Goal: Task Accomplishment & Management: Complete application form

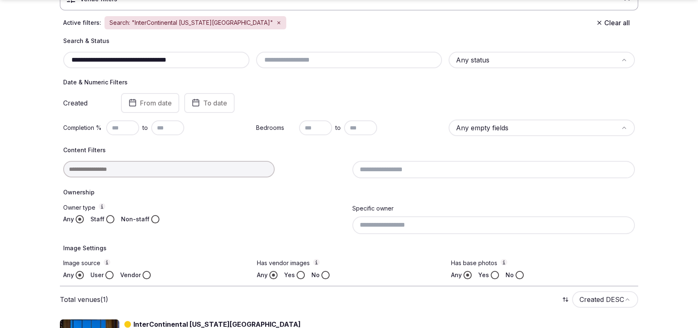
scroll to position [85, 0]
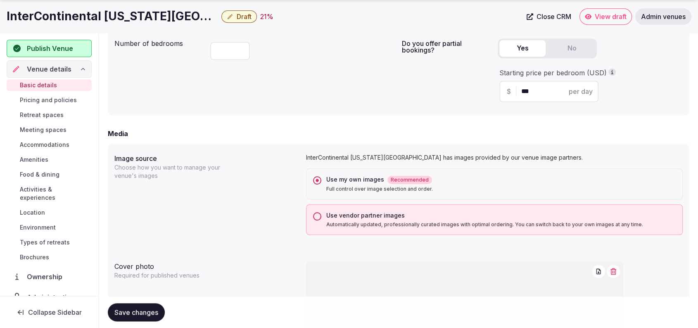
scroll to position [864, 0]
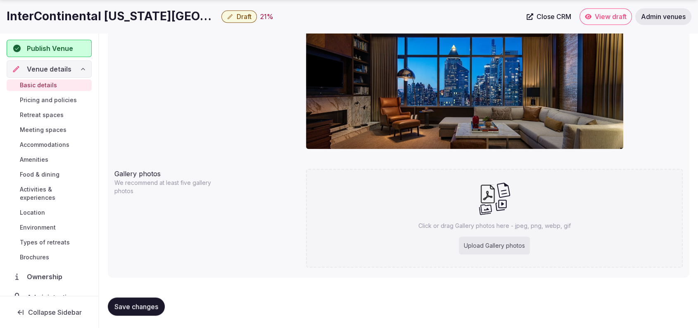
click at [478, 250] on div "Upload Gallery photos" at bounding box center [494, 245] width 71 height 18
type input "**********"
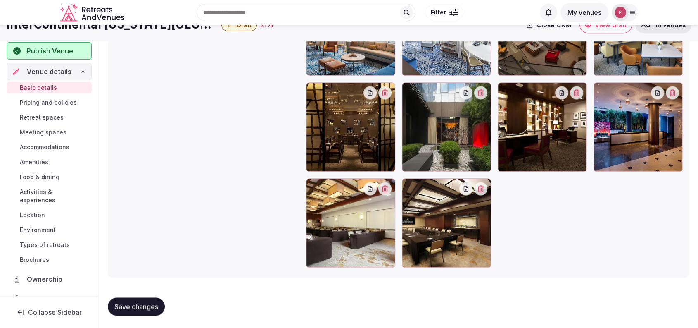
scroll to position [922, 0]
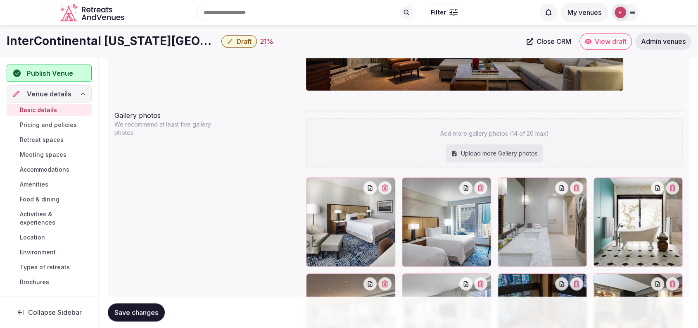
click at [486, 150] on div "Upload more Gallery photos" at bounding box center [494, 153] width 97 height 18
type input "**********"
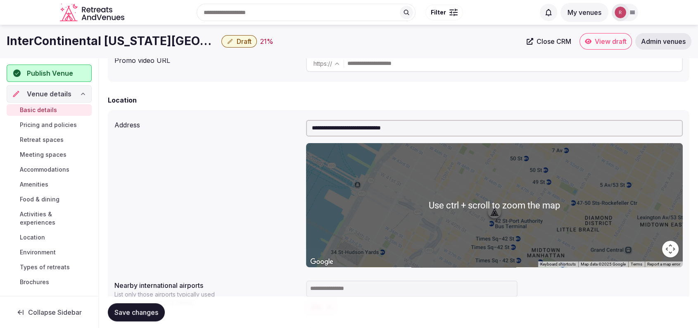
scroll to position [0, 0]
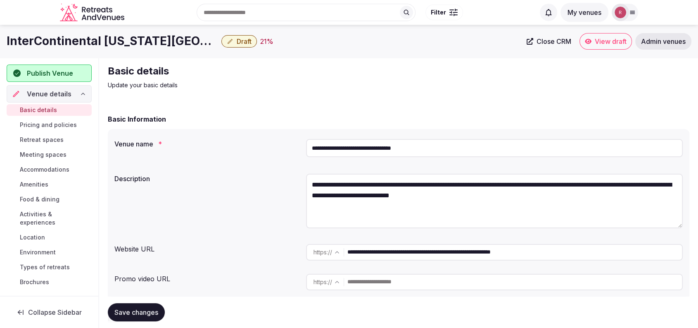
click at [399, 142] on input "**********" at bounding box center [494, 148] width 377 height 18
click at [245, 192] on div "**********" at bounding box center [398, 202] width 569 height 64
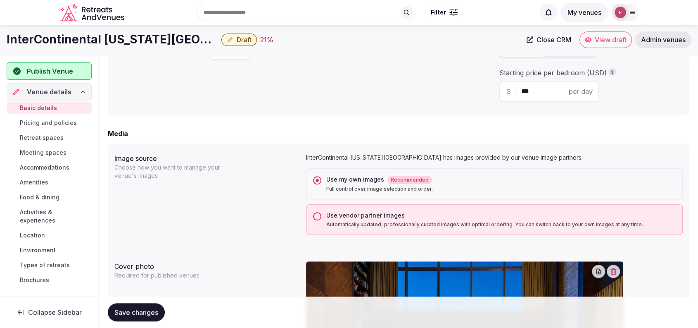
scroll to position [287, 0]
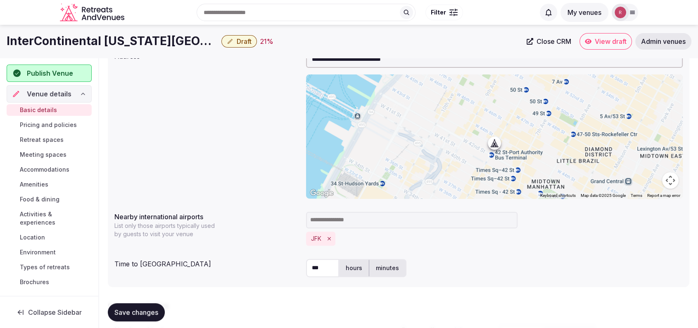
drag, startPoint x: 324, startPoint y: 264, endPoint x: 309, endPoint y: 267, distance: 15.2
click at [309, 267] on input "***" at bounding box center [322, 268] width 33 height 18
type input "**"
click at [376, 262] on label "minutes" at bounding box center [387, 267] width 36 height 21
click at [439, 262] on div "** hours minutes" at bounding box center [494, 268] width 377 height 18
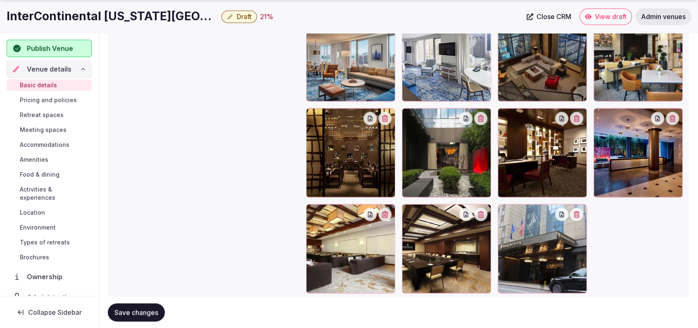
scroll to position [1186, 0]
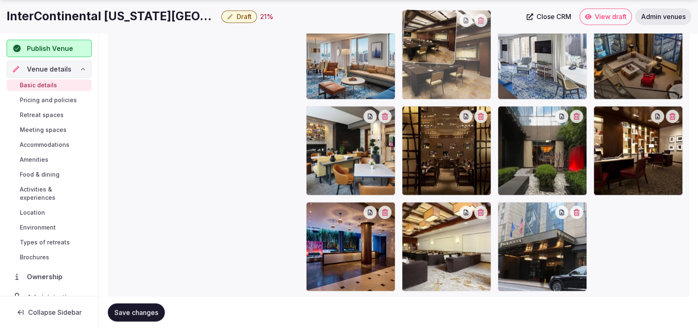
drag, startPoint x: 462, startPoint y: 277, endPoint x: 475, endPoint y: 123, distance: 154.3
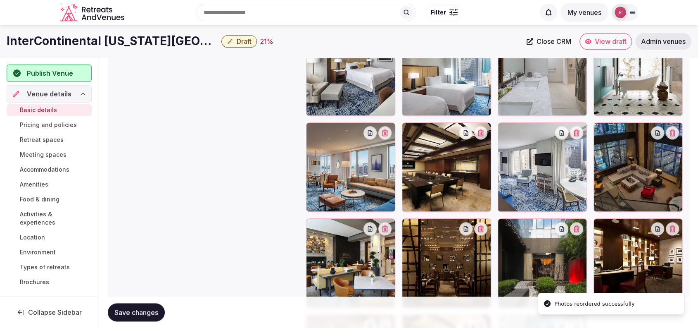
scroll to position [1070, 0]
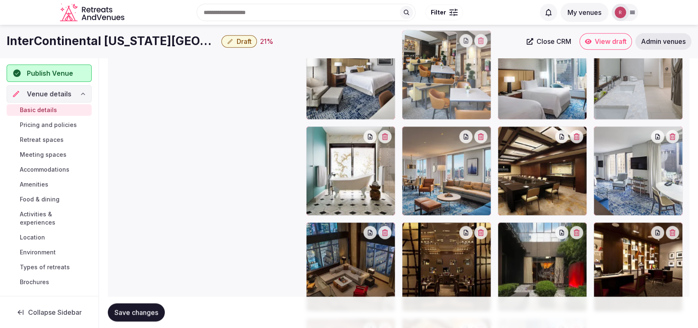
drag, startPoint x: 352, startPoint y: 287, endPoint x: 461, endPoint y: 115, distance: 203.5
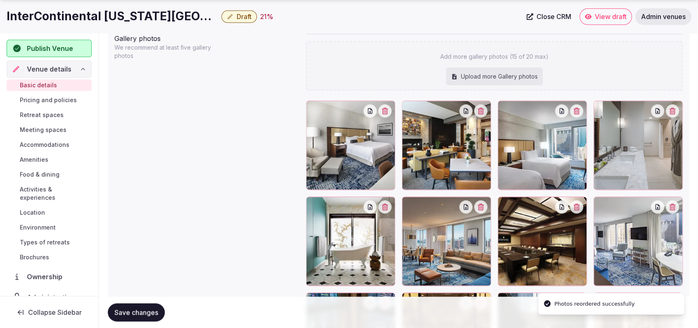
scroll to position [1027, 0]
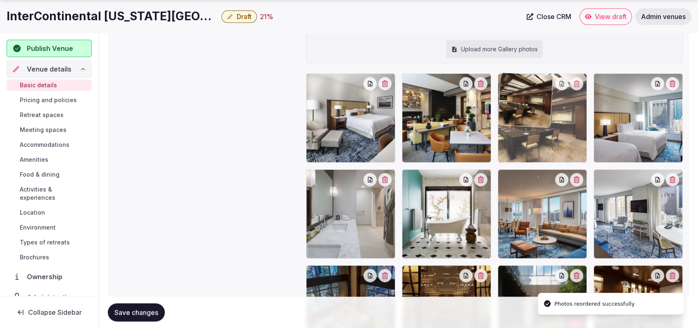
drag, startPoint x: 517, startPoint y: 224, endPoint x: 530, endPoint y: 176, distance: 50.5
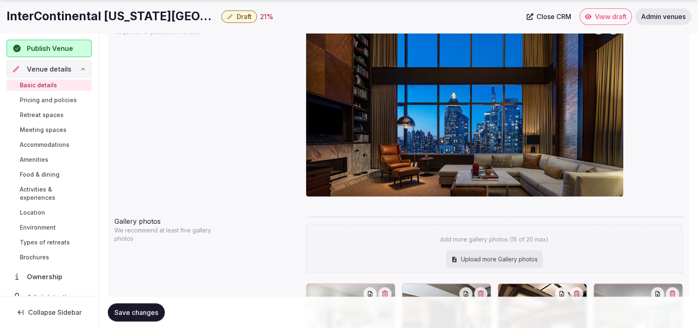
scroll to position [1103, 0]
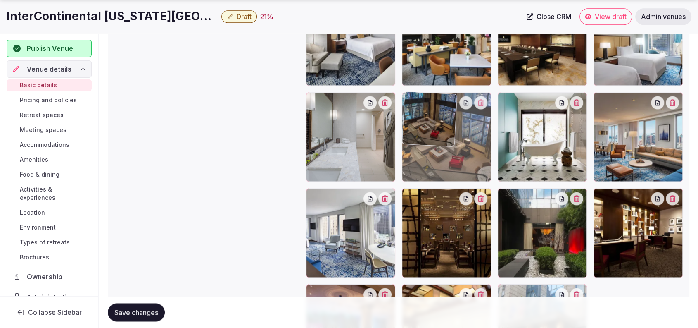
drag, startPoint x: 369, startPoint y: 256, endPoint x: 444, endPoint y: 184, distance: 103.8
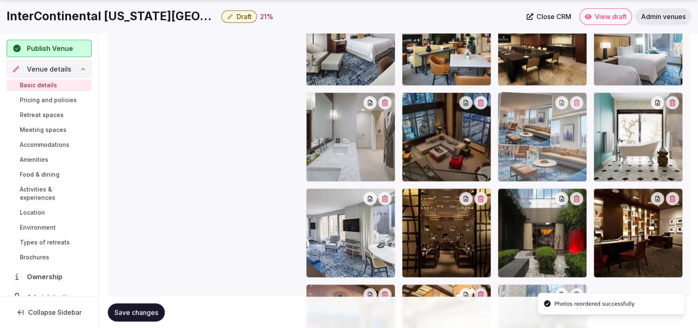
drag, startPoint x: 644, startPoint y: 148, endPoint x: 576, endPoint y: 158, distance: 68.6
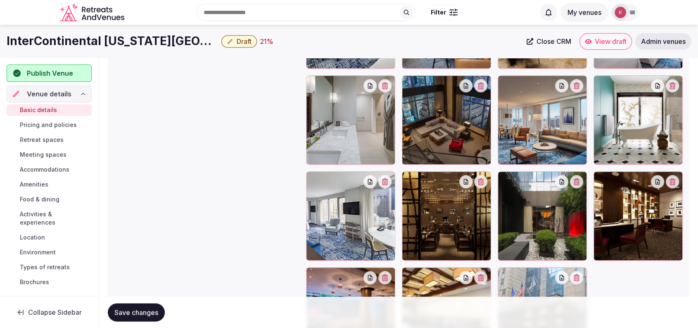
scroll to position [1094, 0]
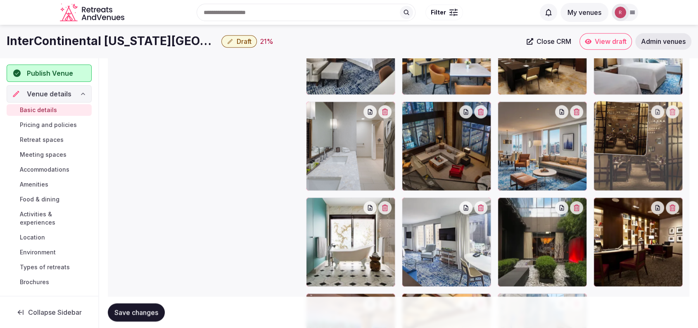
drag, startPoint x: 426, startPoint y: 233, endPoint x: 629, endPoint y: 184, distance: 208.9
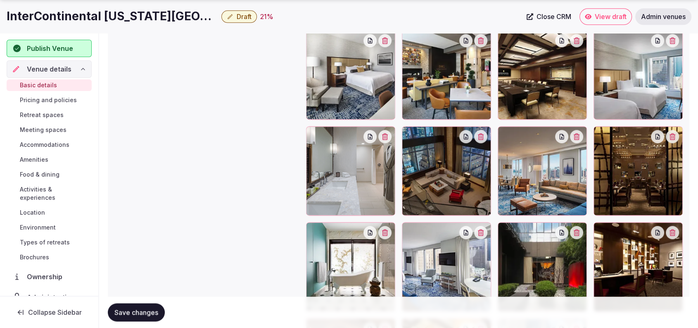
scroll to position [1090, 0]
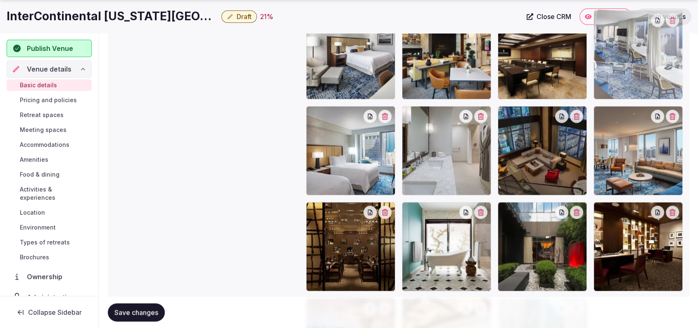
drag, startPoint x: 439, startPoint y: 251, endPoint x: 644, endPoint y: 102, distance: 252.7
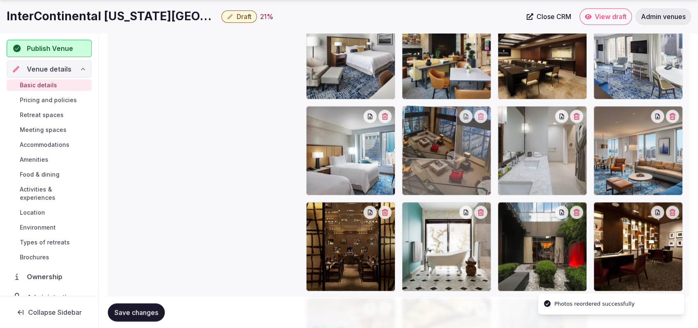
drag, startPoint x: 541, startPoint y: 161, endPoint x: 489, endPoint y: 168, distance: 51.7
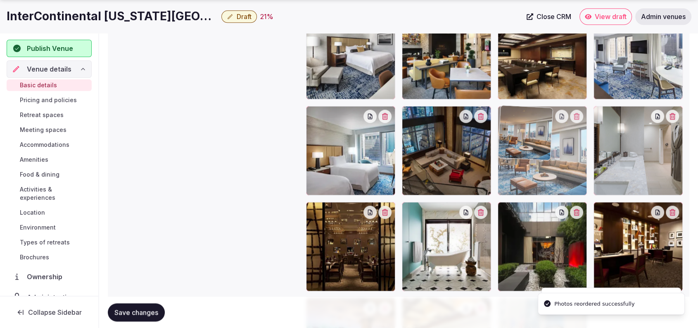
drag, startPoint x: 650, startPoint y: 169, endPoint x: 582, endPoint y: 174, distance: 68.0
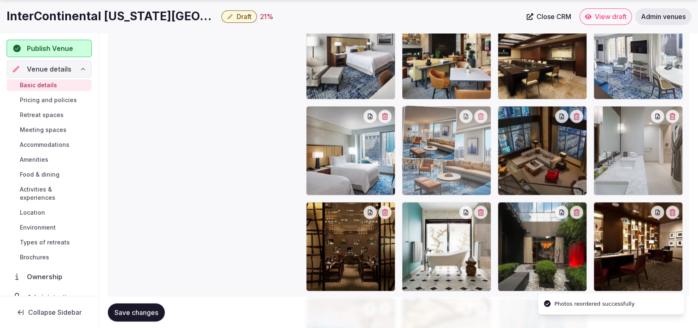
drag, startPoint x: 581, startPoint y: 171, endPoint x: 549, endPoint y: 163, distance: 32.3
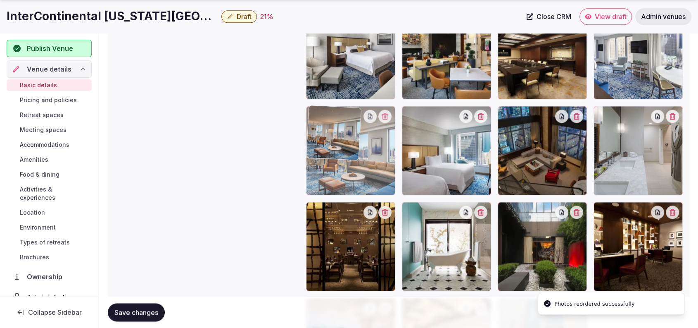
drag, startPoint x: 454, startPoint y: 178, endPoint x: 401, endPoint y: 178, distance: 52.9
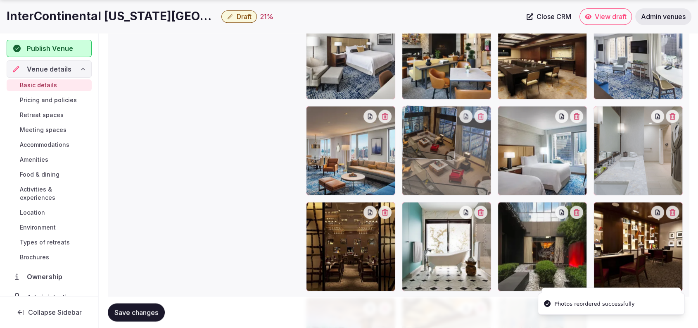
drag, startPoint x: 548, startPoint y: 161, endPoint x: 466, endPoint y: 174, distance: 82.9
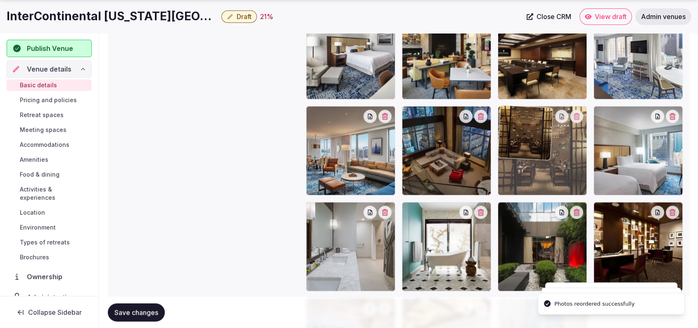
drag, startPoint x: 361, startPoint y: 242, endPoint x: 575, endPoint y: 192, distance: 220.2
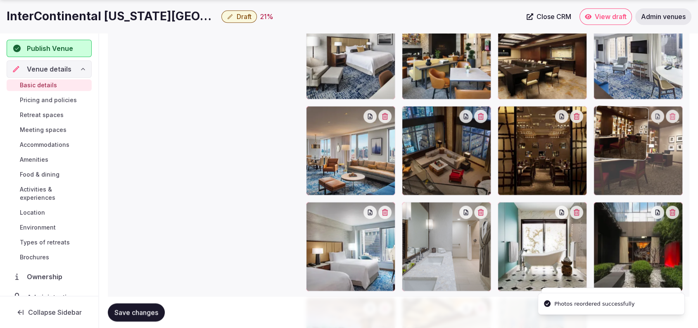
drag, startPoint x: 664, startPoint y: 224, endPoint x: 664, endPoint y: 219, distance: 4.5
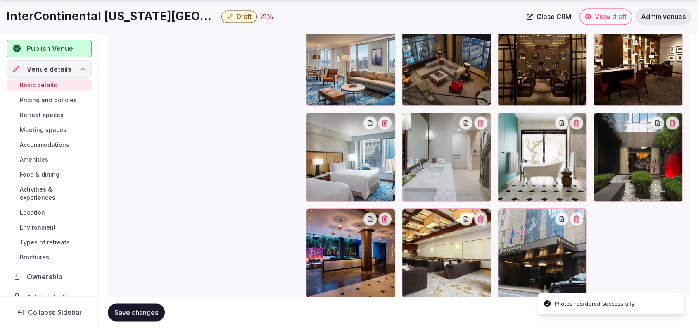
scroll to position [1183, 0]
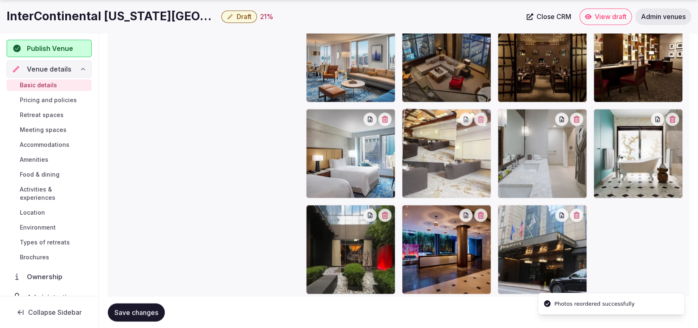
drag, startPoint x: 466, startPoint y: 241, endPoint x: 466, endPoint y: 186, distance: 54.6
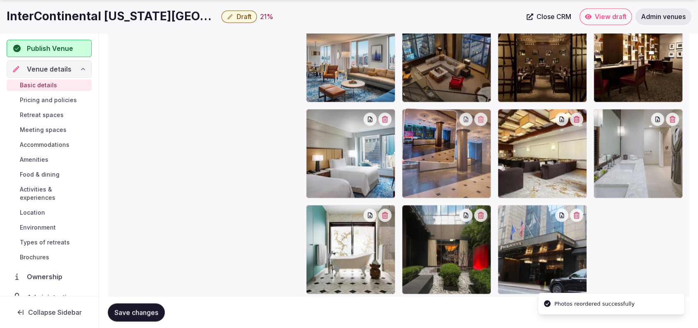
drag, startPoint x: 449, startPoint y: 245, endPoint x: 450, endPoint y: 181, distance: 64.9
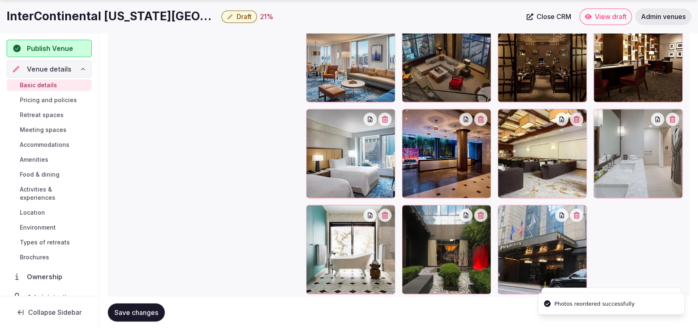
scroll to position [896, 0]
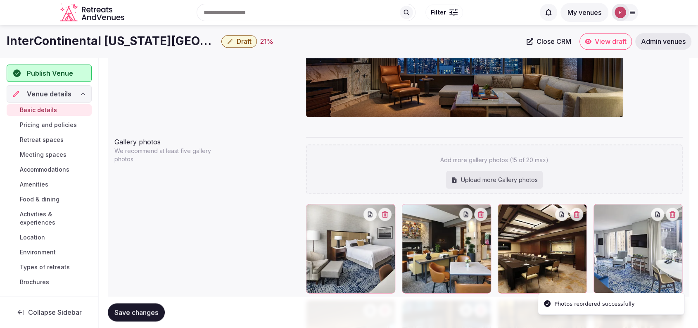
click at [145, 308] on span "Save changes" at bounding box center [136, 312] width 44 height 8
drag, startPoint x: 138, startPoint y: 295, endPoint x: 138, endPoint y: 300, distance: 5.0
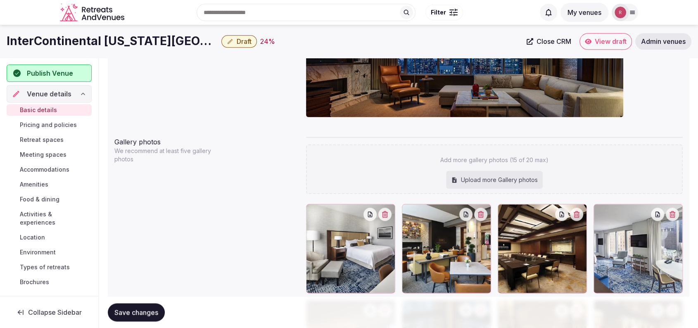
click at [149, 305] on button "Save changes" at bounding box center [136, 312] width 57 height 18
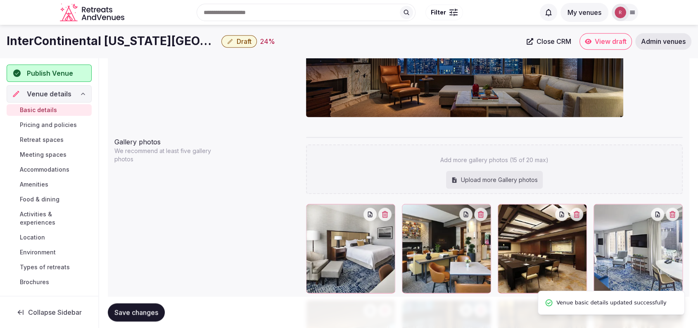
click at [44, 136] on span "Retreat spaces" at bounding box center [42, 140] width 44 height 8
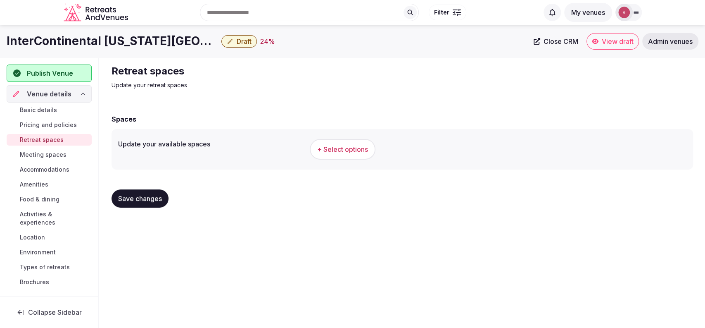
click at [332, 155] on button "+ Select options" at bounding box center [343, 149] width 66 height 21
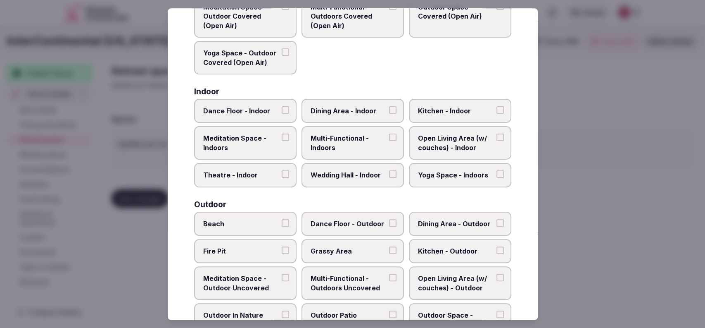
scroll to position [98, 0]
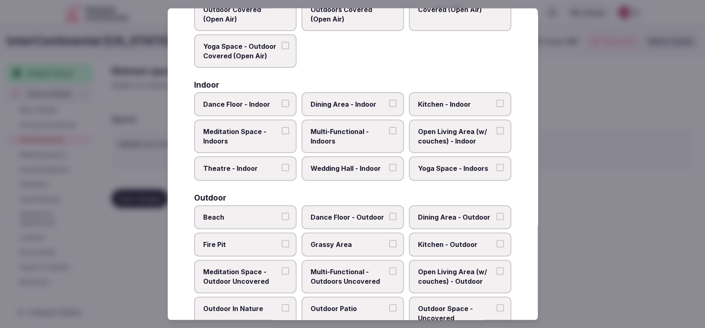
click at [356, 164] on span "Wedding Hall - Indoor" at bounding box center [349, 168] width 76 height 9
click at [389, 164] on button "Wedding Hall - Indoor" at bounding box center [392, 167] width 7 height 7
click at [379, 173] on label "Wedding Hall - Indoor" at bounding box center [353, 169] width 102 height 24
click at [389, 172] on button "Wedding Hall - Indoor" at bounding box center [392, 167] width 7 height 7
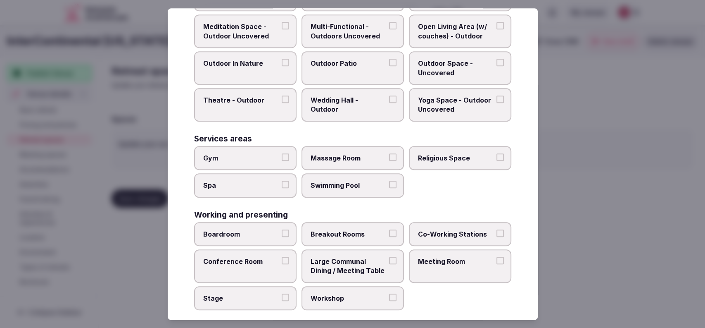
scroll to position [348, 0]
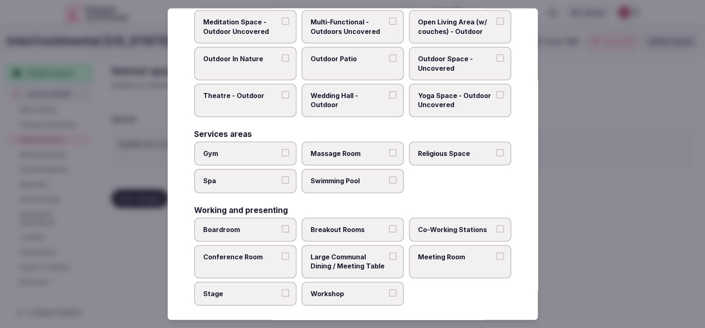
click at [423, 252] on span "Meeting Room" at bounding box center [456, 256] width 76 height 9
click at [497, 252] on button "Meeting Room" at bounding box center [500, 255] width 7 height 7
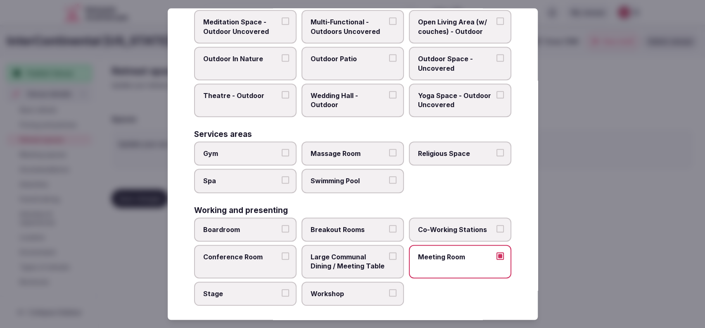
click at [367, 257] on span "Large Communal Dining / Meeting Table" at bounding box center [349, 261] width 76 height 19
click at [389, 257] on button "Large Communal Dining / Meeting Table" at bounding box center [392, 255] width 7 height 7
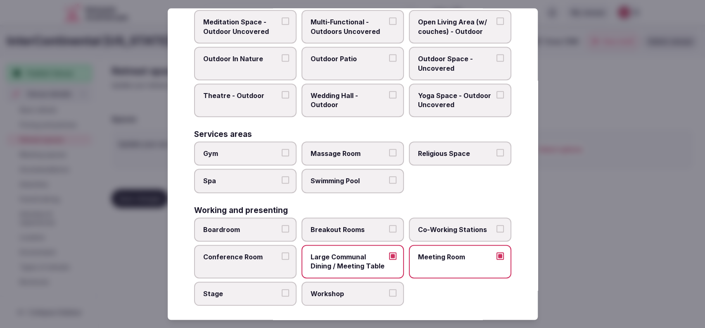
click at [244, 231] on span "Boardroom" at bounding box center [241, 229] width 76 height 9
click at [282, 231] on button "Boardroom" at bounding box center [285, 228] width 7 height 7
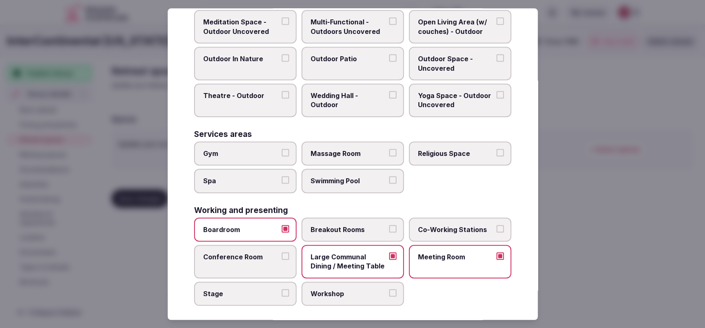
click at [242, 259] on label "Conference Room" at bounding box center [245, 261] width 102 height 33
click at [282, 259] on button "Conference Room" at bounding box center [285, 255] width 7 height 7
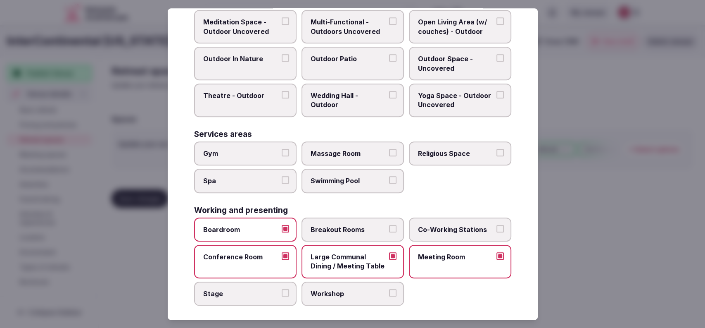
click at [256, 289] on span "Stage" at bounding box center [241, 293] width 76 height 9
click at [282, 289] on button "Stage" at bounding box center [285, 292] width 7 height 7
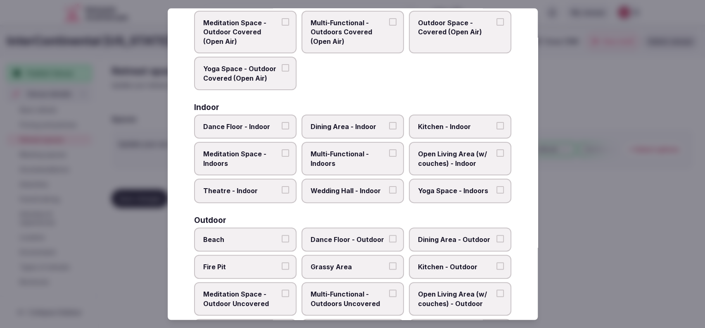
scroll to position [0, 0]
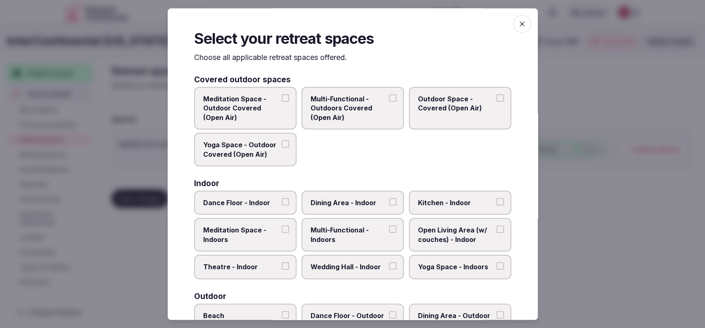
click at [341, 229] on span "Multi-Functional - Indoors" at bounding box center [349, 235] width 76 height 19
click at [389, 229] on button "Multi-Functional - Indoors" at bounding box center [392, 229] width 7 height 7
click at [383, 205] on label "Dining Area - Indoor" at bounding box center [353, 203] width 102 height 24
click at [389, 205] on button "Dining Area - Indoor" at bounding box center [392, 201] width 7 height 7
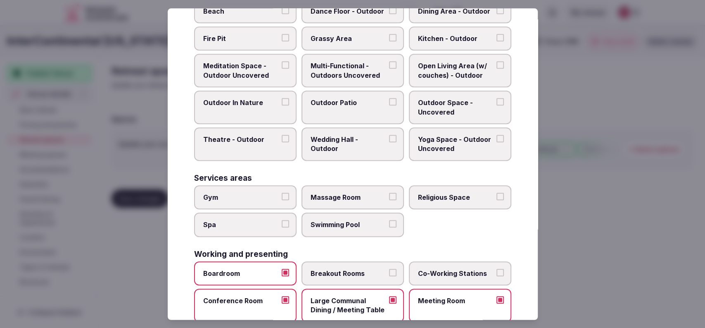
scroll to position [321, 0]
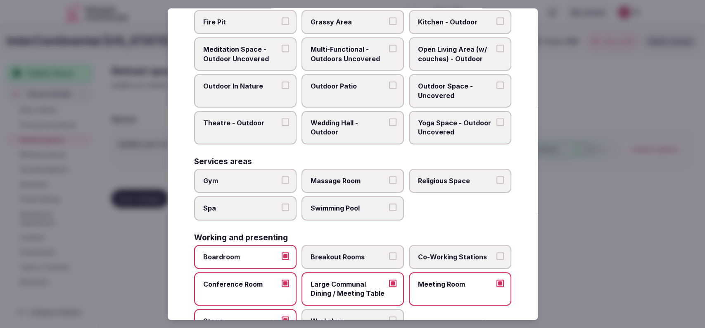
click at [270, 181] on span "Gym" at bounding box center [241, 180] width 76 height 9
click at [282, 181] on button "Gym" at bounding box center [285, 179] width 7 height 7
click at [264, 205] on span "Spa" at bounding box center [241, 207] width 76 height 9
click at [282, 205] on button "Spa" at bounding box center [285, 206] width 7 height 7
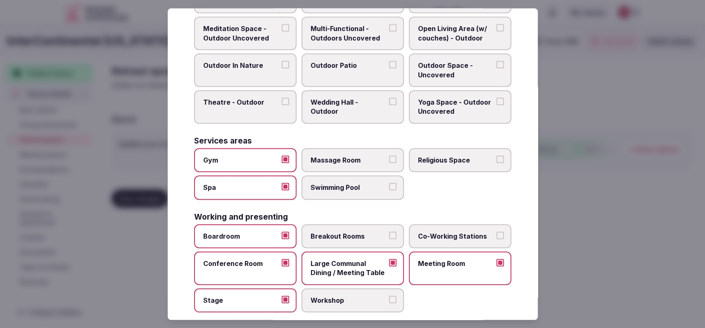
scroll to position [351, 0]
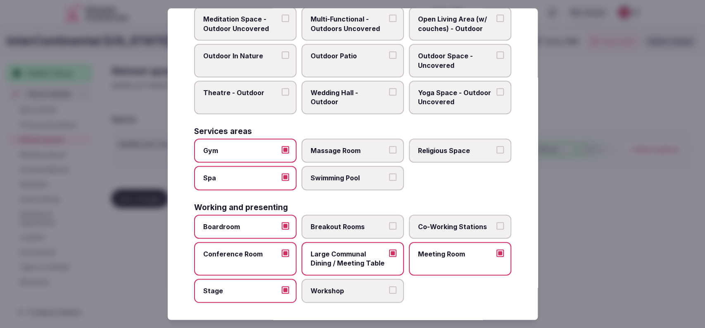
click at [381, 289] on span "Workshop" at bounding box center [349, 290] width 76 height 9
click at [389, 289] on button "Workshop" at bounding box center [392, 289] width 7 height 7
click at [564, 184] on div at bounding box center [352, 164] width 705 height 328
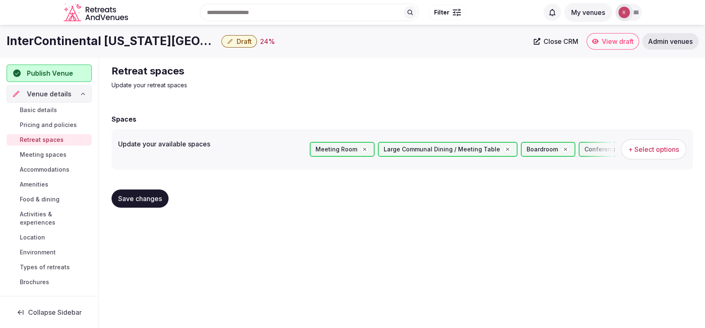
click at [143, 194] on span "Save changes" at bounding box center [140, 198] width 44 height 8
click at [30, 155] on span "Meeting spaces" at bounding box center [43, 154] width 47 height 8
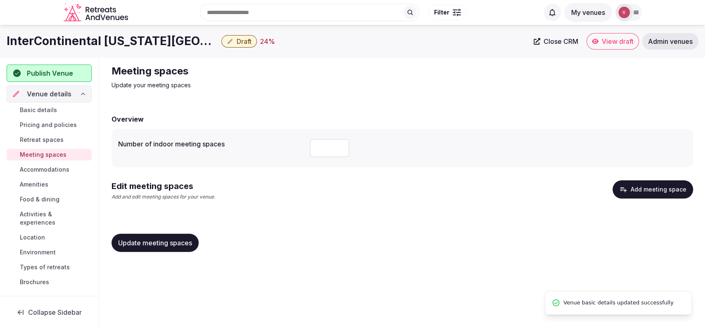
click at [663, 188] on button "Add meeting space" at bounding box center [653, 189] width 81 height 18
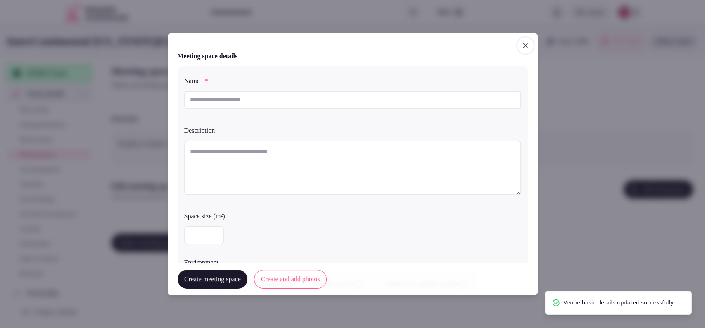
click at [517, 42] on span "button" at bounding box center [526, 45] width 18 height 18
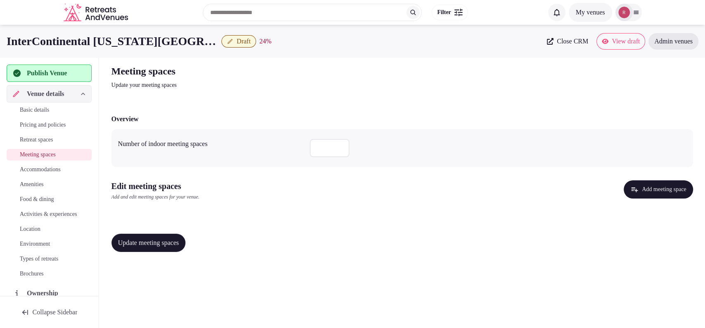
click at [158, 96] on div "Meeting spaces Update your meeting spaces Overview Number of indoor meeting spa…" at bounding box center [402, 161] width 595 height 207
click at [151, 91] on div "Meeting spaces Update your meeting spaces Overview Number of indoor meeting spa…" at bounding box center [402, 161] width 595 height 207
click at [649, 193] on button "Add meeting space" at bounding box center [658, 189] width 69 height 18
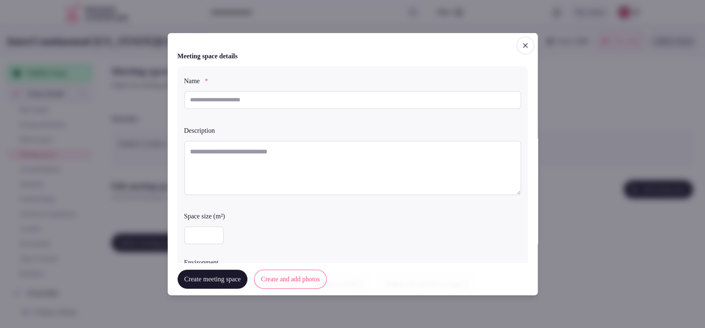
click at [267, 108] on input "text" at bounding box center [352, 100] width 337 height 18
paste input "**********"
type input "**********"
click at [250, 143] on textarea at bounding box center [352, 167] width 337 height 55
paste textarea "**********"
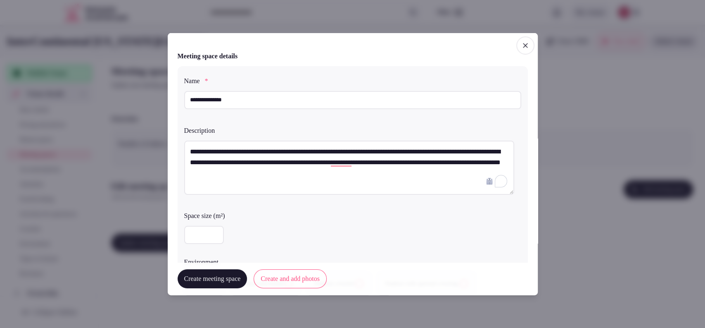
drag, startPoint x: 471, startPoint y: 148, endPoint x: 226, endPoint y: 167, distance: 244.9
click at [226, 167] on textarea "**********" at bounding box center [349, 167] width 330 height 55
type textarea "**********"
click at [210, 236] on input "number" at bounding box center [204, 235] width 40 height 18
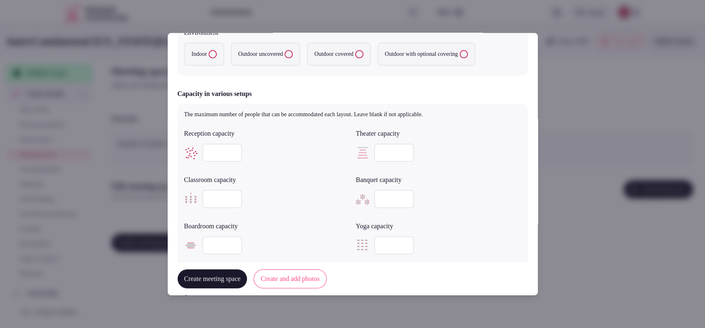
type input "***"
click at [215, 157] on input "number" at bounding box center [222, 152] width 40 height 18
type input "***"
click at [198, 56] on label "Indoor" at bounding box center [204, 54] width 40 height 23
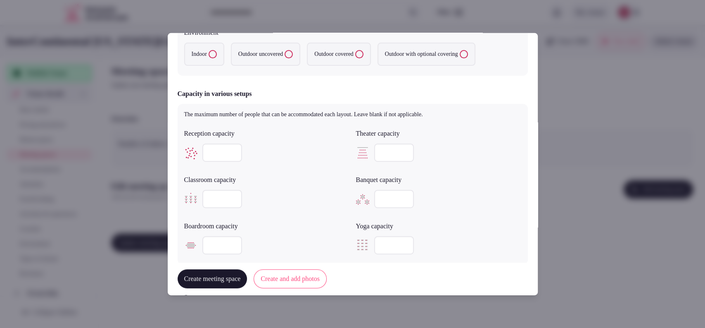
click at [209, 56] on button "Indoor" at bounding box center [213, 54] width 8 height 8
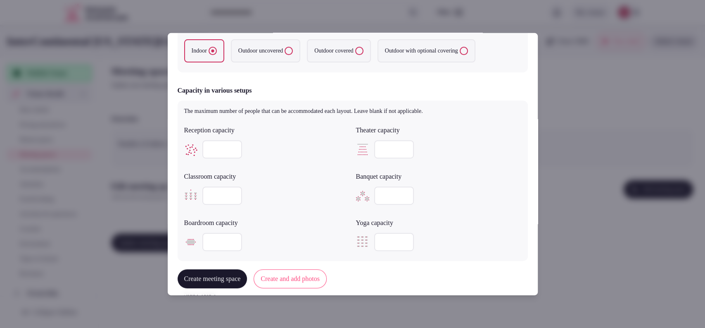
scroll to position [442, 0]
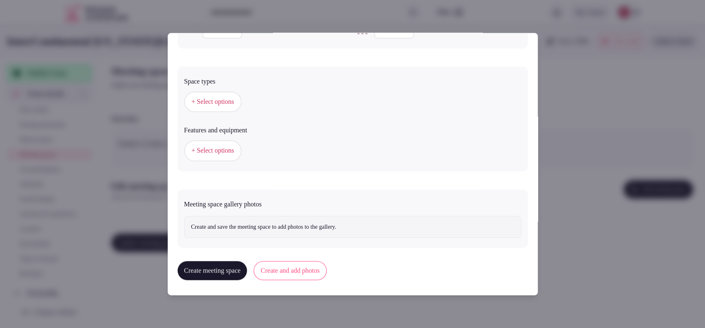
click at [193, 98] on span "+ Select options" at bounding box center [213, 101] width 43 height 9
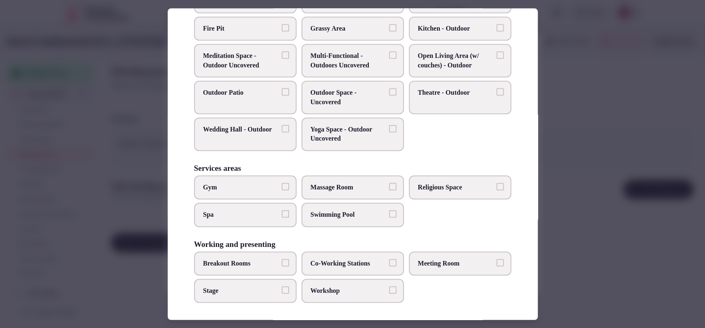
scroll to position [314, 0]
click at [428, 255] on label "Meeting Room" at bounding box center [460, 263] width 102 height 24
click at [256, 262] on span "Breakout Rooms" at bounding box center [241, 262] width 76 height 9
click at [282, 262] on button "Breakout Rooms" at bounding box center [285, 261] width 7 height 7
click at [327, 289] on span "Workshop" at bounding box center [349, 290] width 76 height 9
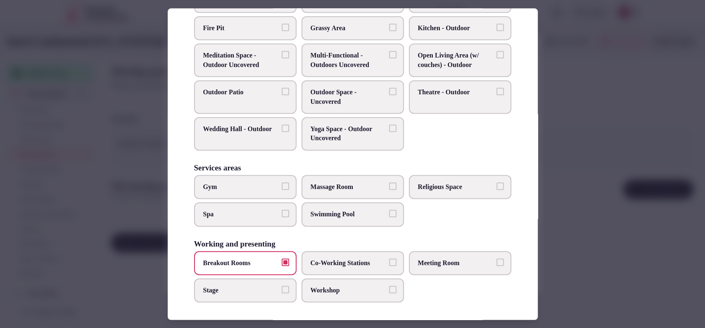
click at [389, 289] on button "Workshop" at bounding box center [392, 289] width 7 height 7
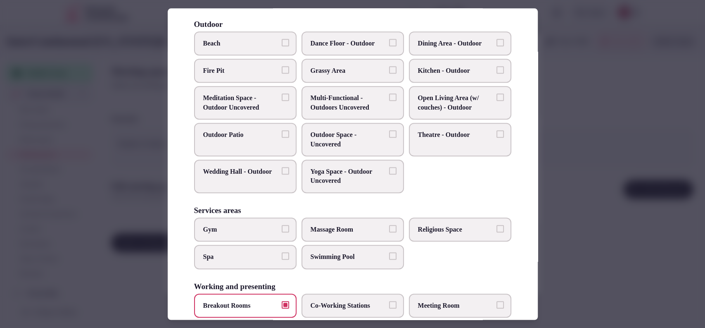
scroll to position [0, 0]
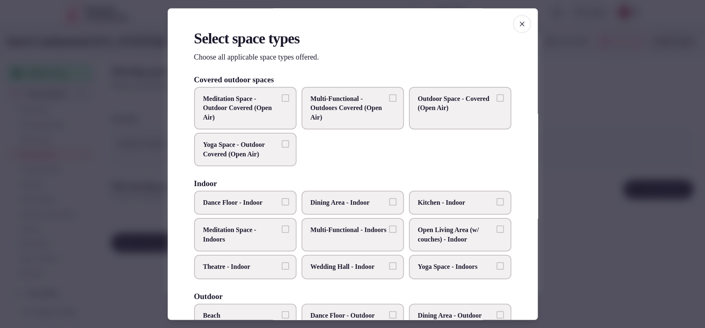
click at [354, 244] on label "Multi-Functional - Indoors" at bounding box center [353, 234] width 102 height 33
click at [389, 233] on button "Multi-Functional - Indoors" at bounding box center [392, 229] width 7 height 7
click at [605, 187] on div at bounding box center [352, 164] width 705 height 328
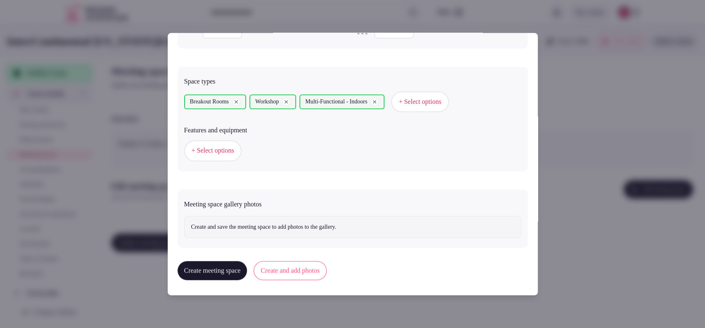
click at [211, 158] on button "+ Select options" at bounding box center [212, 150] width 57 height 21
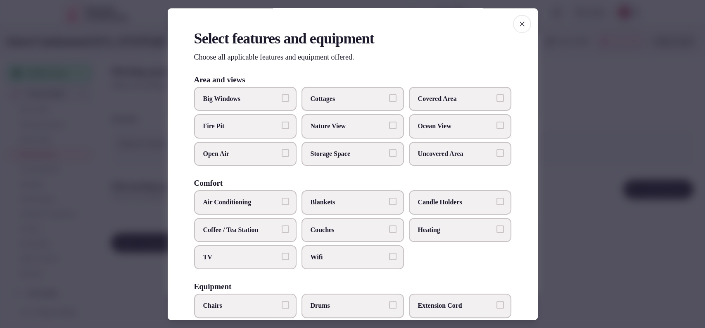
click at [231, 201] on span "Air Conditioning" at bounding box center [241, 202] width 76 height 9
click at [282, 201] on button "Air Conditioning" at bounding box center [285, 201] width 7 height 7
click at [232, 255] on span "TV" at bounding box center [241, 257] width 76 height 9
click at [282, 255] on button "TV" at bounding box center [285, 256] width 7 height 7
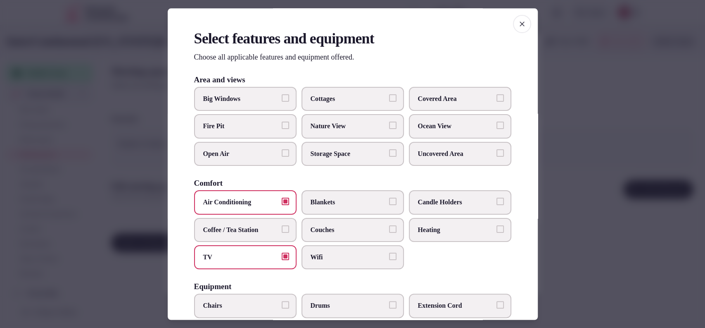
click at [315, 255] on span "Wifi" at bounding box center [349, 257] width 76 height 9
click at [389, 255] on button "Wifi" at bounding box center [392, 256] width 7 height 7
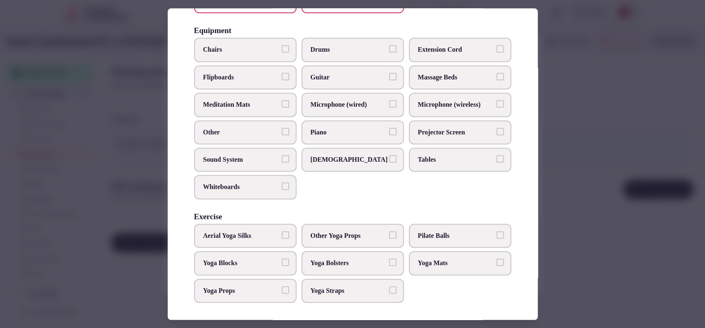
click at [251, 155] on span "Sound System" at bounding box center [241, 159] width 76 height 9
click at [282, 155] on button "Sound System" at bounding box center [285, 158] width 7 height 7
click at [420, 162] on span "Tables" at bounding box center [456, 159] width 76 height 9
click at [497, 162] on button "Tables" at bounding box center [500, 158] width 7 height 7
click at [429, 131] on span "Projector Screen" at bounding box center [456, 132] width 76 height 9
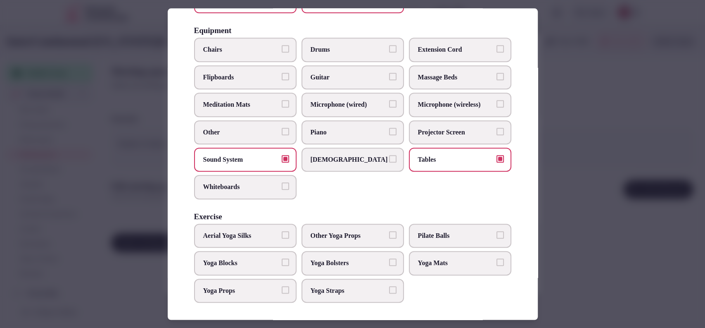
click at [497, 131] on button "Projector Screen" at bounding box center [500, 131] width 7 height 7
click at [225, 30] on h3 "Equipment" at bounding box center [213, 31] width 38 height 8
click at [230, 40] on label "Chairs" at bounding box center [245, 50] width 102 height 24
click at [282, 45] on button "Chairs" at bounding box center [285, 48] width 7 height 7
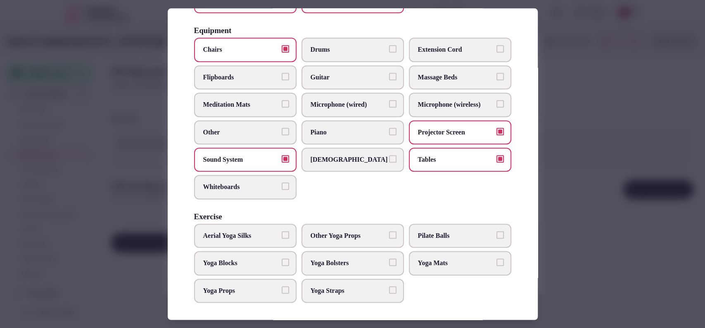
click at [628, 183] on div at bounding box center [352, 164] width 705 height 328
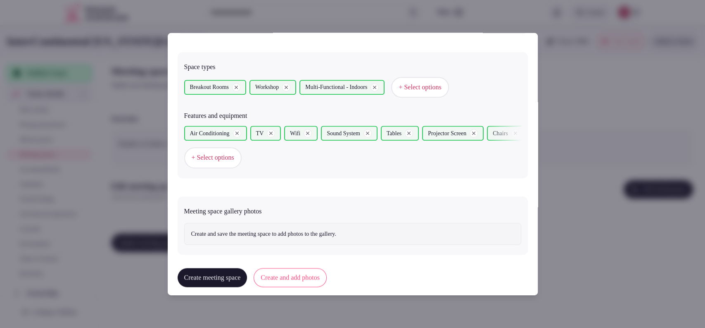
scroll to position [463, 0]
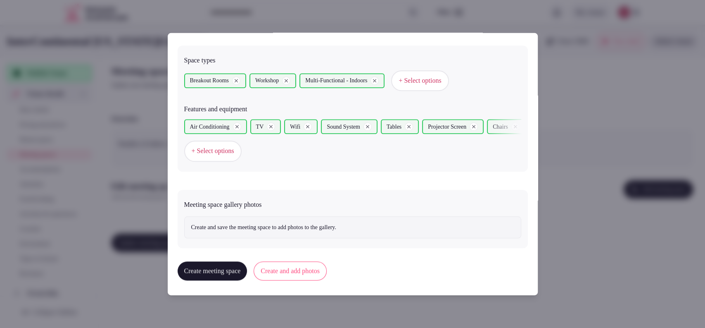
click at [294, 267] on button "Create and add photos" at bounding box center [290, 270] width 73 height 19
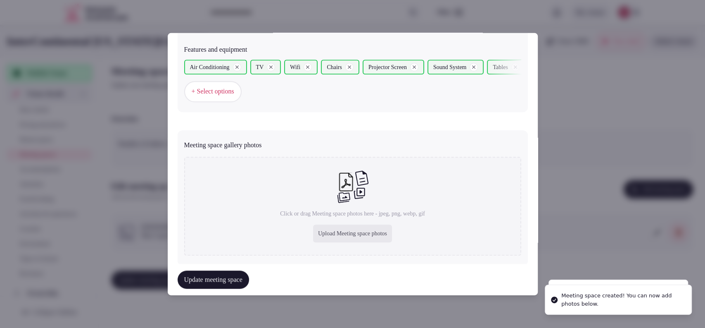
scroll to position [542, 0]
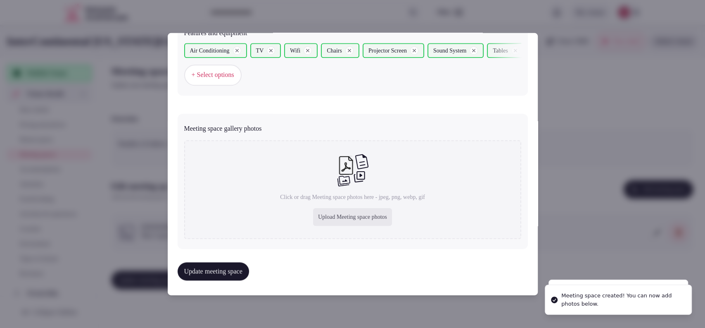
click at [343, 221] on div "Upload Meeting space photos" at bounding box center [352, 217] width 79 height 18
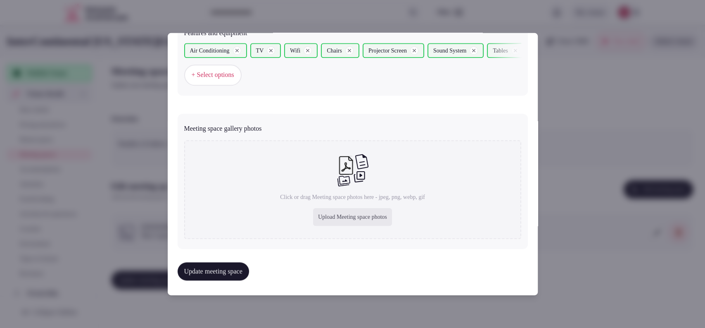
type input "**********"
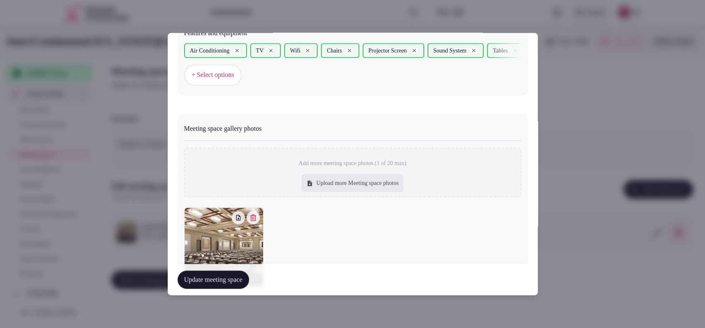
scroll to position [588, 0]
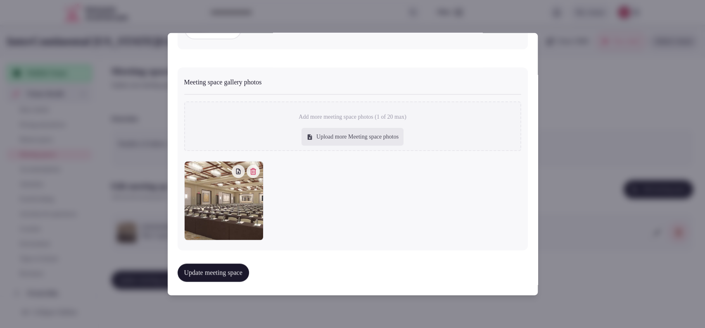
click at [212, 271] on button "Update meeting space" at bounding box center [213, 272] width 71 height 18
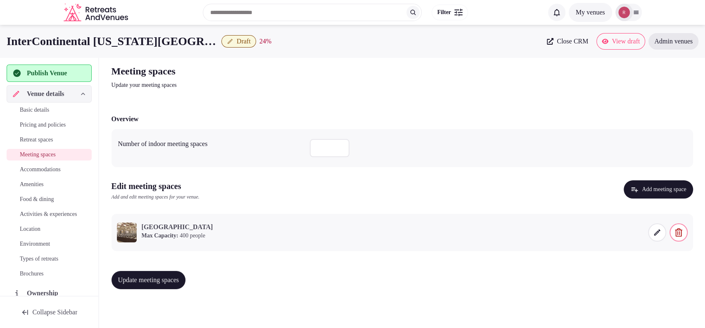
click at [313, 146] on input "number" at bounding box center [330, 148] width 40 height 18
type input "**"
click at [305, 269] on div "Update meeting spaces" at bounding box center [403, 279] width 582 height 31
click at [133, 286] on button "Update meeting spaces" at bounding box center [149, 280] width 74 height 18
click at [143, 295] on div "Update meeting spaces" at bounding box center [403, 279] width 582 height 31
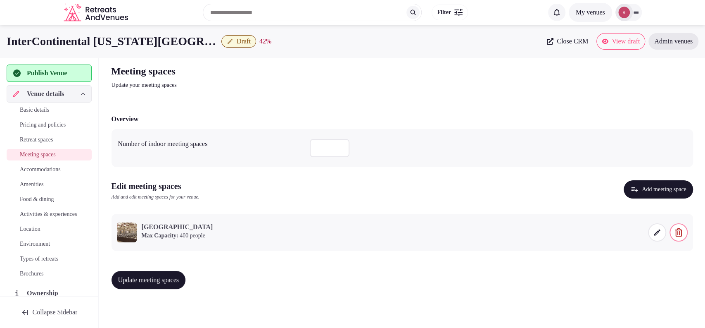
click at [152, 282] on span "Update meeting spaces" at bounding box center [148, 280] width 61 height 8
click at [26, 168] on span "Accommodations" at bounding box center [40, 169] width 41 height 8
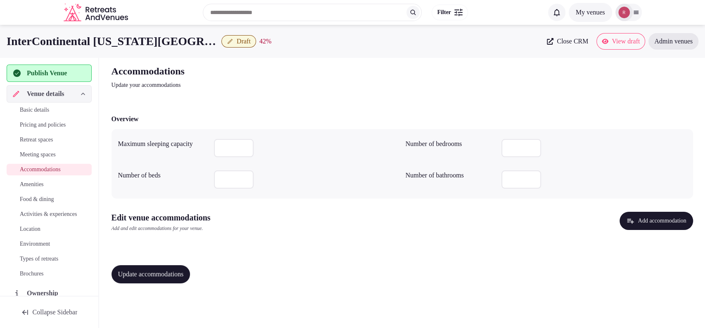
click at [630, 223] on button "Add accommodation" at bounding box center [656, 221] width 73 height 18
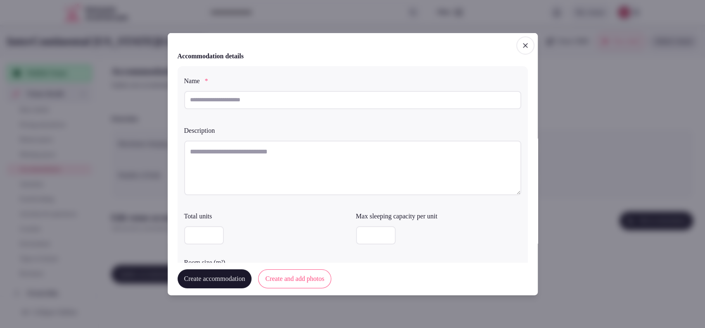
click at [296, 98] on input "text" at bounding box center [352, 100] width 337 height 18
type input "**********"
click at [288, 174] on textarea at bounding box center [352, 167] width 337 height 55
paste textarea "**********"
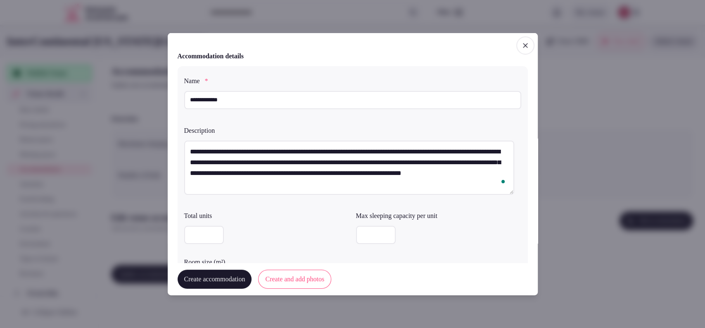
type textarea "**********"
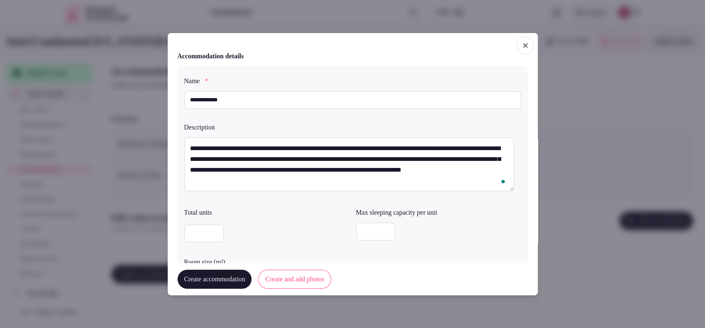
click at [372, 239] on input "number" at bounding box center [376, 231] width 40 height 18
type input "*"
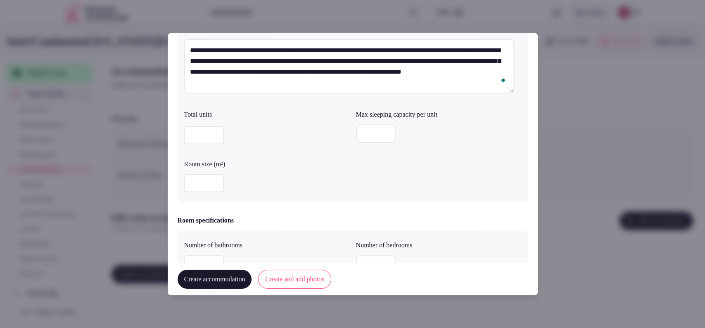
scroll to position [125, 0]
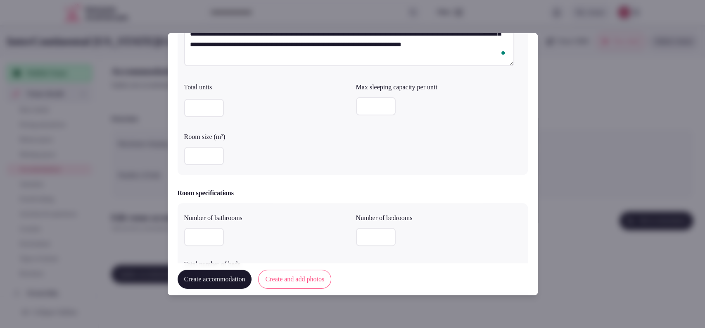
click at [210, 160] on input "number" at bounding box center [204, 156] width 40 height 18
type input "**"
drag, startPoint x: 359, startPoint y: 237, endPoint x: 354, endPoint y: 241, distance: 5.9
click at [360, 238] on input "number" at bounding box center [376, 237] width 40 height 18
type input "*"
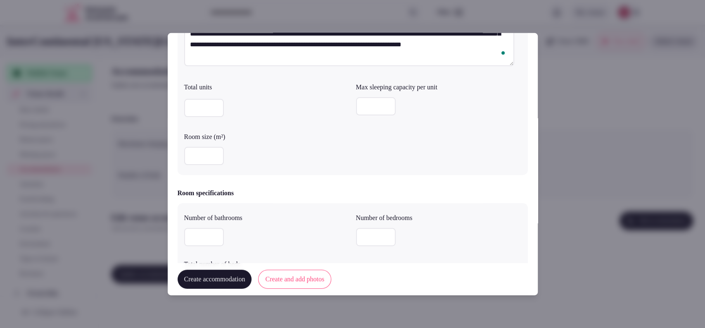
click at [210, 233] on input "number" at bounding box center [204, 237] width 40 height 18
type input "*"
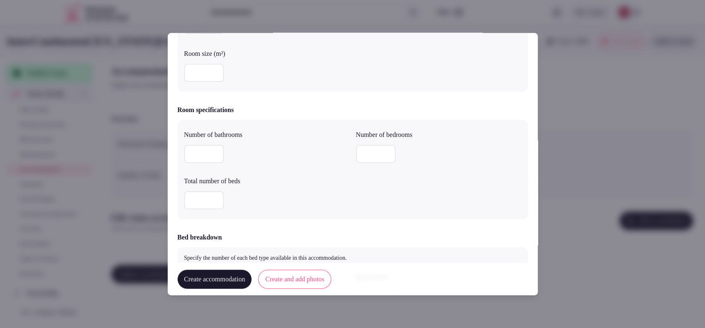
scroll to position [226, 0]
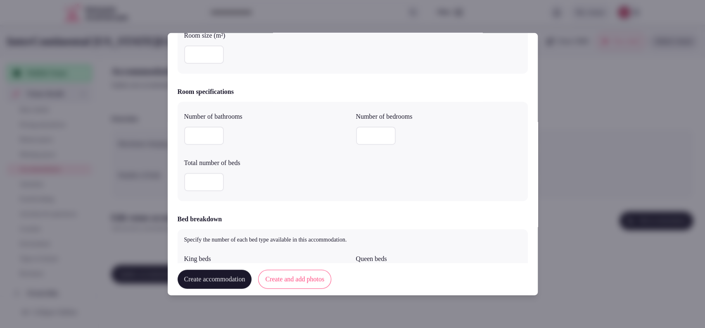
click at [197, 170] on div at bounding box center [266, 181] width 165 height 25
click at [198, 178] on input "number" at bounding box center [204, 182] width 40 height 18
type input "*"
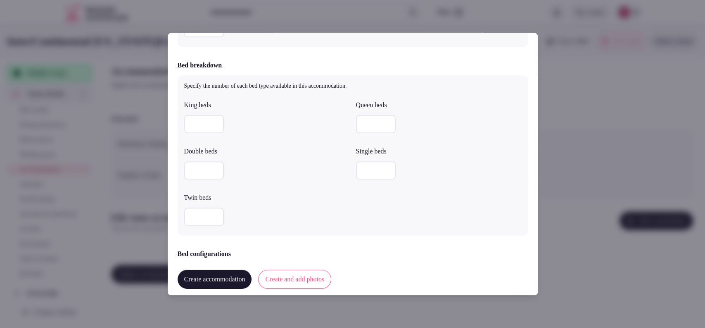
scroll to position [398, 0]
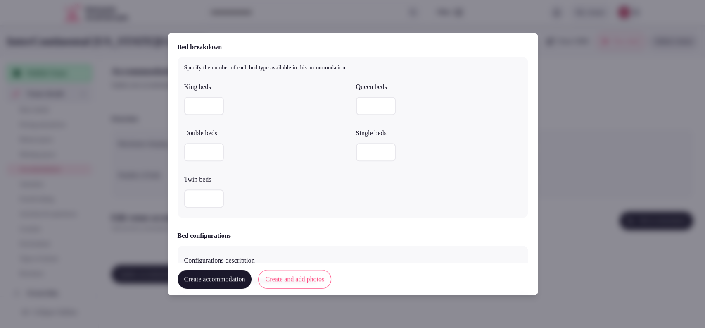
click at [191, 105] on input "number" at bounding box center [204, 106] width 40 height 18
type input "*"
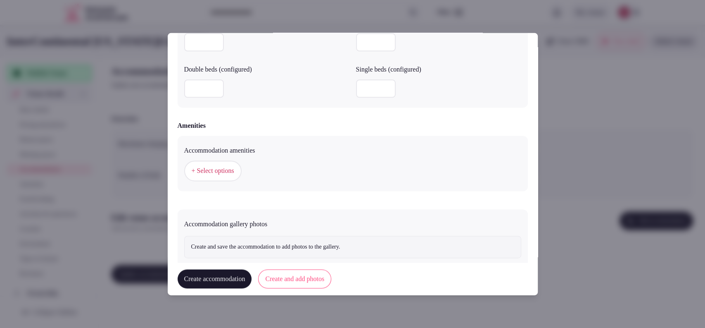
scroll to position [741, 0]
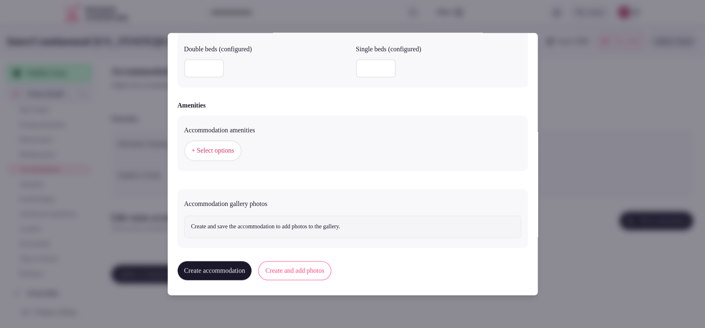
click at [217, 152] on span "+ Select options" at bounding box center [213, 150] width 43 height 9
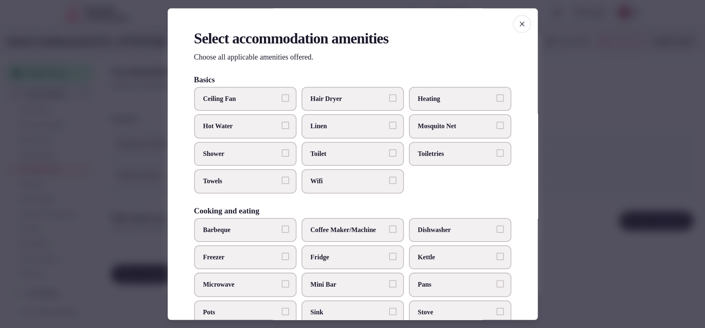
click at [327, 94] on span "Hair Dryer" at bounding box center [349, 98] width 76 height 9
click at [389, 94] on button "Hair Dryer" at bounding box center [392, 97] width 7 height 7
click at [324, 126] on span "Linen" at bounding box center [349, 126] width 76 height 9
click at [389, 126] on button "Linen" at bounding box center [392, 125] width 7 height 7
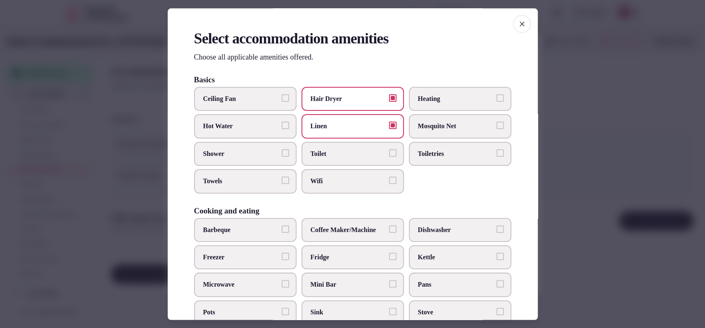
click at [266, 133] on label "Hot Water" at bounding box center [245, 126] width 102 height 24
click at [282, 129] on button "Hot Water" at bounding box center [285, 125] width 7 height 7
click at [262, 149] on span "Shower" at bounding box center [241, 153] width 76 height 9
click at [282, 149] on button "Shower" at bounding box center [285, 152] width 7 height 7
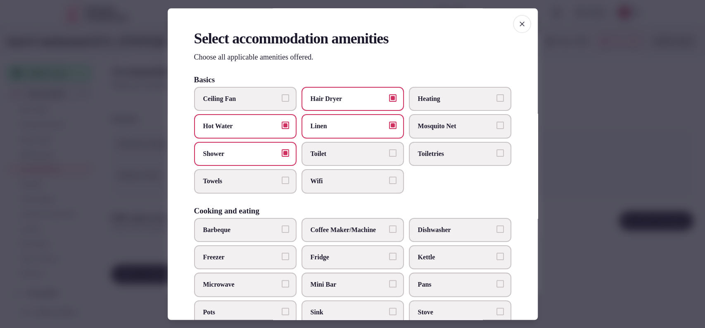
drag, startPoint x: 430, startPoint y: 102, endPoint x: 422, endPoint y: 137, distance: 35.9
click at [430, 103] on span "Heating" at bounding box center [456, 98] width 76 height 9
click at [497, 102] on button "Heating" at bounding box center [500, 97] width 7 height 7
click at [421, 156] on span "Toiletries" at bounding box center [456, 153] width 76 height 9
click at [497, 156] on button "Toiletries" at bounding box center [500, 152] width 7 height 7
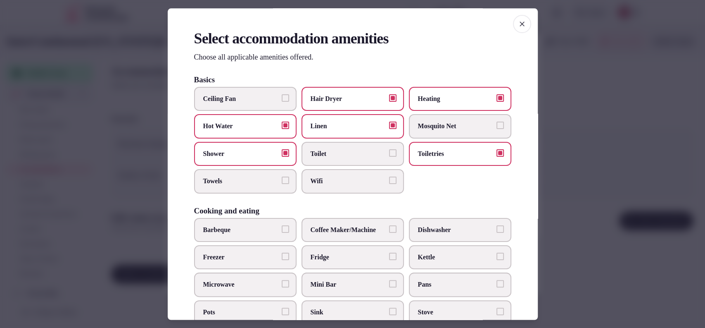
click at [351, 177] on span "Wifi" at bounding box center [349, 181] width 76 height 9
click at [389, 177] on button "Wifi" at bounding box center [392, 180] width 7 height 7
click at [353, 155] on span "Toilet" at bounding box center [349, 153] width 76 height 9
click at [389, 155] on button "Toilet" at bounding box center [392, 152] width 7 height 7
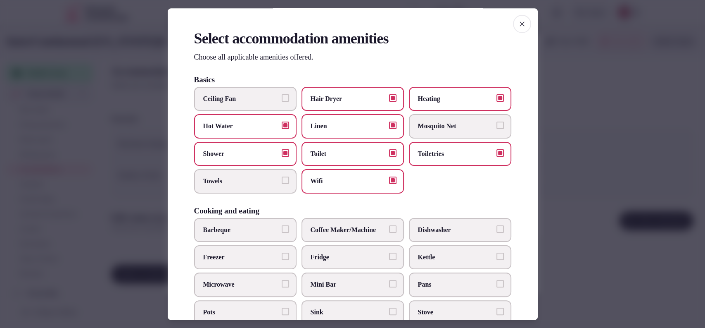
click at [243, 189] on label "Towels" at bounding box center [245, 181] width 102 height 24
click at [282, 184] on button "Towels" at bounding box center [285, 180] width 7 height 7
click at [349, 228] on span "Coffee Maker/Machine" at bounding box center [349, 229] width 76 height 9
click at [389, 228] on button "Coffee Maker/Machine" at bounding box center [392, 228] width 7 height 7
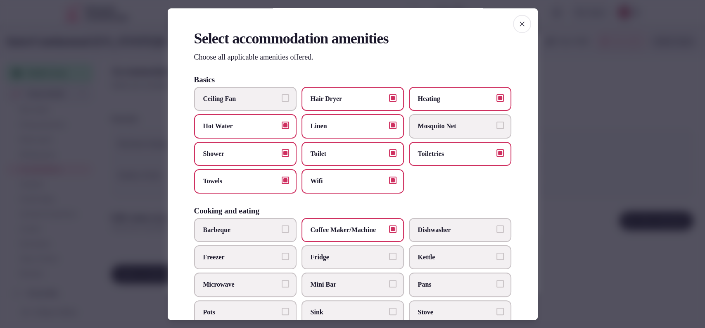
click at [330, 278] on label "Mini Bar" at bounding box center [353, 285] width 102 height 24
click at [389, 280] on button "Mini Bar" at bounding box center [392, 283] width 7 height 7
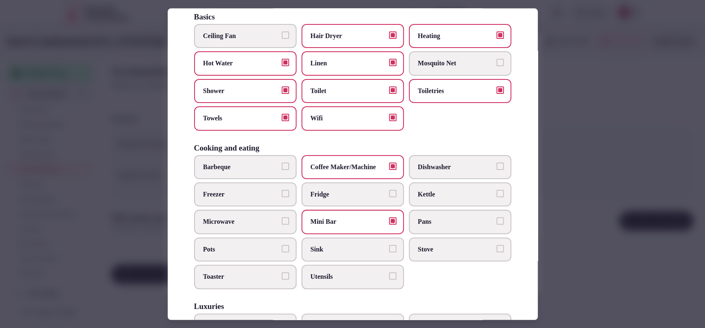
scroll to position [94, 0]
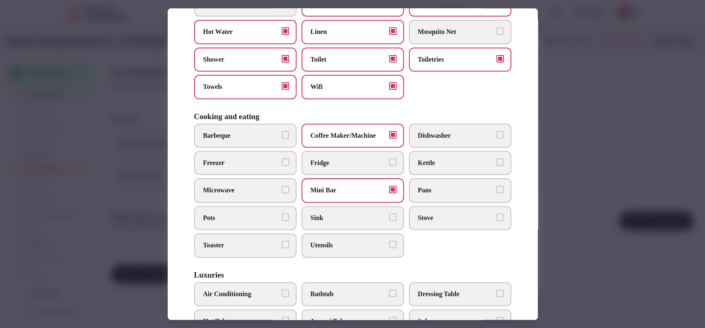
click at [428, 169] on label "Kettle" at bounding box center [460, 163] width 102 height 24
click at [497, 166] on button "Kettle" at bounding box center [500, 161] width 7 height 7
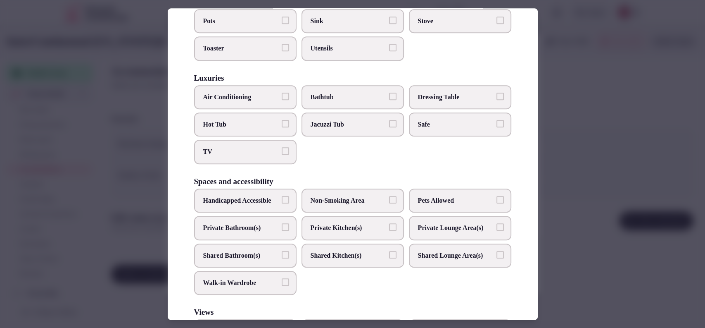
scroll to position [287, 0]
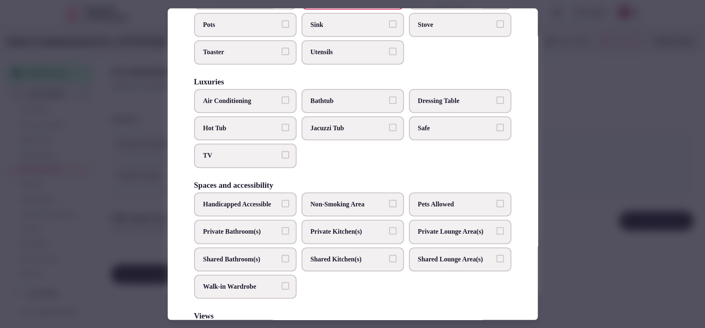
click at [248, 92] on label "Air Conditioning" at bounding box center [245, 101] width 102 height 24
click at [282, 96] on button "Air Conditioning" at bounding box center [285, 99] width 7 height 7
click at [423, 120] on label "Safe" at bounding box center [460, 128] width 102 height 24
click at [497, 124] on button "Safe" at bounding box center [500, 127] width 7 height 7
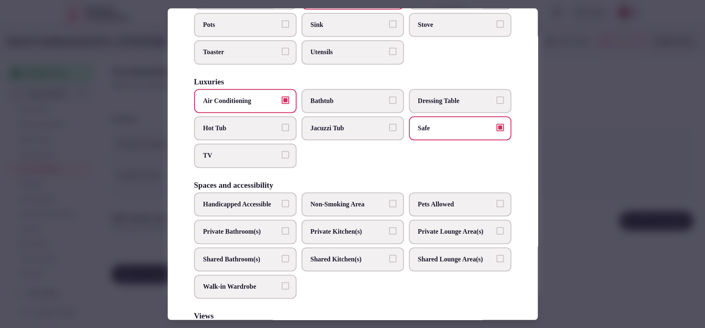
click at [259, 243] on label "Private Bathroom(s)" at bounding box center [245, 231] width 102 height 24
click at [282, 234] on button "Private Bathroom(s)" at bounding box center [285, 230] width 7 height 7
click at [261, 157] on span "TV" at bounding box center [241, 155] width 76 height 9
click at [282, 157] on button "TV" at bounding box center [285, 154] width 7 height 7
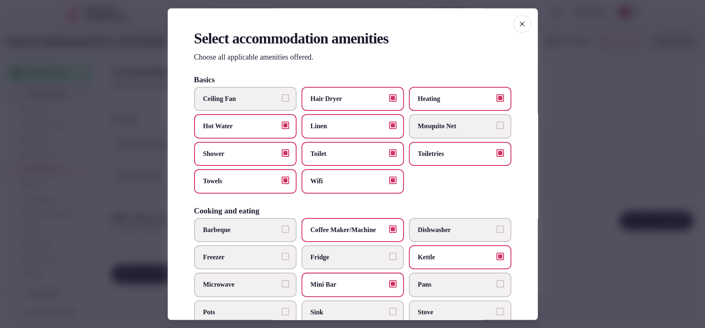
scroll to position [414, 0]
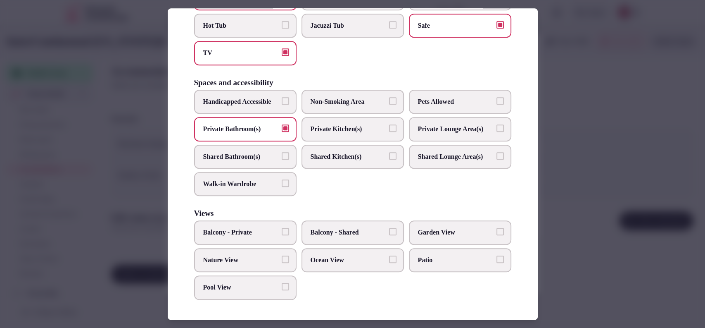
click at [572, 172] on div at bounding box center [352, 164] width 705 height 328
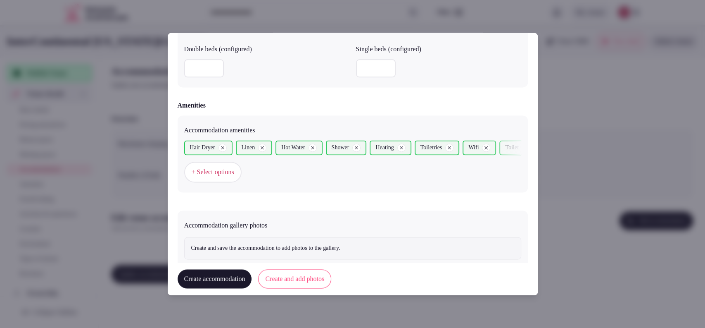
scroll to position [762, 0]
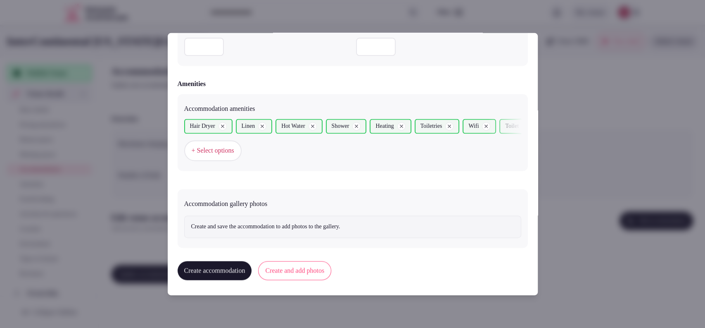
click at [290, 264] on button "Create and add photos" at bounding box center [294, 270] width 73 height 19
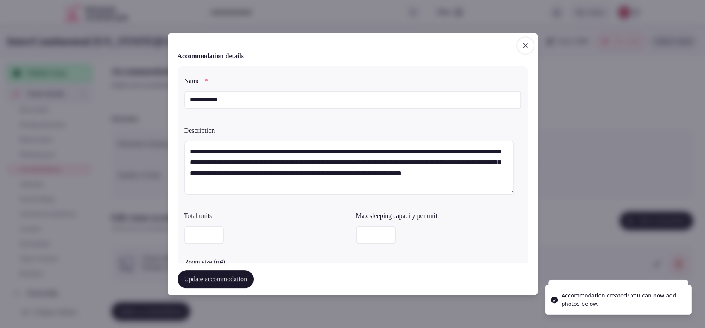
scroll to position [839, 0]
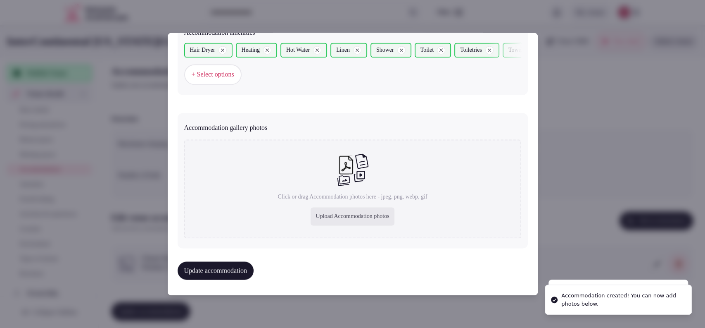
click at [311, 211] on div "Upload Accommodation photos" at bounding box center [352, 216] width 83 height 18
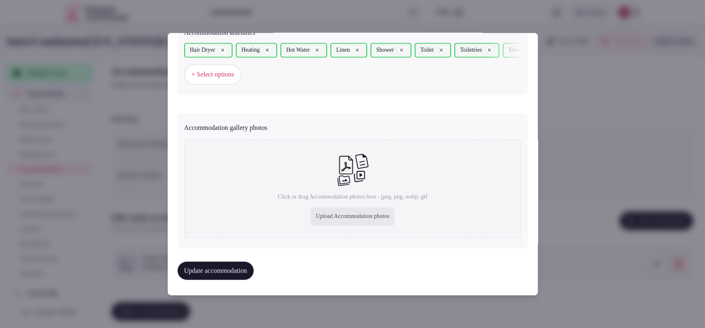
type input "**********"
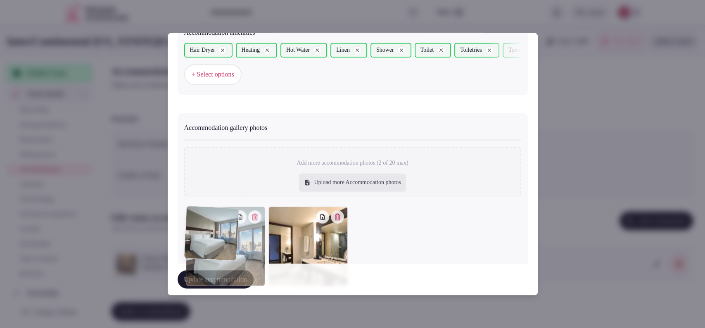
drag, startPoint x: 294, startPoint y: 238, endPoint x: 240, endPoint y: 244, distance: 54.4
click at [240, 244] on div at bounding box center [225, 246] width 79 height 79
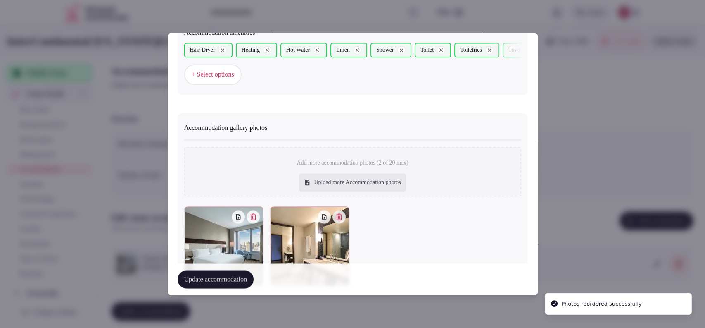
click at [227, 278] on button "Update accommodation" at bounding box center [216, 279] width 76 height 18
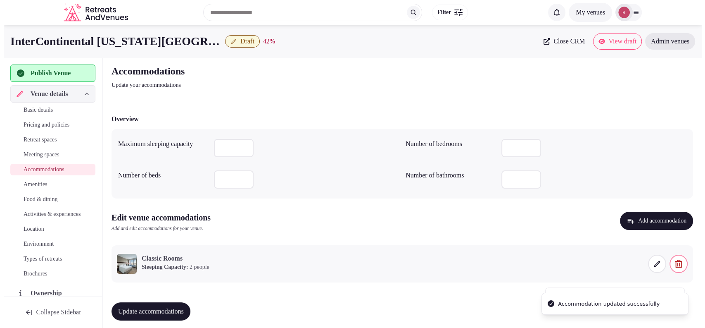
scroll to position [5, 0]
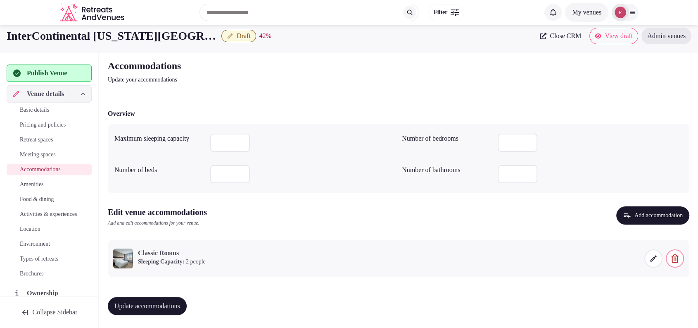
click at [648, 257] on span at bounding box center [654, 258] width 18 height 18
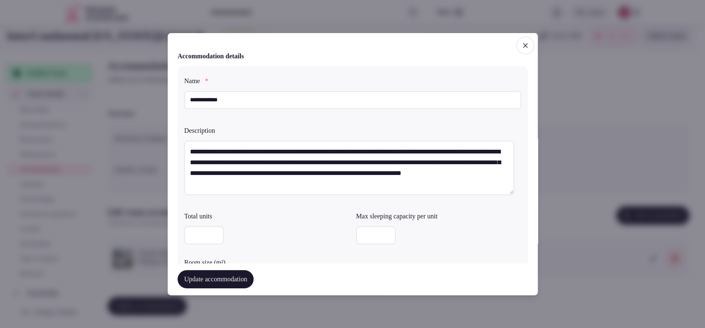
click at [348, 108] on input "**********" at bounding box center [352, 100] width 337 height 18
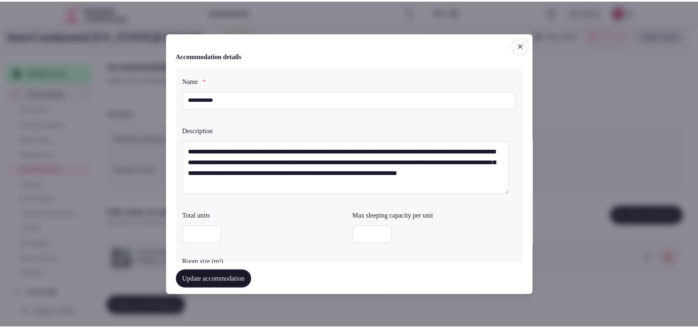
scroll to position [229, 0]
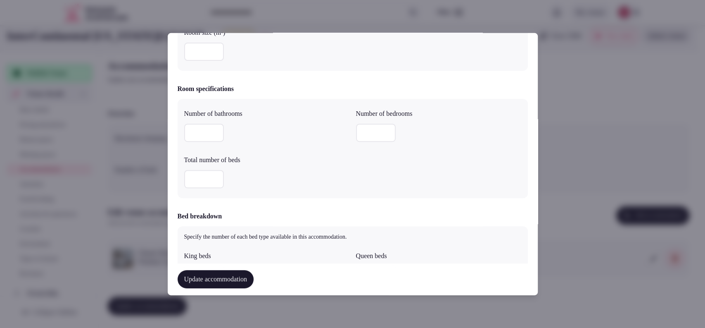
type input "**********"
click at [229, 280] on button "Update accommodation" at bounding box center [216, 279] width 76 height 18
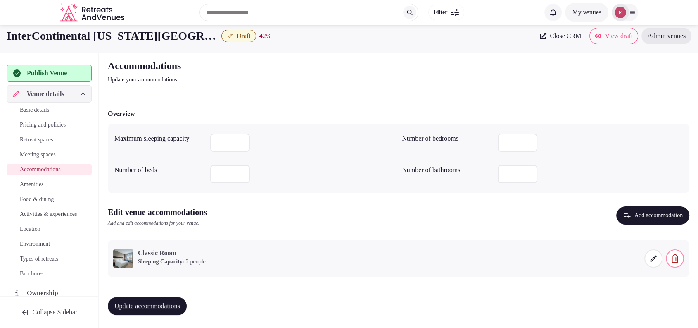
click at [152, 304] on span "Update accommodations" at bounding box center [147, 306] width 66 height 8
click at [39, 186] on span "Amenities" at bounding box center [32, 184] width 24 height 8
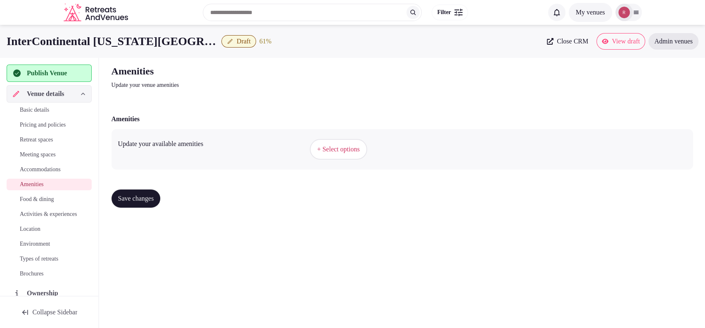
click at [141, 197] on span "Save changes" at bounding box center [136, 198] width 36 height 8
click at [349, 143] on button "+ Select options" at bounding box center [338, 149] width 57 height 21
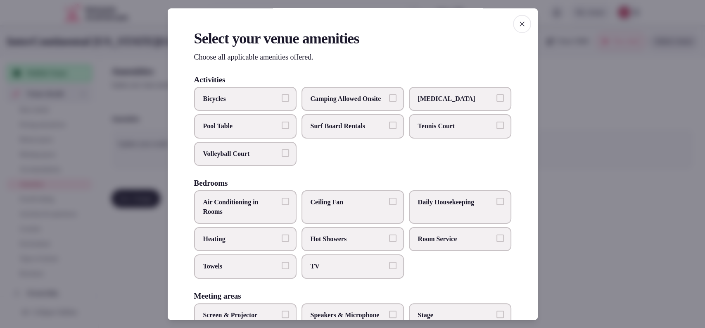
click at [259, 216] on span "Air Conditioning in Rooms" at bounding box center [241, 207] width 76 height 19
click at [282, 205] on button "Air Conditioning in Rooms" at bounding box center [285, 201] width 7 height 7
click at [250, 243] on span "Heating" at bounding box center [241, 238] width 76 height 9
click at [282, 242] on button "Heating" at bounding box center [285, 237] width 7 height 7
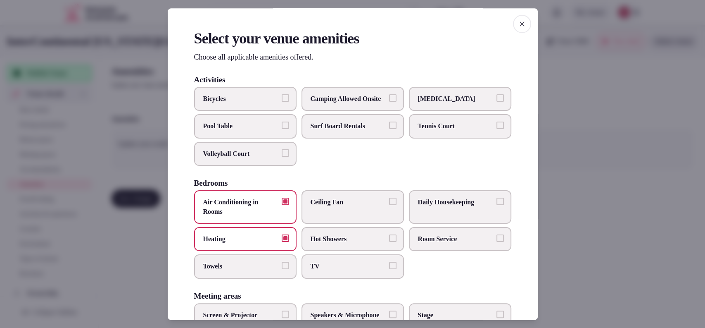
click at [246, 269] on label "Towels" at bounding box center [245, 267] width 102 height 24
click at [282, 269] on button "Towels" at bounding box center [285, 265] width 7 height 7
click at [330, 271] on span "TV" at bounding box center [349, 266] width 76 height 9
click at [389, 269] on button "TV" at bounding box center [392, 265] width 7 height 7
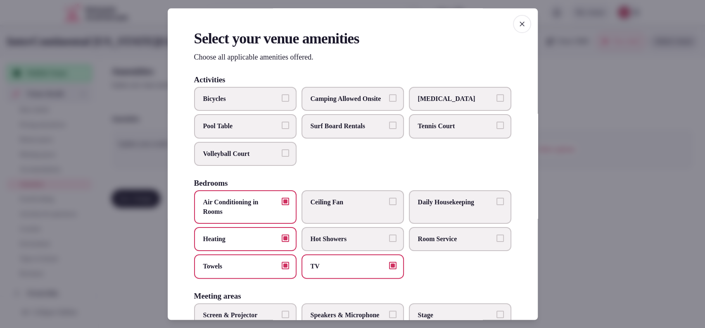
click at [344, 251] on label "Hot Showers" at bounding box center [353, 239] width 102 height 24
click at [389, 242] on button "Hot Showers" at bounding box center [392, 237] width 7 height 7
click at [363, 243] on span "Hot Showers" at bounding box center [349, 238] width 76 height 9
click at [389, 242] on button "Hot Showers" at bounding box center [392, 237] width 7 height 7
click at [425, 241] on label "Room Service" at bounding box center [460, 239] width 102 height 24
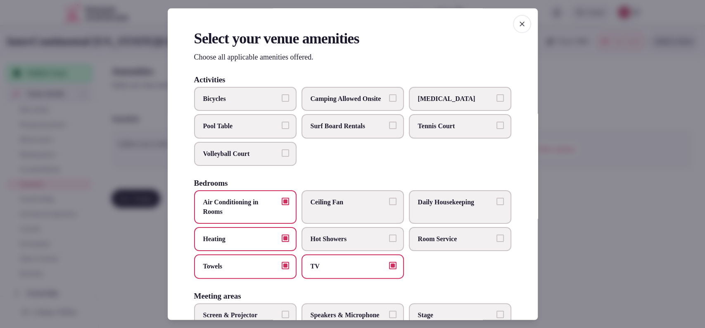
click at [497, 241] on button "Room Service" at bounding box center [500, 237] width 7 height 7
click at [433, 221] on label "Daily Housekeeping" at bounding box center [460, 207] width 102 height 33
click at [497, 205] on button "Daily Housekeeping" at bounding box center [500, 201] width 7 height 7
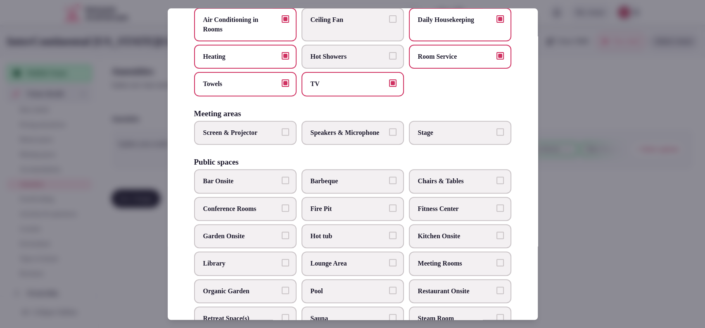
scroll to position [202, 0]
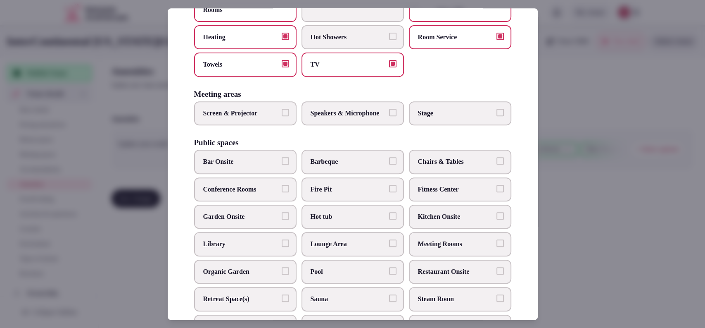
drag, startPoint x: 265, startPoint y: 121, endPoint x: 292, endPoint y: 121, distance: 27.3
click at [271, 118] on span "Screen & Projector" at bounding box center [241, 113] width 76 height 9
click at [282, 116] on button "Screen & Projector" at bounding box center [285, 112] width 7 height 7
click at [319, 118] on span "Speakers & Microphone" at bounding box center [349, 113] width 76 height 9
click at [389, 116] on button "Speakers & Microphone" at bounding box center [392, 112] width 7 height 7
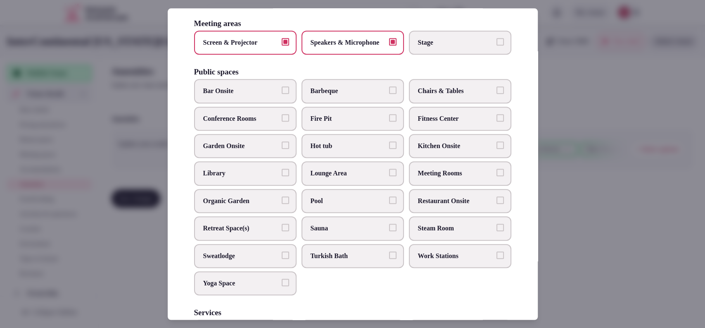
scroll to position [301, 0]
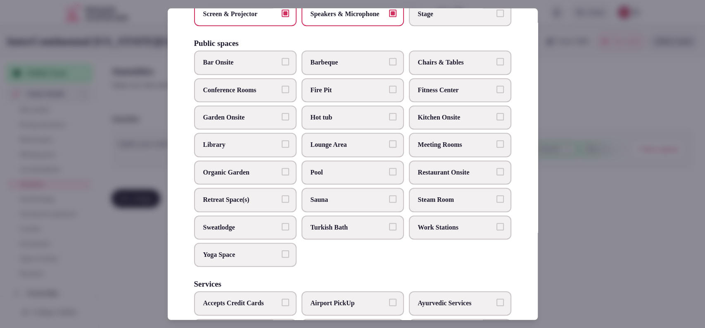
click at [357, 150] on span "Lounge Area" at bounding box center [349, 145] width 76 height 9
click at [389, 148] on button "Lounge Area" at bounding box center [392, 144] width 7 height 7
click at [419, 177] on span "Restaurant Onsite" at bounding box center [456, 172] width 76 height 9
click at [497, 175] on button "Restaurant Onsite" at bounding box center [500, 171] width 7 height 7
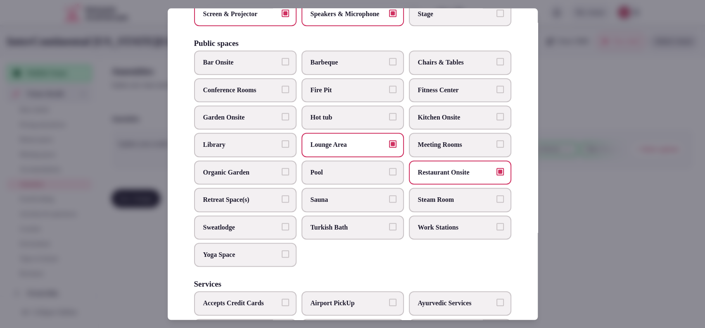
drag, startPoint x: 214, startPoint y: 76, endPoint x: 268, endPoint y: 78, distance: 54.2
click at [215, 67] on span "Bar Onsite" at bounding box center [241, 62] width 76 height 9
click at [423, 95] on span "Fitness Center" at bounding box center [456, 90] width 76 height 9
click at [497, 93] on button "Fitness Center" at bounding box center [500, 89] width 7 height 7
click at [440, 67] on span "Chairs & Tables" at bounding box center [456, 62] width 76 height 9
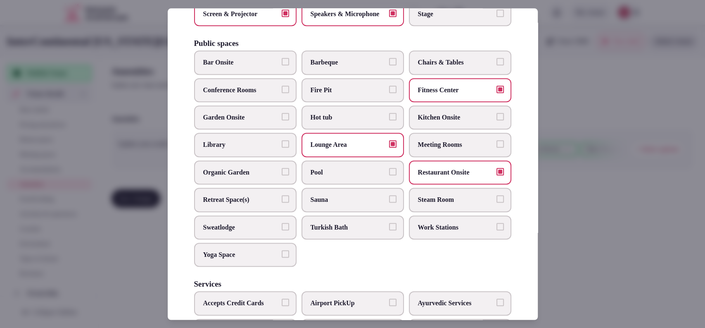
click at [497, 66] on button "Chairs & Tables" at bounding box center [500, 61] width 7 height 7
click at [428, 150] on span "Meeting Rooms" at bounding box center [456, 145] width 76 height 9
click at [497, 148] on button "Meeting Rooms" at bounding box center [500, 144] width 7 height 7
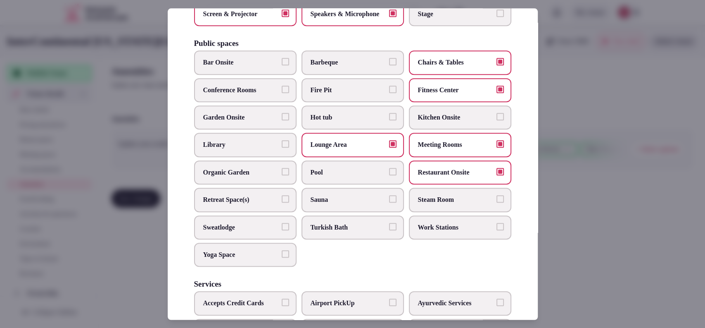
click at [233, 74] on label "Bar Onsite" at bounding box center [245, 63] width 102 height 24
click at [282, 66] on button "Bar Onsite" at bounding box center [285, 61] width 7 height 7
click at [232, 95] on span "Conference Rooms" at bounding box center [241, 90] width 76 height 9
click at [282, 93] on button "Conference Rooms" at bounding box center [285, 89] width 7 height 7
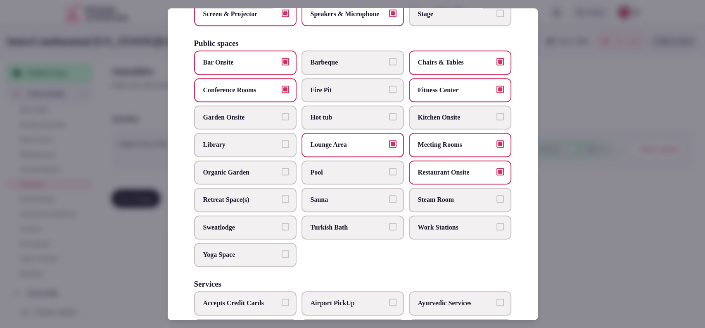
click at [425, 237] on label "Work Stations" at bounding box center [460, 227] width 102 height 24
click at [497, 230] on button "Work Stations" at bounding box center [500, 226] width 7 height 7
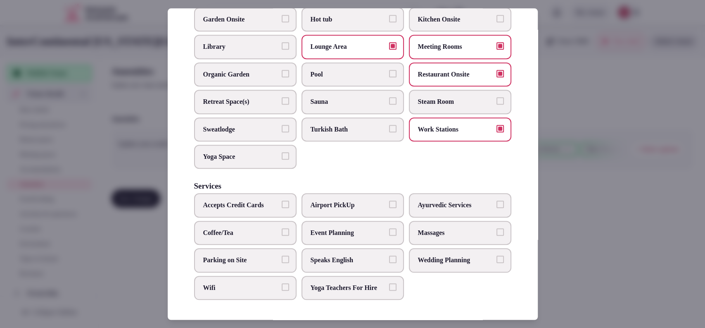
scroll to position [423, 0]
click at [331, 228] on span "Event Planning" at bounding box center [349, 232] width 76 height 9
click at [389, 228] on button "Event Planning" at bounding box center [392, 231] width 7 height 7
click at [347, 255] on span "Speaks English" at bounding box center [349, 259] width 76 height 9
click at [389, 255] on button "Speaks English" at bounding box center [392, 258] width 7 height 7
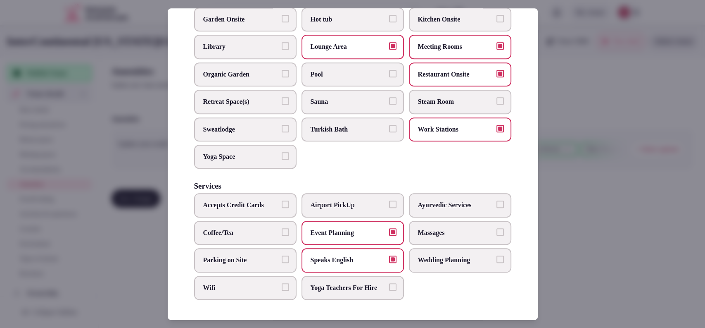
click at [224, 283] on span "Wifi" at bounding box center [241, 287] width 76 height 9
click at [282, 283] on button "Wifi" at bounding box center [285, 286] width 7 height 7
click at [224, 255] on span "Parking on Site" at bounding box center [241, 259] width 76 height 9
click at [282, 255] on button "Parking on Site" at bounding box center [285, 258] width 7 height 7
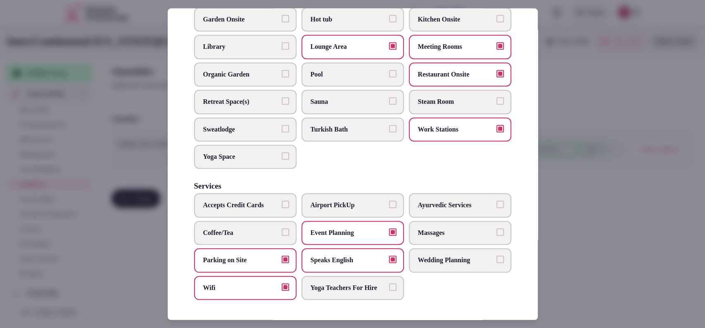
click at [585, 194] on div at bounding box center [352, 164] width 705 height 328
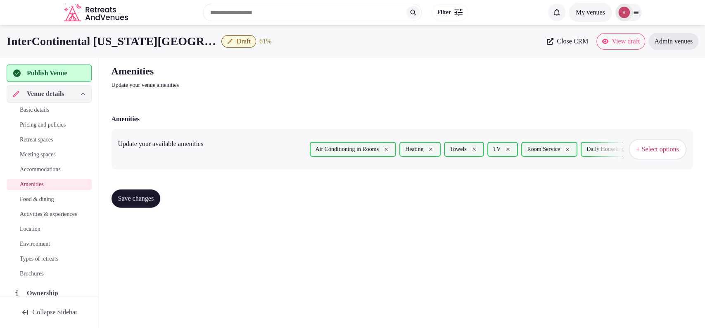
click at [122, 194] on span "Save changes" at bounding box center [136, 198] width 36 height 8
click at [39, 198] on span "Food & dining" at bounding box center [37, 199] width 34 height 8
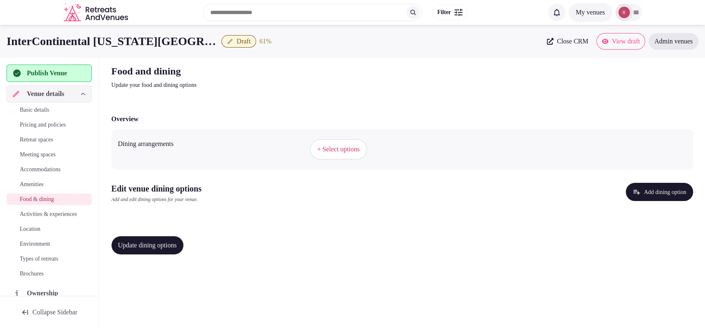
click at [324, 145] on span "+ Select options" at bounding box center [338, 149] width 43 height 9
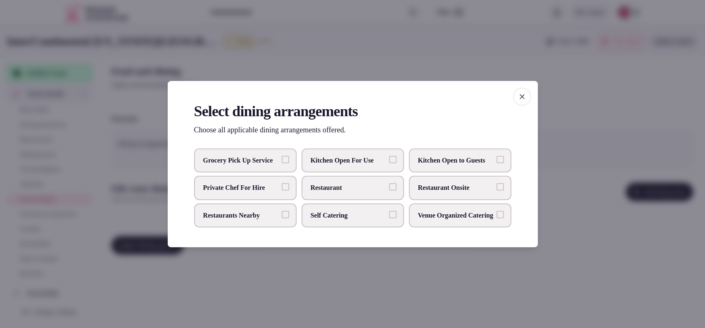
click at [432, 188] on span "Restaurant Onsite" at bounding box center [456, 187] width 76 height 9
click at [497, 188] on button "Restaurant Onsite" at bounding box center [500, 186] width 7 height 7
click at [368, 269] on div at bounding box center [352, 164] width 705 height 328
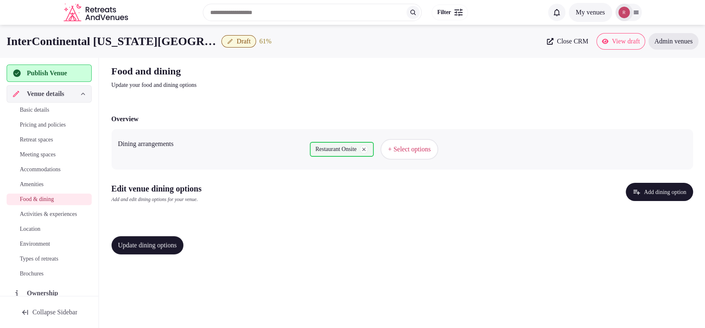
click at [644, 193] on button "Add dining option" at bounding box center [659, 192] width 67 height 18
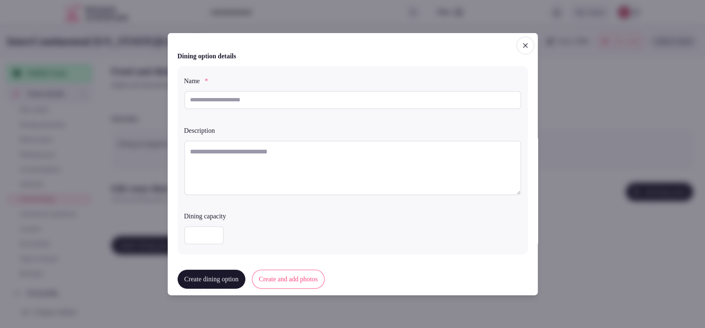
click at [272, 103] on input "text" at bounding box center [352, 100] width 337 height 18
paste input "**********"
type input "**********"
click at [312, 124] on div "Description" at bounding box center [352, 128] width 337 height 12
click at [293, 155] on textarea at bounding box center [352, 167] width 337 height 55
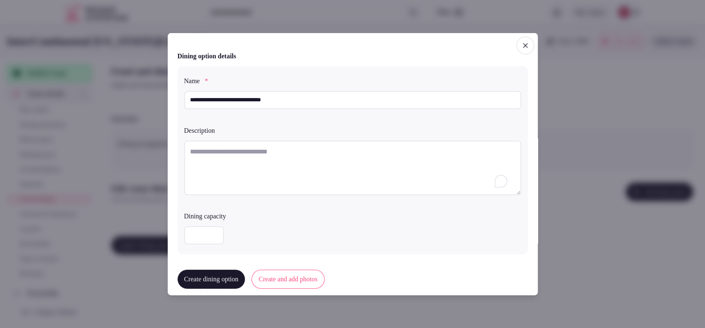
paste textarea "**********"
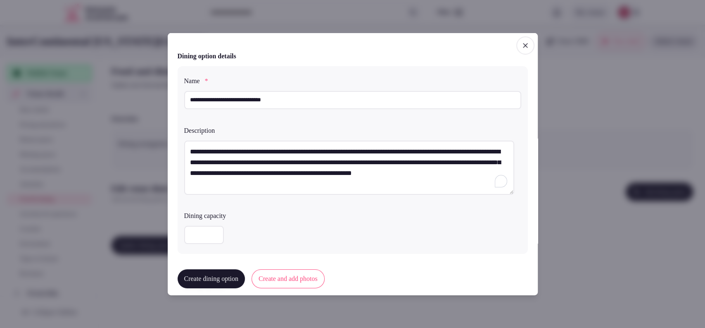
scroll to position [205, 0]
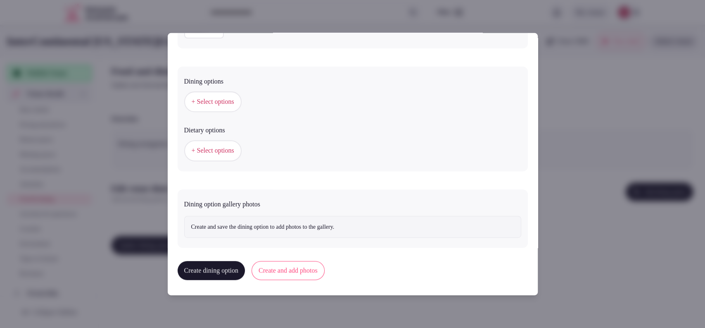
type textarea "**********"
click at [226, 106] on button "+ Select options" at bounding box center [212, 101] width 57 height 21
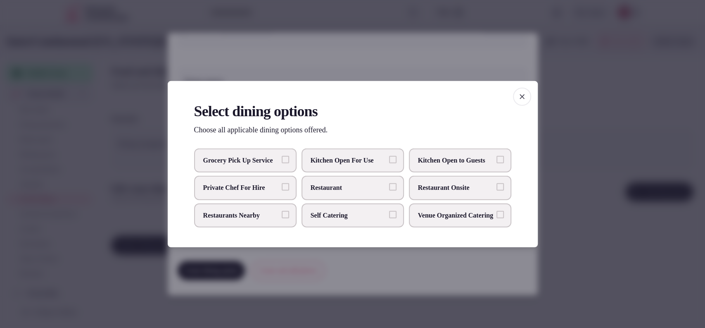
click at [453, 188] on span "Restaurant Onsite" at bounding box center [456, 187] width 76 height 9
click at [497, 188] on button "Restaurant Onsite" at bounding box center [500, 186] width 7 height 7
click at [567, 126] on div at bounding box center [352, 164] width 705 height 328
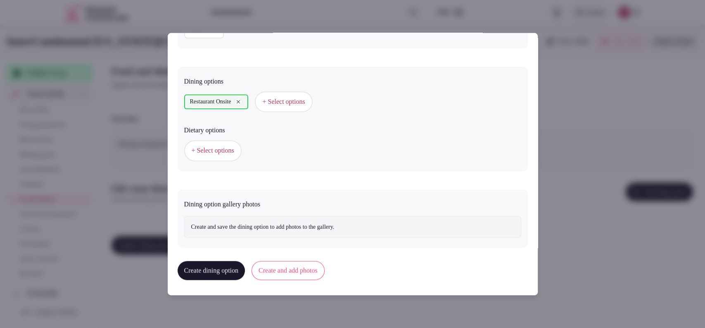
click at [226, 146] on span "+ Select options" at bounding box center [213, 150] width 43 height 9
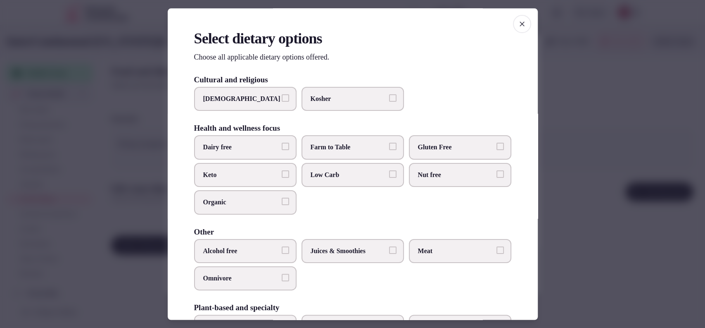
scroll to position [65, 0]
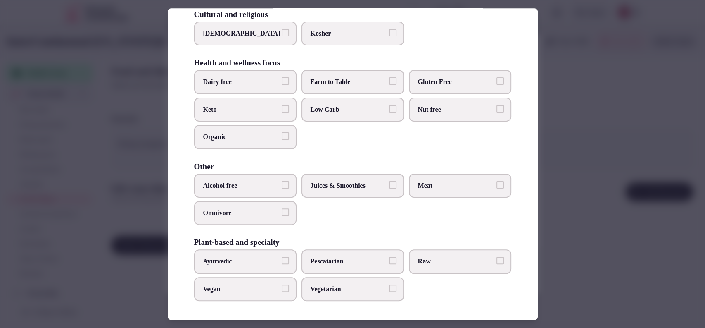
click at [571, 108] on div at bounding box center [352, 164] width 705 height 328
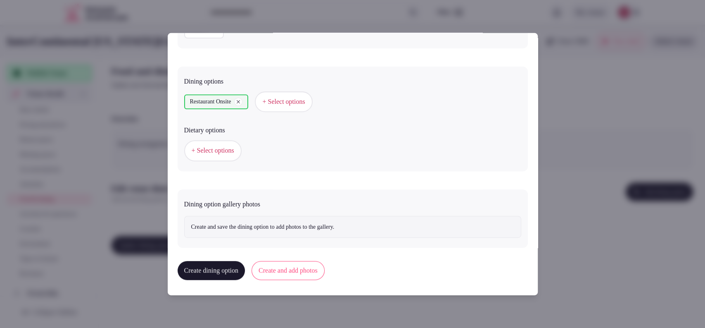
click at [304, 271] on button "Create and add photos" at bounding box center [288, 270] width 73 height 19
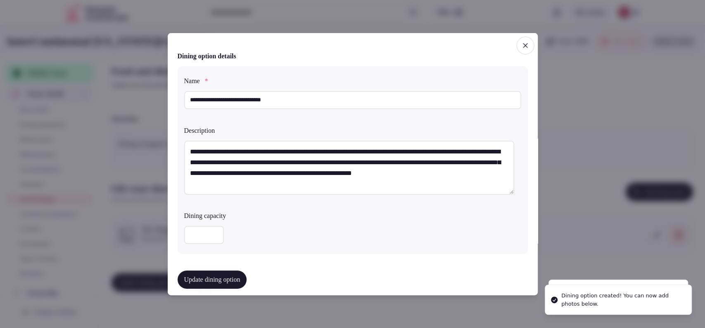
scroll to position [281, 0]
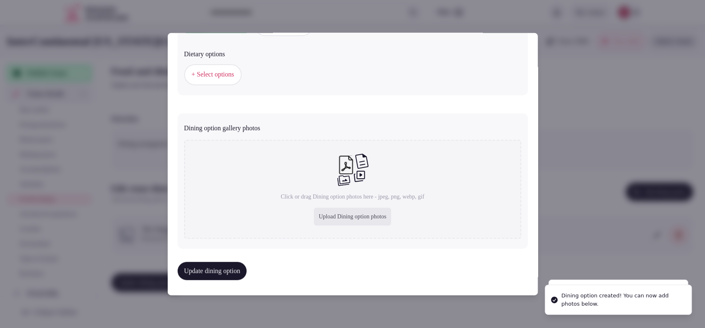
click at [350, 210] on div "Upload Dining option photos" at bounding box center [353, 216] width 78 height 18
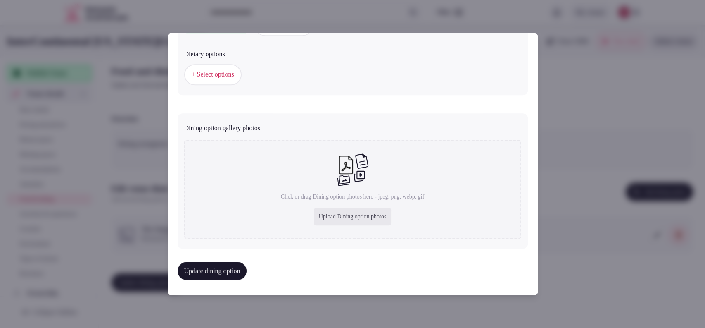
type input "**********"
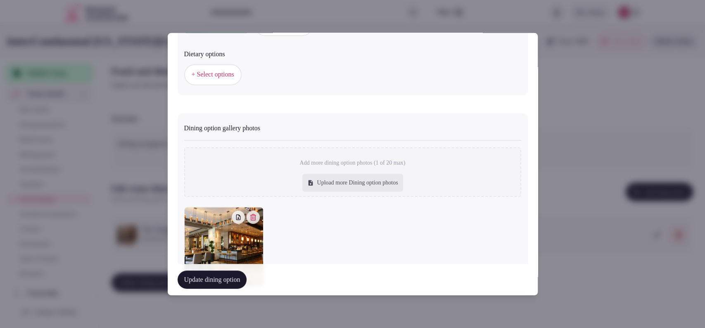
click at [198, 276] on button "Update dining option" at bounding box center [212, 279] width 69 height 18
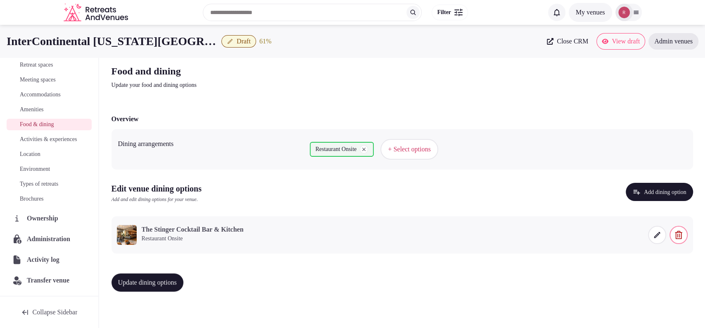
scroll to position [0, 0]
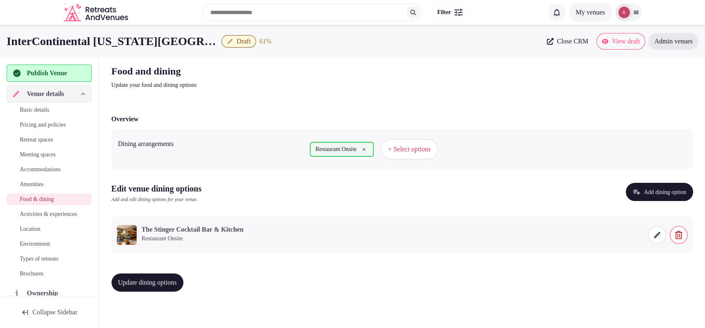
click at [146, 287] on button "Update dining options" at bounding box center [148, 282] width 72 height 18
click at [29, 215] on span "Activities & experiences" at bounding box center [48, 214] width 57 height 8
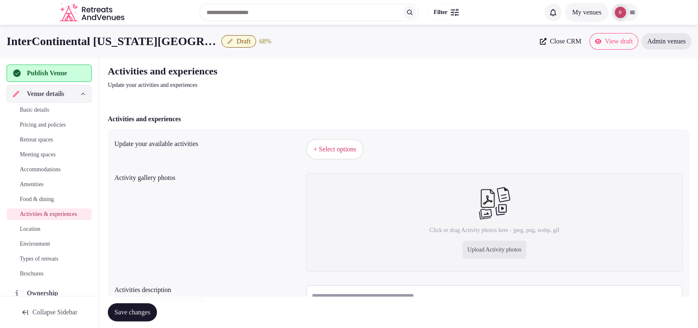
click at [323, 146] on span "+ Select options" at bounding box center [335, 149] width 43 height 9
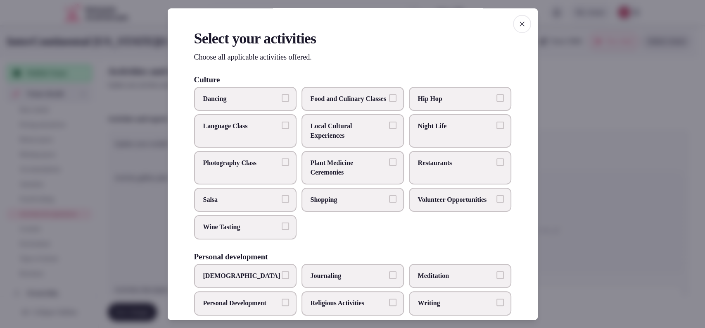
click at [452, 179] on label "Restaurants" at bounding box center [460, 167] width 102 height 33
click at [497, 166] on button "Restaurants" at bounding box center [500, 162] width 7 height 7
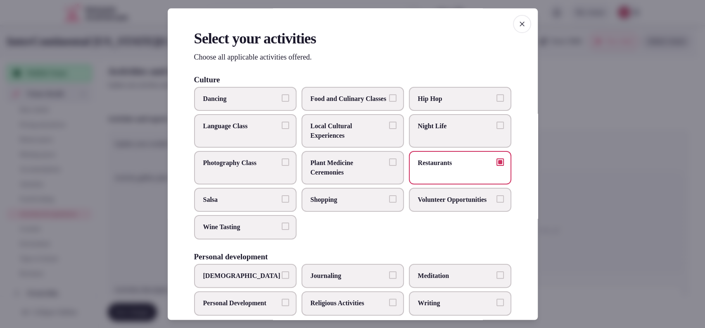
click at [449, 142] on label "Night Life" at bounding box center [460, 130] width 102 height 33
click at [497, 129] on button "Night Life" at bounding box center [500, 125] width 7 height 7
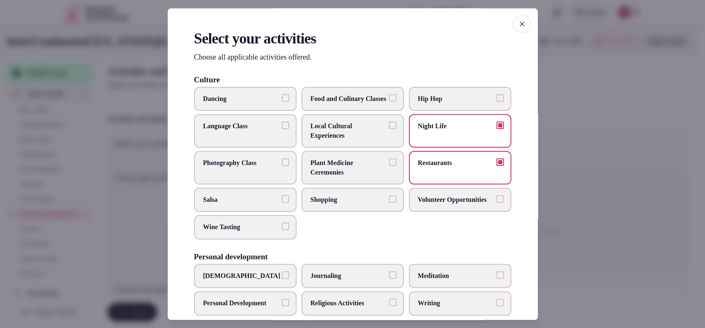
click at [330, 204] on span "Shopping" at bounding box center [349, 199] width 76 height 9
click at [389, 202] on button "Shopping" at bounding box center [392, 198] width 7 height 7
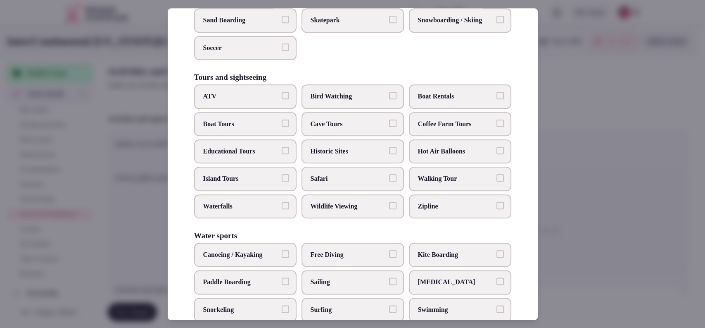
scroll to position [617, 0]
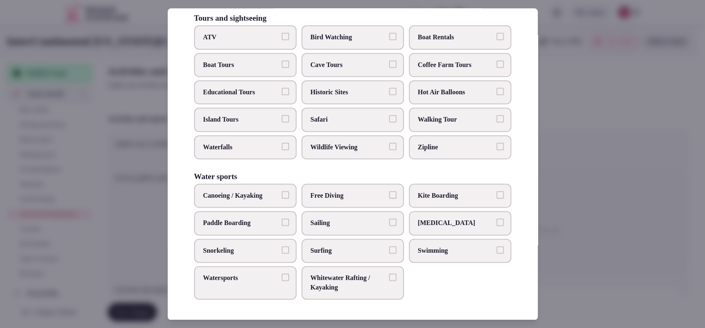
click at [450, 126] on label "Walking Tour" at bounding box center [460, 120] width 102 height 24
click at [497, 123] on button "Walking Tour" at bounding box center [500, 118] width 7 height 7
click at [449, 127] on label "Walking Tour" at bounding box center [460, 120] width 102 height 24
click at [497, 123] on button "Walking Tour" at bounding box center [500, 118] width 7 height 7
click at [449, 127] on label "Walking Tour" at bounding box center [460, 120] width 102 height 24
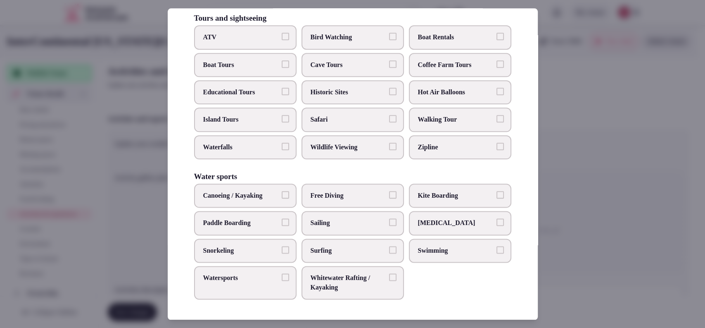
click at [497, 123] on button "Walking Tour" at bounding box center [500, 118] width 7 height 7
click at [355, 98] on label "Historic Sites" at bounding box center [353, 92] width 102 height 24
click at [389, 95] on button "Historic Sites" at bounding box center [392, 91] width 7 height 7
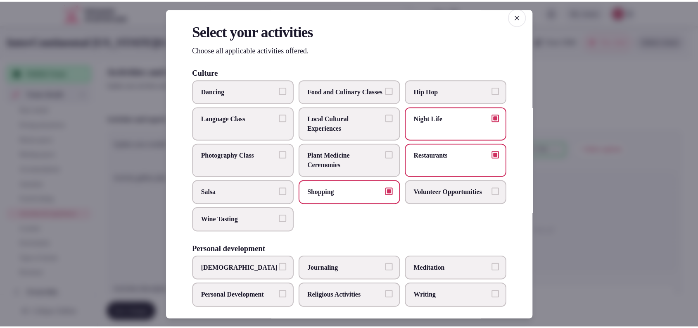
scroll to position [0, 0]
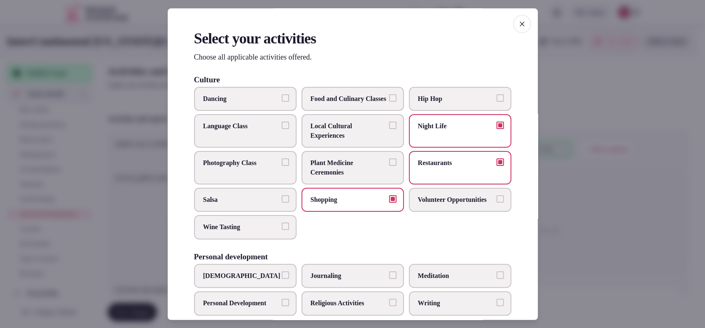
click at [586, 193] on div at bounding box center [352, 164] width 705 height 328
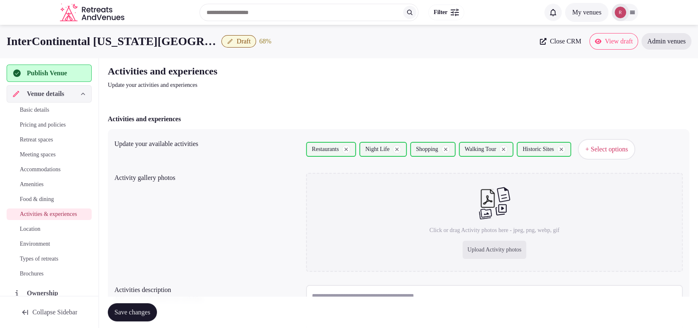
click at [146, 312] on span "Save changes" at bounding box center [132, 312] width 36 height 8
click at [477, 248] on div "Upload Activity photos" at bounding box center [495, 250] width 64 height 18
type input "**********"
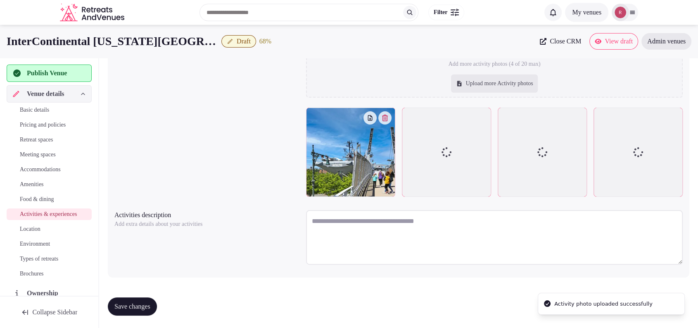
scroll to position [193, 0]
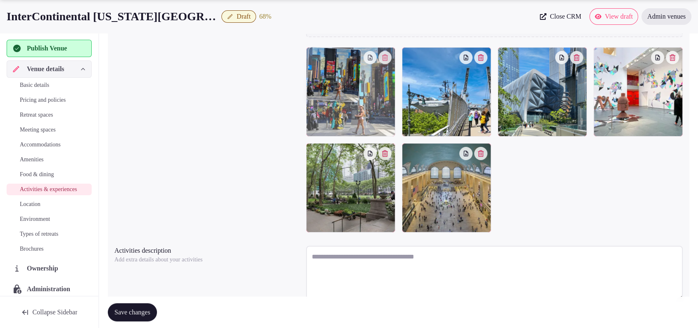
drag, startPoint x: 434, startPoint y: 90, endPoint x: 390, endPoint y: 98, distance: 45.3
click at [390, 98] on body "Search Popular Destinations Toscana, Italy Riviera Maya, Mexico Indonesia, Bali…" at bounding box center [349, 85] width 698 height 557
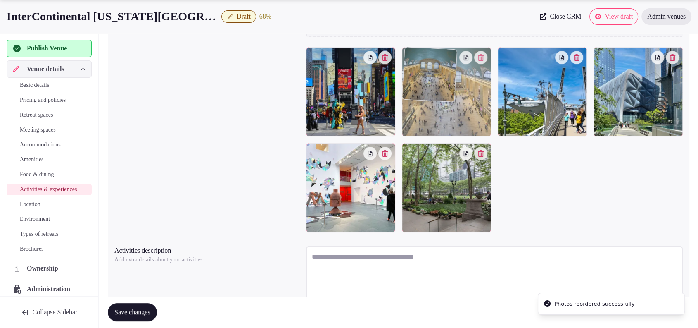
drag, startPoint x: 433, startPoint y: 193, endPoint x: 436, endPoint y: 127, distance: 65.8
click at [436, 127] on body "Search Popular Destinations Toscana, Italy Riviera Maya, Mexico Indonesia, Bali…" at bounding box center [349, 85] width 698 height 557
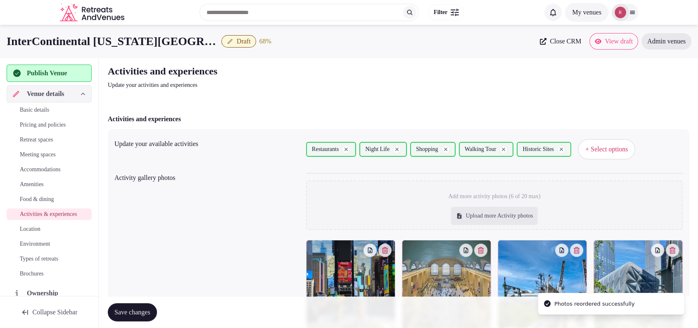
scroll to position [228, 0]
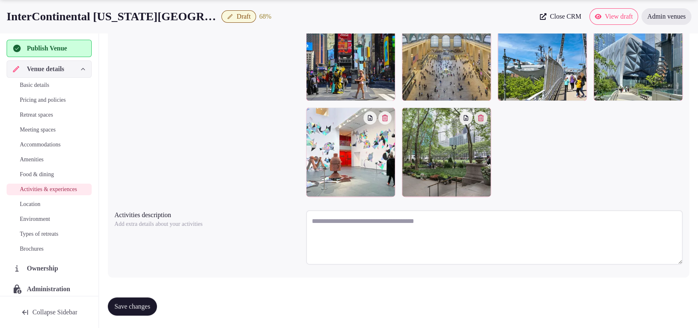
click at [374, 233] on textarea at bounding box center [494, 237] width 377 height 55
paste textarea "**********"
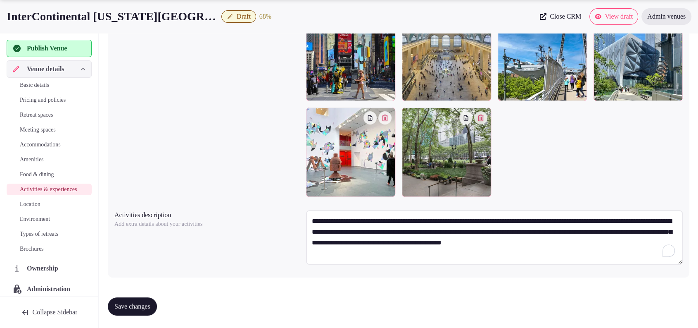
type textarea "**********"
click at [126, 293] on div "Save changes" at bounding box center [399, 306] width 582 height 31
click at [122, 299] on button "Save changes" at bounding box center [132, 306] width 49 height 18
click at [28, 208] on span "Location" at bounding box center [30, 204] width 21 height 8
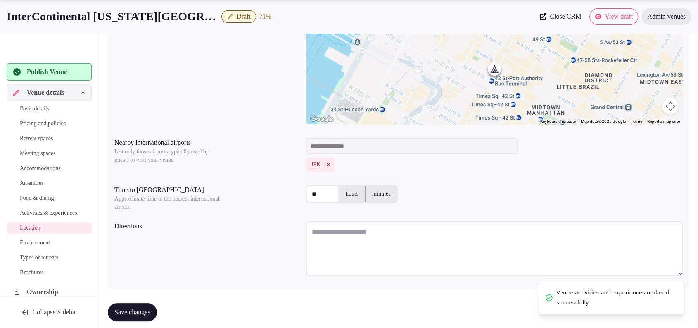
scroll to position [173, 0]
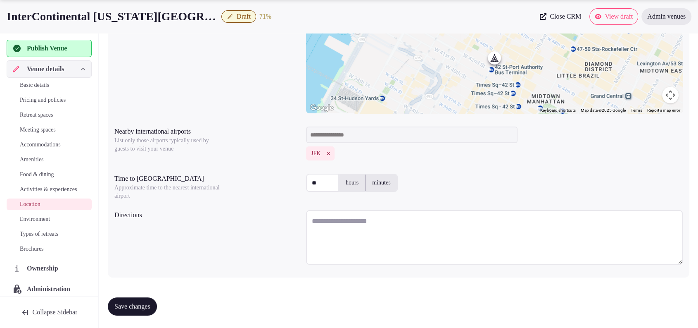
click at [328, 223] on textarea at bounding box center [494, 237] width 377 height 55
paste textarea "**********"
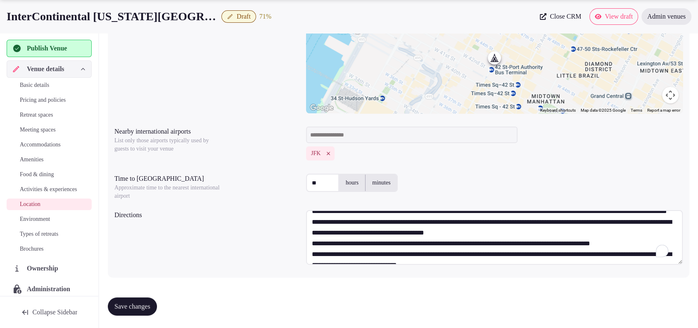
scroll to position [0, 0]
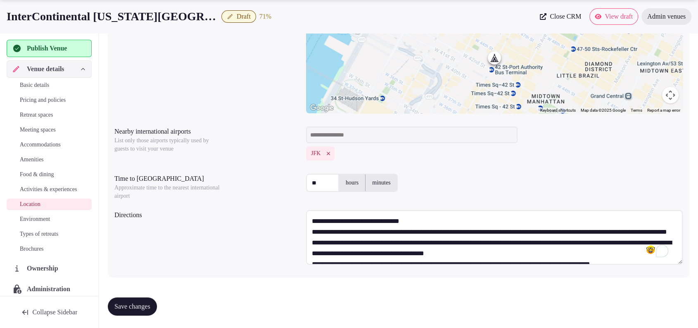
click at [442, 215] on textarea "**********" at bounding box center [494, 237] width 377 height 55
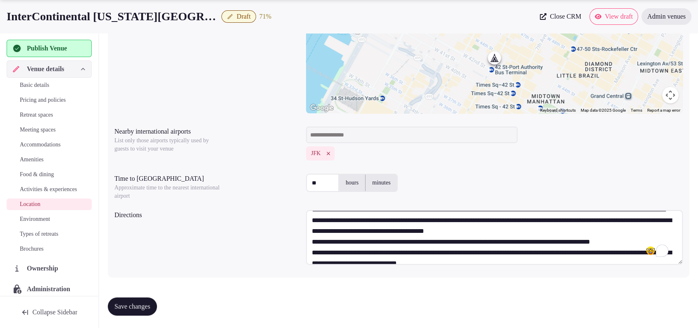
click at [480, 222] on textarea "**********" at bounding box center [494, 237] width 377 height 55
click at [554, 246] on textarea "**********" at bounding box center [494, 237] width 377 height 55
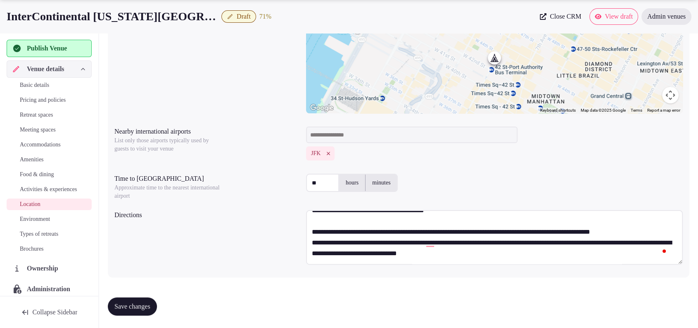
click at [496, 241] on textarea "**********" at bounding box center [494, 237] width 377 height 55
click at [495, 229] on textarea "**********" at bounding box center [494, 237] width 377 height 55
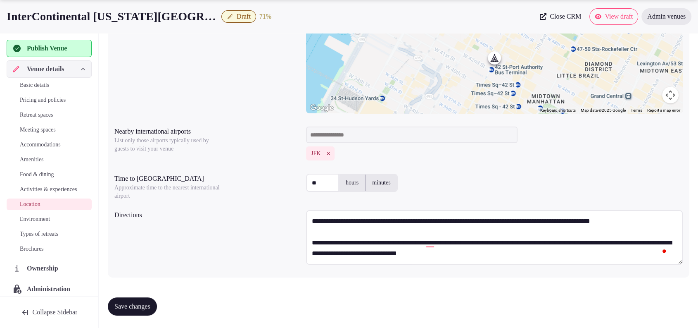
type textarea "**********"
click at [146, 308] on span "Save changes" at bounding box center [132, 306] width 36 height 8
click at [30, 223] on span "Environment" at bounding box center [35, 219] width 30 height 8
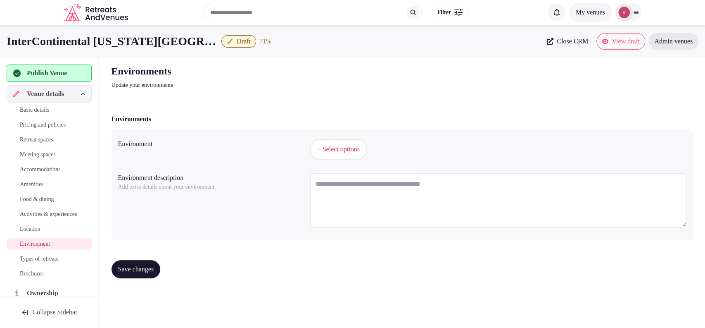
click at [334, 145] on span "+ Select options" at bounding box center [338, 149] width 43 height 9
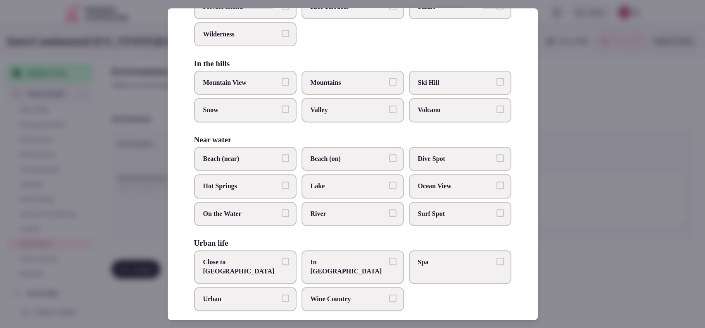
click at [360, 264] on span "In City Center" at bounding box center [349, 266] width 76 height 19
click at [389, 264] on button "In City Center" at bounding box center [392, 260] width 7 height 7
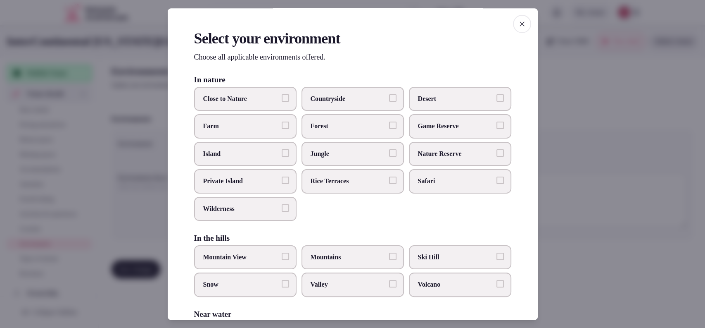
click at [583, 192] on div at bounding box center [352, 164] width 705 height 328
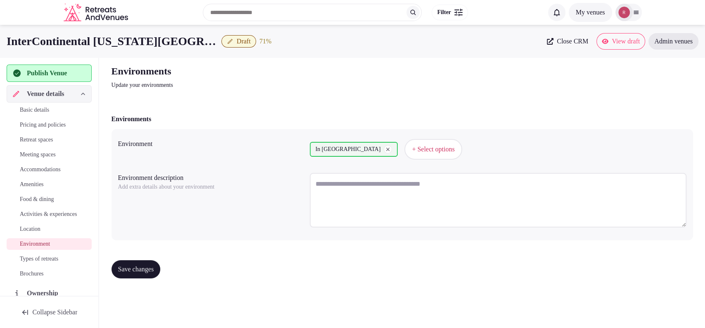
click at [113, 260] on div "Save changes" at bounding box center [136, 269] width 49 height 18
click at [129, 266] on span "Save changes" at bounding box center [136, 269] width 36 height 8
click at [40, 263] on span "Types of retreats" at bounding box center [39, 259] width 38 height 8
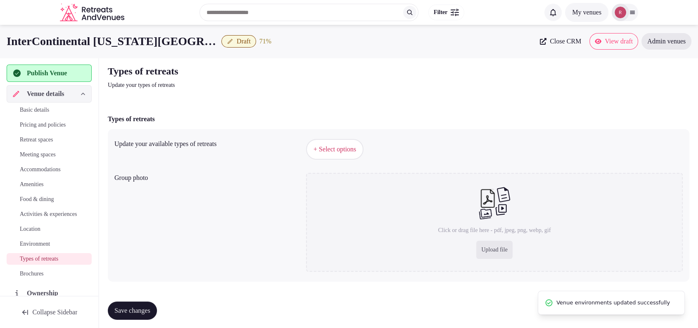
click at [356, 150] on span "+ Select options" at bounding box center [335, 149] width 43 height 9
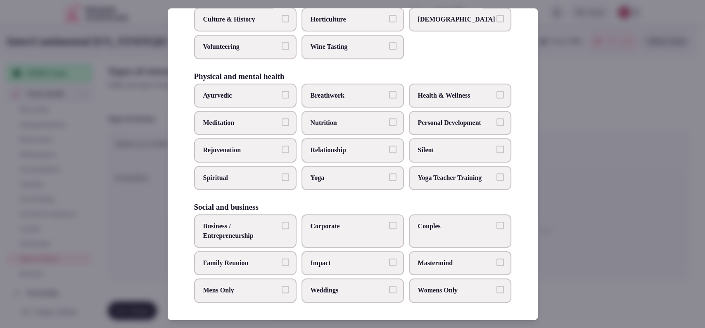
click at [262, 222] on span "Business / Entrepreneurship" at bounding box center [241, 231] width 76 height 19
click at [282, 222] on button "Business / Entrepreneurship" at bounding box center [285, 225] width 7 height 7
click at [376, 228] on span "Corporate" at bounding box center [349, 226] width 76 height 9
click at [389, 228] on button "Corporate" at bounding box center [392, 225] width 7 height 7
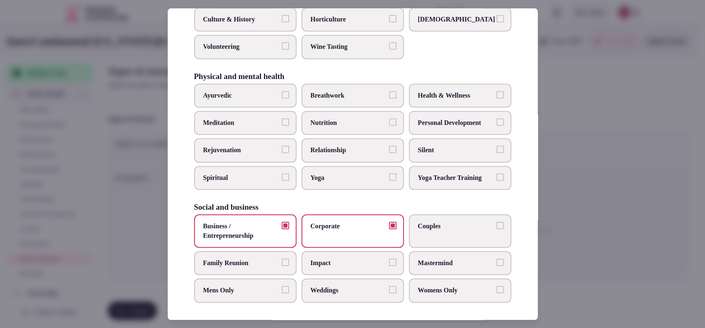
click at [432, 222] on span "Couples" at bounding box center [456, 226] width 76 height 9
click at [497, 222] on button "Couples" at bounding box center [500, 225] width 7 height 7
click at [629, 191] on div at bounding box center [352, 164] width 705 height 328
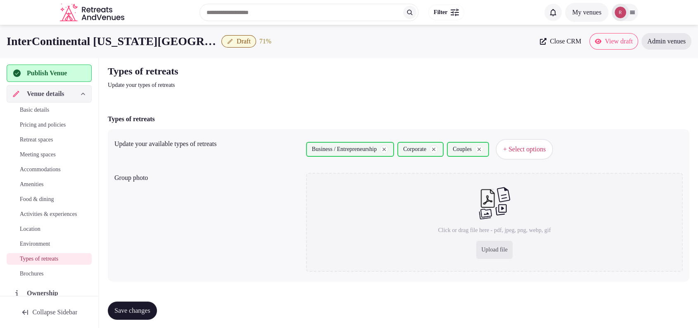
click at [133, 302] on button "Save changes" at bounding box center [132, 310] width 49 height 18
click at [175, 234] on div "Group photo Click or drag file here - pdf, jpeg, png, webp, gif Upload file" at bounding box center [398, 221] width 569 height 105
click at [67, 74] on span "Publish Venue" at bounding box center [47, 73] width 40 height 10
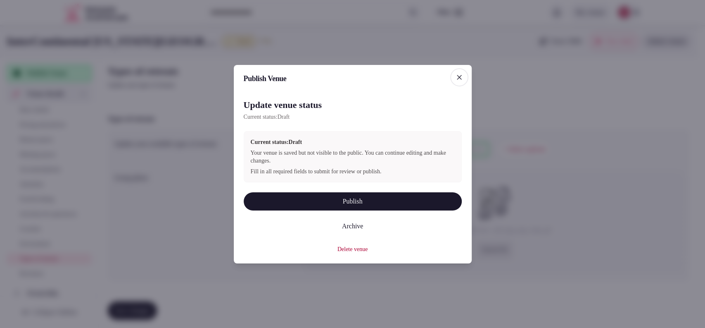
click at [324, 201] on button "Publish" at bounding box center [353, 201] width 218 height 18
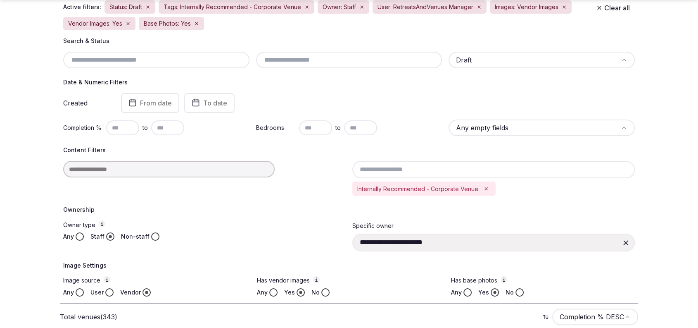
scroll to position [100, 0]
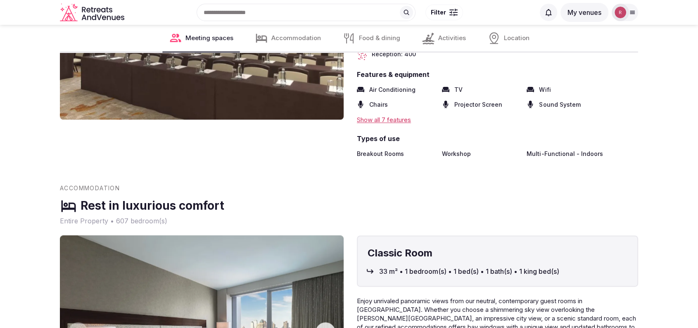
scroll to position [1013, 0]
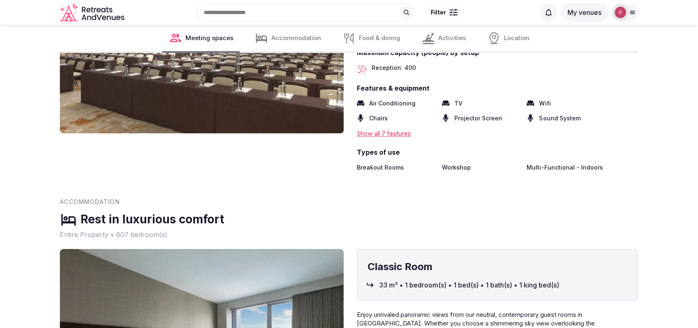
click at [396, 136] on div "Show all 7 features" at bounding box center [497, 133] width 281 height 9
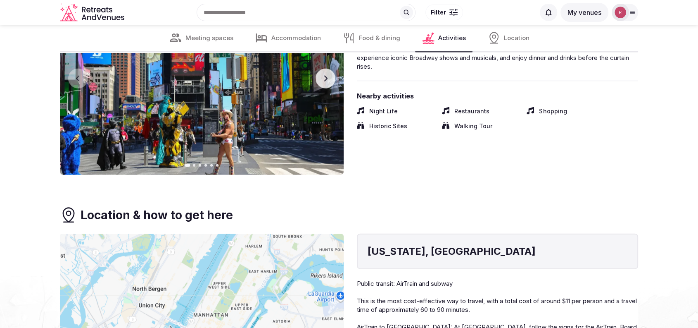
scroll to position [1728, 0]
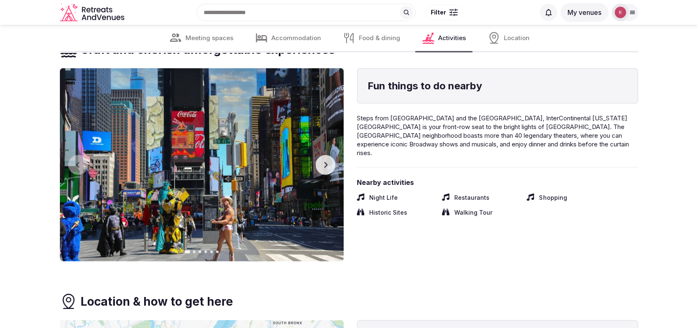
click at [334, 164] on button "Next slide" at bounding box center [326, 165] width 20 height 20
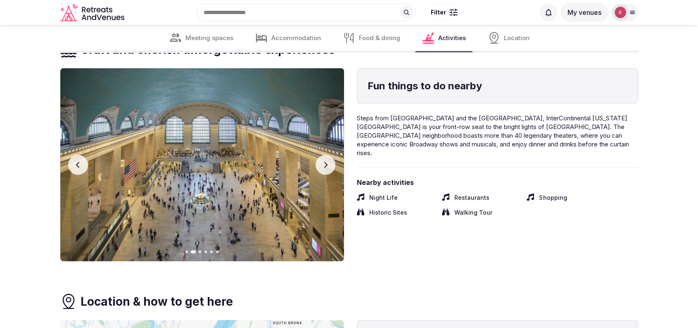
click at [334, 164] on button "Next slide" at bounding box center [326, 165] width 20 height 20
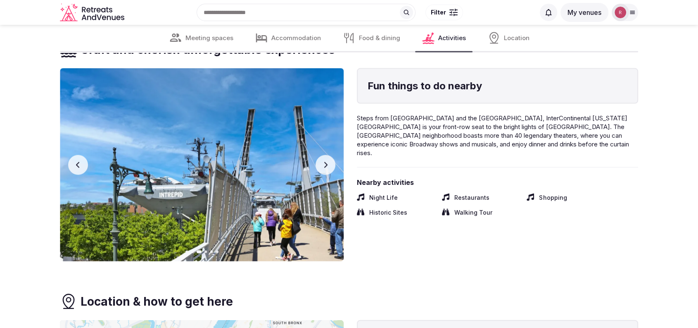
click at [334, 164] on button "Next slide" at bounding box center [326, 165] width 20 height 20
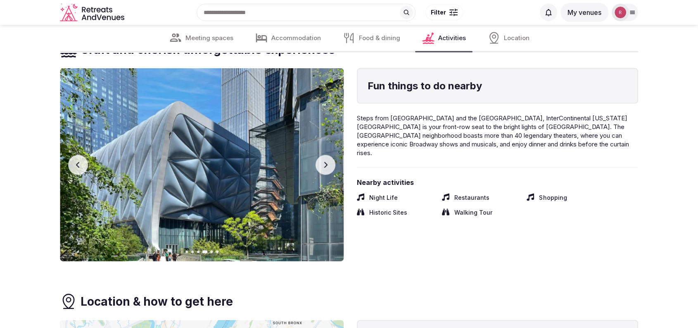
click at [334, 164] on button "Next slide" at bounding box center [326, 165] width 20 height 20
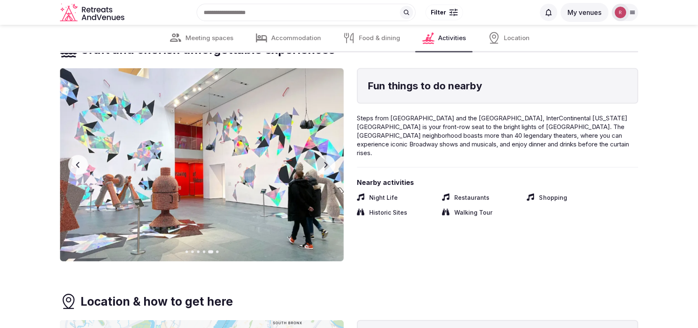
click at [336, 163] on img at bounding box center [202, 164] width 284 height 193
click at [334, 164] on button "Next slide" at bounding box center [326, 165] width 20 height 20
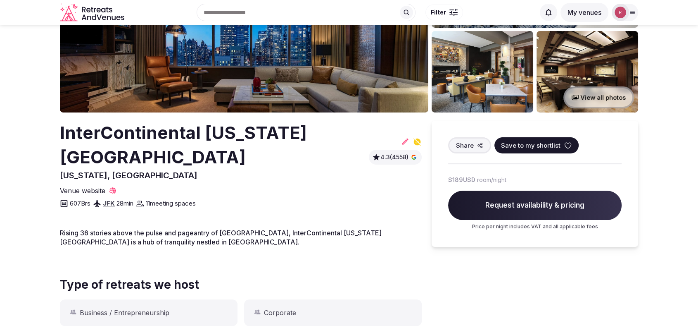
scroll to position [0, 0]
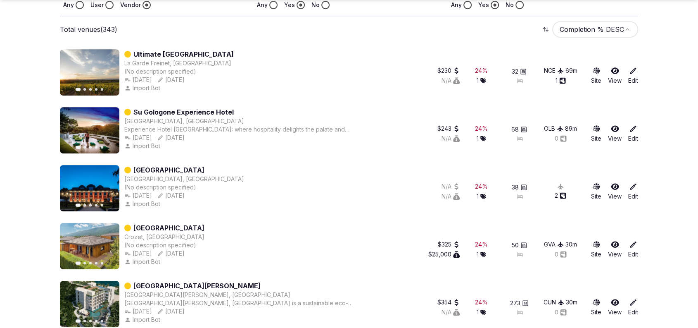
scroll to position [673, 0]
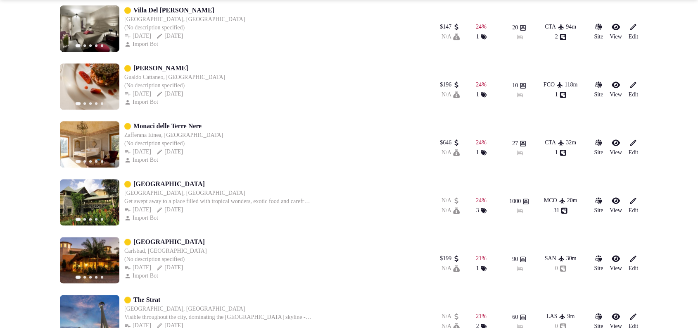
scroll to position [1296, 0]
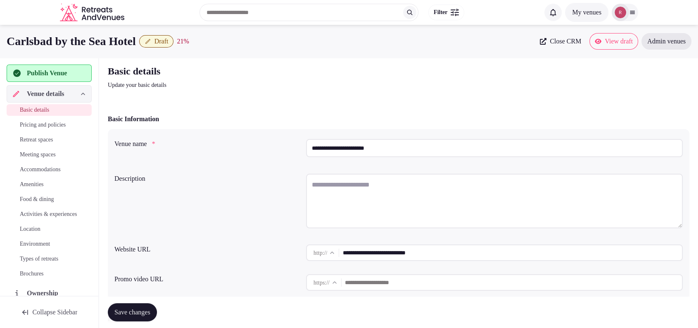
click at [394, 252] on input "**********" at bounding box center [513, 252] width 340 height 17
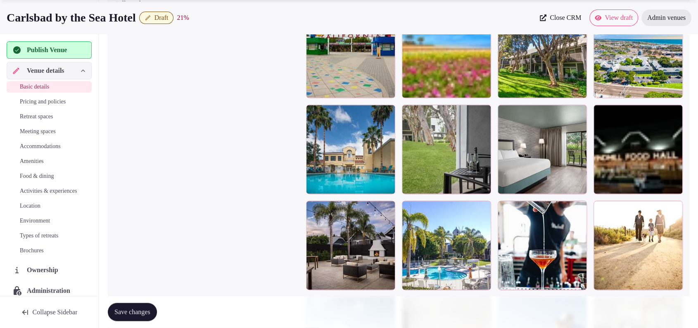
scroll to position [1047, 0]
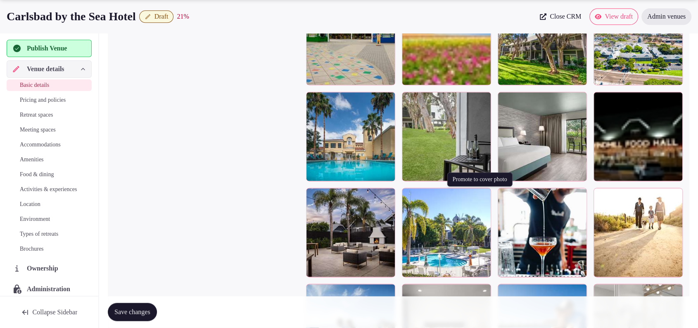
click at [483, 197] on button "button" at bounding box center [483, 196] width 10 height 10
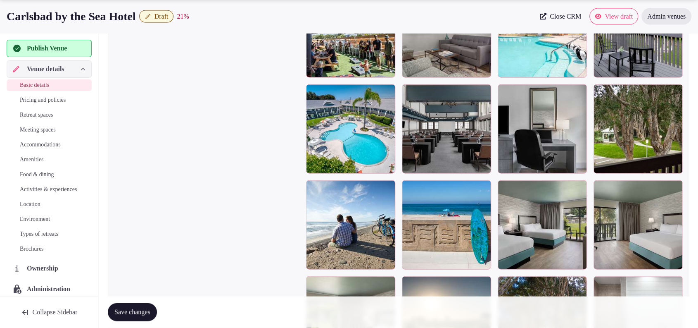
scroll to position [1633, 0]
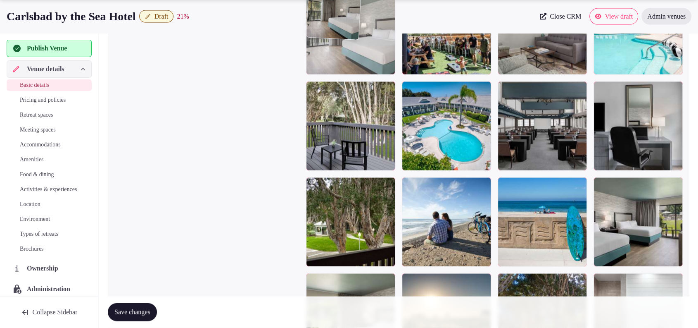
drag, startPoint x: 648, startPoint y: 237, endPoint x: 364, endPoint y: 94, distance: 318.1
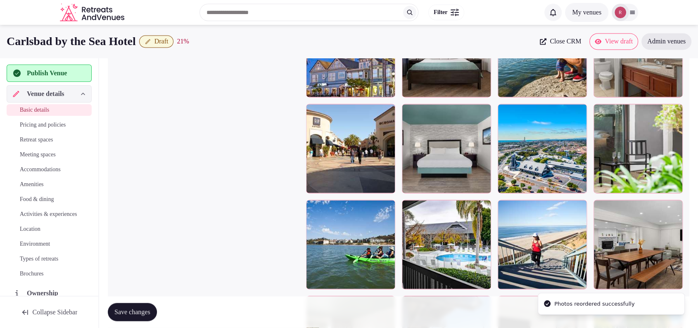
scroll to position [1486, 0]
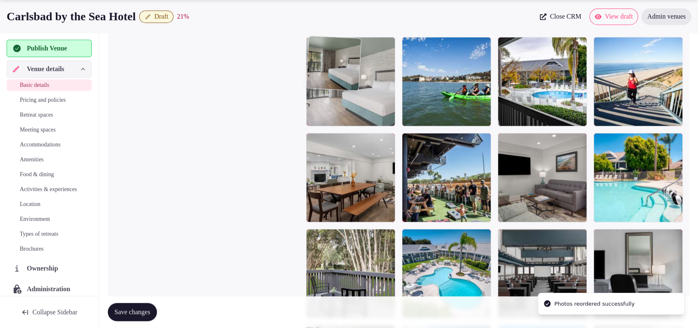
drag, startPoint x: 353, startPoint y: 198, endPoint x: 362, endPoint y: 102, distance: 97.1
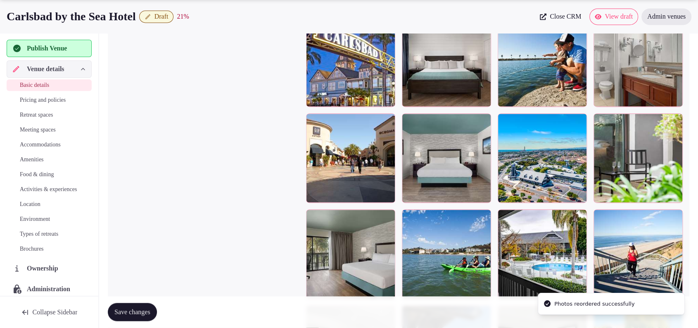
scroll to position [1324, 0]
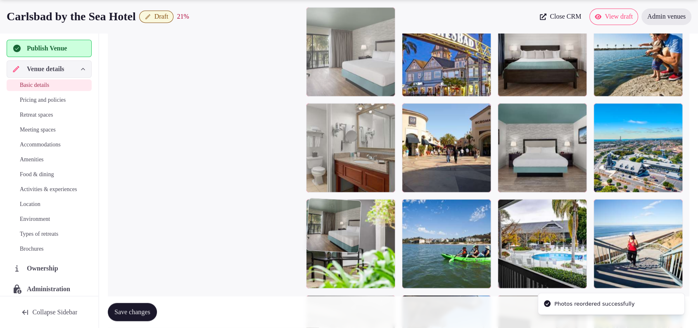
drag, startPoint x: 376, startPoint y: 261, endPoint x: 378, endPoint y: 100, distance: 160.8
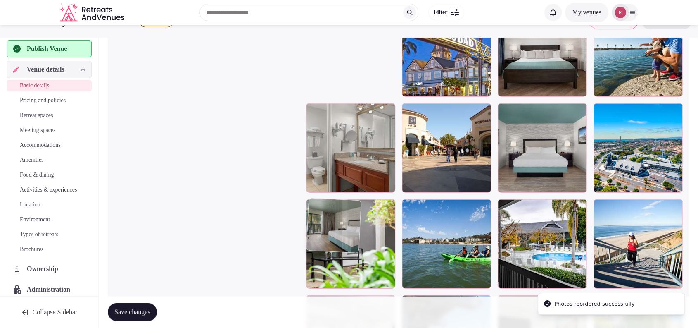
scroll to position [1132, 0]
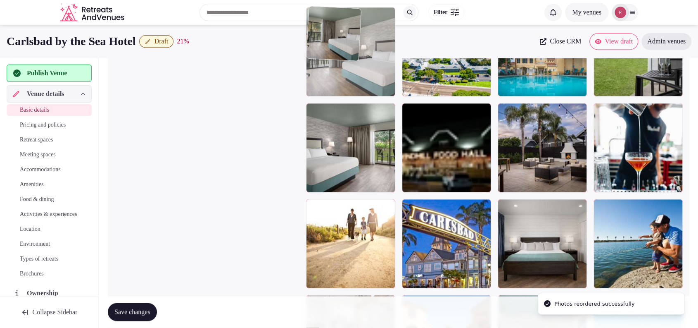
drag, startPoint x: 348, startPoint y: 231, endPoint x: 373, endPoint y: 98, distance: 134.5
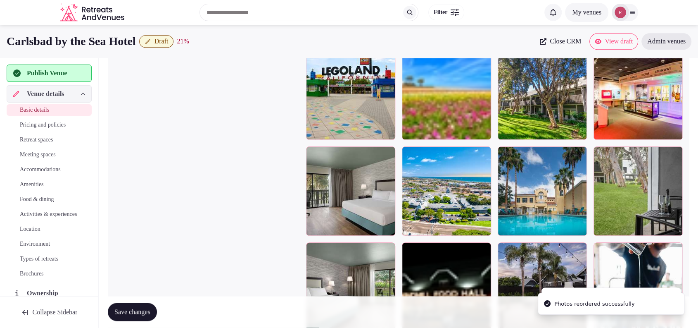
scroll to position [960, 0]
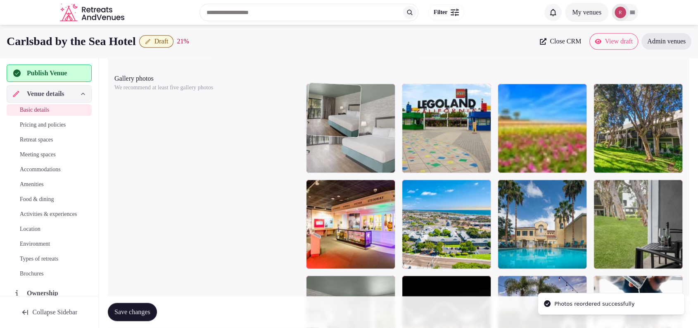
drag, startPoint x: 347, startPoint y: 219, endPoint x: 360, endPoint y: 173, distance: 48.5
click at [360, 170] on body "**********" at bounding box center [349, 116] width 698 height 2152
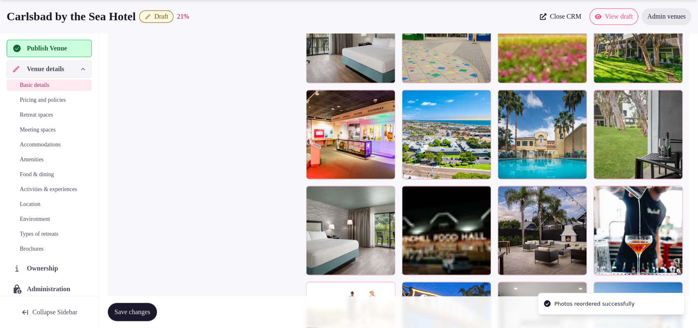
scroll to position [1072, 0]
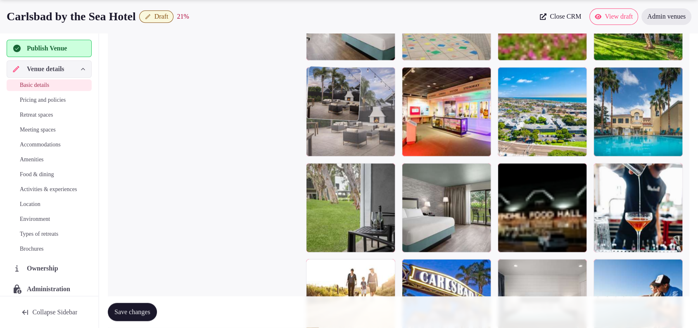
drag, startPoint x: 583, startPoint y: 213, endPoint x: 423, endPoint y: 129, distance: 180.4
click at [423, 129] on body "**********" at bounding box center [349, 4] width 698 height 2152
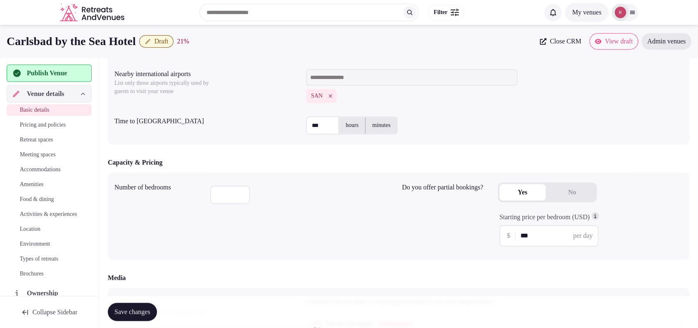
scroll to position [0, 0]
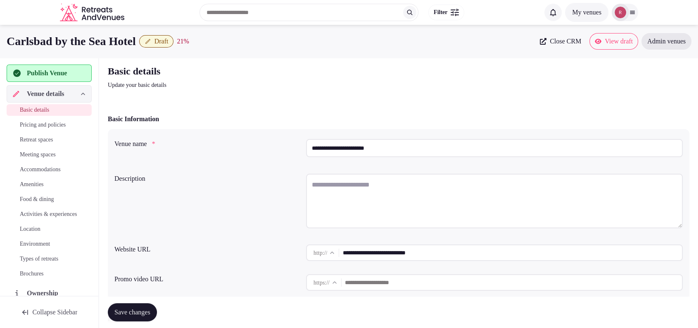
click at [368, 150] on input "**********" at bounding box center [494, 148] width 377 height 18
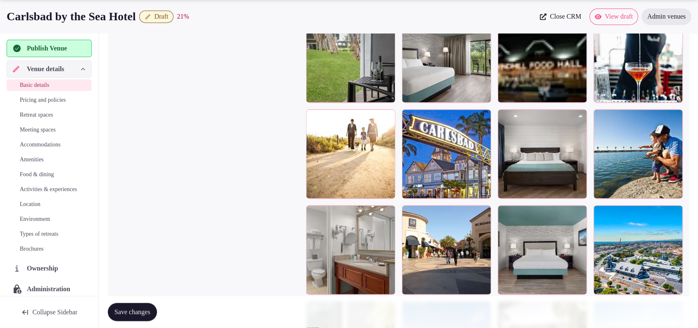
scroll to position [1270, 0]
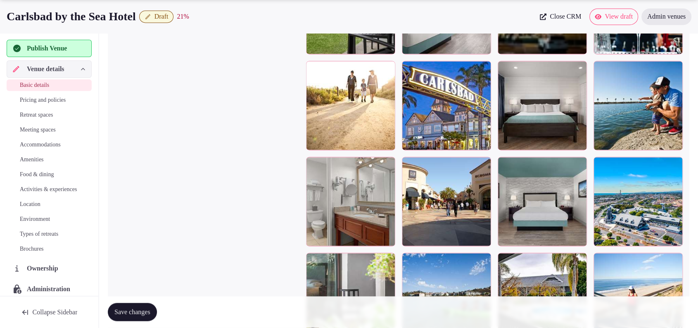
click at [485, 71] on div at bounding box center [483, 69] width 10 height 11
click at [486, 69] on icon "button" at bounding box center [483, 69] width 5 height 5
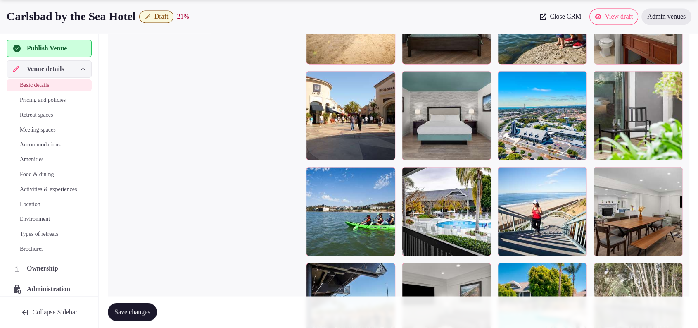
scroll to position [1412, 0]
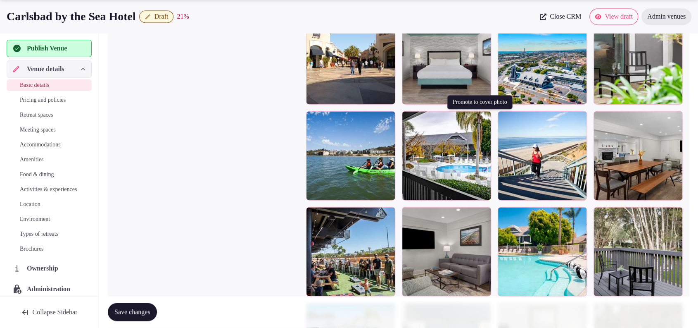
click at [485, 120] on button "button" at bounding box center [483, 119] width 10 height 10
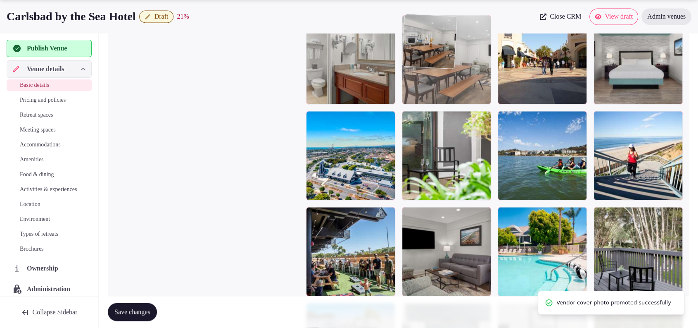
drag, startPoint x: 643, startPoint y: 161, endPoint x: 489, endPoint y: 106, distance: 163.3
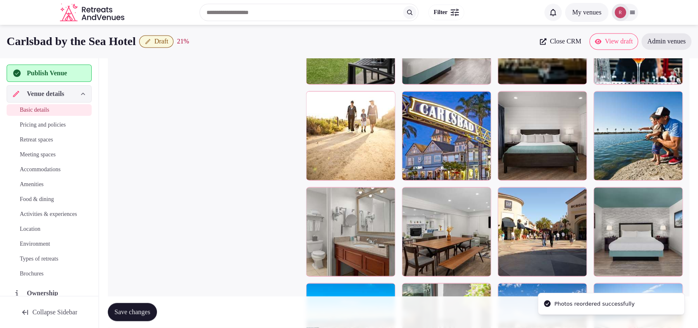
scroll to position [1209, 0]
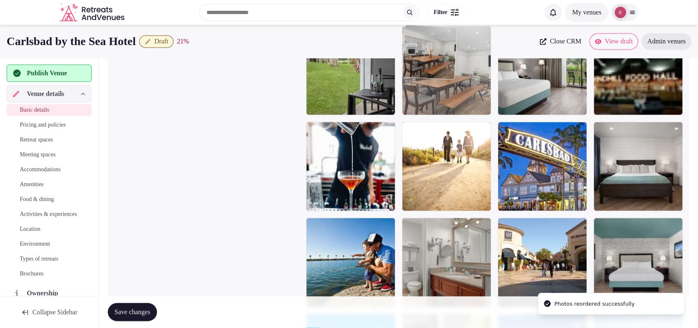
drag, startPoint x: 443, startPoint y: 188, endPoint x: 449, endPoint y: 106, distance: 82.0
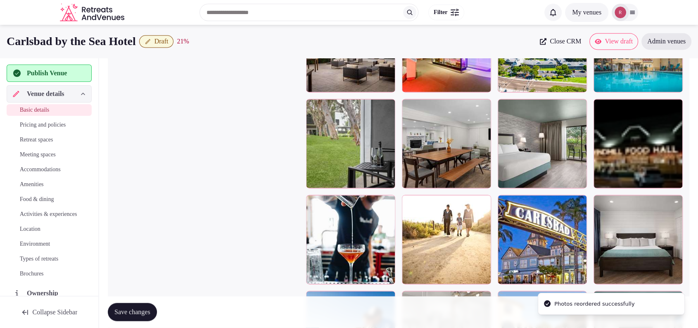
scroll to position [1001, 0]
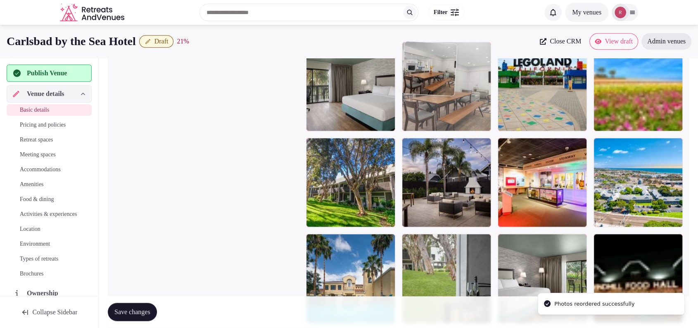
drag, startPoint x: 469, startPoint y: 271, endPoint x: 474, endPoint y: 112, distance: 158.7
click at [474, 112] on body "**********" at bounding box center [349, 75] width 698 height 2152
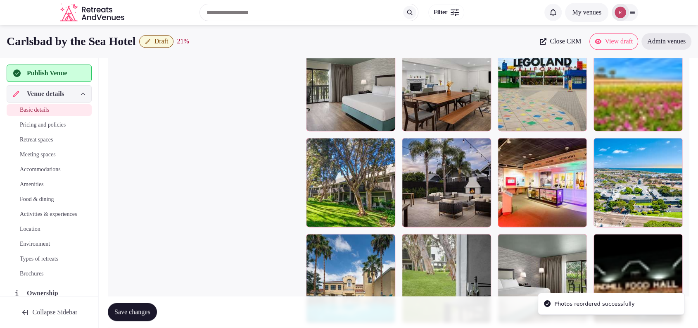
drag, startPoint x: 696, startPoint y: 174, endPoint x: 696, endPoint y: 181, distance: 6.2
click at [696, 181] on div "**********" at bounding box center [398, 104] width 595 height 2094
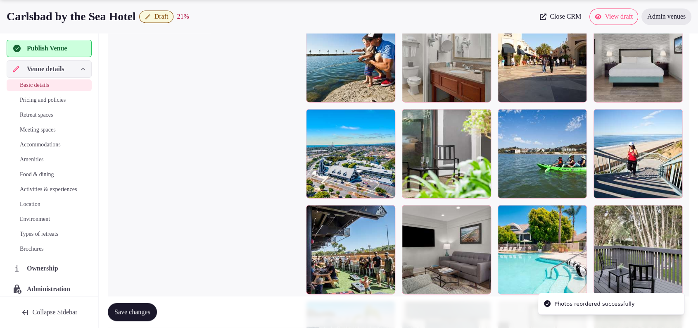
scroll to position [1544, 0]
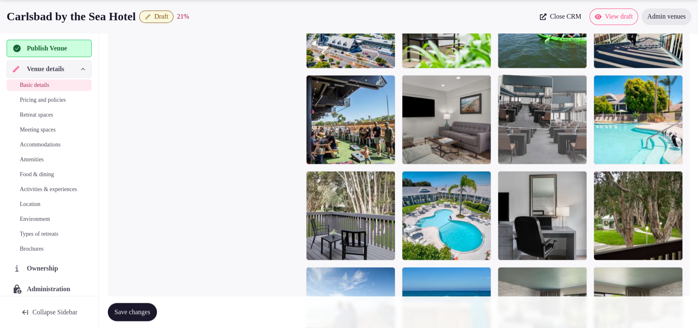
drag, startPoint x: 437, startPoint y: 201, endPoint x: 569, endPoint y: 78, distance: 180.1
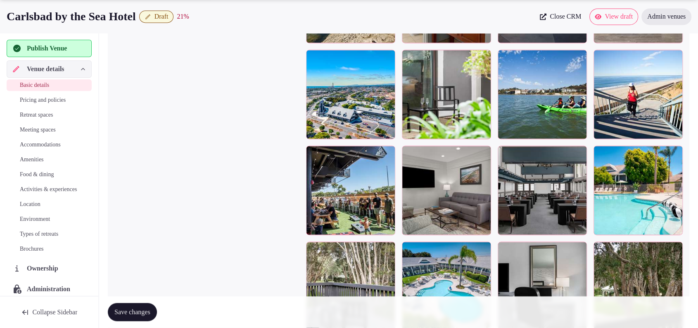
scroll to position [1481, 0]
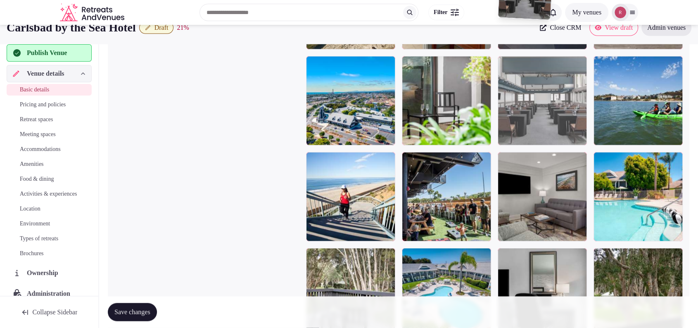
drag, startPoint x: 518, startPoint y: 168, endPoint x: 534, endPoint y: 52, distance: 116.8
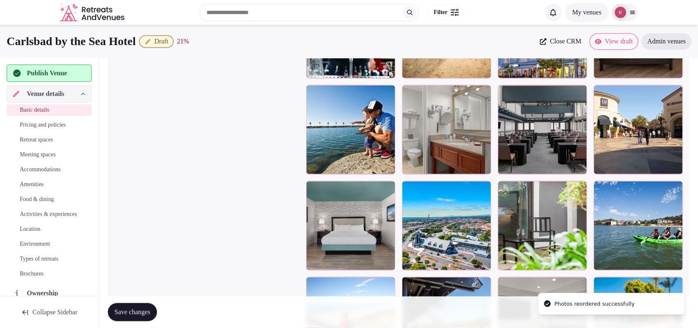
scroll to position [1225, 0]
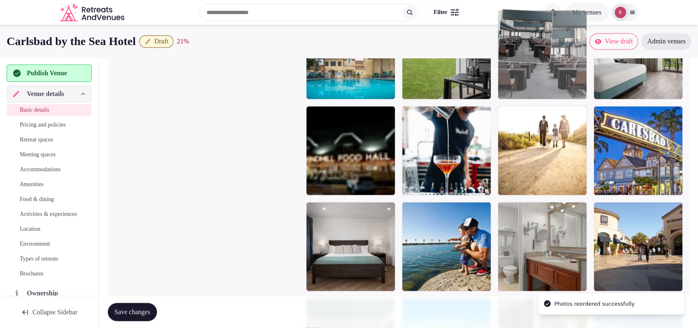
drag, startPoint x: 543, startPoint y: 236, endPoint x: 544, endPoint y: 92, distance: 144.2
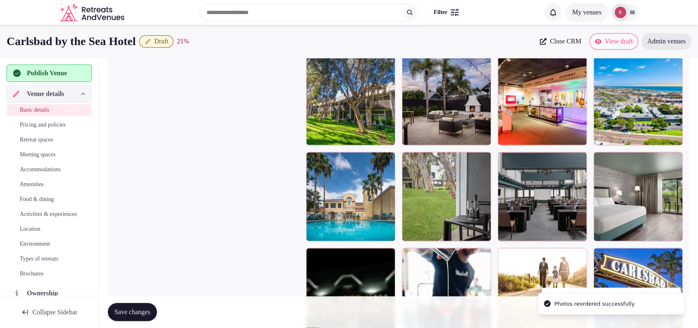
scroll to position [1081, 0]
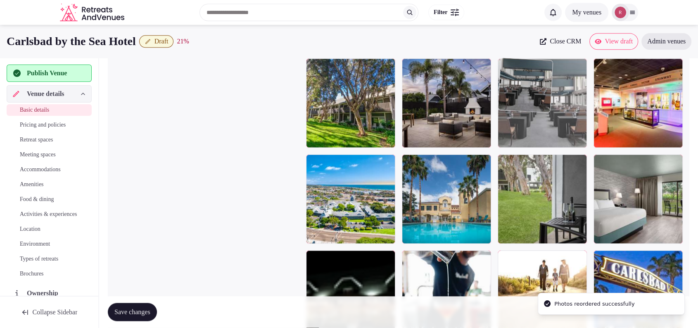
drag, startPoint x: 532, startPoint y: 150, endPoint x: 533, endPoint y: 130, distance: 20.7
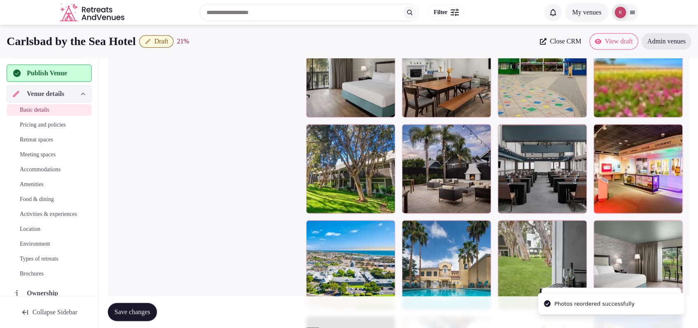
scroll to position [972, 0]
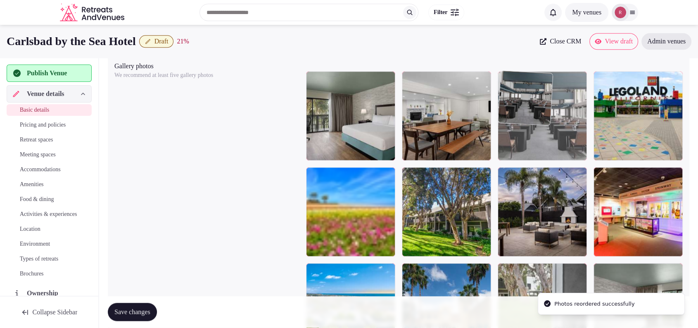
drag, startPoint x: 542, startPoint y: 234, endPoint x: 542, endPoint y: 157, distance: 77.7
click at [542, 155] on body "**********" at bounding box center [349, 104] width 698 height 2152
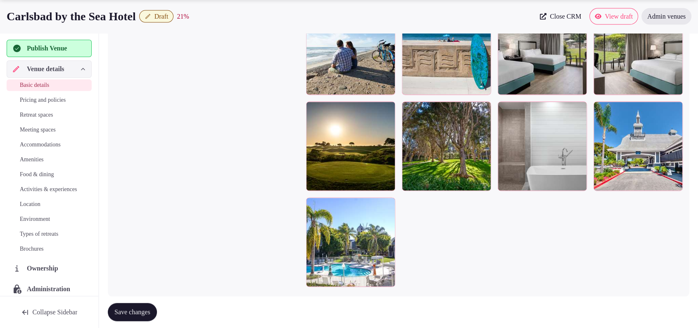
scroll to position [1823, 0]
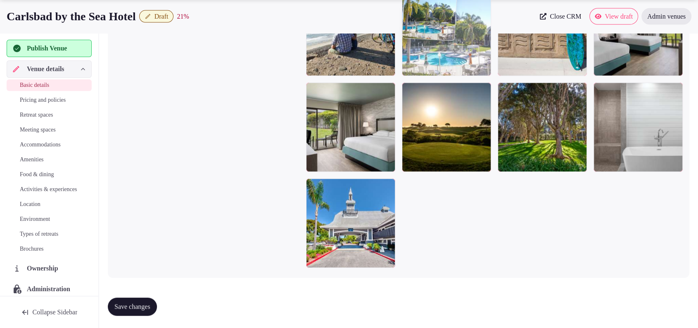
drag, startPoint x: 334, startPoint y: 231, endPoint x: 454, endPoint y: 81, distance: 193.2
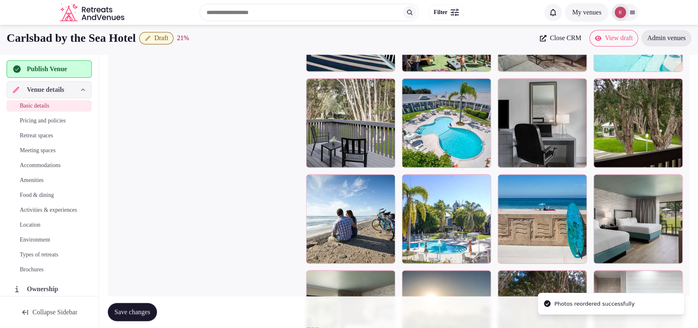
scroll to position [1608, 0]
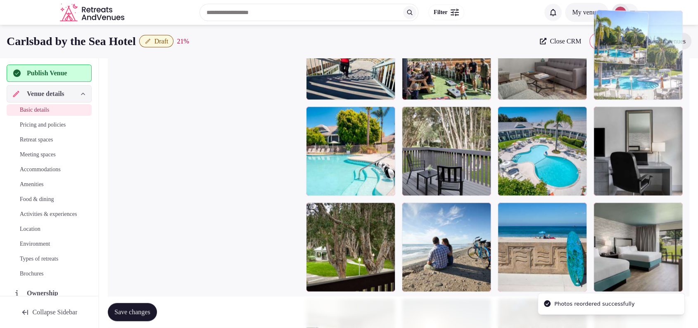
drag, startPoint x: 429, startPoint y: 266, endPoint x: 653, endPoint y: 137, distance: 258.6
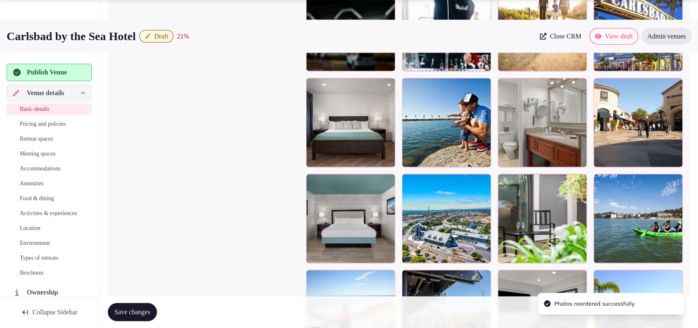
scroll to position [1463, 0]
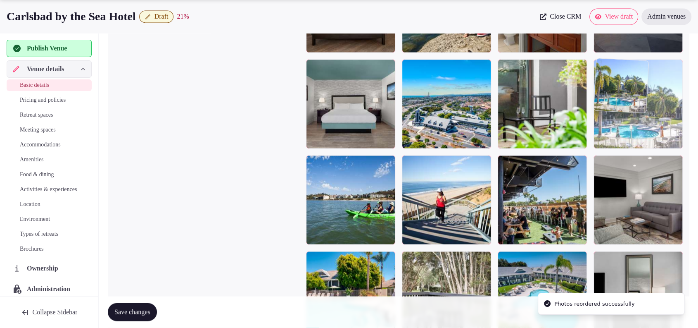
drag, startPoint x: 652, startPoint y: 190, endPoint x: 651, endPoint y: 110, distance: 80.2
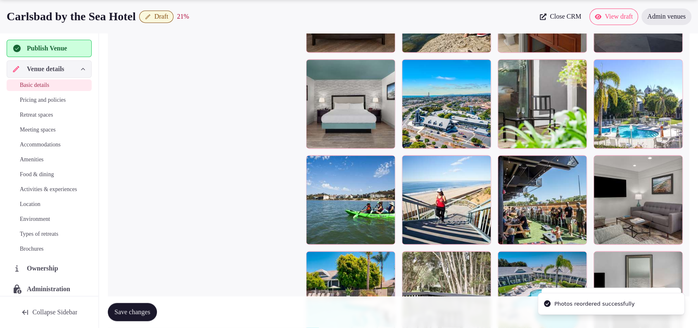
scroll to position [1375, 0]
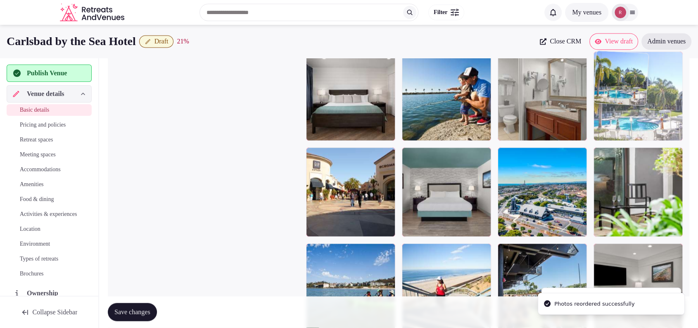
drag, startPoint x: 656, startPoint y: 220, endPoint x: 653, endPoint y: 214, distance: 6.7
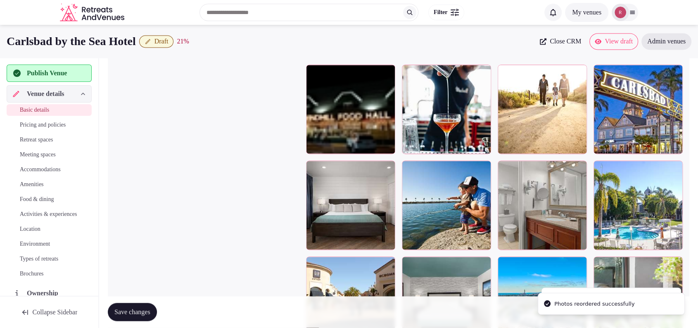
scroll to position [1236, 0]
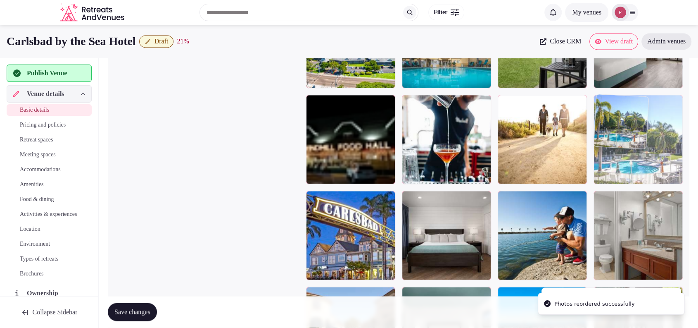
drag, startPoint x: 667, startPoint y: 232, endPoint x: 654, endPoint y: 179, distance: 54.7
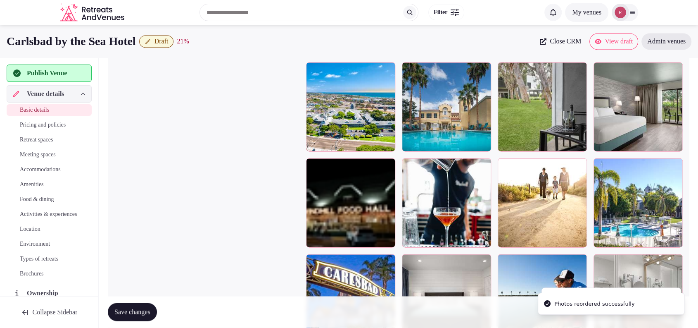
scroll to position [1155, 0]
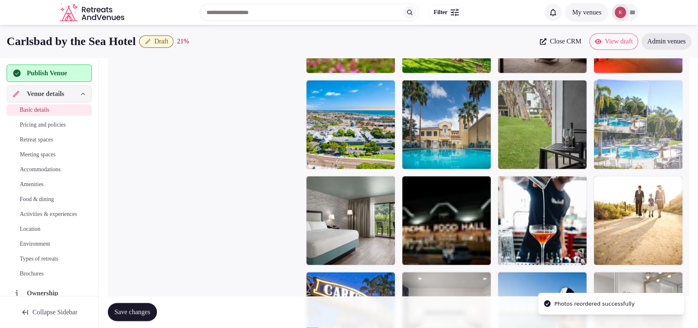
drag, startPoint x: 660, startPoint y: 221, endPoint x: 651, endPoint y: 161, distance: 60.5
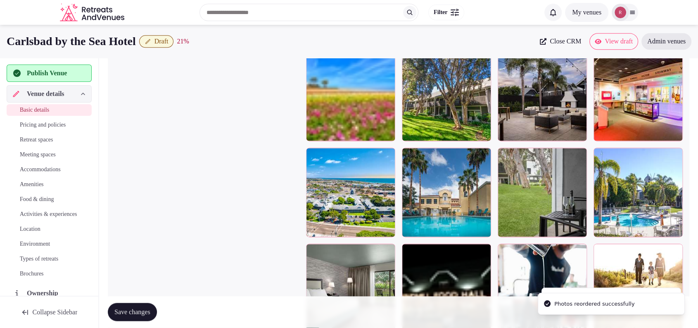
scroll to position [1072, 0]
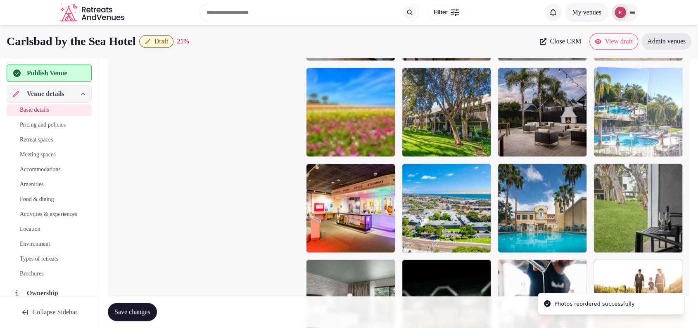
drag, startPoint x: 674, startPoint y: 222, endPoint x: 663, endPoint y: 158, distance: 65.4
click at [663, 158] on body "**********" at bounding box center [349, 4] width 698 height 2152
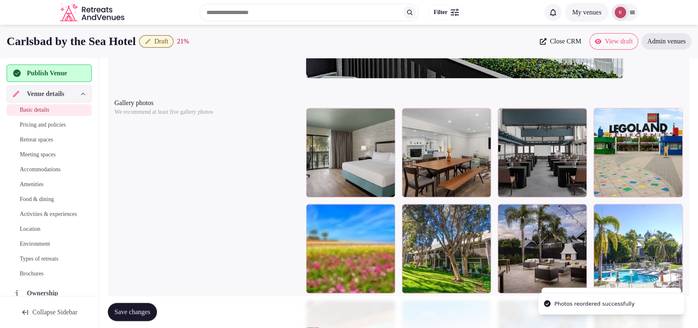
scroll to position [922, 0]
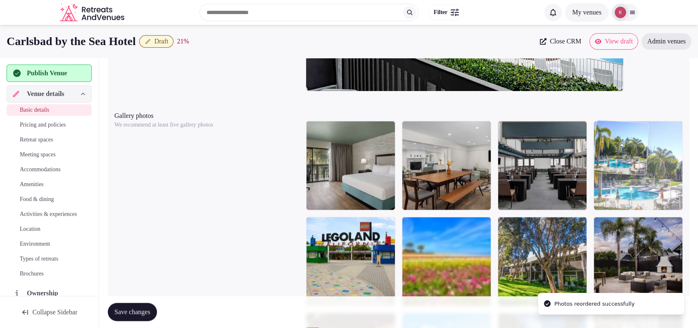
drag, startPoint x: 668, startPoint y: 252, endPoint x: 666, endPoint y: 207, distance: 44.3
click at [666, 207] on body "**********" at bounding box center [349, 154] width 698 height 2152
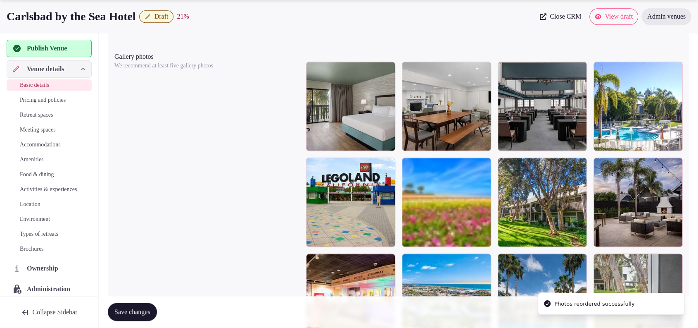
scroll to position [1022, 0]
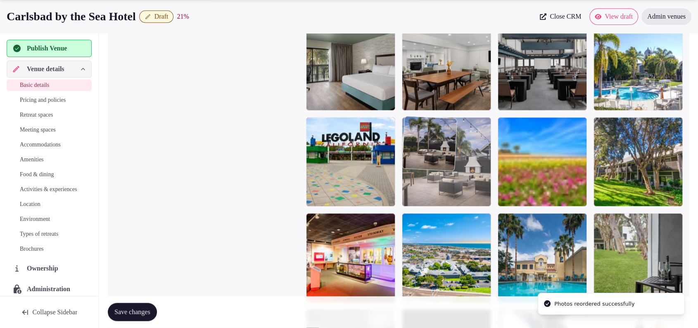
drag, startPoint x: 650, startPoint y: 181, endPoint x: 496, endPoint y: 185, distance: 153.8
click at [496, 185] on body "**********" at bounding box center [349, 54] width 698 height 2152
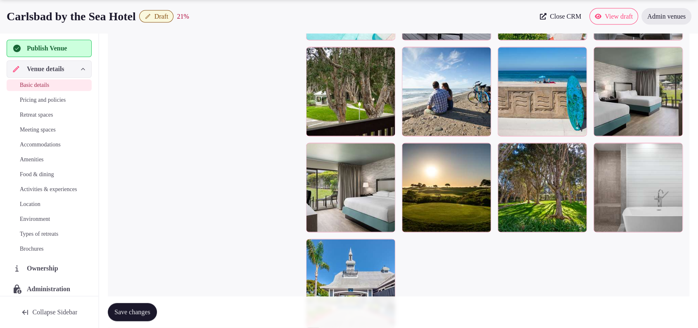
scroll to position [1811, 0]
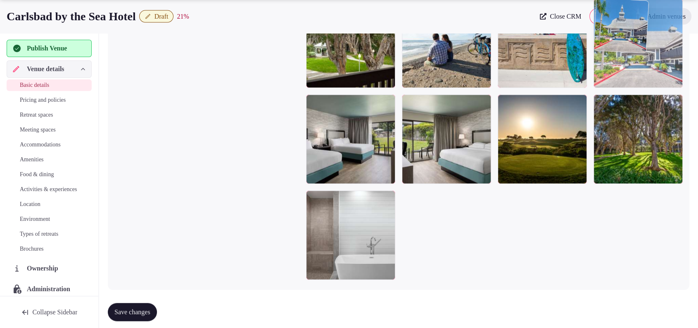
drag, startPoint x: 361, startPoint y: 253, endPoint x: 676, endPoint y: 79, distance: 359.6
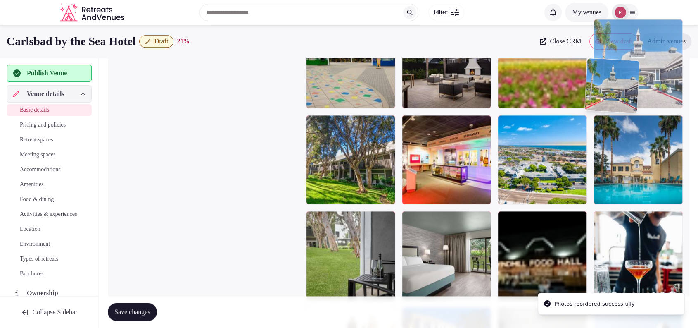
scroll to position [1119, 0]
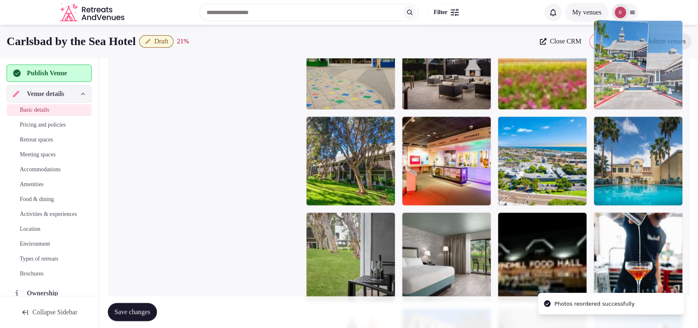
drag, startPoint x: 668, startPoint y: 60, endPoint x: 654, endPoint y: 140, distance: 81.1
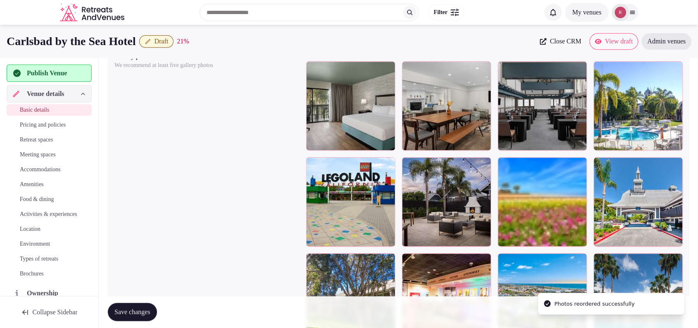
scroll to position [974, 0]
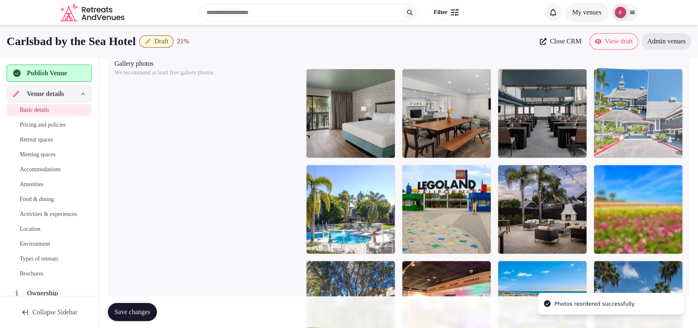
drag, startPoint x: 663, startPoint y: 223, endPoint x: 661, endPoint y: 174, distance: 48.4
click at [661, 174] on body "**********" at bounding box center [349, 102] width 698 height 2152
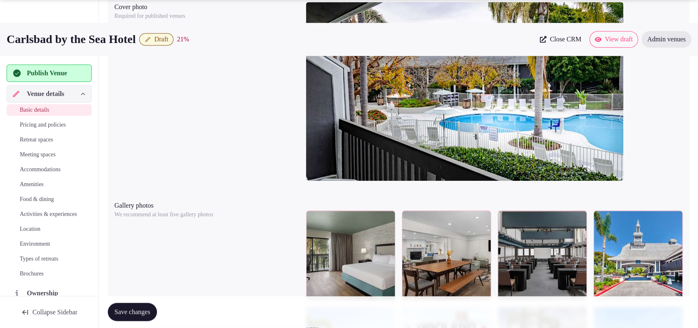
scroll to position [914, 0]
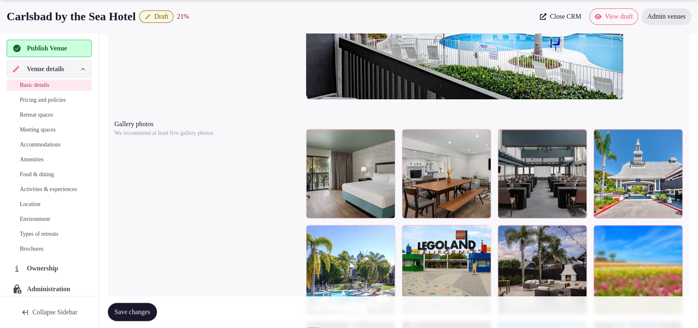
click at [504, 237] on body "**********" at bounding box center [349, 162] width 698 height 2152
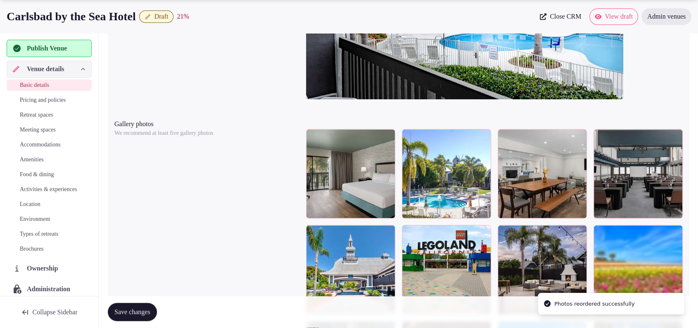
drag, startPoint x: 369, startPoint y: 272, endPoint x: 629, endPoint y: 210, distance: 268.0
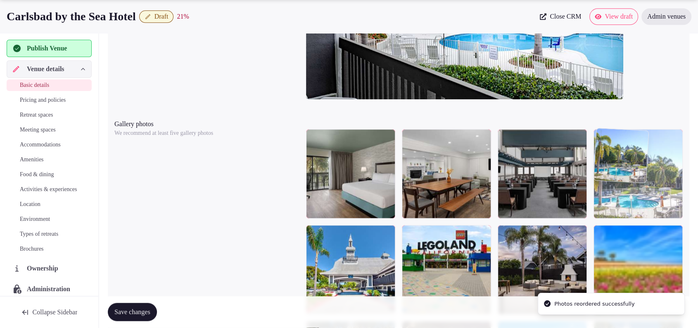
drag, startPoint x: 429, startPoint y: 184, endPoint x: 642, endPoint y: 195, distance: 213.1
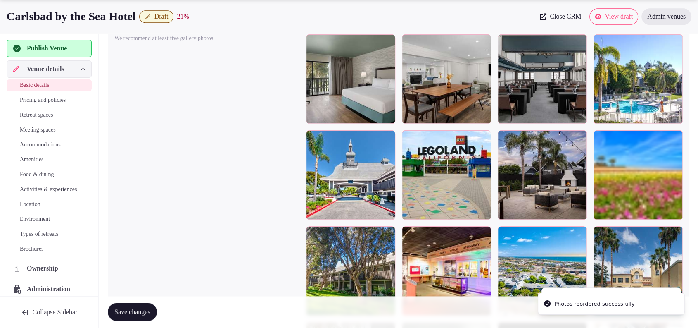
scroll to position [1037, 0]
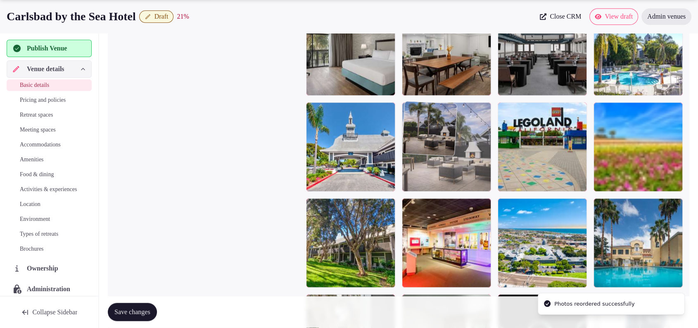
drag, startPoint x: 542, startPoint y: 161, endPoint x: 486, endPoint y: 174, distance: 58.1
click at [488, 174] on body "**********" at bounding box center [349, 39] width 698 height 2152
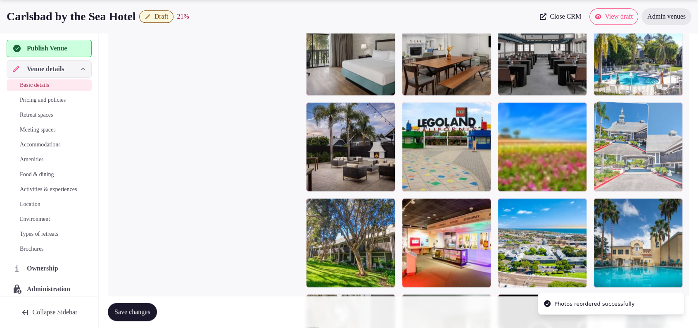
drag, startPoint x: 354, startPoint y: 156, endPoint x: 663, endPoint y: 180, distance: 310.0
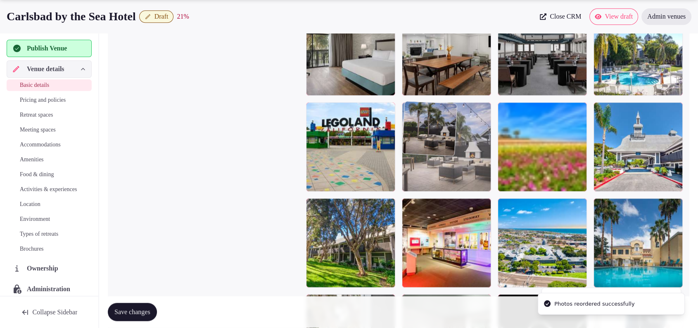
drag, startPoint x: 360, startPoint y: 160, endPoint x: 449, endPoint y: 164, distance: 89.4
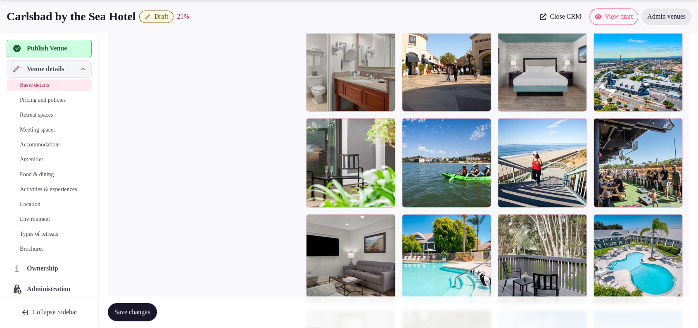
scroll to position [1510, 0]
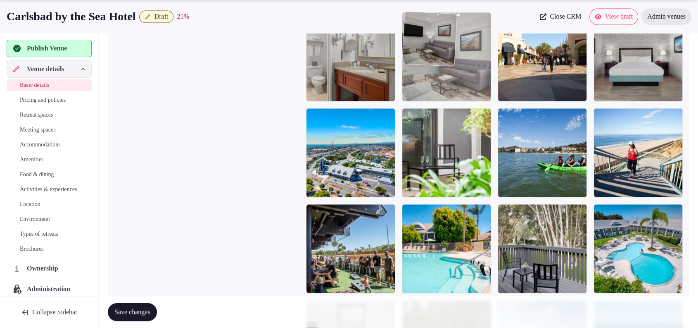
drag, startPoint x: 430, startPoint y: 179, endPoint x: 466, endPoint y: 100, distance: 86.4
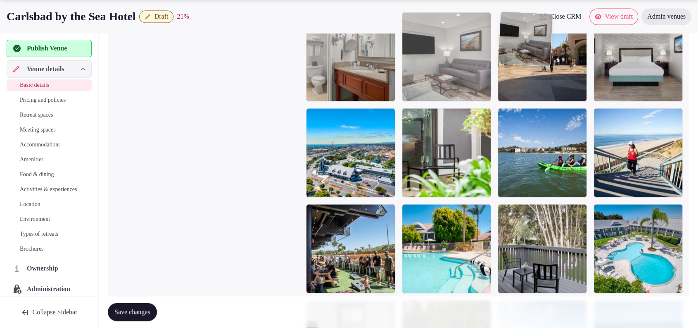
drag, startPoint x: 479, startPoint y: 87, endPoint x: 548, endPoint y: 81, distance: 68.9
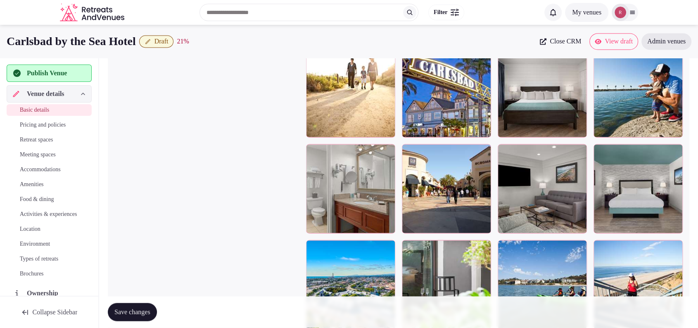
scroll to position [1343, 0]
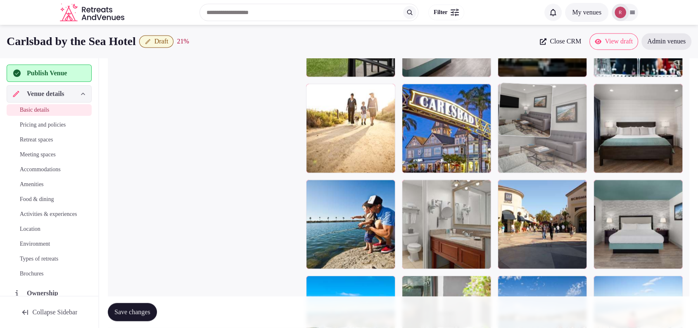
drag, startPoint x: 522, startPoint y: 228, endPoint x: 543, endPoint y: 139, distance: 91.2
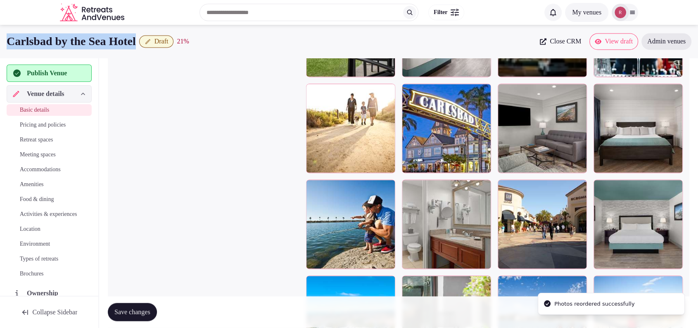
drag, startPoint x: 153, startPoint y: 42, endPoint x: 0, endPoint y: 48, distance: 153.0
click at [0, 48] on div "Carlsbad by the Sea Hotel Draft 21 % Close CRM View draft Admin venues" at bounding box center [349, 41] width 698 height 17
copy h1 "Carlsbad by the Sea Hotel"
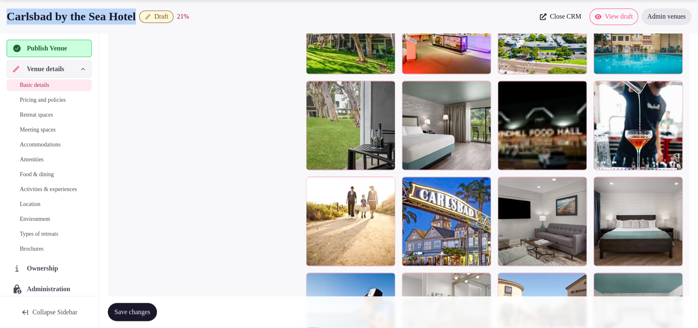
scroll to position [1266, 0]
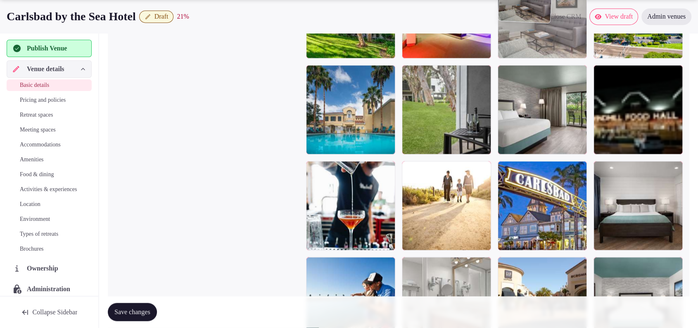
drag, startPoint x: 566, startPoint y: 200, endPoint x: 560, endPoint y: 65, distance: 135.3
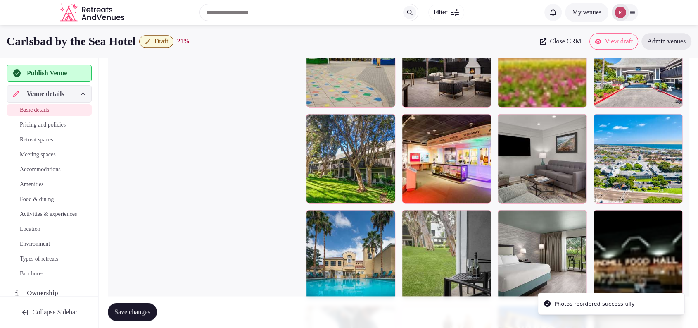
scroll to position [1053, 0]
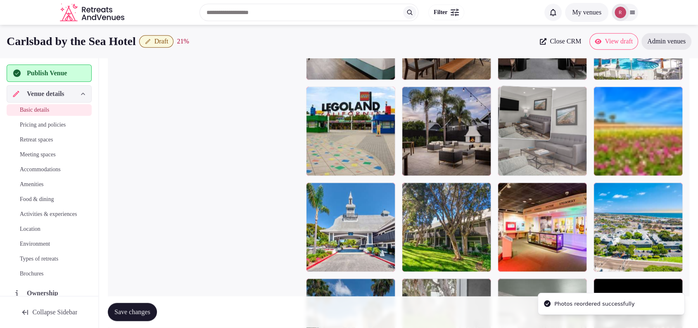
drag, startPoint x: 558, startPoint y: 226, endPoint x: 560, endPoint y: 173, distance: 52.9
click at [560, 173] on body "**********" at bounding box center [349, 23] width 698 height 2152
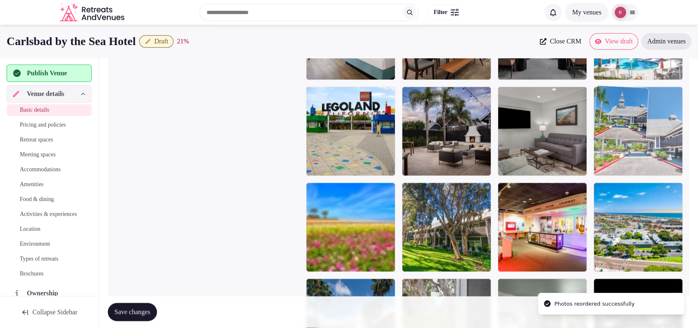
drag, startPoint x: 359, startPoint y: 237, endPoint x: 661, endPoint y: 176, distance: 308.6
click at [661, 176] on body "**********" at bounding box center [349, 23] width 698 height 2152
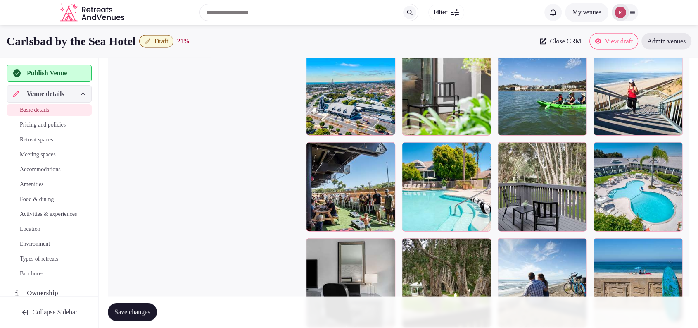
scroll to position [1524, 0]
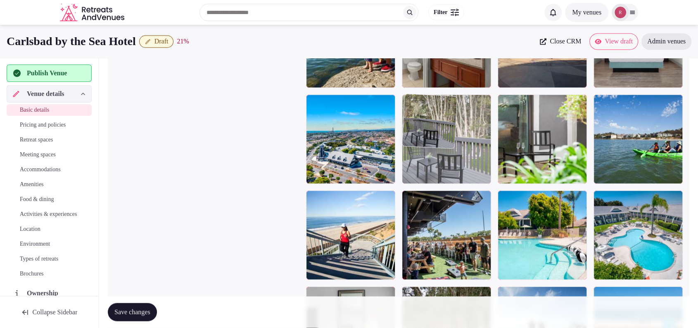
drag, startPoint x: 557, startPoint y: 247, endPoint x: 519, endPoint y: 198, distance: 62.4
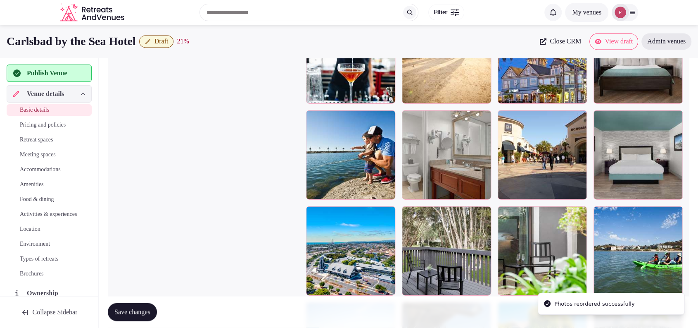
scroll to position [1375, 0]
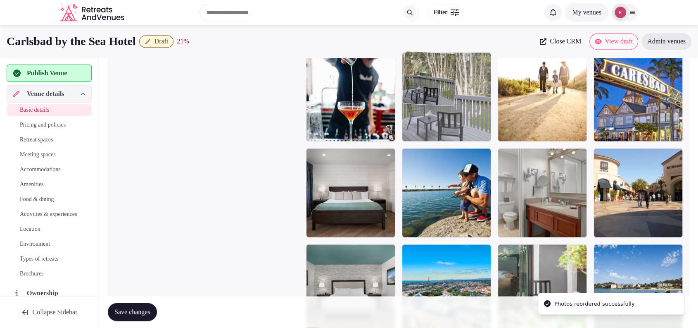
drag, startPoint x: 472, startPoint y: 281, endPoint x: 479, endPoint y: 132, distance: 148.5
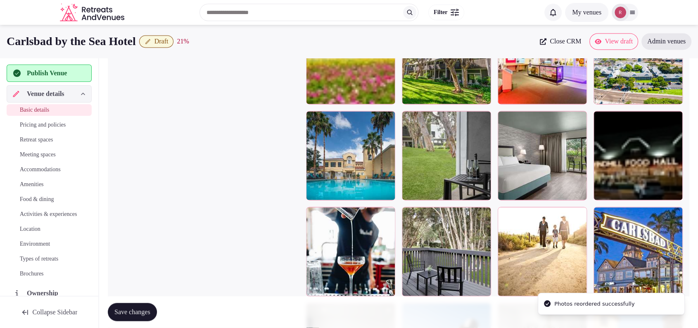
scroll to position [1217, 0]
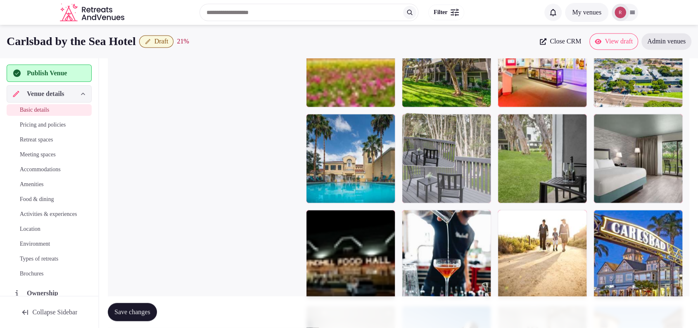
drag, startPoint x: 438, startPoint y: 246, endPoint x: 457, endPoint y: 184, distance: 64.3
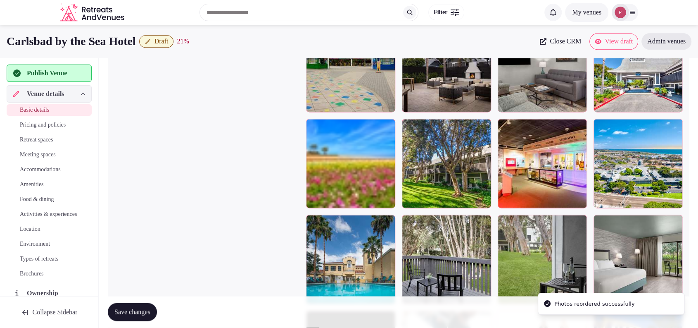
scroll to position [1111, 0]
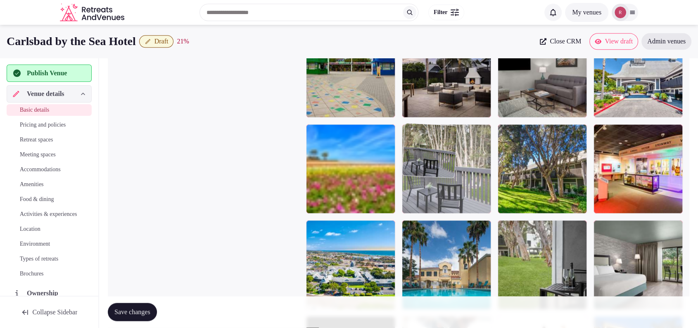
drag, startPoint x: 459, startPoint y: 266, endPoint x: 474, endPoint y: 215, distance: 53.0
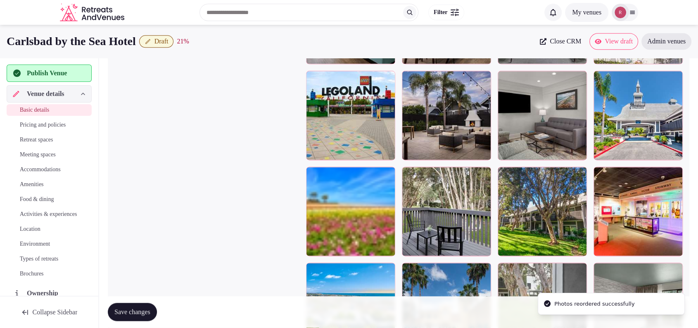
scroll to position [1043, 0]
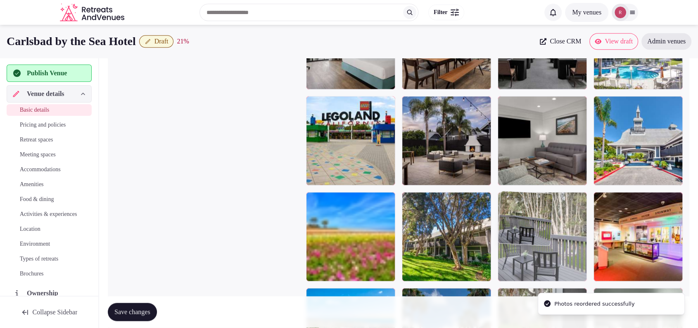
drag, startPoint x: 454, startPoint y: 228, endPoint x: 541, endPoint y: 224, distance: 86.9
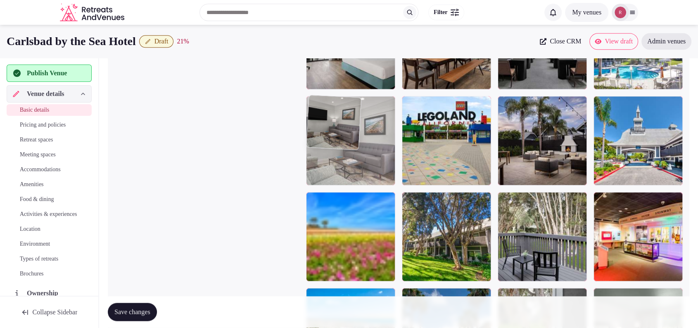
drag, startPoint x: 540, startPoint y: 161, endPoint x: 405, endPoint y: 161, distance: 135.1
click at [405, 161] on body "**********" at bounding box center [349, 33] width 698 height 2152
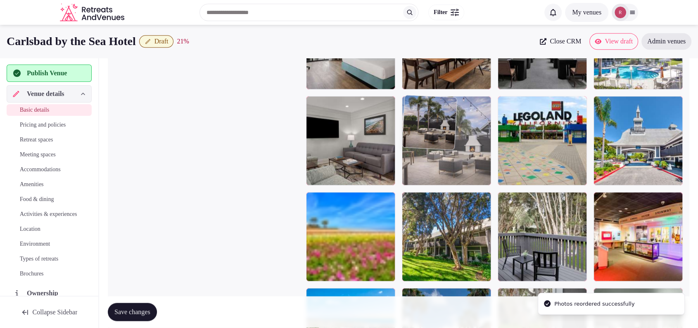
drag, startPoint x: 541, startPoint y: 158, endPoint x: 494, endPoint y: 168, distance: 47.7
click at [488, 167] on body "**********" at bounding box center [349, 33] width 698 height 2152
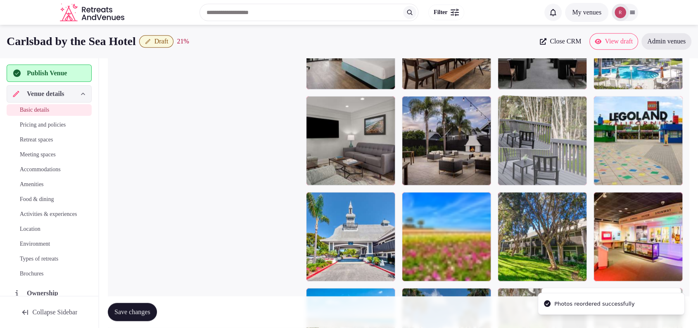
drag, startPoint x: 539, startPoint y: 210, endPoint x: 552, endPoint y: 164, distance: 46.8
click at [555, 154] on body "**********" at bounding box center [349, 33] width 698 height 2152
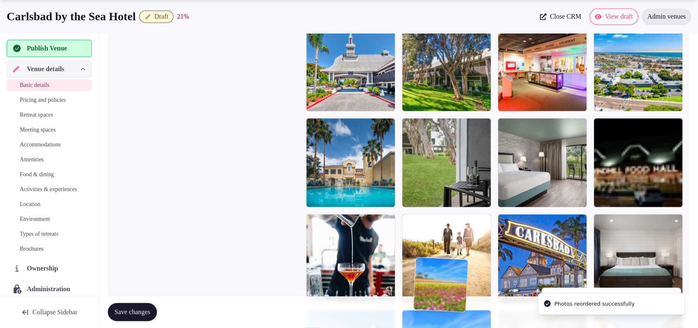
scroll to position [1301, 0]
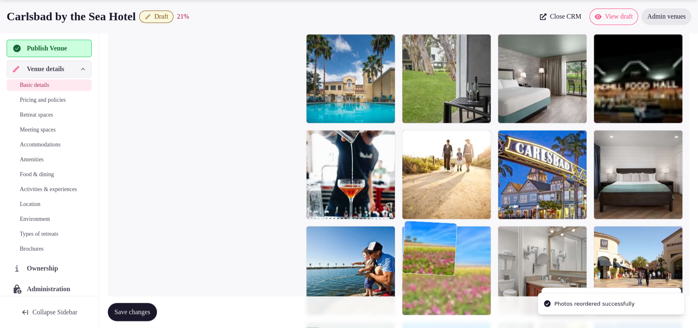
drag, startPoint x: 444, startPoint y: 286, endPoint x: 454, endPoint y: 250, distance: 36.4
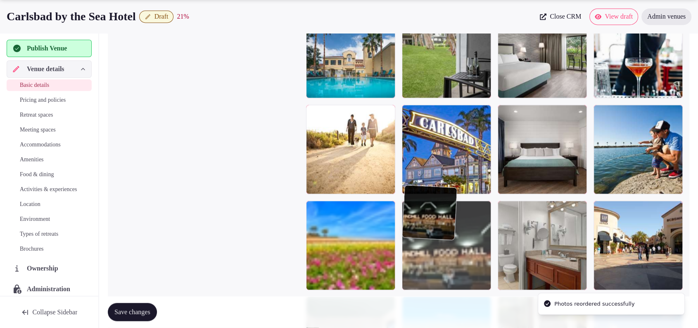
drag, startPoint x: 639, startPoint y: 90, endPoint x: 473, endPoint y: 276, distance: 249.6
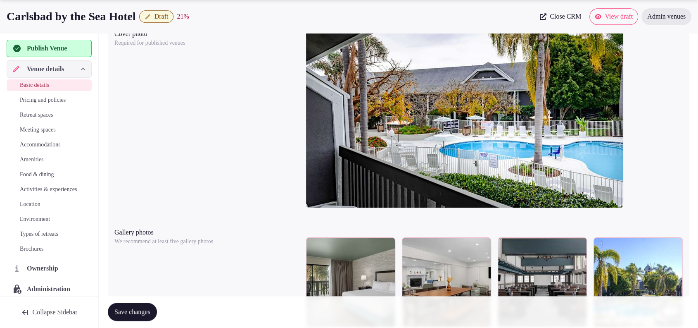
scroll to position [813, 0]
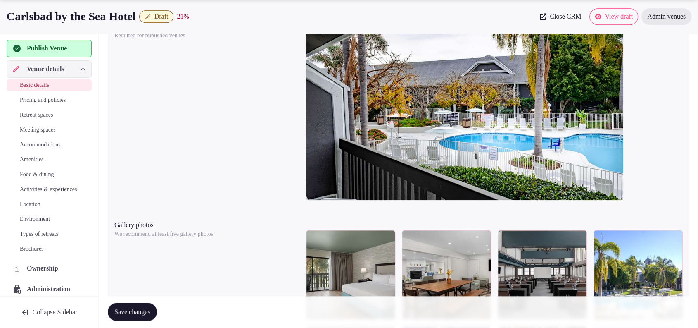
click at [143, 311] on span "Save changes" at bounding box center [132, 312] width 36 height 8
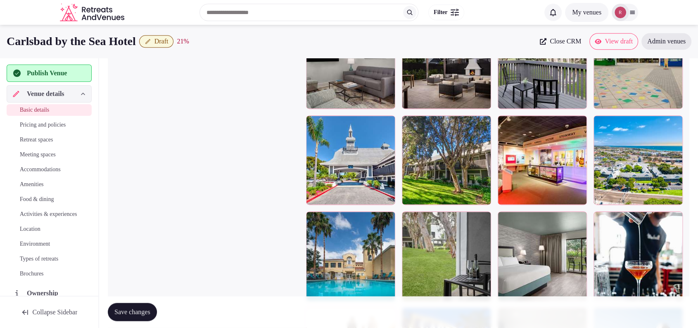
scroll to position [1112, 0]
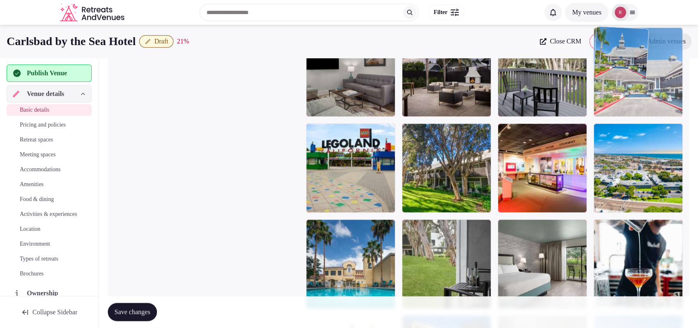
drag, startPoint x: 366, startPoint y: 191, endPoint x: 634, endPoint y: 139, distance: 272.7
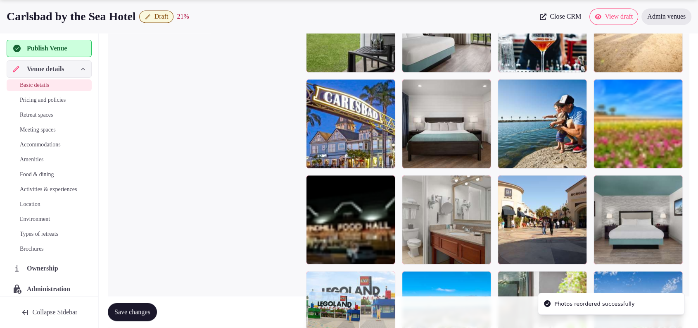
drag, startPoint x: 357, startPoint y: 182, endPoint x: 420, endPoint y: 242, distance: 87.1
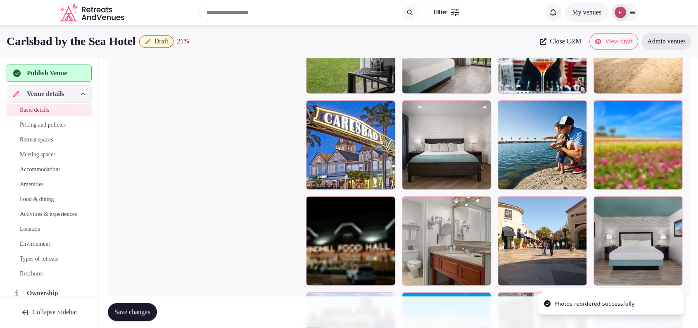
scroll to position [1613, 0]
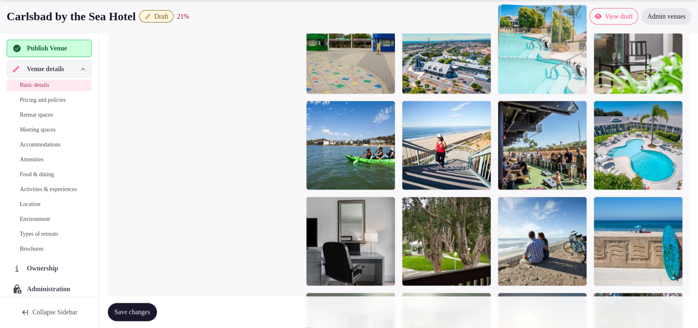
drag, startPoint x: 540, startPoint y: 176, endPoint x: 549, endPoint y: 95, distance: 82.0
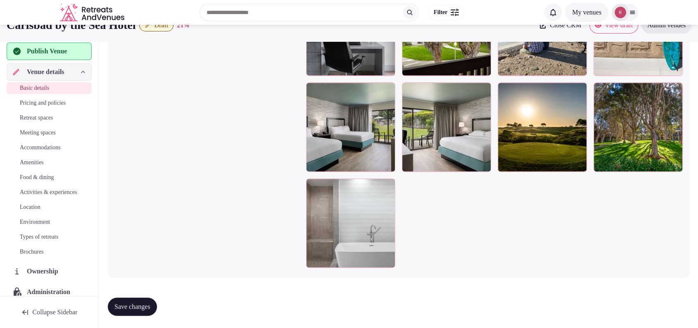
scroll to position [1250, 0]
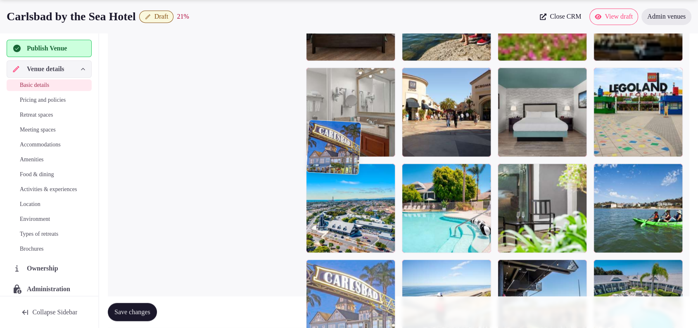
drag, startPoint x: 376, startPoint y: 231, endPoint x: 357, endPoint y: 300, distance: 72.1
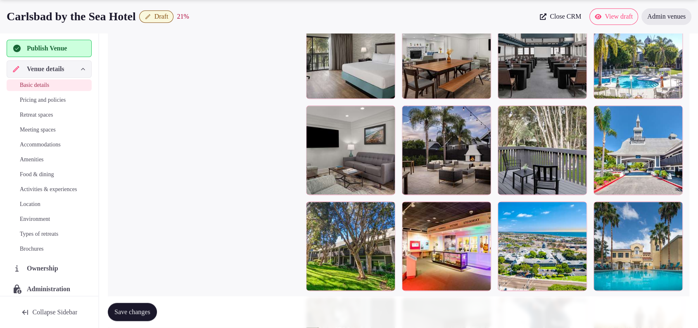
scroll to position [1020, 0]
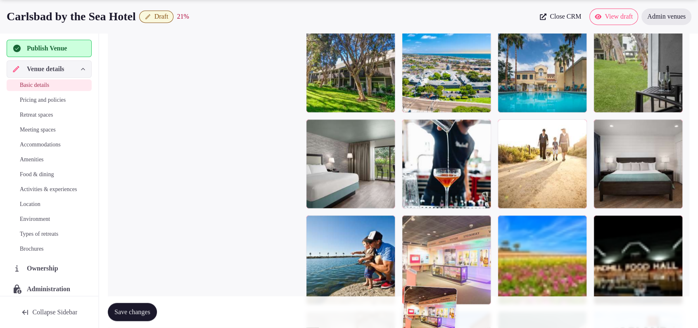
drag, startPoint x: 474, startPoint y: 257, endPoint x: 479, endPoint y: 323, distance: 65.9
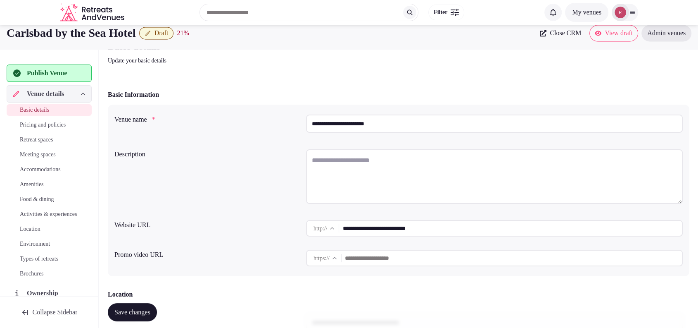
scroll to position [0, 0]
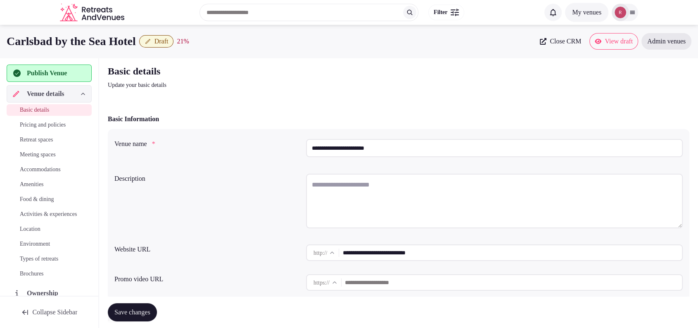
click at [414, 189] on textarea at bounding box center [494, 201] width 377 height 55
paste textarea "**********"
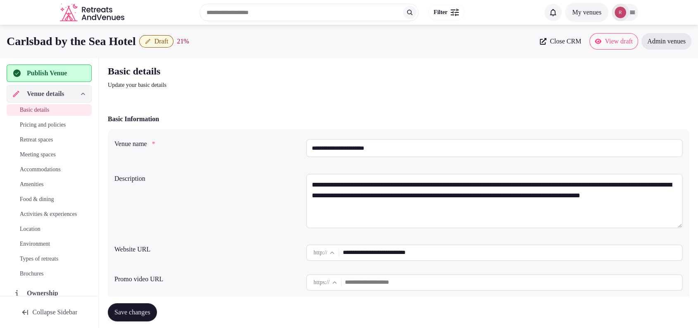
type textarea "**********"
drag, startPoint x: 151, startPoint y: 42, endPoint x: 7, endPoint y: 45, distance: 144.7
click at [7, 45] on h1 "Carlsbad by the Sea Hotel" at bounding box center [71, 41] width 129 height 16
copy h1 "Carlsbad by the Sea Hotel"
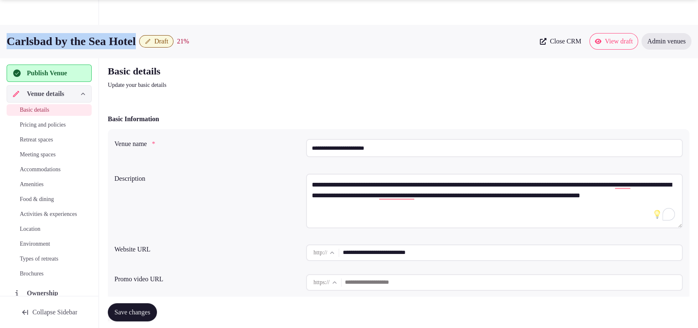
scroll to position [287, 0]
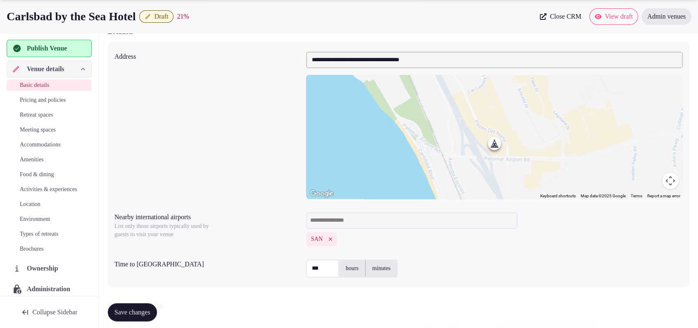
click at [379, 267] on label "minutes" at bounding box center [381, 267] width 31 height 21
drag, startPoint x: 325, startPoint y: 267, endPoint x: 301, endPoint y: 269, distance: 24.1
click at [301, 269] on div "Time to international airport *** hours minutes" at bounding box center [398, 268] width 569 height 25
type input "**"
click at [283, 238] on div "Nearby international airports List only those airports typically used by guests…" at bounding box center [398, 229] width 569 height 40
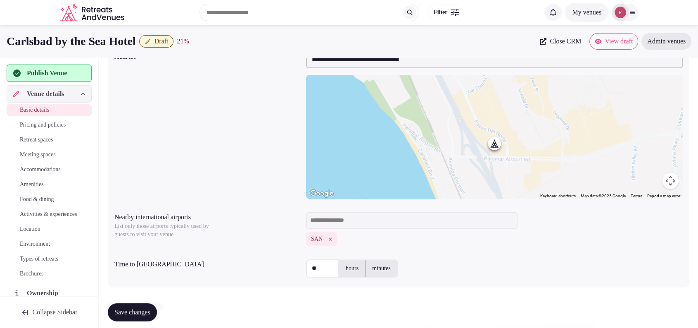
scroll to position [573, 0]
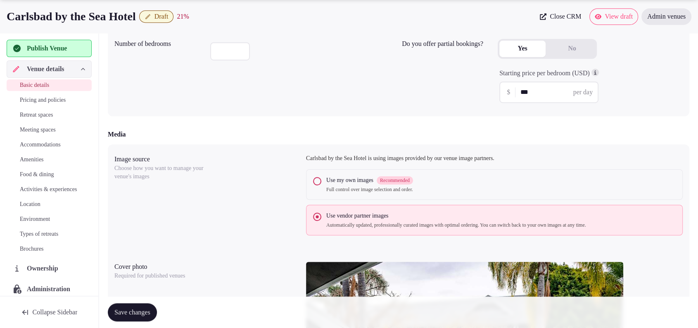
click at [145, 311] on span "Save changes" at bounding box center [132, 312] width 36 height 8
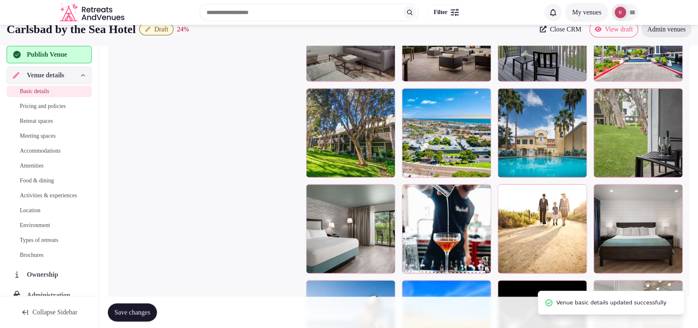
scroll to position [287, 0]
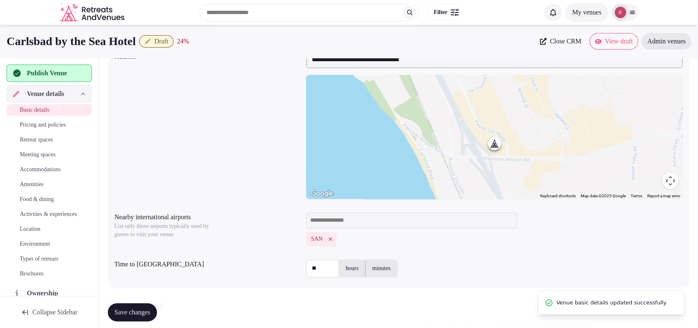
click at [35, 143] on span "Retreat spaces" at bounding box center [36, 140] width 33 height 8
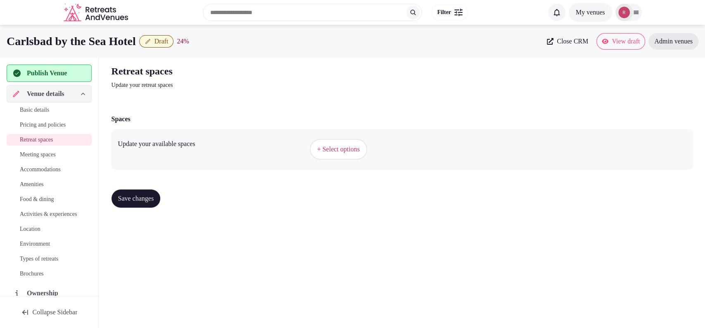
click at [367, 148] on button "+ Select options" at bounding box center [338, 149] width 57 height 21
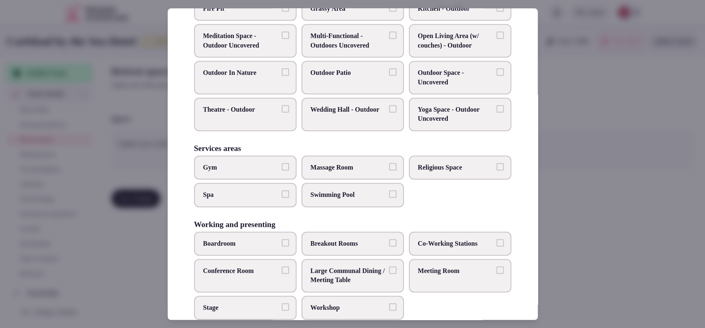
scroll to position [351, 0]
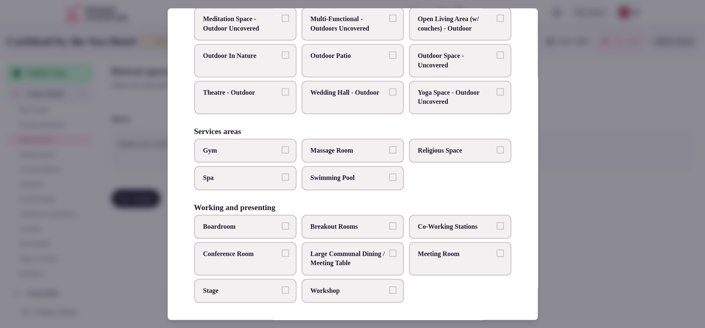
click at [429, 256] on label "Meeting Room" at bounding box center [460, 258] width 102 height 33
click at [497, 256] on button "Meeting Room" at bounding box center [500, 252] width 7 height 7
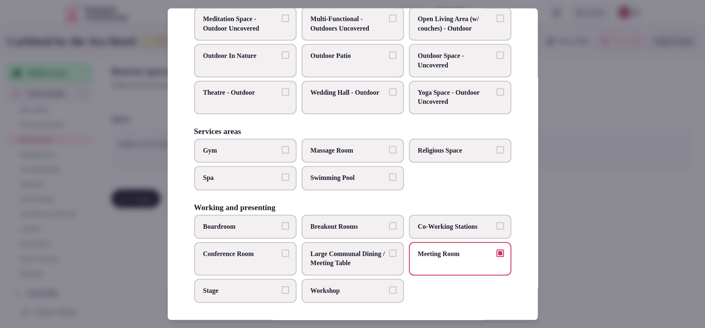
click at [573, 150] on div at bounding box center [352, 164] width 705 height 328
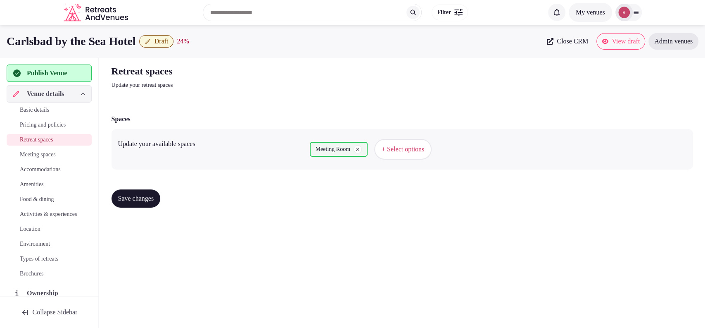
click at [422, 149] on span "+ Select options" at bounding box center [403, 149] width 43 height 9
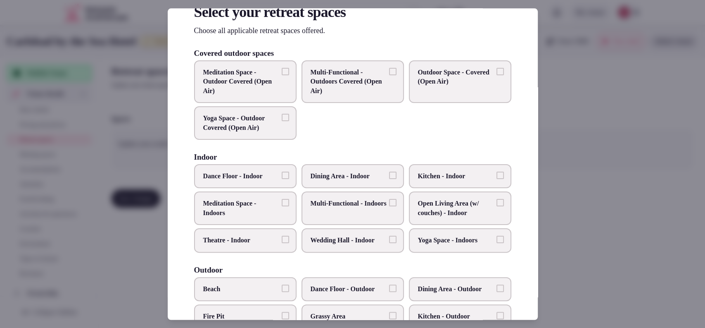
scroll to position [6, 0]
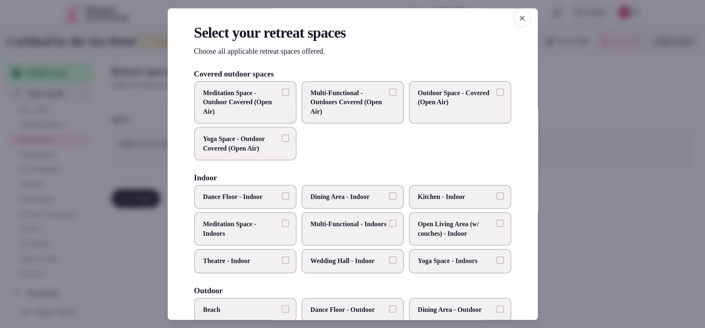
click at [358, 229] on span "Multi-Functional - Indoors" at bounding box center [349, 224] width 76 height 9
click at [389, 227] on button "Multi-Functional - Indoors" at bounding box center [392, 223] width 7 height 7
click at [597, 169] on div at bounding box center [352, 164] width 705 height 328
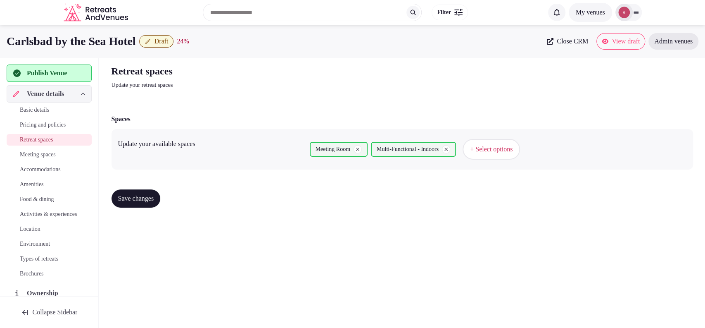
click at [142, 202] on span "Save changes" at bounding box center [136, 198] width 36 height 8
click at [138, 208] on div "Save changes" at bounding box center [403, 198] width 582 height 31
click at [140, 191] on button "Save changes" at bounding box center [136, 198] width 49 height 18
click at [399, 273] on div "Carlsbad by the Sea Hotel Draft 24 % Close CRM View draft Admin venues Publish …" at bounding box center [352, 174] width 705 height 298
click at [33, 151] on span "Meeting spaces" at bounding box center [38, 154] width 36 height 8
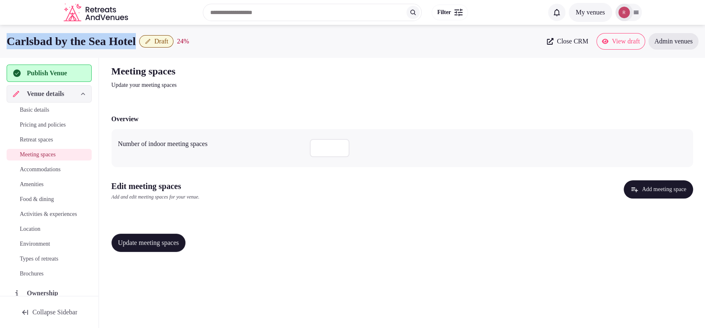
drag, startPoint x: 150, startPoint y: 38, endPoint x: 0, endPoint y: 38, distance: 149.2
click at [0, 38] on div "Carlsbad by the Sea Hotel Draft 24 % Close CRM View draft Admin venues" at bounding box center [352, 41] width 705 height 17
copy h1 "Carlsbad by the Sea Hotel"
click at [327, 151] on input "number" at bounding box center [330, 148] width 40 height 18
type input "*"
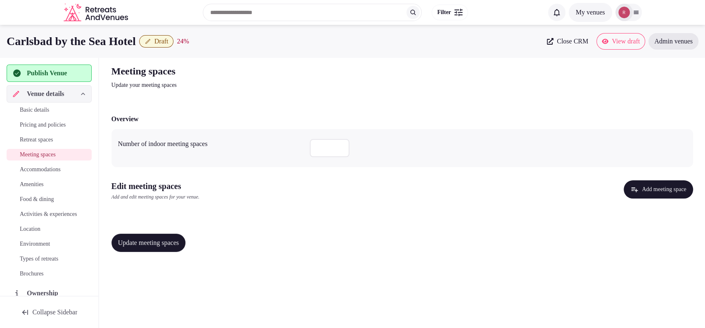
click at [659, 198] on div "Edit meeting spaces Add and edit meeting spaces for your venue. Add meeting spa…" at bounding box center [403, 193] width 582 height 27
click at [659, 195] on button "Add meeting space" at bounding box center [658, 189] width 69 height 18
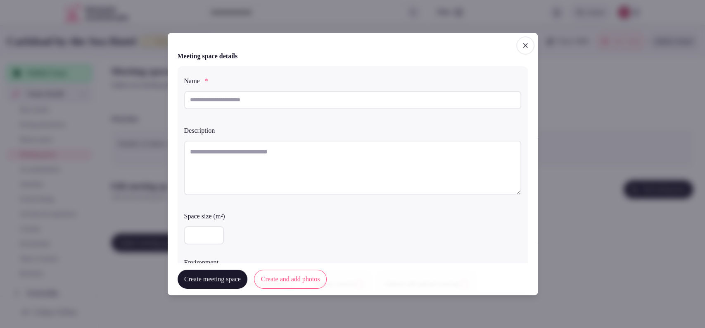
click at [284, 107] on input "text" at bounding box center [352, 100] width 337 height 18
paste input "**********"
type input "**********"
click at [232, 154] on textarea at bounding box center [352, 167] width 337 height 55
paste textarea "**********"
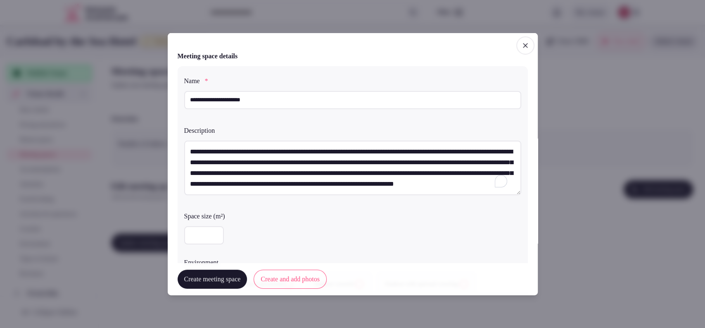
scroll to position [4, 0]
type textarea "**********"
click at [189, 236] on input "number" at bounding box center [204, 235] width 40 height 18
click at [314, 210] on div "Space size (m²)" at bounding box center [352, 213] width 337 height 12
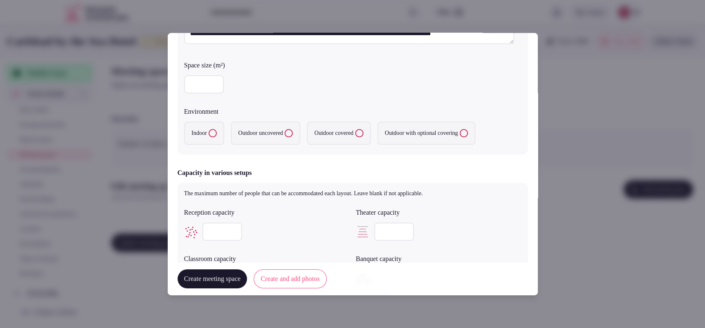
scroll to position [171, 0]
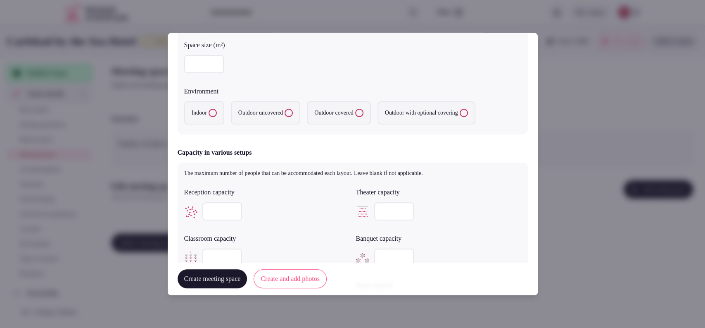
click at [212, 121] on label "Indoor" at bounding box center [204, 112] width 40 height 23
click at [212, 117] on button "Indoor" at bounding box center [213, 113] width 8 height 8
click at [205, 62] on input "***" at bounding box center [204, 64] width 40 height 18
type input "***"
click at [214, 205] on input "number" at bounding box center [222, 211] width 40 height 18
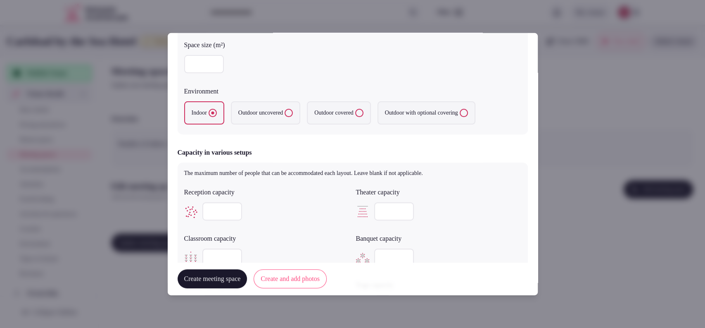
scroll to position [167, 0]
type input "**"
click at [384, 212] on input "number" at bounding box center [394, 211] width 40 height 18
click at [385, 212] on input "number" at bounding box center [394, 211] width 40 height 18
type input "***"
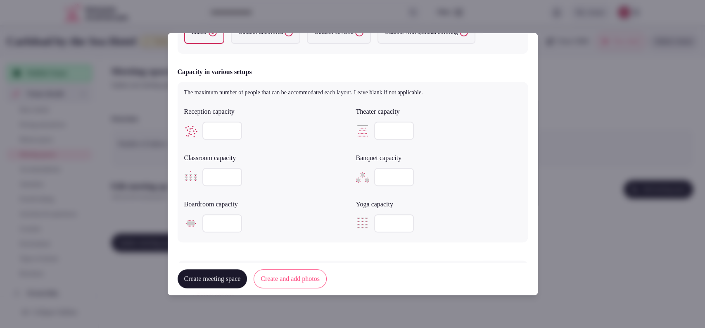
scroll to position [249, 0]
click at [215, 182] on input "number" at bounding box center [222, 176] width 40 height 18
type input "**"
click at [376, 176] on input "number" at bounding box center [394, 176] width 40 height 18
click at [214, 227] on input "number" at bounding box center [222, 222] width 40 height 18
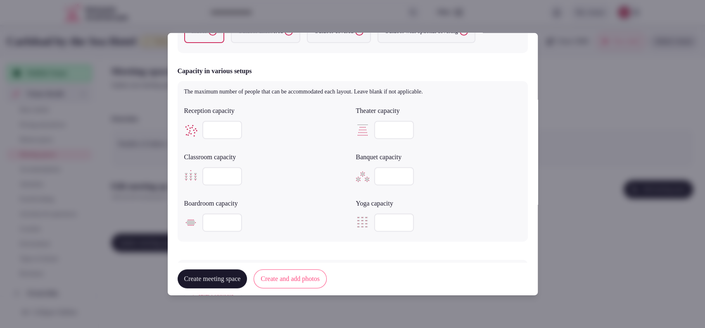
type input "**"
click at [281, 274] on button "Create and add photos" at bounding box center [290, 278] width 73 height 19
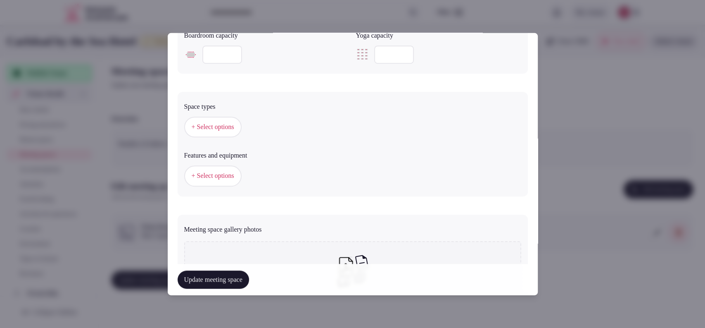
scroll to position [521, 0]
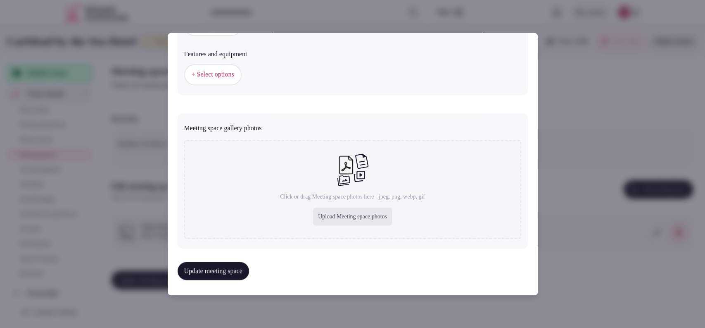
click at [238, 67] on button "+ Select options" at bounding box center [212, 74] width 57 height 21
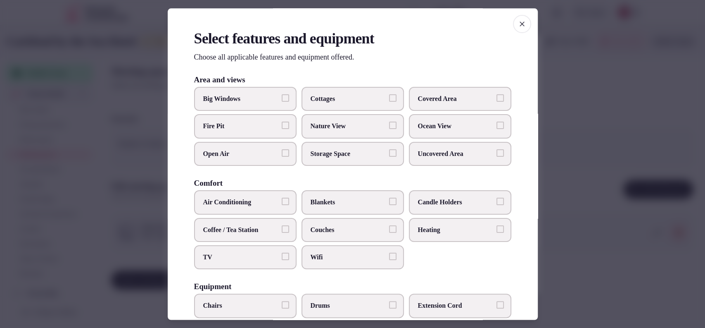
click at [264, 196] on label "Air Conditioning" at bounding box center [245, 203] width 102 height 24
click at [282, 198] on button "Air Conditioning" at bounding box center [285, 201] width 7 height 7
click at [246, 251] on label "TV" at bounding box center [245, 257] width 102 height 24
click at [282, 253] on button "TV" at bounding box center [285, 256] width 7 height 7
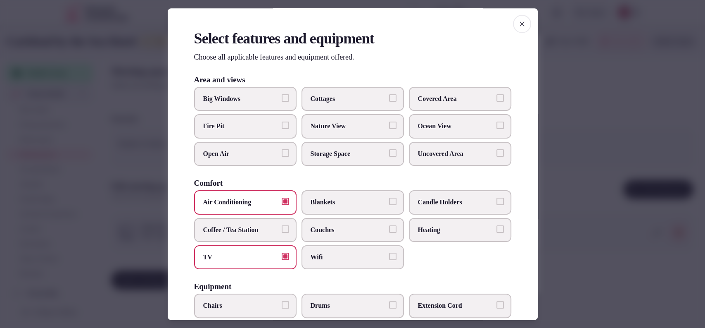
click at [484, 90] on label "Covered Area" at bounding box center [460, 99] width 102 height 24
click at [497, 94] on button "Covered Area" at bounding box center [500, 97] width 7 height 7
click at [354, 129] on span "Nature View" at bounding box center [349, 126] width 76 height 9
click at [389, 129] on button "Nature View" at bounding box center [392, 125] width 7 height 7
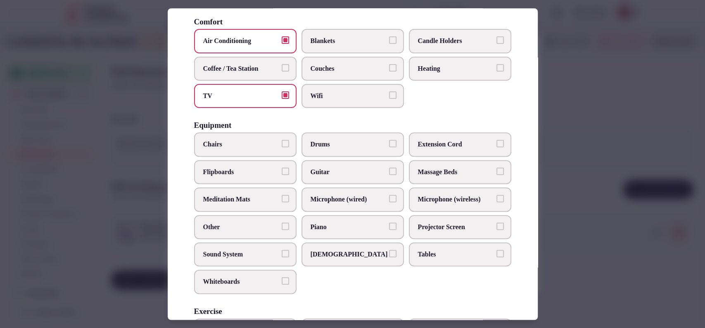
scroll to position [164, 0]
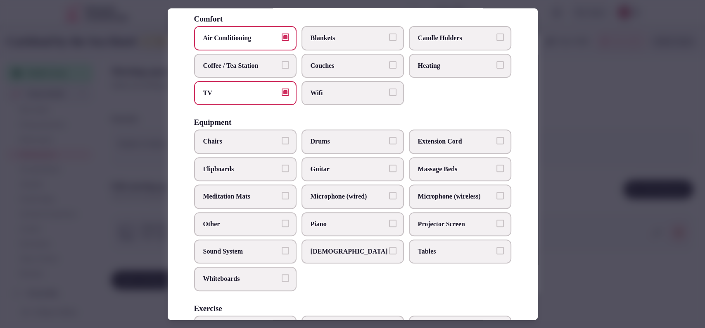
click at [255, 134] on label "Chairs" at bounding box center [245, 142] width 102 height 24
click at [282, 137] on button "Chairs" at bounding box center [285, 140] width 7 height 7
click at [239, 247] on span "Sound System" at bounding box center [241, 251] width 76 height 9
click at [282, 247] on button "Sound System" at bounding box center [285, 250] width 7 height 7
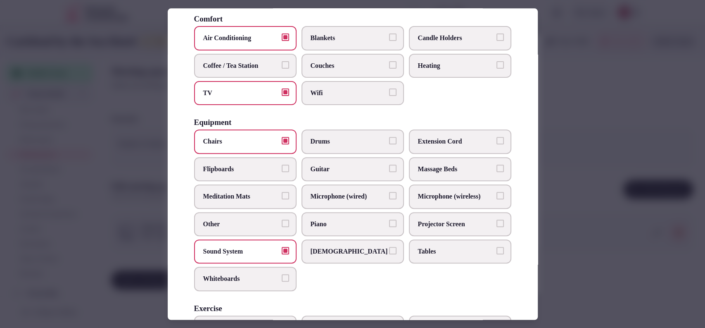
scroll to position [0, 0]
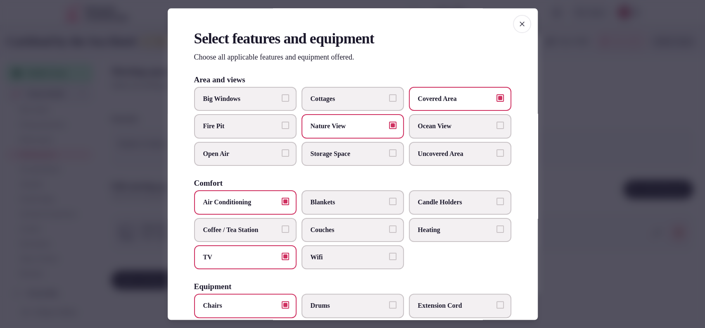
click at [262, 107] on label "Big Windows" at bounding box center [245, 99] width 102 height 24
click at [282, 102] on button "Big Windows" at bounding box center [285, 97] width 7 height 7
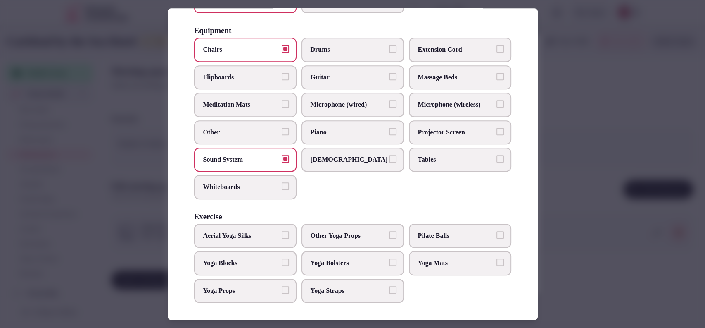
click at [443, 136] on label "Projector Screen" at bounding box center [460, 132] width 102 height 24
click at [497, 135] on button "Projector Screen" at bounding box center [500, 131] width 7 height 7
click at [564, 182] on div at bounding box center [352, 164] width 705 height 328
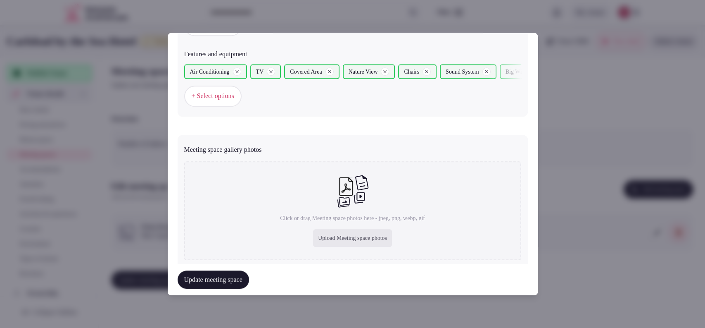
click at [245, 279] on button "Update meeting space" at bounding box center [213, 279] width 71 height 18
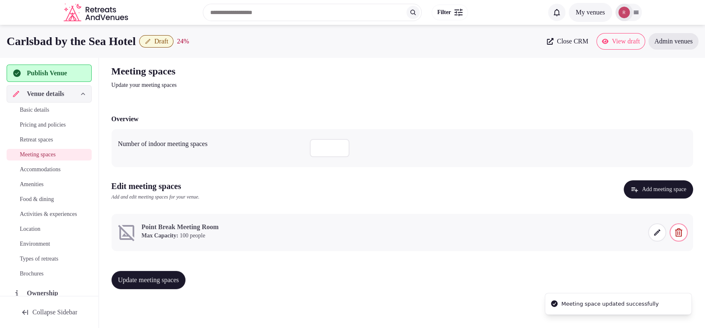
click at [654, 232] on icon at bounding box center [657, 232] width 8 height 8
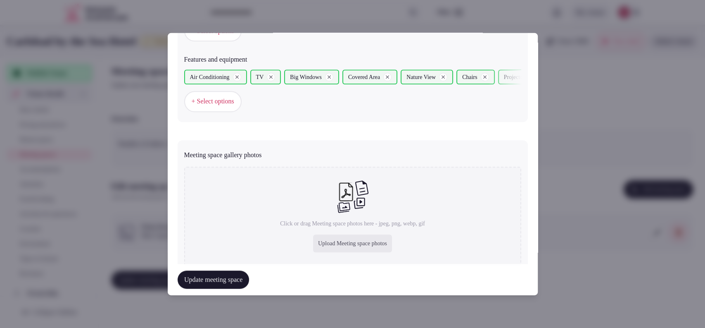
scroll to position [542, 0]
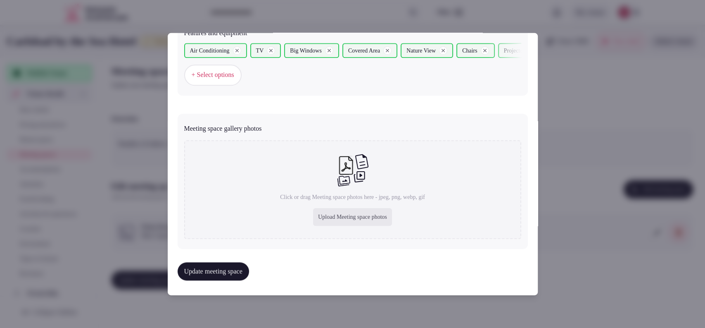
click at [336, 211] on div "Upload Meeting space photos" at bounding box center [352, 217] width 79 height 18
type input "**********"
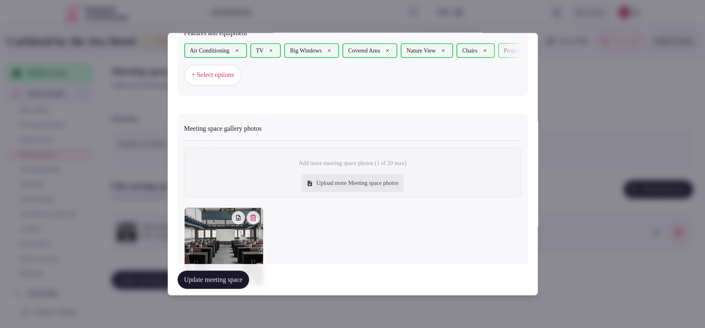
click at [233, 276] on button "Update meeting space" at bounding box center [213, 279] width 71 height 18
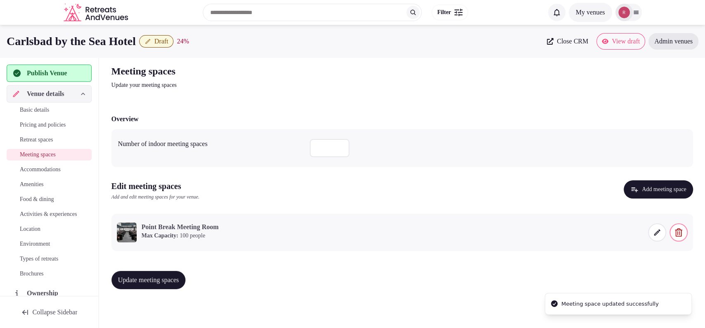
click at [179, 276] on span "Update meeting spaces" at bounding box center [148, 280] width 61 height 8
click at [18, 167] on link "Accommodations" at bounding box center [49, 170] width 85 height 12
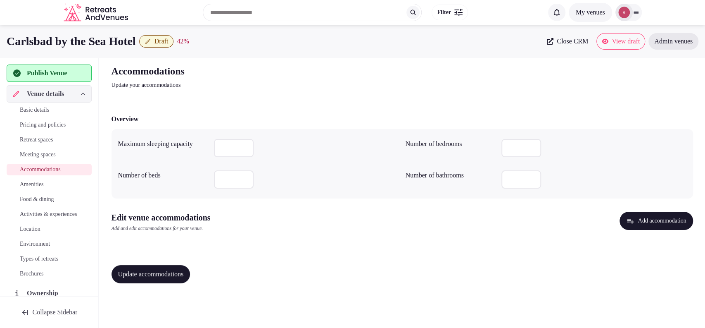
click at [627, 217] on icon "button" at bounding box center [631, 221] width 8 height 8
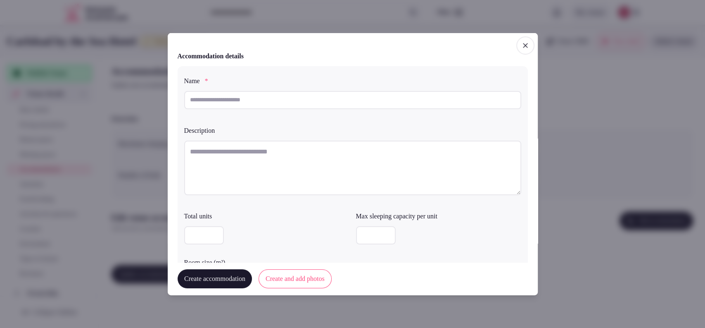
click at [329, 104] on input "text" at bounding box center [352, 100] width 337 height 18
paste input "**********"
type input "**********"
click at [305, 148] on textarea at bounding box center [352, 167] width 337 height 55
click at [222, 161] on textarea "To enrich screen reader interactions, please activate Accessibility in Grammarl…" at bounding box center [352, 167] width 337 height 55
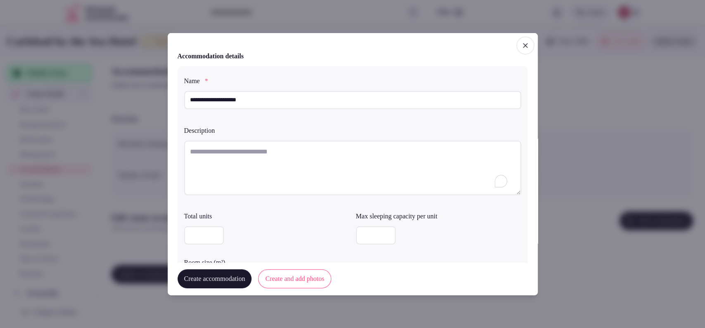
paste textarea "**********"
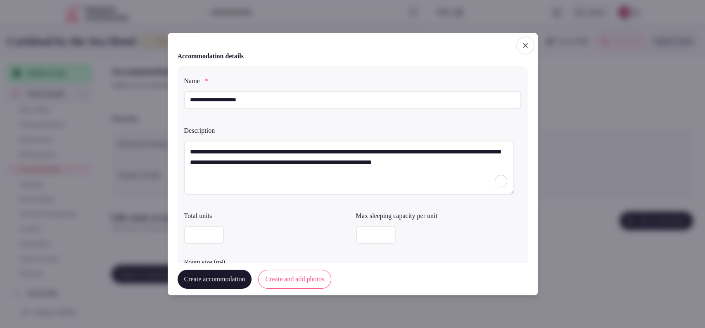
scroll to position [229, 0]
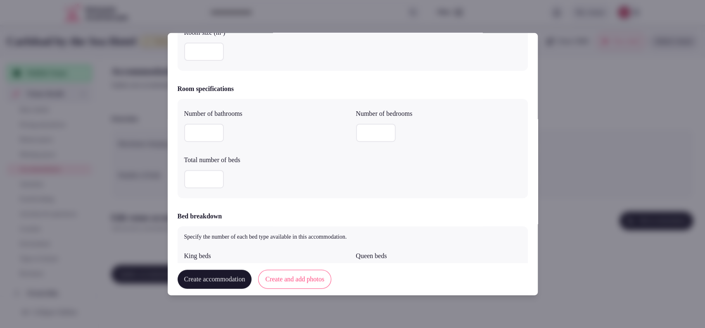
type textarea "**********"
click at [202, 129] on input "number" at bounding box center [204, 133] width 40 height 18
type input "*"
click at [364, 131] on input "number" at bounding box center [376, 133] width 40 height 18
type input "*"
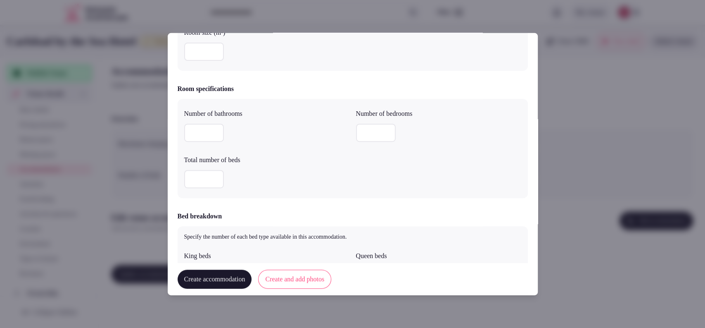
click at [193, 170] on input "number" at bounding box center [204, 179] width 40 height 18
type input "*"
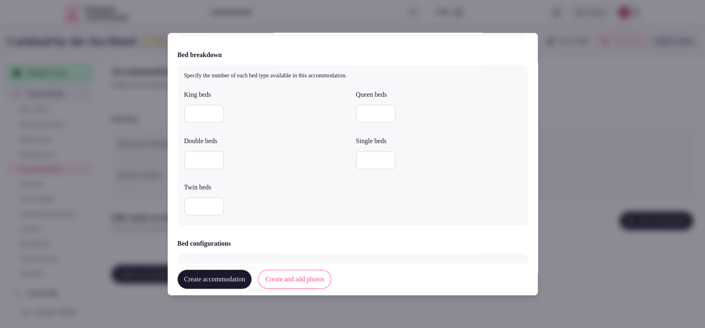
scroll to position [392, 0]
click at [195, 100] on div at bounding box center [266, 112] width 165 height 25
click at [194, 106] on input "number" at bounding box center [204, 112] width 40 height 18
type input "*"
click at [530, 175] on div "**********" at bounding box center [353, 164] width 370 height 262
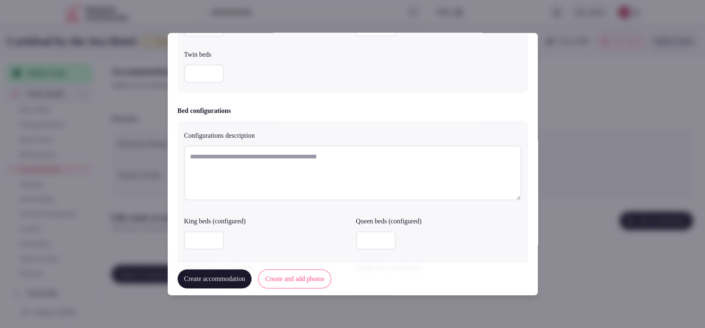
scroll to position [684, 0]
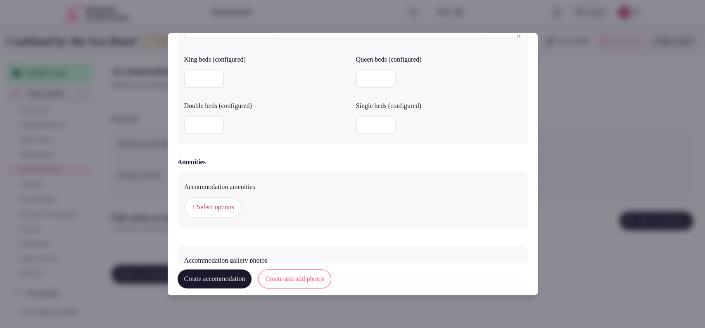
click at [224, 216] on button "+ Select options" at bounding box center [212, 207] width 57 height 21
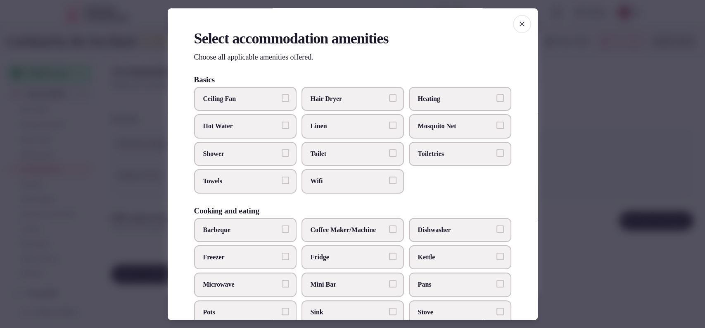
click at [331, 152] on span "Toilet" at bounding box center [349, 153] width 76 height 9
click at [389, 152] on button "Toilet" at bounding box center [392, 152] width 7 height 7
drag, startPoint x: 434, startPoint y: 149, endPoint x: 424, endPoint y: 155, distance: 11.8
click at [434, 149] on span "Toiletries" at bounding box center [456, 153] width 76 height 9
click at [497, 149] on button "Toiletries" at bounding box center [500, 152] width 7 height 7
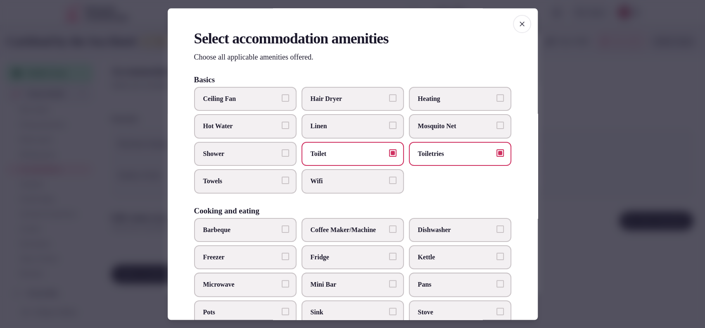
click at [335, 179] on span "Wifi" at bounding box center [349, 181] width 76 height 9
click at [389, 179] on button "Wifi" at bounding box center [392, 180] width 7 height 7
click at [250, 177] on span "Towels" at bounding box center [241, 181] width 76 height 9
click at [282, 177] on button "Towels" at bounding box center [285, 180] width 7 height 7
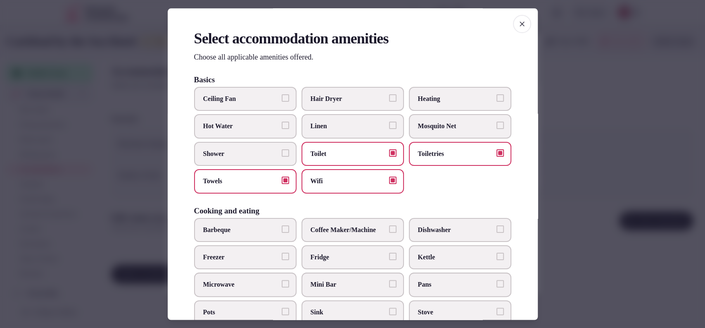
click at [250, 155] on span "Shower" at bounding box center [241, 153] width 76 height 9
click at [282, 155] on button "Shower" at bounding box center [285, 152] width 7 height 7
click at [332, 261] on label "Fridge" at bounding box center [353, 257] width 102 height 24
click at [389, 260] on button "Fridge" at bounding box center [392, 256] width 7 height 7
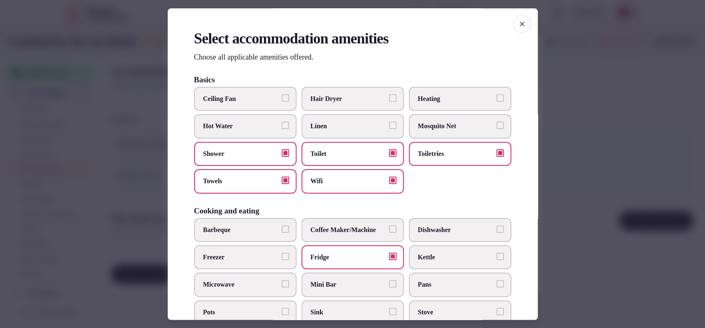
click at [261, 274] on label "Microwave" at bounding box center [245, 285] width 102 height 24
click at [282, 280] on button "Microwave" at bounding box center [285, 283] width 7 height 7
click at [366, 220] on label "Coffee Maker/Machine" at bounding box center [353, 230] width 102 height 24
click at [389, 225] on button "Coffee Maker/Machine" at bounding box center [392, 228] width 7 height 7
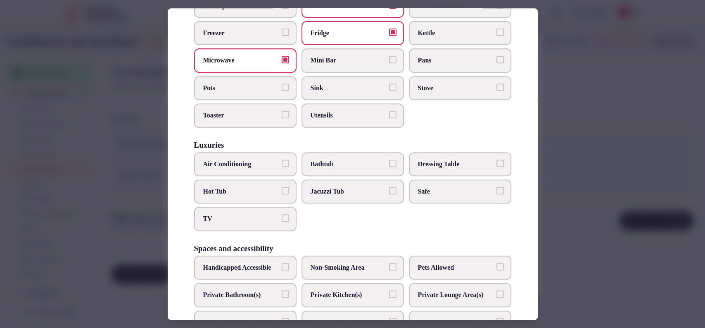
scroll to position [243, 0]
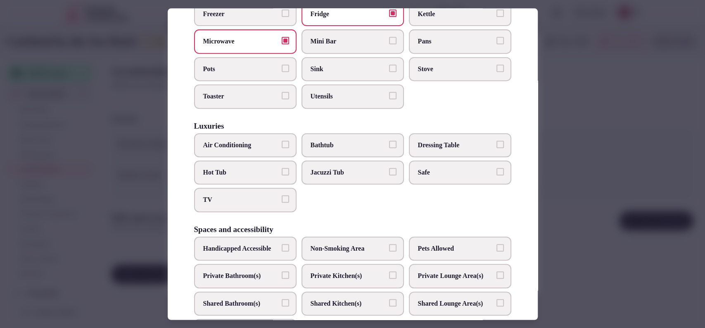
click at [247, 141] on span "Air Conditioning" at bounding box center [241, 145] width 76 height 9
click at [282, 141] on button "Air Conditioning" at bounding box center [285, 144] width 7 height 7
click at [235, 204] on label "TV" at bounding box center [245, 200] width 102 height 24
click at [282, 203] on button "TV" at bounding box center [285, 198] width 7 height 7
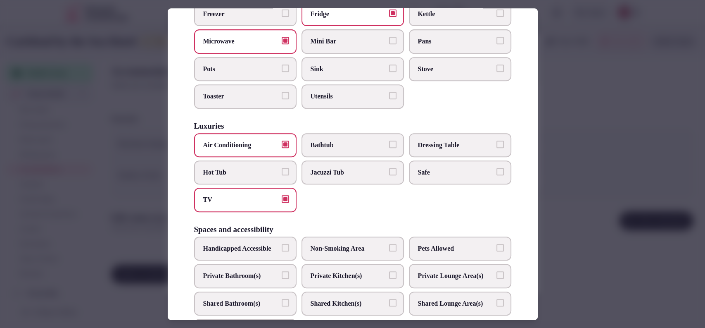
scroll to position [414, 0]
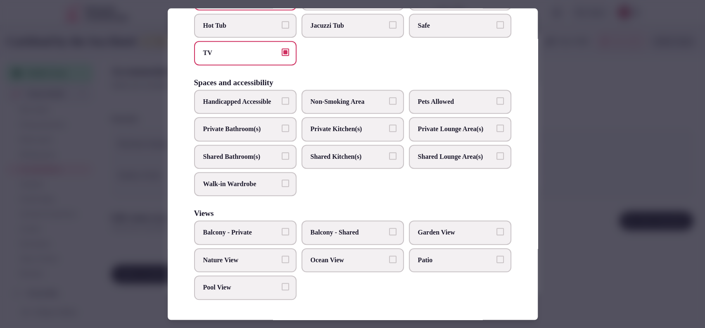
click at [235, 124] on span "Private Bathroom(s)" at bounding box center [241, 128] width 76 height 9
click at [282, 124] on button "Private Bathroom(s)" at bounding box center [285, 127] width 7 height 7
click at [230, 233] on span "Balcony - Private" at bounding box center [241, 232] width 76 height 9
click at [282, 233] on button "Balcony - Private" at bounding box center [285, 231] width 7 height 7
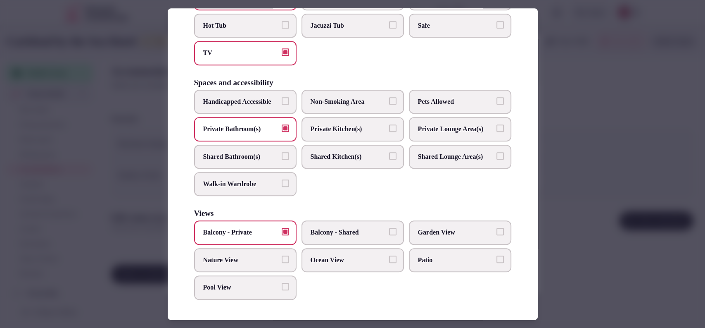
click at [435, 231] on span "Garden View" at bounding box center [456, 232] width 76 height 9
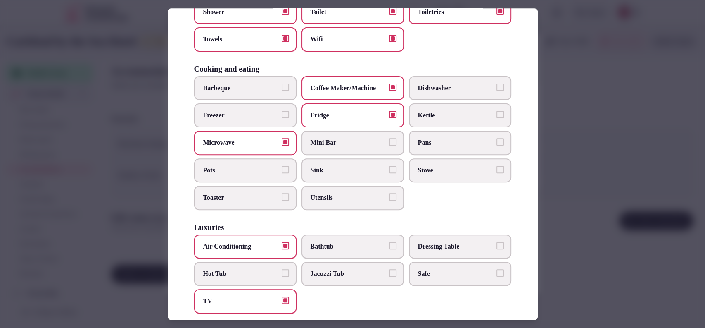
click at [422, 276] on span "Safe" at bounding box center [456, 273] width 76 height 9
click at [497, 276] on button "Safe" at bounding box center [500, 272] width 7 height 7
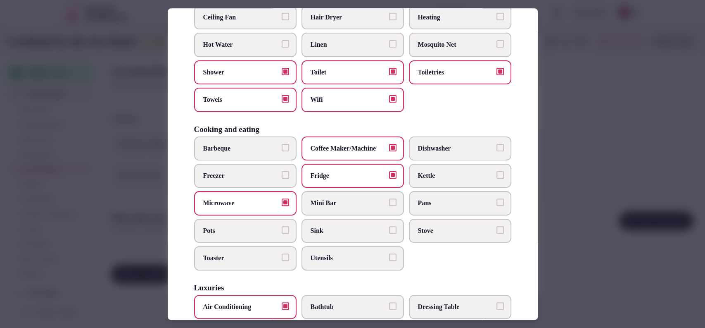
scroll to position [0, 0]
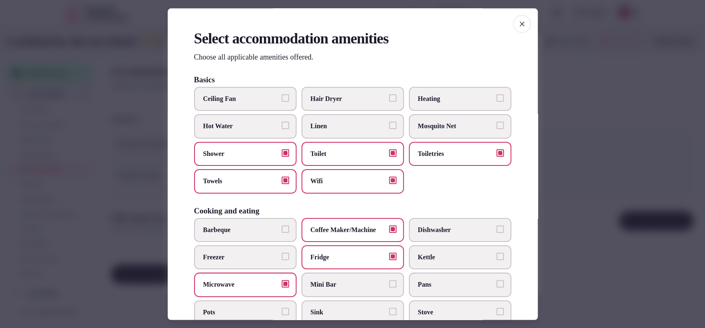
click at [352, 105] on label "Hair Dryer" at bounding box center [353, 99] width 102 height 24
click at [389, 102] on button "Hair Dryer" at bounding box center [392, 97] width 7 height 7
click at [584, 181] on div at bounding box center [352, 164] width 705 height 328
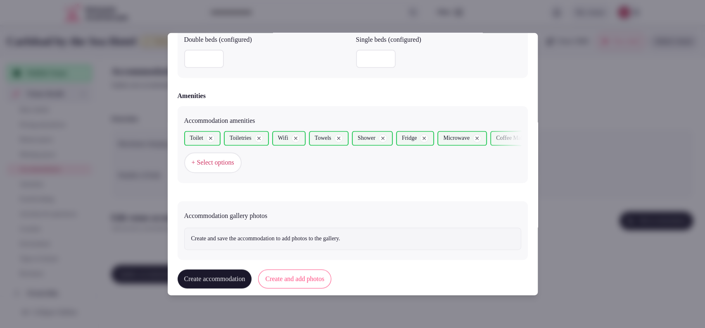
scroll to position [762, 0]
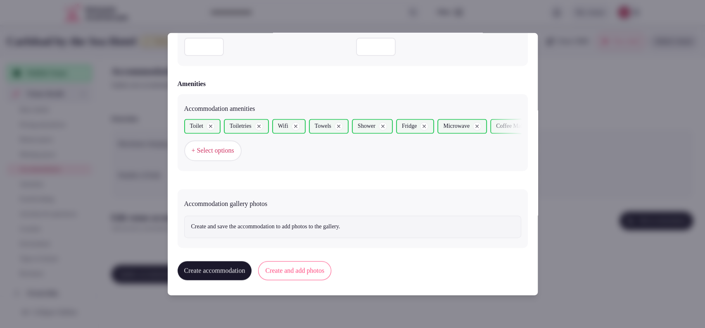
click at [307, 269] on button "Create and add photos" at bounding box center [294, 270] width 73 height 19
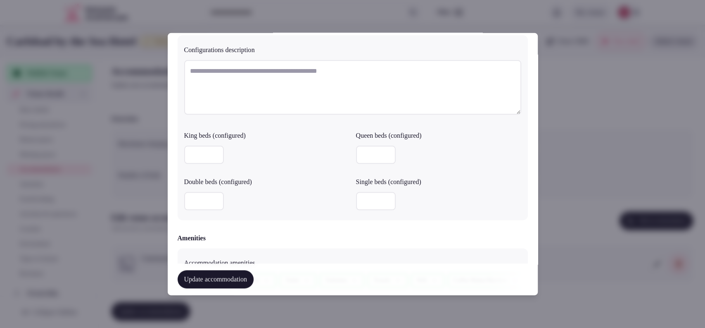
scroll to position [839, 0]
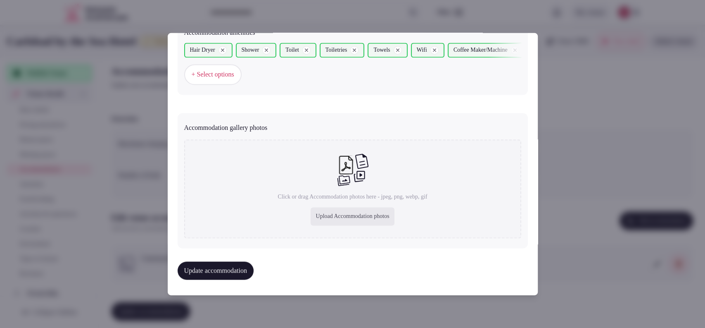
click at [368, 210] on div "Upload Accommodation photos" at bounding box center [352, 216] width 83 height 18
type input "**********"
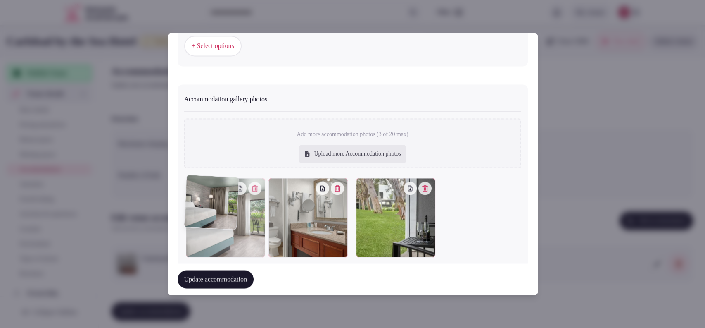
drag, startPoint x: 294, startPoint y: 241, endPoint x: 241, endPoint y: 250, distance: 54.4
click at [241, 250] on div at bounding box center [225, 217] width 79 height 79
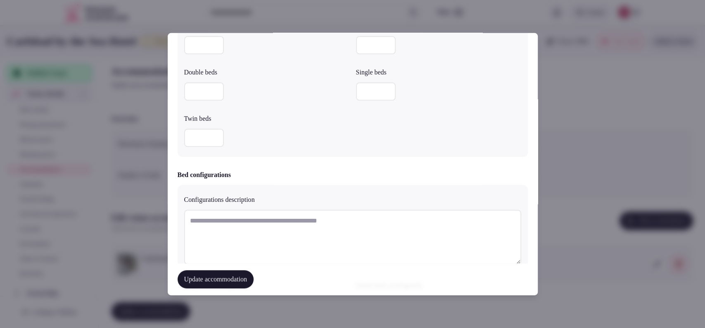
scroll to position [688, 0]
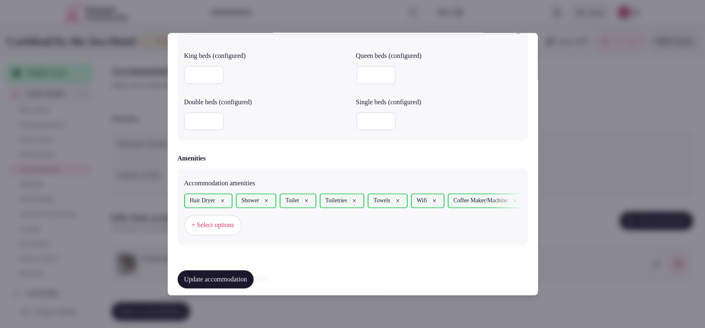
click at [205, 78] on input "number" at bounding box center [204, 75] width 40 height 18
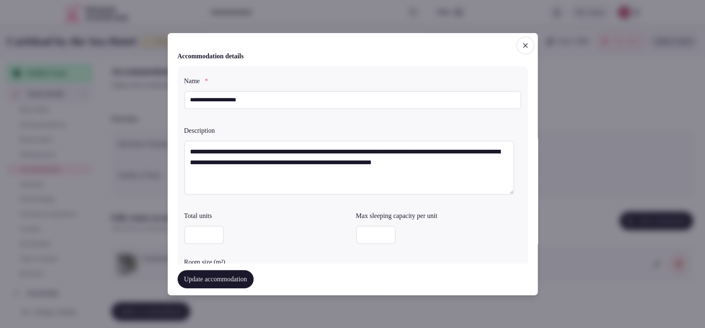
scroll to position [229, 0]
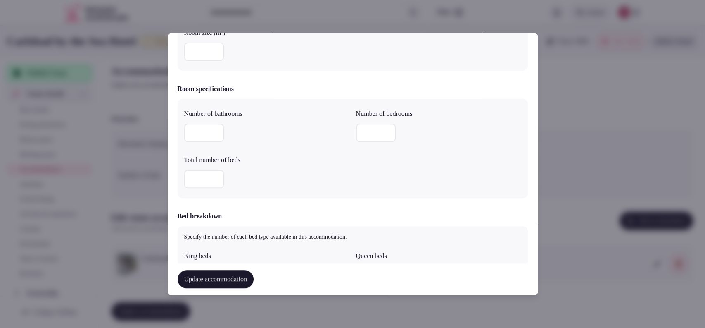
click at [213, 57] on input "number" at bounding box center [204, 52] width 40 height 18
click at [207, 53] on input "number" at bounding box center [204, 52] width 40 height 18
type input "**"
click at [310, 58] on div "**" at bounding box center [266, 52] width 165 height 18
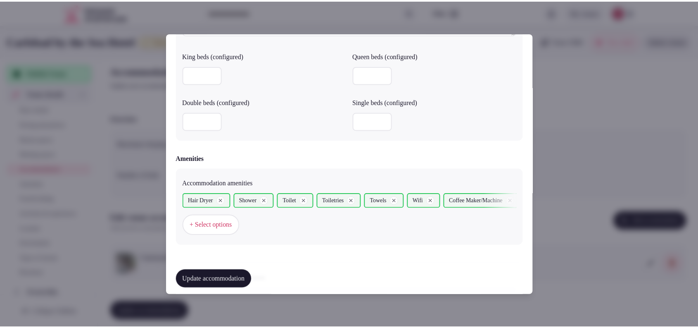
scroll to position [884, 0]
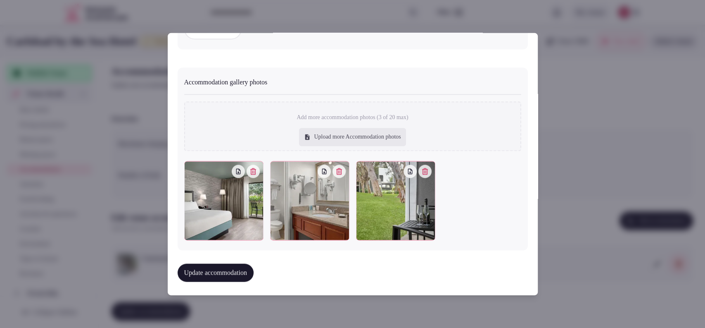
click at [219, 277] on button "Update accommodation" at bounding box center [216, 273] width 76 height 18
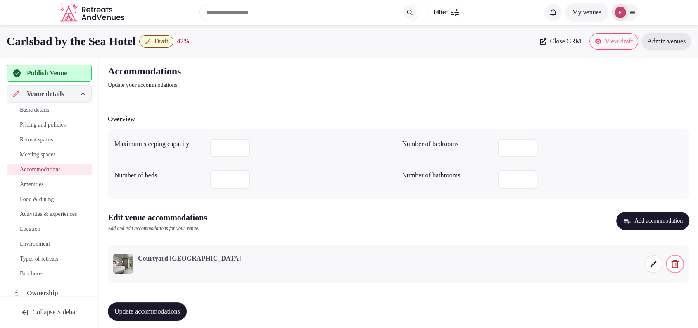
scroll to position [5, 0]
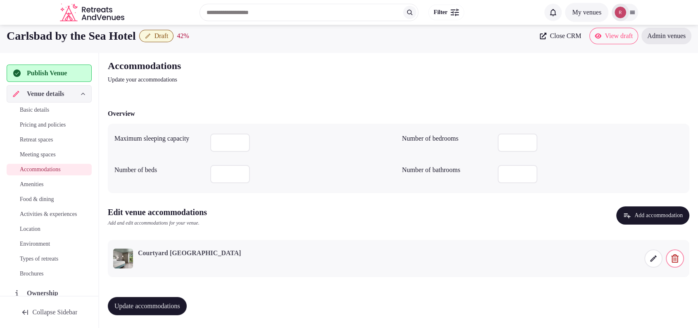
click at [187, 298] on button "Update accommodations" at bounding box center [147, 306] width 79 height 18
click at [41, 181] on span "Amenities" at bounding box center [32, 184] width 24 height 8
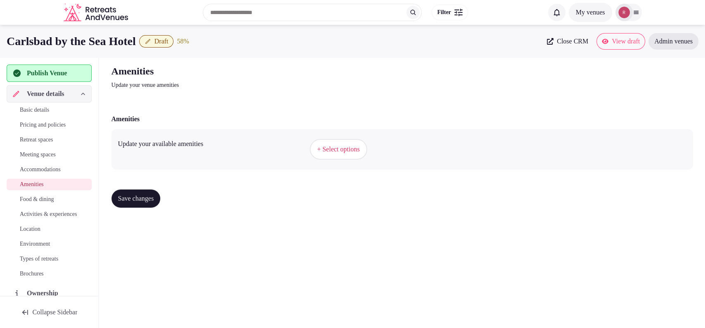
click at [351, 155] on button "+ Select options" at bounding box center [338, 149] width 57 height 21
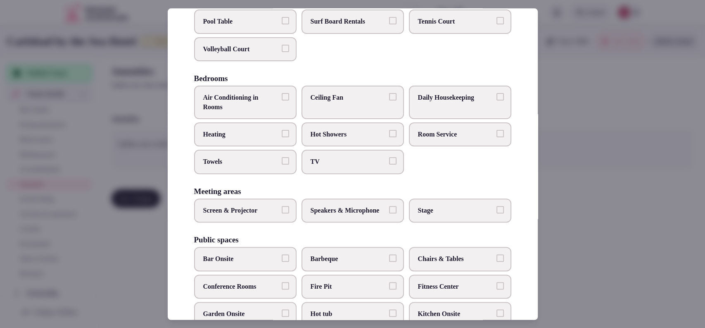
scroll to position [114, 0]
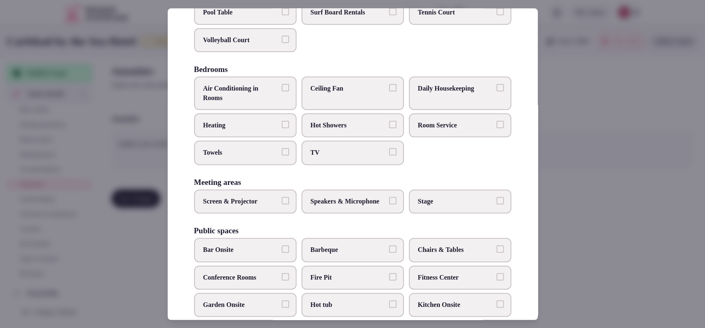
click at [359, 157] on span "TV" at bounding box center [349, 152] width 76 height 9
click at [389, 156] on button "TV" at bounding box center [392, 151] width 7 height 7
click at [273, 157] on span "Towels" at bounding box center [241, 152] width 76 height 9
click at [282, 156] on button "Towels" at bounding box center [285, 151] width 7 height 7
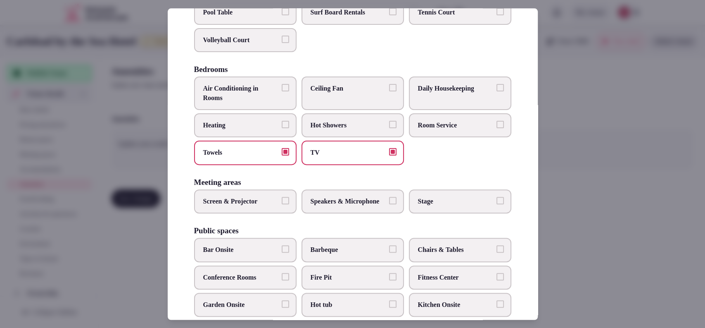
click at [435, 130] on span "Room Service" at bounding box center [456, 125] width 76 height 9
click at [497, 128] on button "Room Service" at bounding box center [500, 124] width 7 height 7
drag, startPoint x: 446, startPoint y: 95, endPoint x: 455, endPoint y: 83, distance: 15.0
click at [446, 93] on span "Daily Housekeeping" at bounding box center [456, 88] width 76 height 9
click at [497, 92] on button "Daily Housekeeping" at bounding box center [500, 87] width 7 height 7
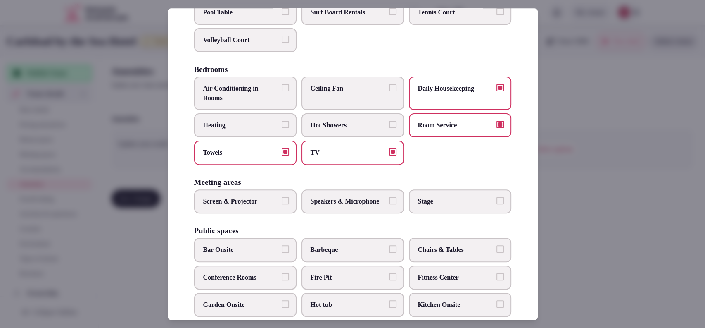
drag, startPoint x: 277, startPoint y: 224, endPoint x: 284, endPoint y: 221, distance: 7.6
click at [278, 213] on label "Screen & Projector" at bounding box center [245, 201] width 102 height 24
click at [282, 204] on button "Screen & Projector" at bounding box center [285, 200] width 7 height 7
click at [344, 206] on span "Speakers & Microphone" at bounding box center [349, 201] width 76 height 9
click at [389, 204] on button "Speakers & Microphone" at bounding box center [392, 200] width 7 height 7
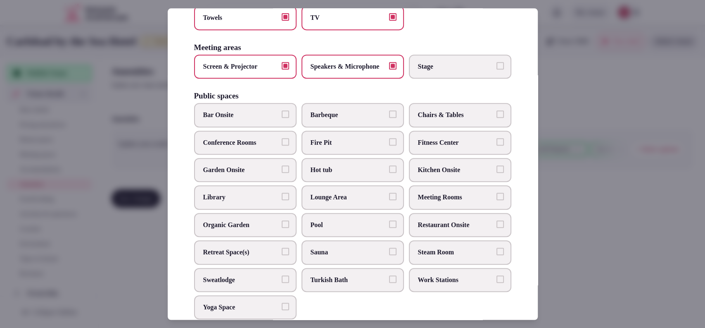
scroll to position [255, 0]
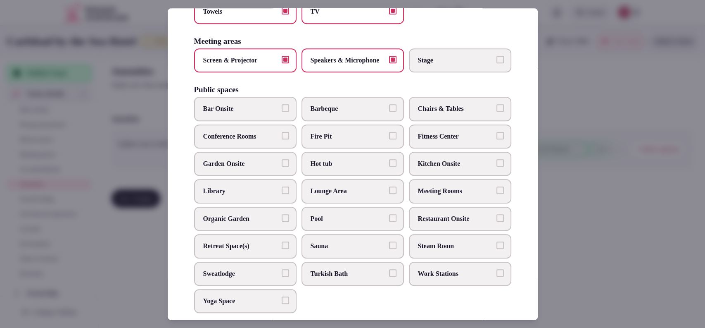
click at [351, 168] on span "Hot tub" at bounding box center [349, 163] width 76 height 9
click at [389, 167] on button "Hot tub" at bounding box center [392, 162] width 7 height 7
click at [341, 196] on span "Lounge Area" at bounding box center [349, 191] width 76 height 9
click at [389, 194] on button "Lounge Area" at bounding box center [392, 190] width 7 height 7
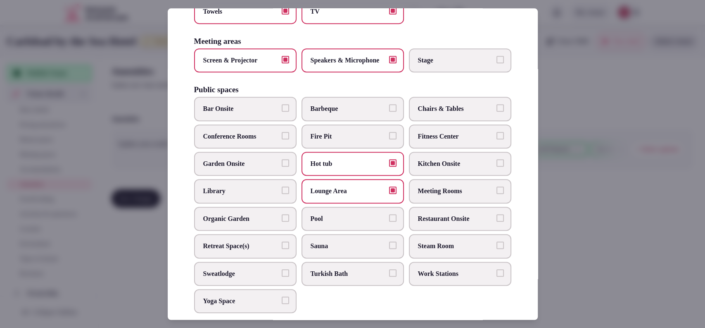
click at [441, 202] on label "Meeting Rooms" at bounding box center [460, 191] width 102 height 24
click at [497, 194] on button "Meeting Rooms" at bounding box center [500, 190] width 7 height 7
click at [433, 223] on span "Restaurant Onsite" at bounding box center [456, 218] width 76 height 9
click at [497, 222] on button "Restaurant Onsite" at bounding box center [500, 217] width 7 height 7
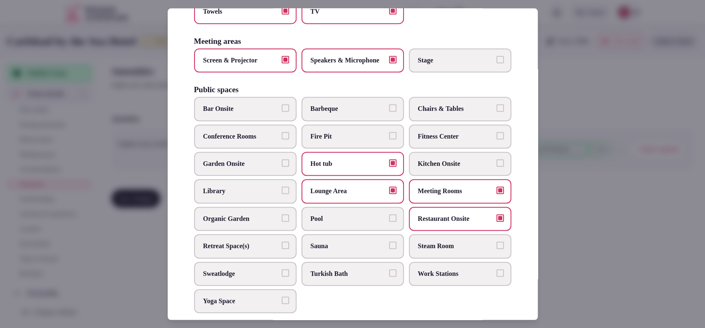
click at [242, 114] on span "Bar Onsite" at bounding box center [241, 109] width 76 height 9
click at [282, 112] on button "Bar Onsite" at bounding box center [285, 108] width 7 height 7
click at [334, 223] on span "Pool" at bounding box center [349, 218] width 76 height 9
click at [389, 222] on button "Pool" at bounding box center [392, 217] width 7 height 7
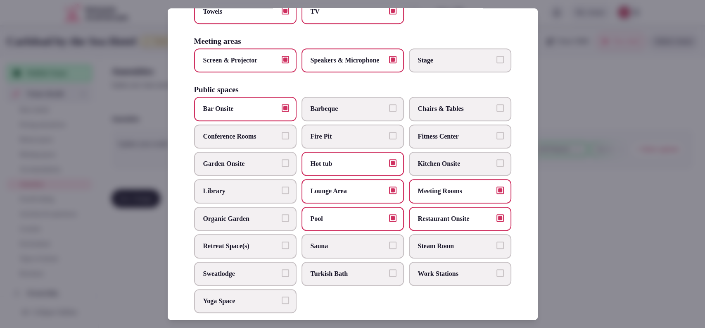
click at [422, 278] on span "Work Stations" at bounding box center [456, 273] width 76 height 9
click at [497, 276] on button "Work Stations" at bounding box center [500, 272] width 7 height 7
click at [461, 114] on span "Chairs & Tables" at bounding box center [456, 109] width 76 height 9
click at [497, 112] on button "Chairs & Tables" at bounding box center [500, 108] width 7 height 7
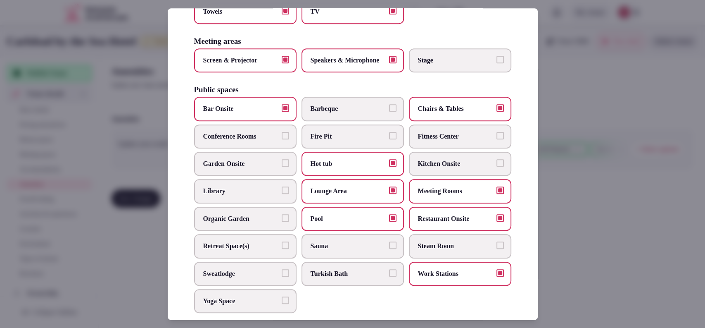
click at [263, 148] on label "Conference Rooms" at bounding box center [245, 136] width 102 height 24
click at [282, 139] on button "Conference Rooms" at bounding box center [285, 135] width 7 height 7
click at [260, 168] on span "Garden Onsite" at bounding box center [241, 163] width 76 height 9
click at [282, 167] on button "Garden Onsite" at bounding box center [285, 162] width 7 height 7
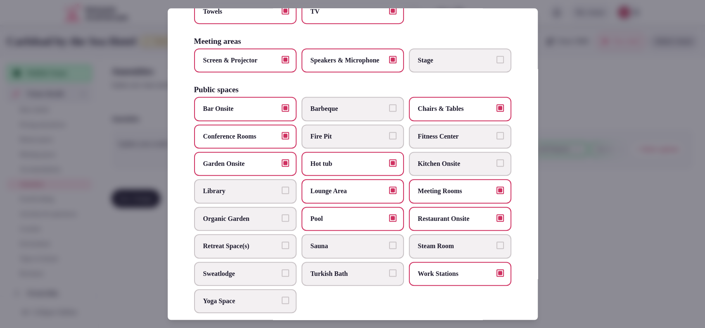
scroll to position [423, 0]
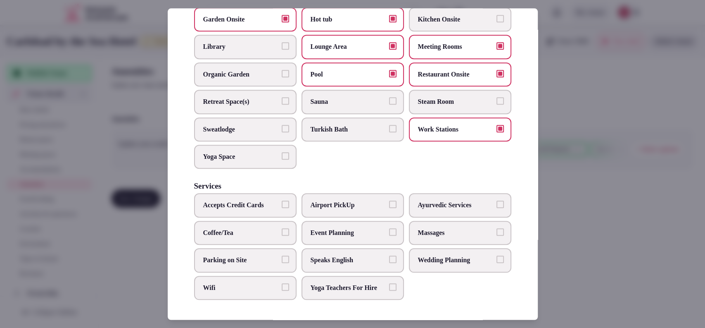
click at [341, 228] on span "Event Planning" at bounding box center [349, 232] width 76 height 9
click at [389, 228] on button "Event Planning" at bounding box center [392, 231] width 7 height 7
click at [262, 255] on span "Parking on Site" at bounding box center [241, 259] width 76 height 9
click at [282, 255] on button "Parking on Site" at bounding box center [285, 258] width 7 height 7
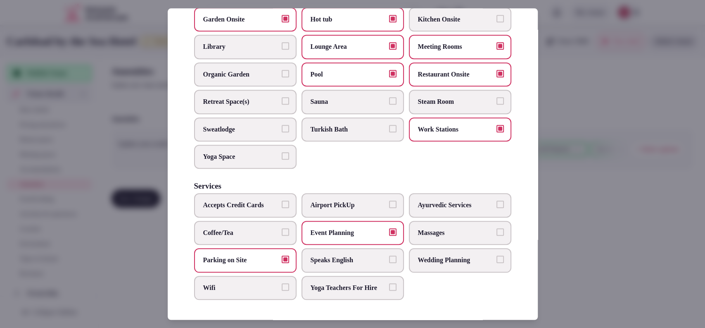
click at [255, 276] on label "Wifi" at bounding box center [245, 288] width 102 height 24
click at [282, 283] on button "Wifi" at bounding box center [285, 286] width 7 height 7
click at [334, 255] on span "Speaks English" at bounding box center [349, 259] width 76 height 9
click at [389, 255] on button "Speaks English" at bounding box center [392, 258] width 7 height 7
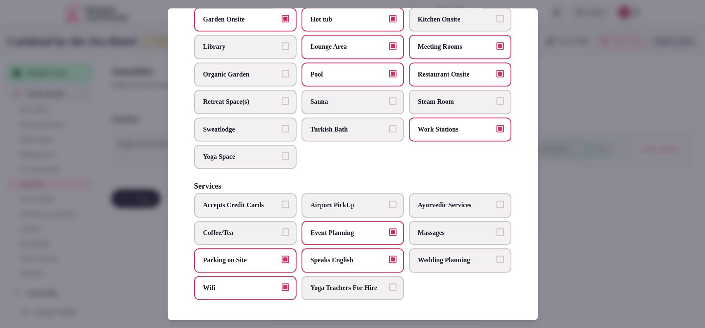
click at [235, 228] on span "Coffee/Tea" at bounding box center [241, 232] width 76 height 9
click at [282, 228] on button "Coffee/Tea" at bounding box center [285, 231] width 7 height 7
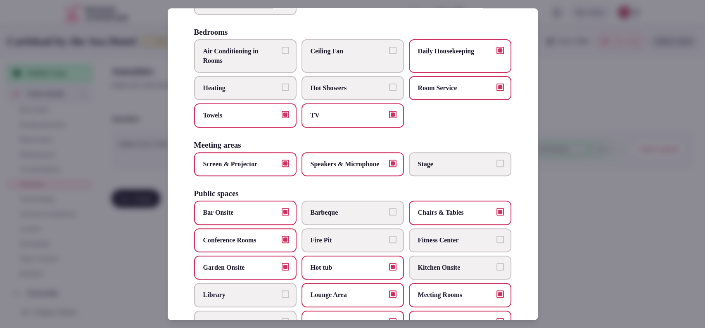
click at [359, 92] on span "Hot Showers" at bounding box center [349, 87] width 76 height 9
click at [389, 91] on button "Hot Showers" at bounding box center [392, 86] width 7 height 7
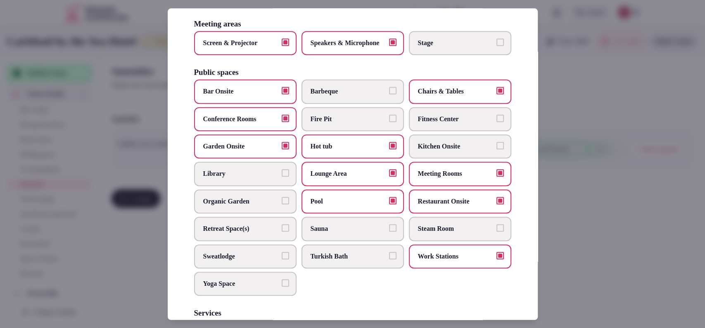
scroll to position [423, 0]
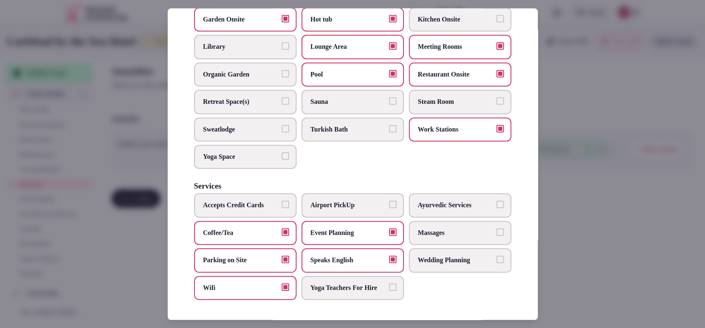
click at [614, 159] on div at bounding box center [352, 164] width 705 height 328
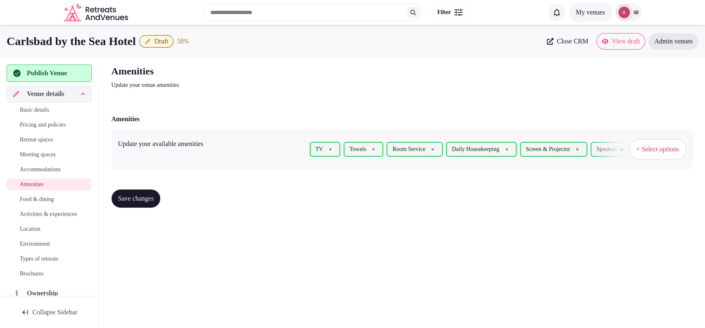
click at [161, 199] on button "Save changes" at bounding box center [136, 198] width 49 height 18
click at [116, 194] on button "Save changes" at bounding box center [136, 198] width 49 height 18
click at [33, 198] on span "Food & dining" at bounding box center [37, 199] width 34 height 8
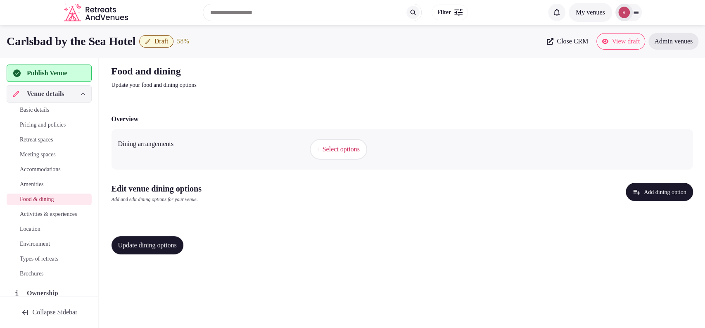
click at [334, 147] on span "+ Select options" at bounding box center [338, 149] width 43 height 9
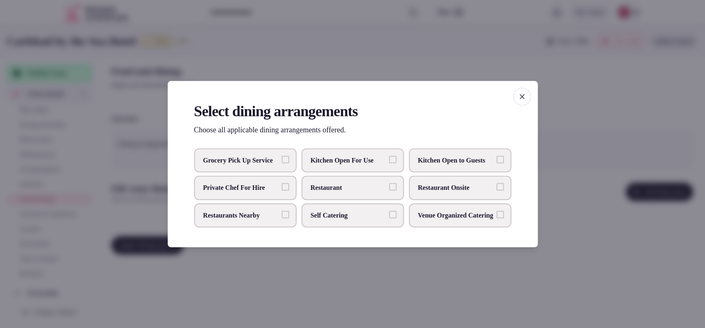
click at [456, 185] on span "Restaurant Onsite" at bounding box center [456, 187] width 76 height 9
click at [497, 185] on button "Restaurant Onsite" at bounding box center [500, 186] width 7 height 7
click at [260, 224] on label "Restaurants Nearby" at bounding box center [245, 215] width 102 height 24
click at [282, 218] on button "Restaurants Nearby" at bounding box center [285, 213] width 7 height 7
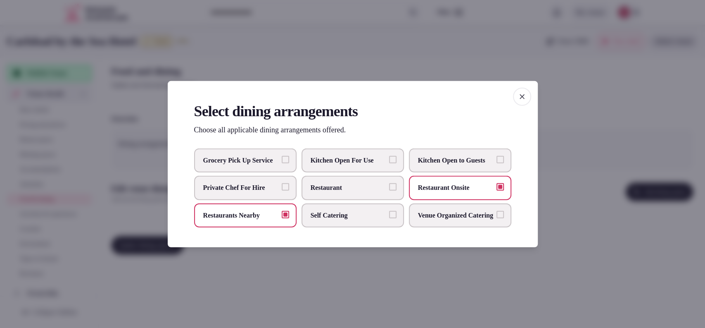
click at [286, 264] on div at bounding box center [352, 164] width 705 height 328
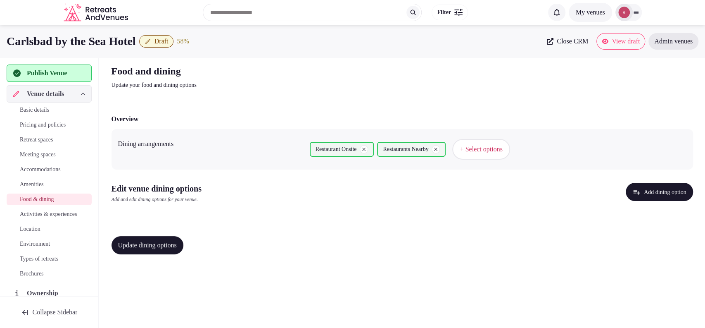
click at [640, 196] on button "Add dining option" at bounding box center [659, 192] width 67 height 18
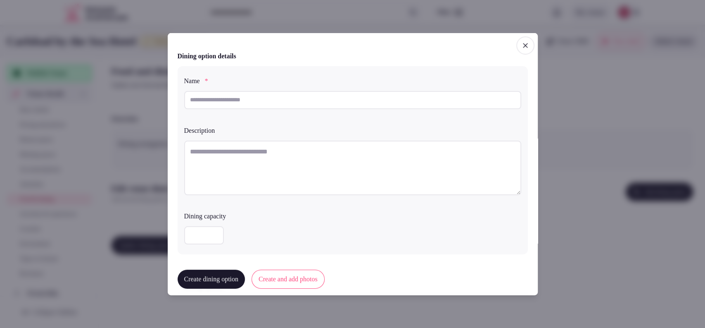
click at [310, 96] on input "text" at bounding box center [352, 100] width 337 height 18
paste input "**********"
type input "**********"
click at [293, 175] on textarea at bounding box center [352, 167] width 337 height 55
click at [295, 166] on textarea "To enrich screen reader interactions, please activate Accessibility in Grammarl…" at bounding box center [352, 167] width 337 height 55
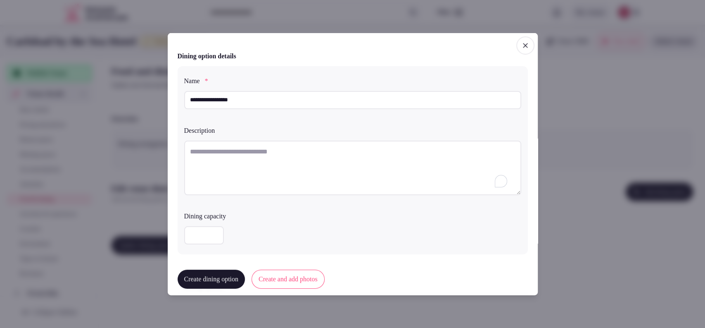
paste textarea "**********"
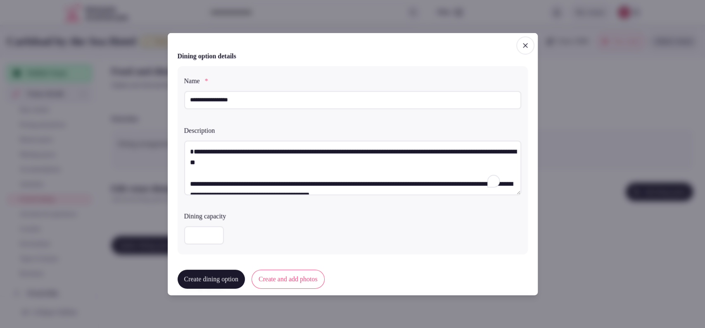
scroll to position [4, 0]
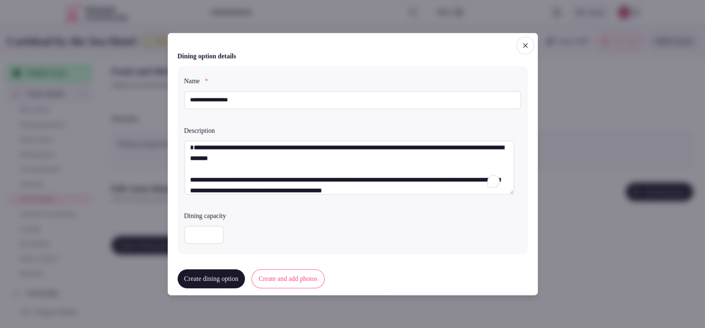
click at [188, 179] on textarea "**********" at bounding box center [349, 167] width 330 height 55
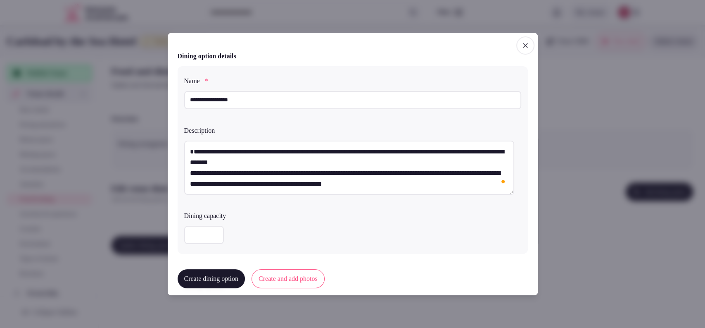
scroll to position [0, 0]
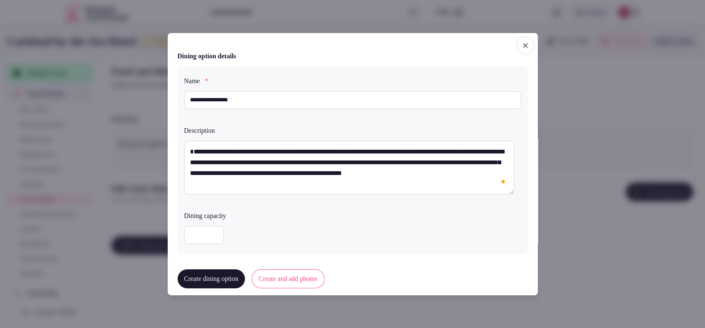
drag, startPoint x: 192, startPoint y: 148, endPoint x: 241, endPoint y: 116, distance: 58.8
click at [193, 148] on textarea "**********" at bounding box center [349, 167] width 330 height 55
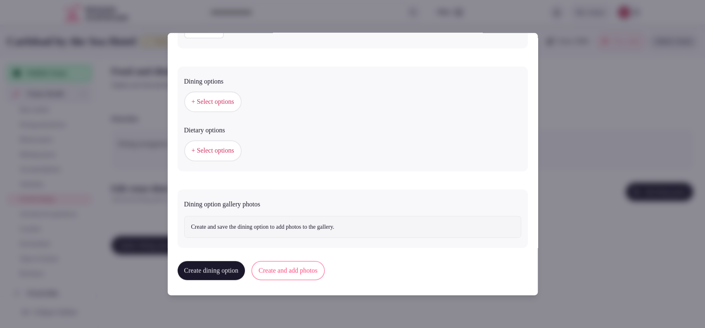
type textarea "**********"
click at [212, 93] on button "+ Select options" at bounding box center [212, 101] width 57 height 21
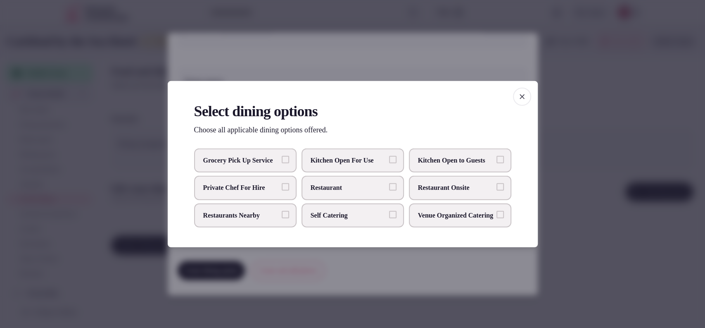
click at [451, 189] on span "Restaurant Onsite" at bounding box center [456, 187] width 76 height 9
click at [497, 189] on button "Restaurant Onsite" at bounding box center [500, 186] width 7 height 7
click at [555, 121] on div at bounding box center [352, 164] width 705 height 328
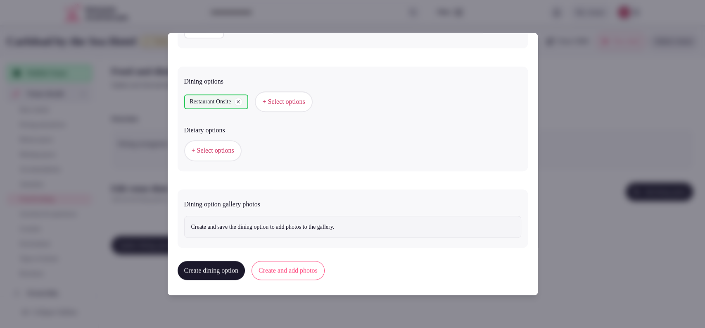
click at [217, 147] on span "+ Select options" at bounding box center [213, 150] width 43 height 9
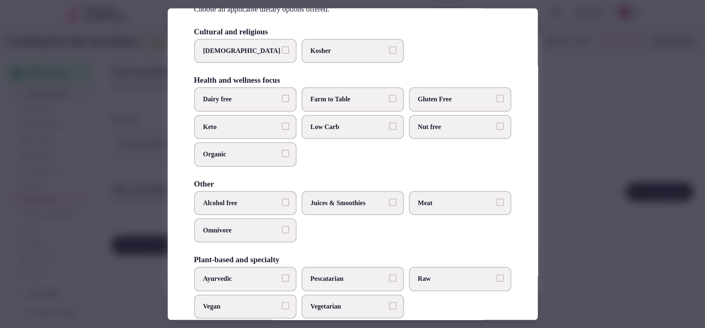
scroll to position [65, 0]
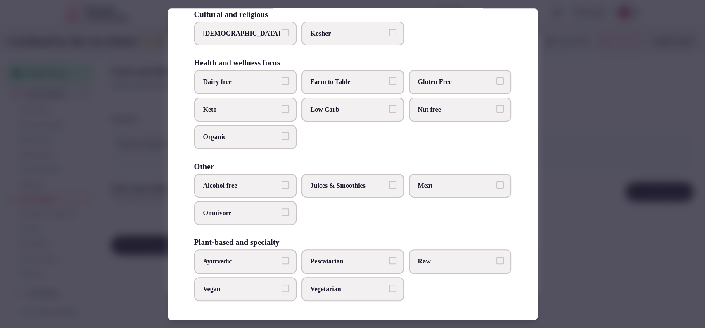
click at [579, 165] on div at bounding box center [352, 164] width 705 height 328
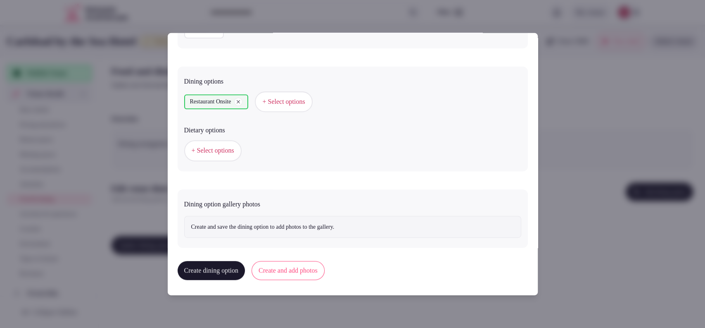
click at [309, 264] on button "Create and add photos" at bounding box center [288, 270] width 73 height 19
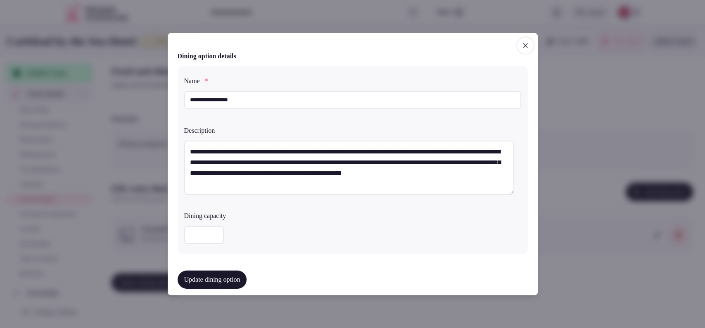
scroll to position [281, 0]
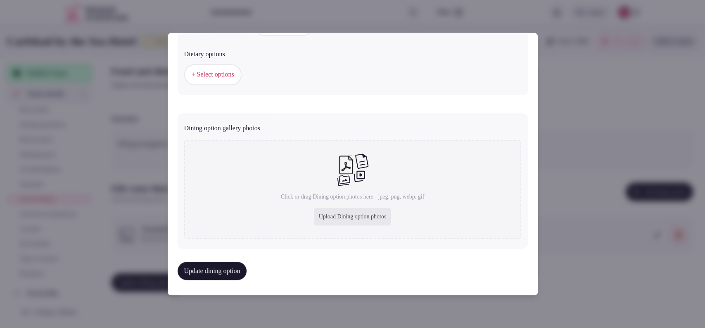
click at [326, 216] on div "Upload Dining option photos" at bounding box center [353, 216] width 78 height 18
type input "**********"
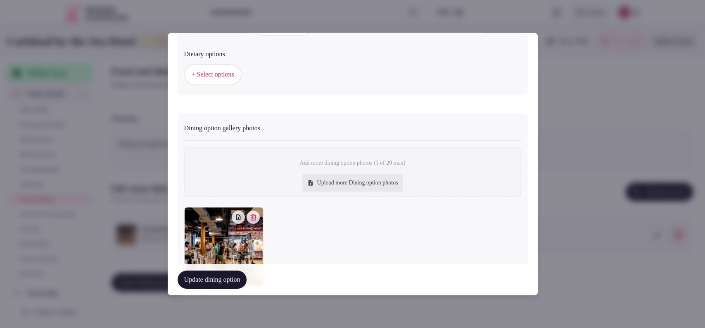
click at [229, 280] on button "Update dining option" at bounding box center [212, 279] width 69 height 18
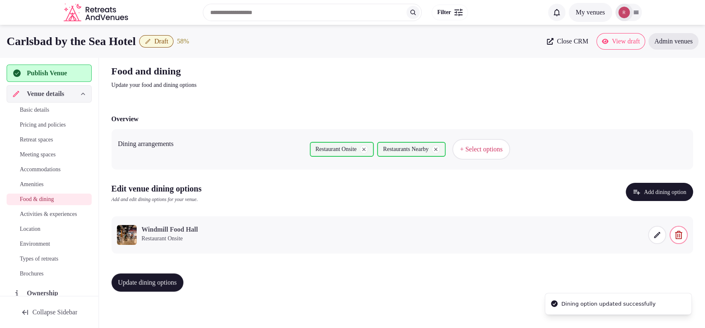
click at [169, 276] on button "Update dining options" at bounding box center [148, 282] width 72 height 18
click at [36, 218] on span "Activities & experiences" at bounding box center [48, 214] width 57 height 8
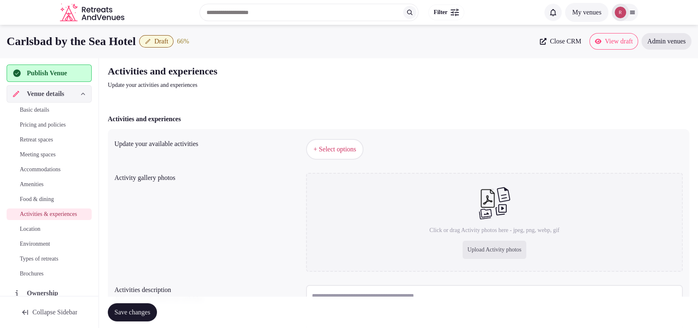
click at [331, 150] on span "+ Select options" at bounding box center [335, 149] width 43 height 9
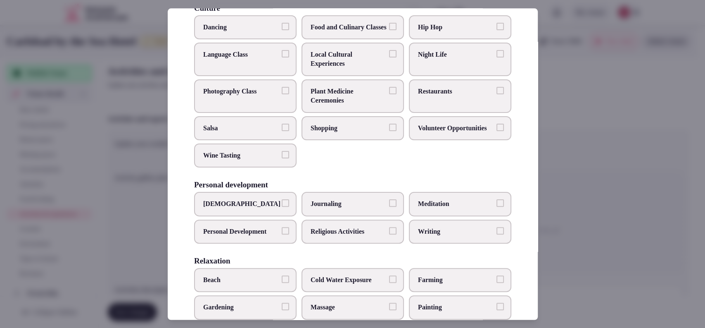
scroll to position [67, 0]
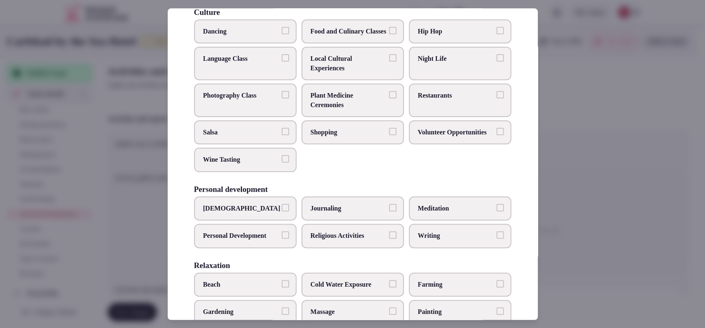
click at [349, 64] on span "Local Cultural Experiences" at bounding box center [349, 64] width 76 height 19
click at [389, 62] on button "Local Cultural Experiences" at bounding box center [392, 58] width 7 height 7
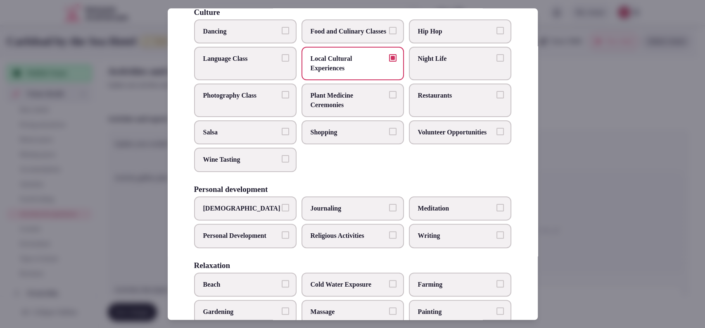
click at [438, 100] on span "Restaurants" at bounding box center [456, 95] width 76 height 9
click at [497, 99] on button "Restaurants" at bounding box center [500, 94] width 7 height 7
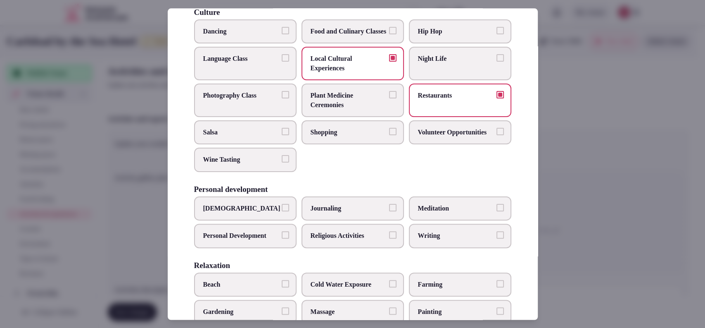
click at [459, 79] on label "Night Life" at bounding box center [460, 63] width 102 height 33
click at [497, 62] on button "Night Life" at bounding box center [500, 58] width 7 height 7
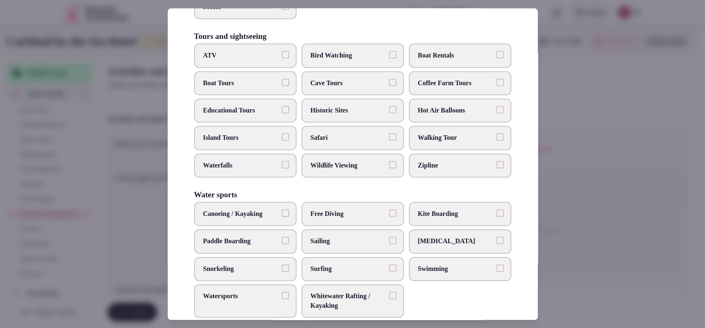
scroll to position [617, 0]
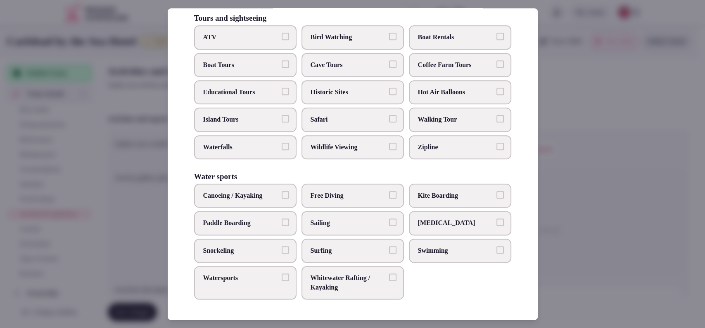
click at [428, 247] on span "Swimming" at bounding box center [456, 250] width 76 height 9
click at [497, 247] on button "Swimming" at bounding box center [500, 249] width 7 height 7
click at [223, 280] on span "Watersports" at bounding box center [241, 278] width 76 height 9
click at [282, 280] on button "Watersports" at bounding box center [285, 277] width 7 height 7
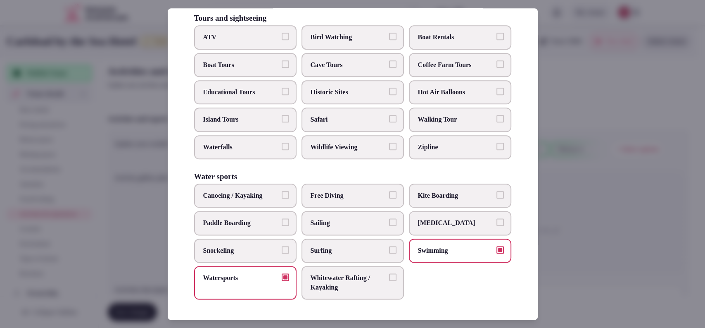
scroll to position [345, 0]
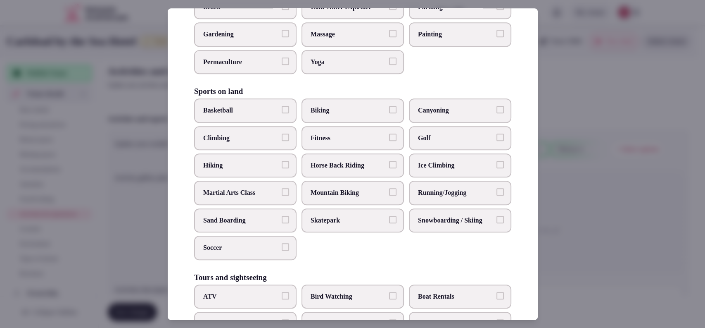
click at [576, 195] on div at bounding box center [352, 164] width 705 height 328
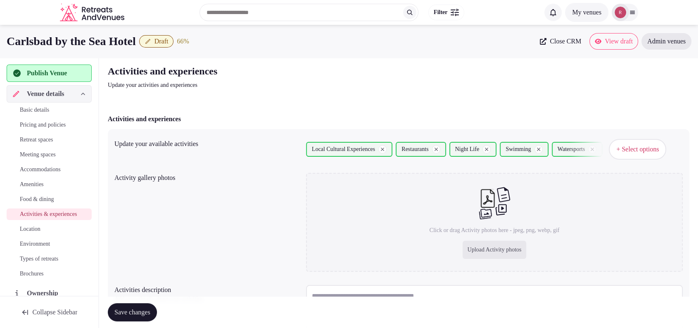
click at [146, 310] on span "Save changes" at bounding box center [132, 312] width 36 height 8
click at [640, 148] on span "+ Select options" at bounding box center [638, 149] width 43 height 9
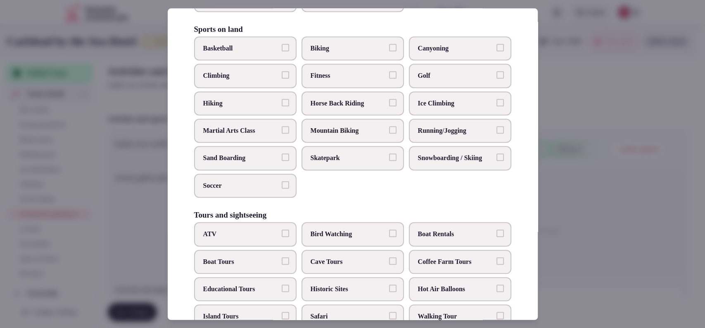
scroll to position [387, 0]
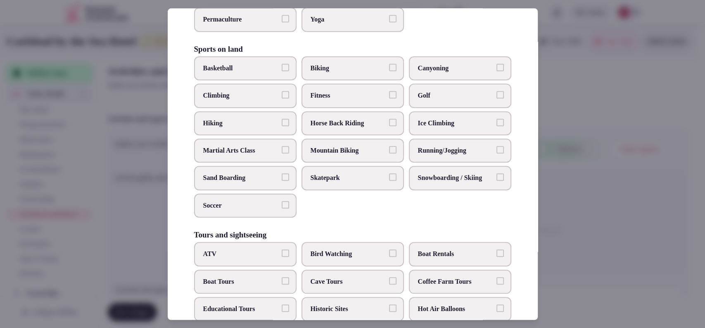
click at [483, 100] on span "Golf" at bounding box center [456, 95] width 76 height 9
click at [497, 98] on button "Golf" at bounding box center [500, 94] width 7 height 7
click at [579, 168] on div at bounding box center [352, 164] width 705 height 328
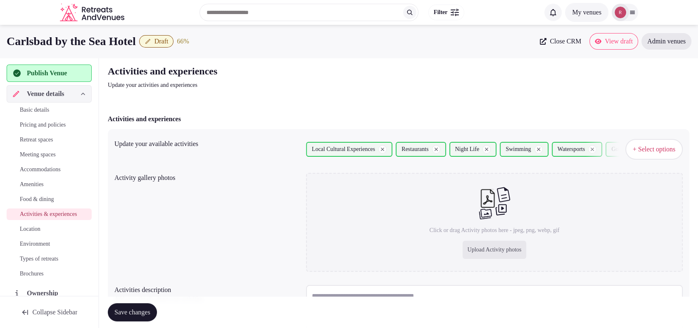
click at [122, 313] on span "Save changes" at bounding box center [132, 312] width 36 height 8
click at [381, 85] on p "Update your activities and experiences" at bounding box center [247, 85] width 278 height 8
click at [675, 152] on span "+ Select options" at bounding box center [654, 149] width 43 height 9
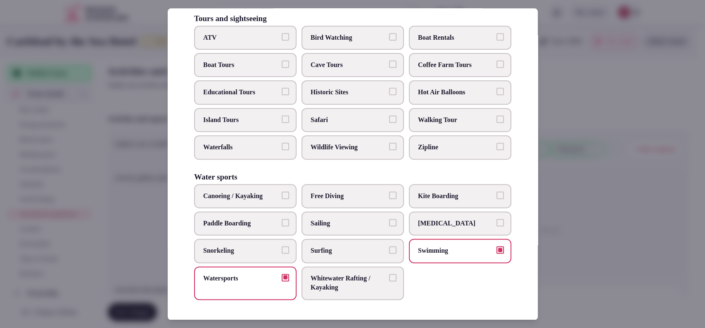
scroll to position [617, 0]
click at [362, 259] on label "Surfing" at bounding box center [353, 250] width 102 height 24
click at [389, 253] on button "Surfing" at bounding box center [392, 249] width 7 height 7
click at [567, 231] on div at bounding box center [352, 164] width 705 height 328
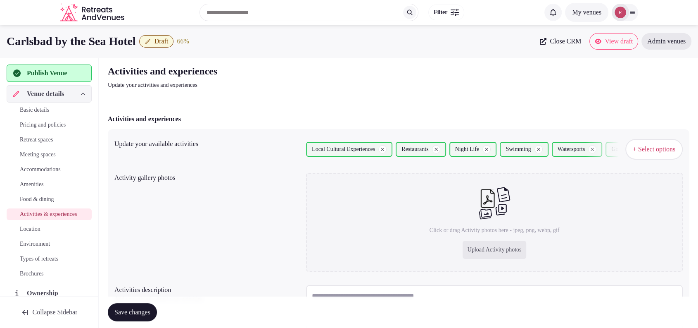
click at [150, 306] on button "Save changes" at bounding box center [132, 312] width 49 height 18
click at [651, 153] on span "+ Select options" at bounding box center [654, 149] width 43 height 9
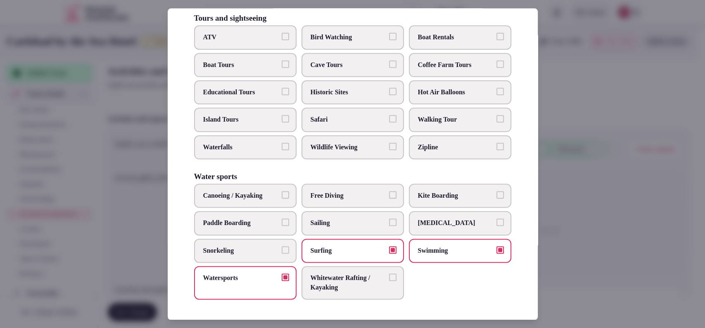
click at [377, 280] on span "Whitewater Rafting / Kayaking" at bounding box center [349, 283] width 76 height 19
click at [389, 280] on button "Whitewater Rafting / Kayaking" at bounding box center [392, 277] width 7 height 7
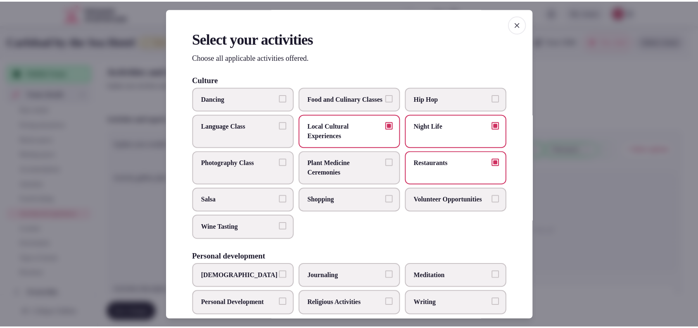
scroll to position [272, 0]
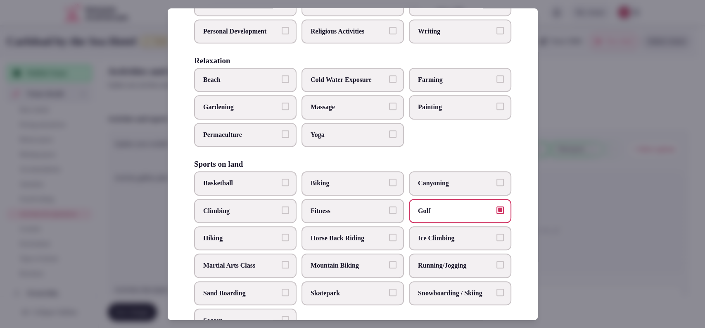
click at [625, 170] on div at bounding box center [352, 164] width 705 height 328
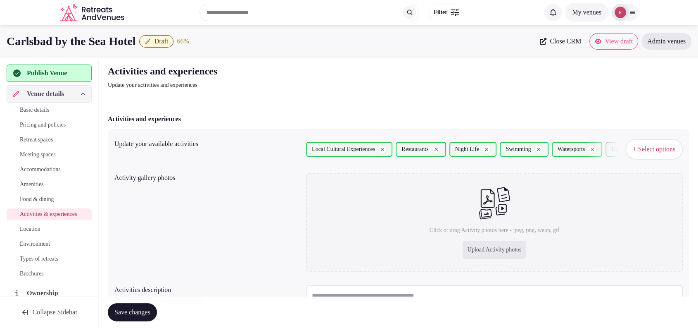
click at [138, 310] on span "Save changes" at bounding box center [132, 312] width 36 height 8
click at [485, 253] on div "Upload Activity photos" at bounding box center [495, 250] width 64 height 18
type input "**********"
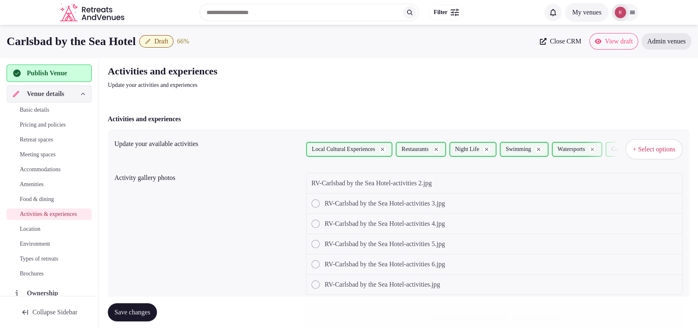
click at [626, 145] on button "+ Select options" at bounding box center [654, 149] width 57 height 21
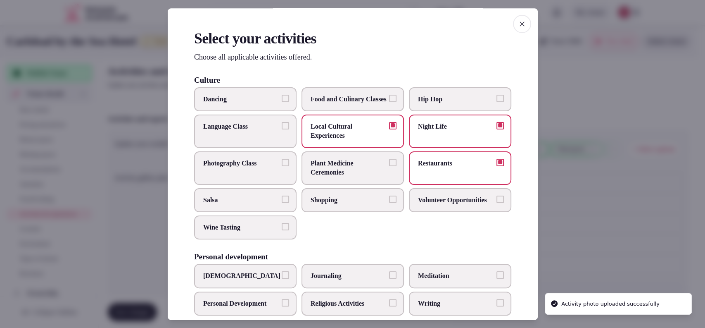
click at [343, 202] on label "Shopping" at bounding box center [353, 200] width 102 height 24
click at [389, 202] on button "Shopping" at bounding box center [392, 198] width 7 height 7
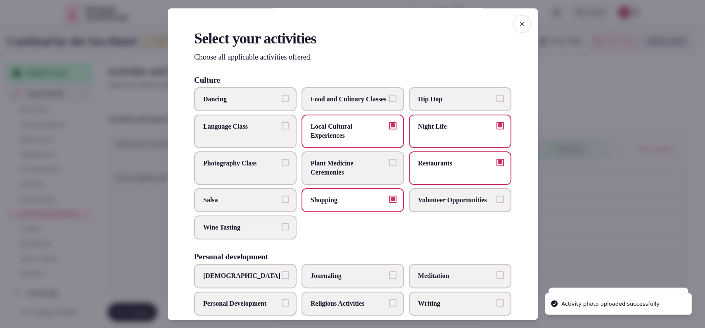
click at [578, 82] on div at bounding box center [352, 164] width 705 height 328
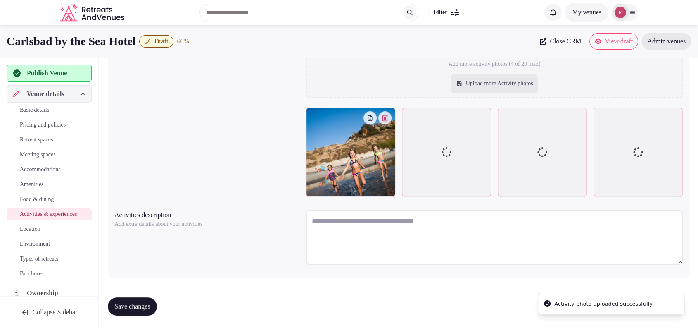
scroll to position [213, 0]
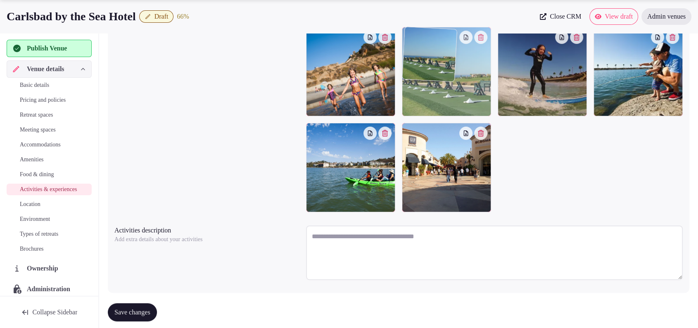
drag, startPoint x: 450, startPoint y: 164, endPoint x: 453, endPoint y: 96, distance: 67.8
click at [453, 96] on body "Search Popular Destinations Toscana, Italy Riviera Maya, Mexico Indonesia, Bali…" at bounding box center [349, 65] width 698 height 557
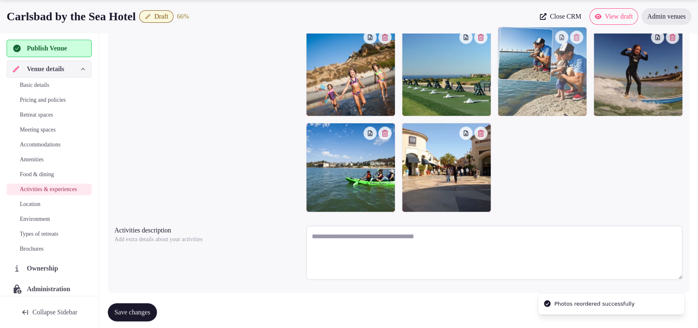
drag, startPoint x: 625, startPoint y: 85, endPoint x: 619, endPoint y: 85, distance: 5.8
click at [532, 83] on body "Search Popular Destinations Toscana, Italy Riviera Maya, Mexico Indonesia, Bali…" at bounding box center [349, 65] width 698 height 557
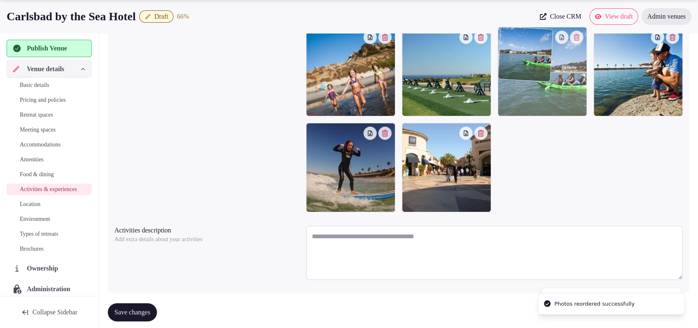
drag, startPoint x: 367, startPoint y: 167, endPoint x: 557, endPoint y: 98, distance: 202.5
click at [557, 98] on body "Search Popular Destinations Toscana, Italy Riviera Maya, Mexico Indonesia, Bali…" at bounding box center [349, 65] width 698 height 557
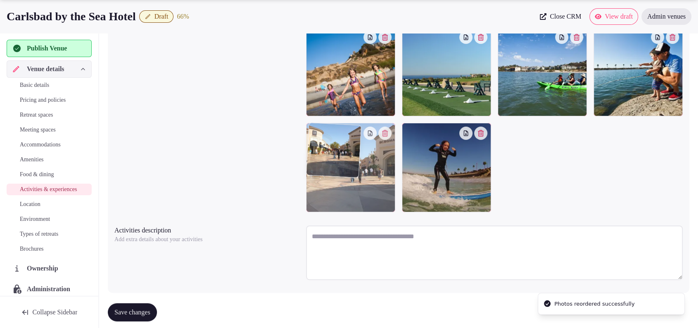
drag, startPoint x: 440, startPoint y: 168, endPoint x: 433, endPoint y: 169, distance: 6.7
click at [394, 172] on body "Search Popular Destinations Toscana, Italy Riviera Maya, Mexico Indonesia, Bali…" at bounding box center [349, 65] width 698 height 557
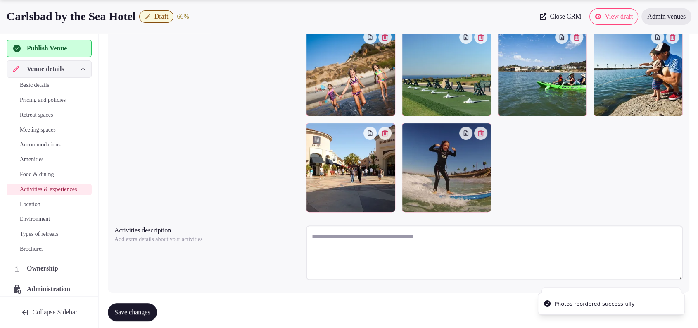
click at [143, 310] on span "Save changes" at bounding box center [132, 312] width 36 height 8
click at [30, 208] on span "Location" at bounding box center [30, 204] width 21 height 8
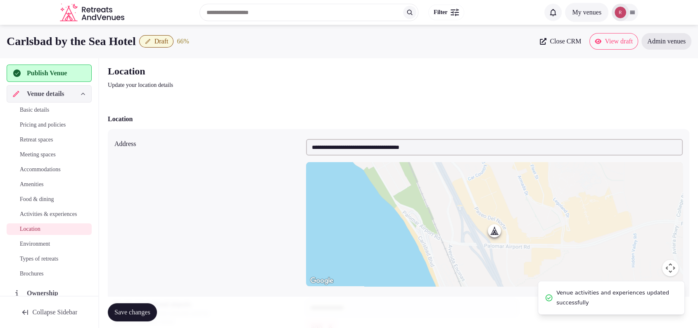
scroll to position [173, 0]
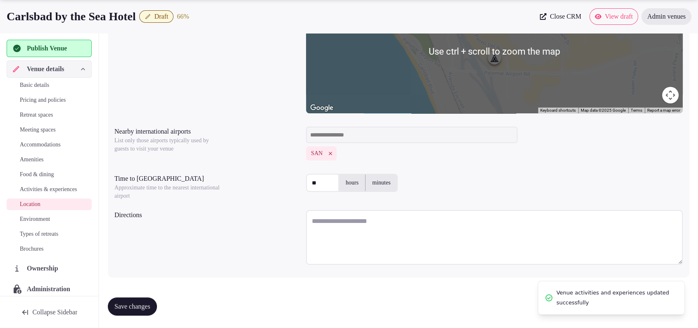
click at [322, 229] on textarea at bounding box center [494, 237] width 377 height 55
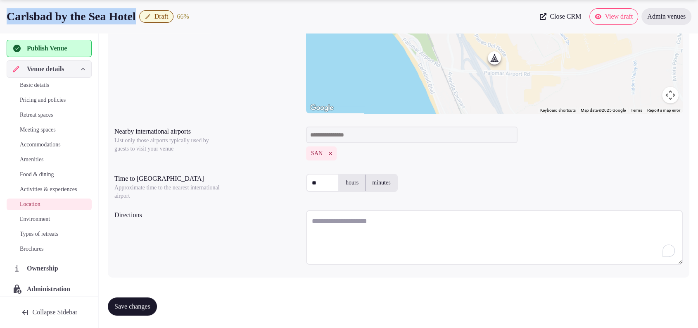
drag, startPoint x: 155, startPoint y: 15, endPoint x: 0, endPoint y: 16, distance: 155.0
click at [0, 16] on div "Carlsbad by the Sea Hotel Draft 66 % Close CRM View draft Admin venues" at bounding box center [349, 16] width 698 height 17
copy div "Carlsbad by the Sea Hotel"
click at [338, 238] on textarea "To enrich screen reader interactions, please activate Accessibility in Grammarl…" at bounding box center [494, 237] width 377 height 55
paste textarea "**********"
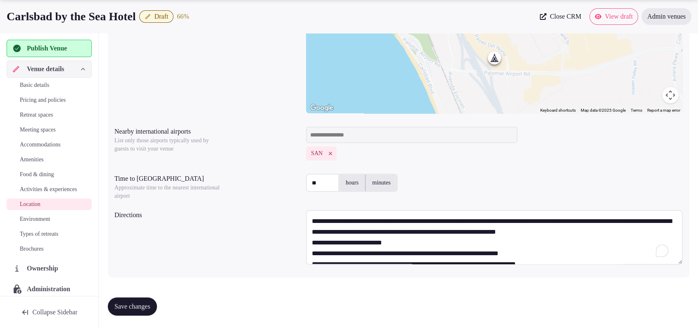
scroll to position [90, 0]
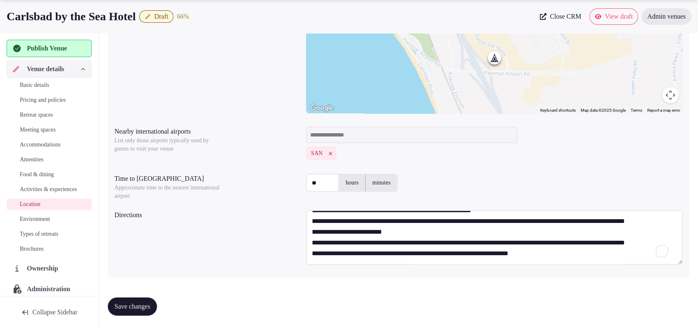
click at [360, 233] on textarea "**********" at bounding box center [494, 237] width 377 height 55
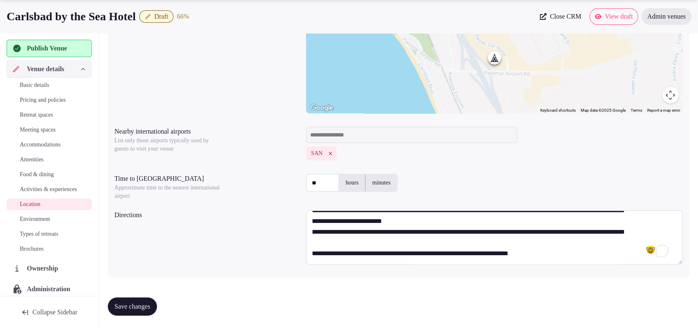
click at [429, 217] on textarea "**********" at bounding box center [494, 237] width 377 height 55
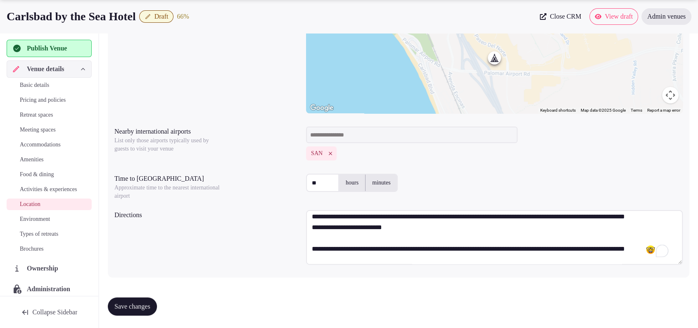
scroll to position [55, 0]
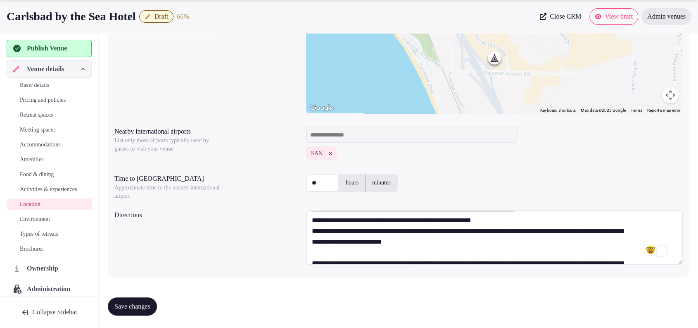
click at [424, 244] on textarea "**********" at bounding box center [494, 237] width 377 height 55
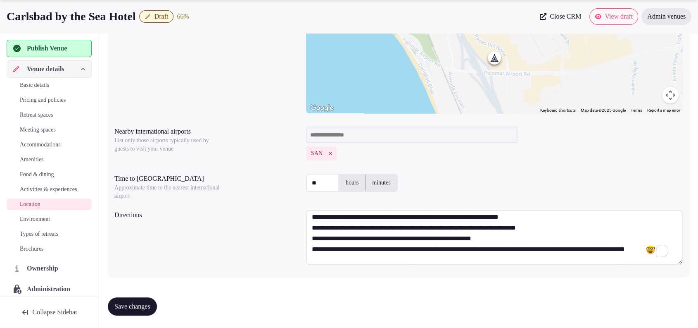
scroll to position [0, 0]
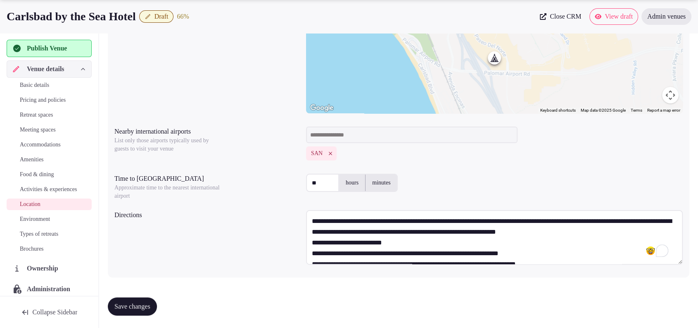
click at [644, 232] on textarea "**********" at bounding box center [494, 237] width 377 height 55
click at [424, 254] on textarea "**********" at bounding box center [494, 237] width 377 height 55
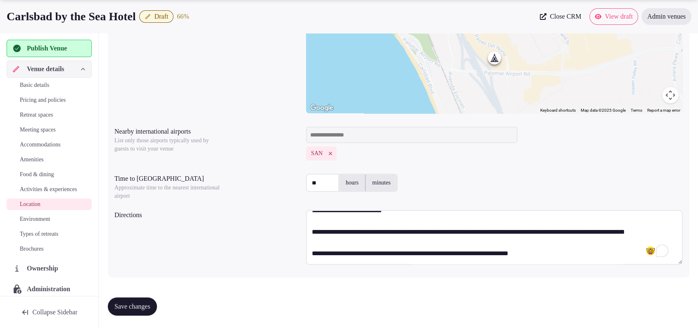
type textarea "**********"
click at [238, 231] on div "**********" at bounding box center [398, 239] width 569 height 64
click at [136, 302] on span "Save changes" at bounding box center [132, 306] width 36 height 8
click at [24, 222] on link "Environment" at bounding box center [49, 219] width 85 height 12
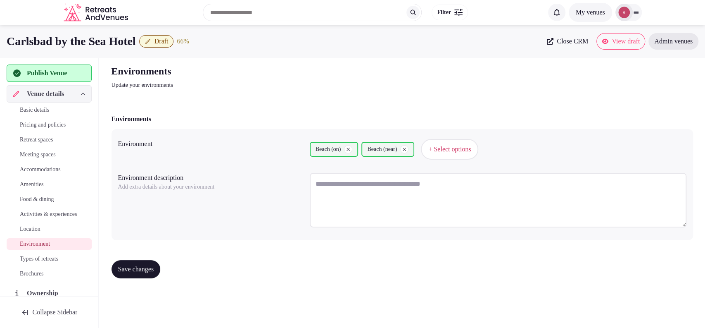
click at [46, 263] on span "Types of retreats" at bounding box center [39, 259] width 38 height 8
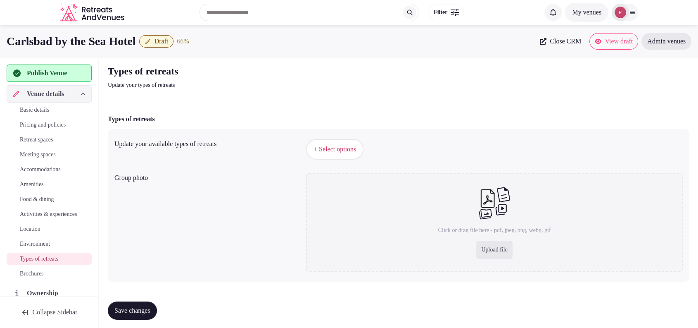
click at [334, 151] on span "+ Select options" at bounding box center [335, 149] width 43 height 9
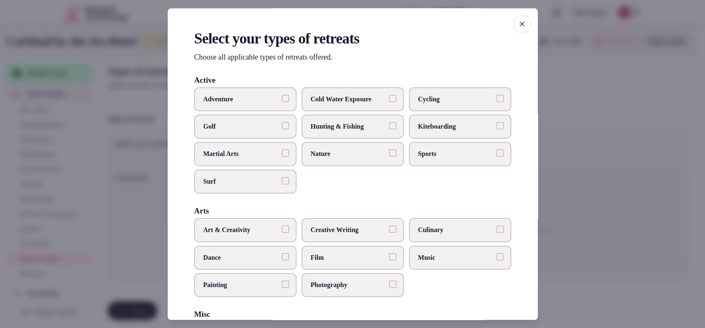
click at [255, 130] on span "Golf" at bounding box center [241, 126] width 76 height 9
click at [282, 129] on button "Golf" at bounding box center [285, 125] width 7 height 7
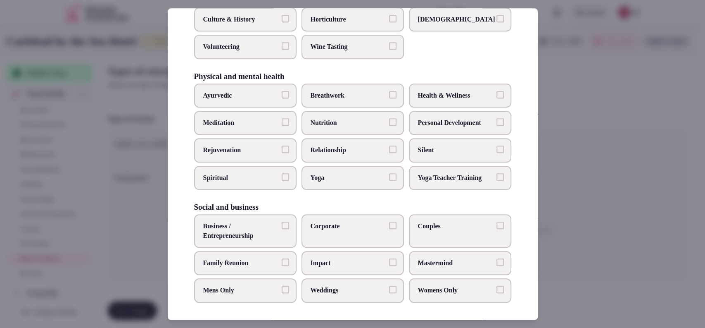
click at [271, 258] on span "Family Reunion" at bounding box center [241, 262] width 76 height 9
click at [282, 258] on button "Family Reunion" at bounding box center [285, 261] width 7 height 7
click at [443, 231] on label "Couples" at bounding box center [460, 230] width 102 height 33
click at [497, 229] on button "Couples" at bounding box center [500, 225] width 7 height 7
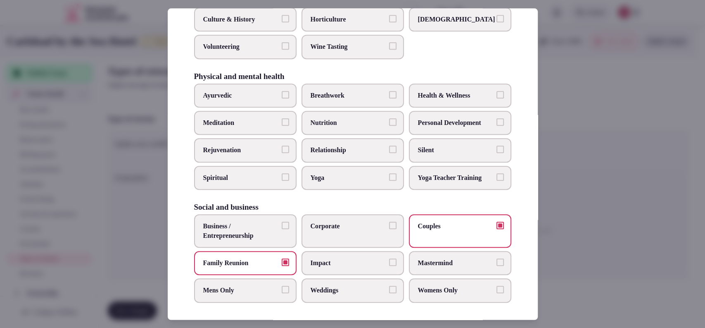
click at [343, 227] on span "Corporate" at bounding box center [349, 226] width 76 height 9
click at [389, 227] on button "Corporate" at bounding box center [392, 225] width 7 height 7
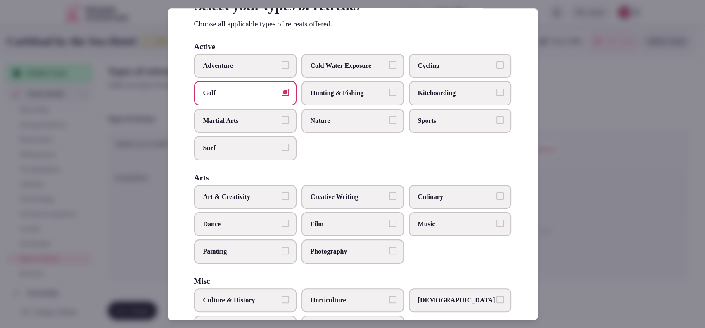
click at [257, 157] on label "Surf" at bounding box center [245, 148] width 102 height 24
click at [282, 151] on button "Surf" at bounding box center [285, 147] width 7 height 7
click at [341, 69] on span "Cold Water Exposure" at bounding box center [349, 65] width 76 height 9
click at [389, 69] on button "Cold Water Exposure" at bounding box center [392, 64] width 7 height 7
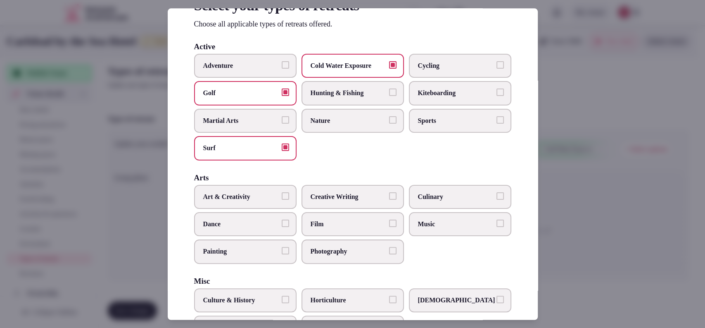
click at [591, 117] on div at bounding box center [352, 164] width 705 height 328
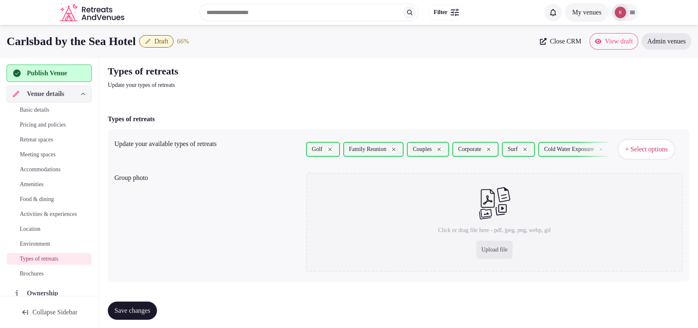
click at [135, 311] on span "Save changes" at bounding box center [132, 310] width 36 height 8
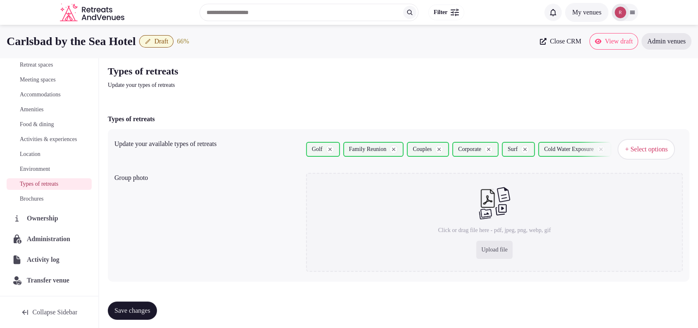
click at [229, 88] on p "Update your types of retreats" at bounding box center [247, 85] width 278 height 8
click at [555, 41] on span "Close CRM" at bounding box center [565, 41] width 31 height 8
click at [465, 88] on div "Types of retreats Update your types of retreats" at bounding box center [399, 76] width 582 height 25
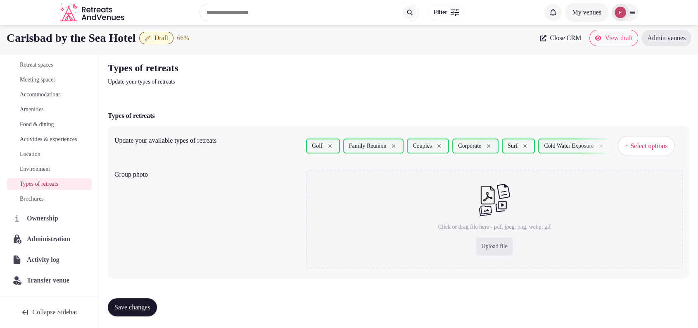
scroll to position [5, 0]
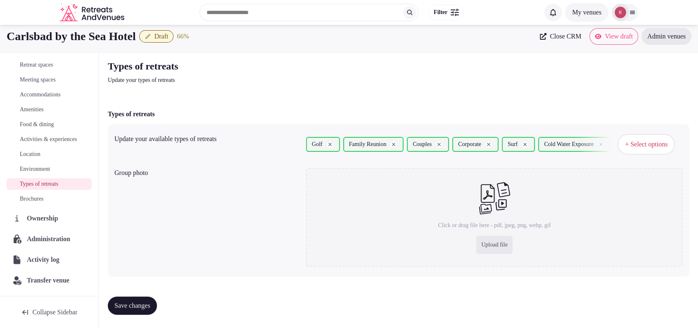
click at [51, 195] on link "Brochures" at bounding box center [49, 199] width 85 height 12
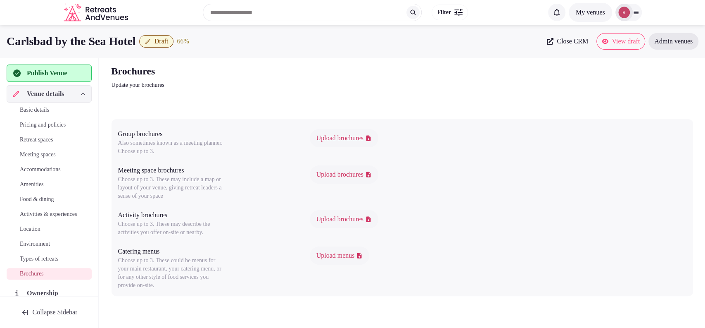
click at [67, 74] on span "Publish Venue" at bounding box center [47, 73] width 40 height 10
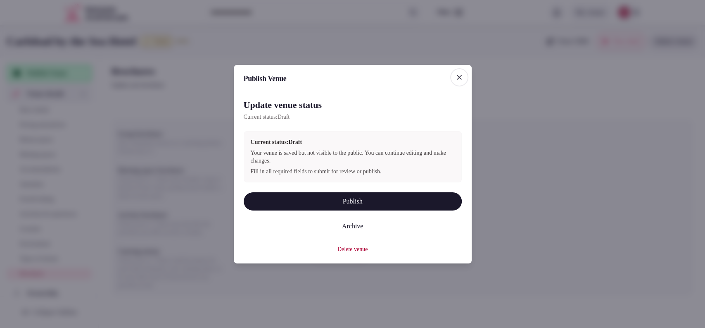
click at [318, 200] on button "Publish" at bounding box center [353, 201] width 218 height 18
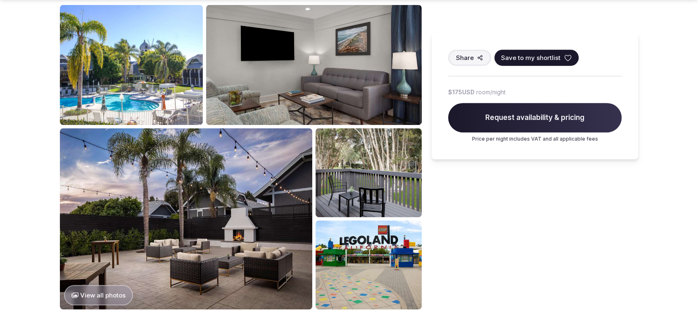
scroll to position [360, 0]
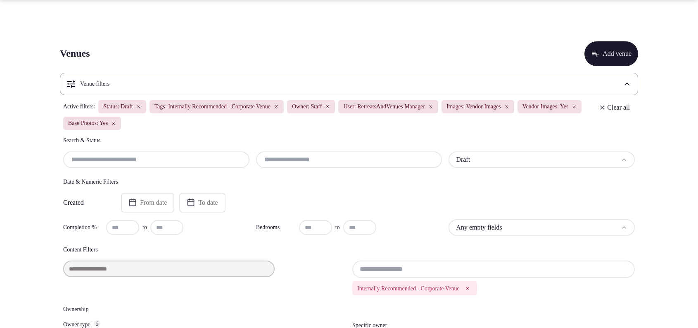
scroll to position [1296, 0]
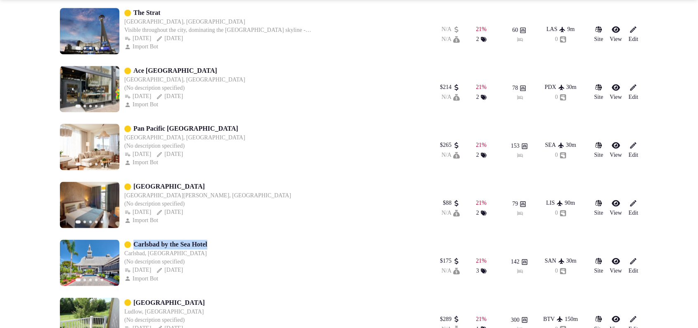
drag, startPoint x: 168, startPoint y: 244, endPoint x: 133, endPoint y: 247, distance: 34.8
click at [133, 247] on div "Previous slide Next slide Carlsbad by the Sea Hotel Carlsbad, [GEOGRAPHIC_DATA]…" at bounding box center [236, 262] width 352 height 46
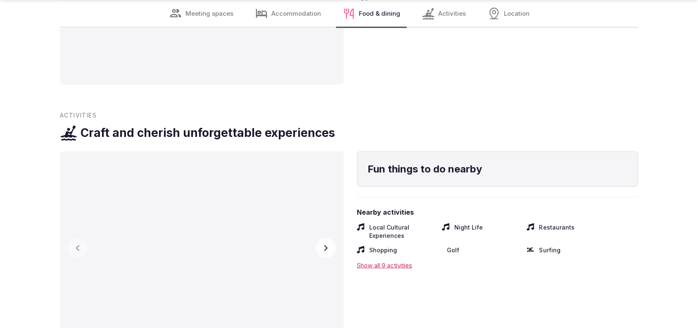
scroll to position [1729, 0]
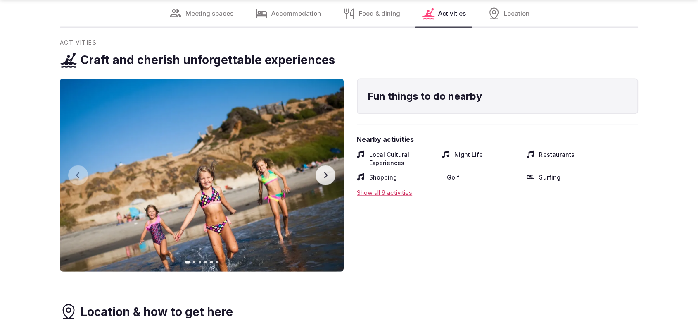
click at [330, 177] on button "Next slide" at bounding box center [326, 175] width 20 height 20
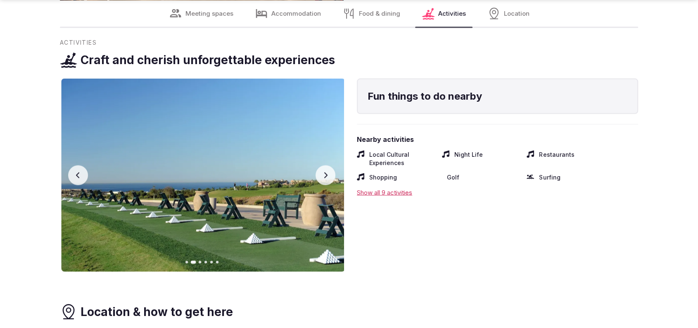
click at [330, 177] on button "Next slide" at bounding box center [326, 175] width 20 height 20
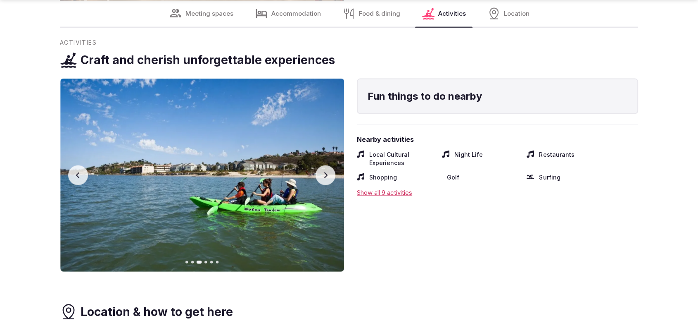
click at [330, 177] on button "Next slide" at bounding box center [326, 175] width 20 height 20
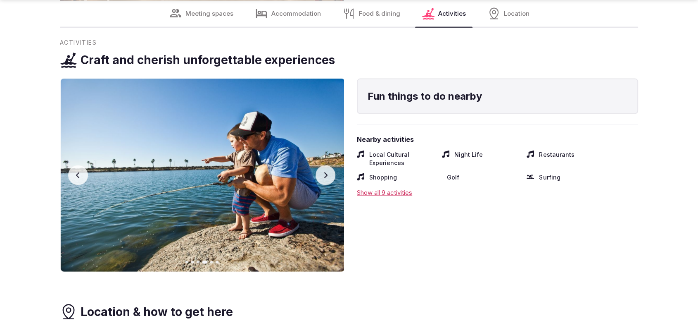
click at [330, 177] on button "Next slide" at bounding box center [326, 175] width 20 height 20
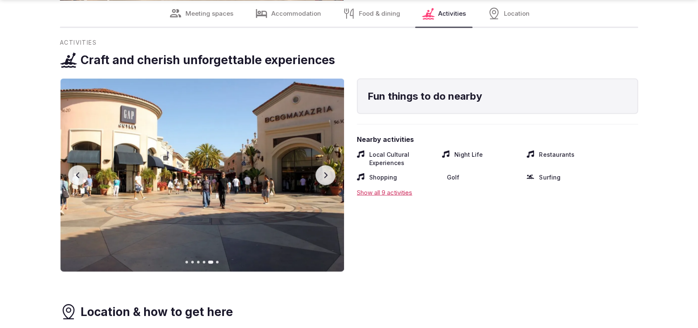
click at [330, 176] on button "Next slide" at bounding box center [326, 175] width 20 height 20
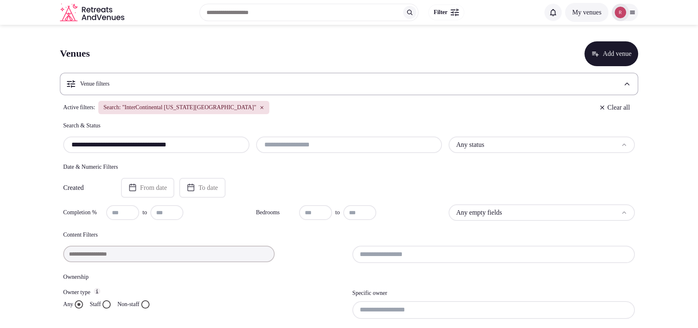
click at [260, 110] on icon "button" at bounding box center [262, 107] width 5 height 5
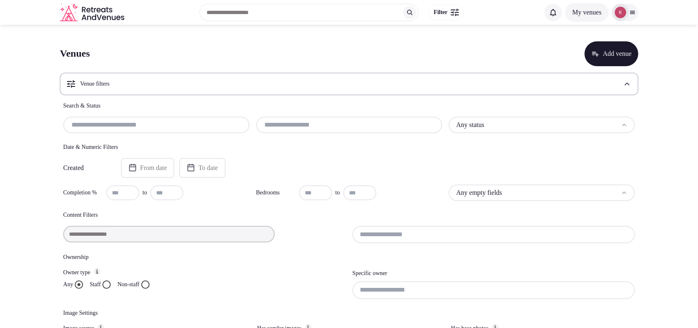
click at [120, 228] on input at bounding box center [169, 234] width 212 height 17
paste input "**********"
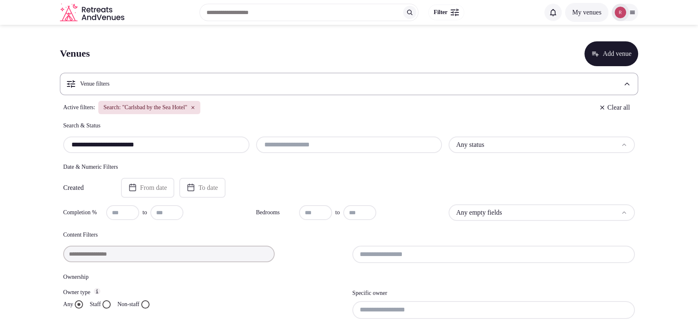
type input "**********"
click at [195, 108] on icon "button" at bounding box center [193, 107] width 5 height 5
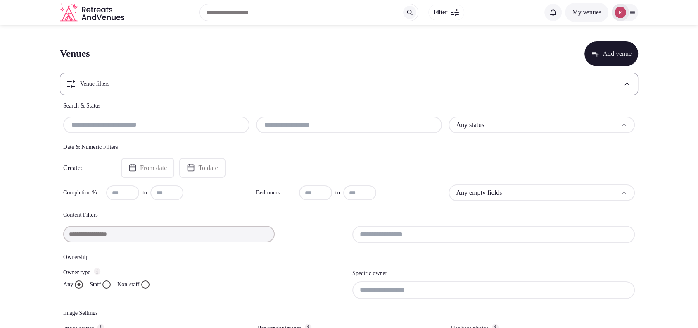
click at [159, 129] on div at bounding box center [156, 125] width 186 height 17
click at [162, 125] on input "text" at bounding box center [157, 125] width 180 height 10
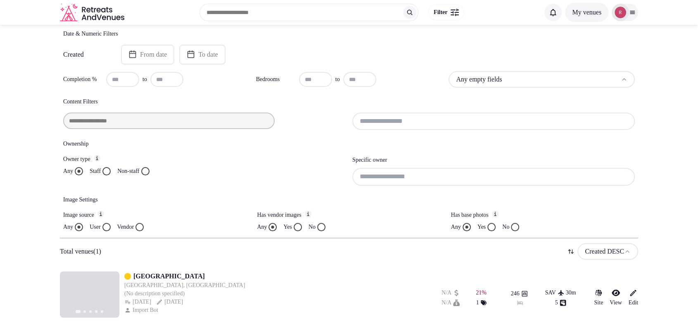
scroll to position [135, 0]
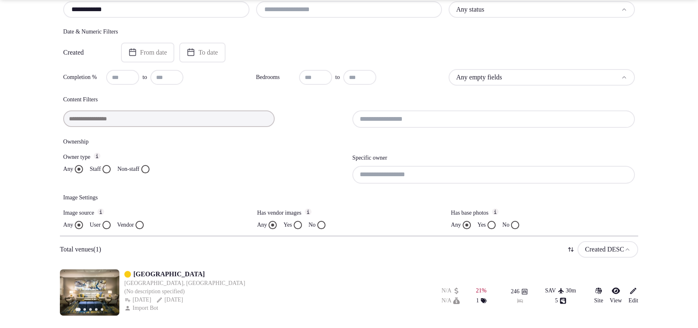
type input "**********"
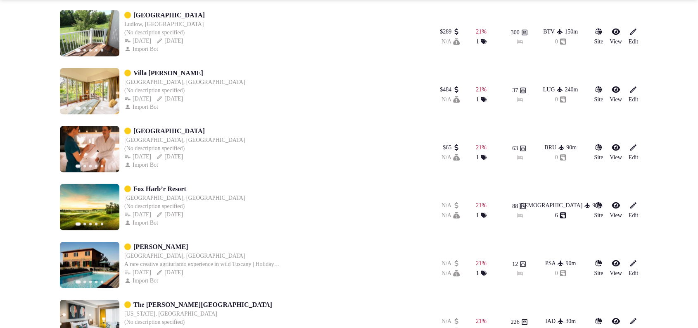
scroll to position [1870, 0]
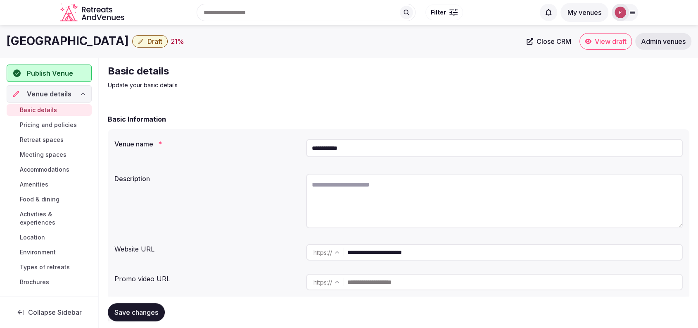
click at [371, 251] on input "**********" at bounding box center [515, 252] width 335 height 17
click at [399, 64] on div "Basic details Update your basic details" at bounding box center [399, 76] width 582 height 25
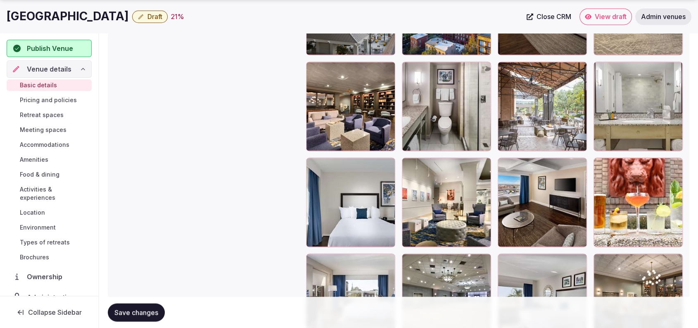
scroll to position [1618, 0]
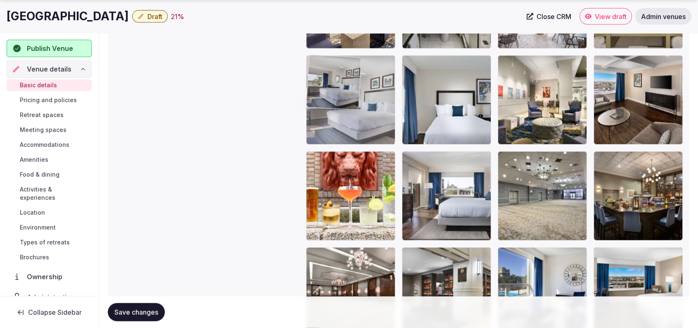
drag, startPoint x: 548, startPoint y: 189, endPoint x: 387, endPoint y: 96, distance: 186.6
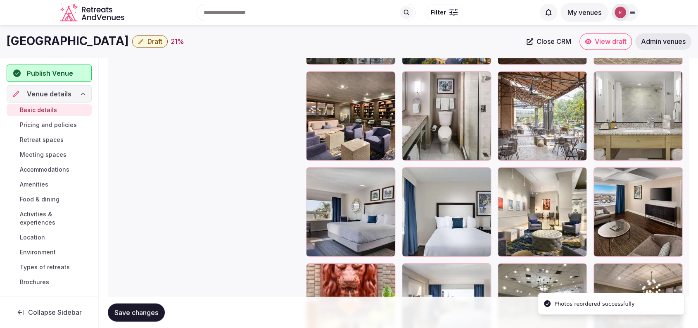
scroll to position [1503, 0]
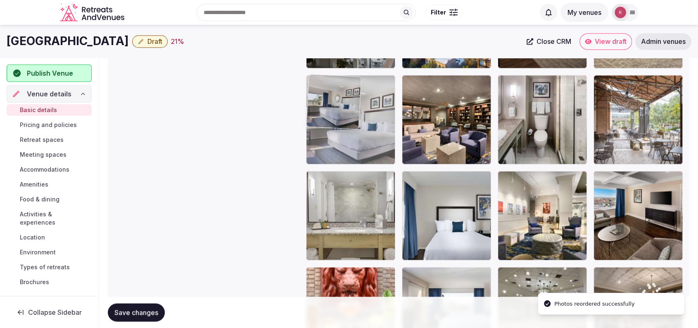
drag, startPoint x: 364, startPoint y: 188, endPoint x: 366, endPoint y: 66, distance: 121.9
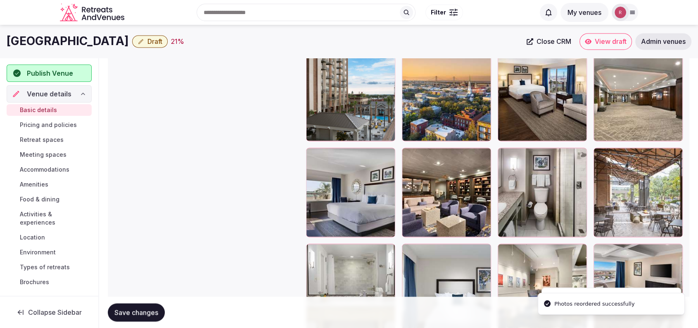
scroll to position [1328, 0]
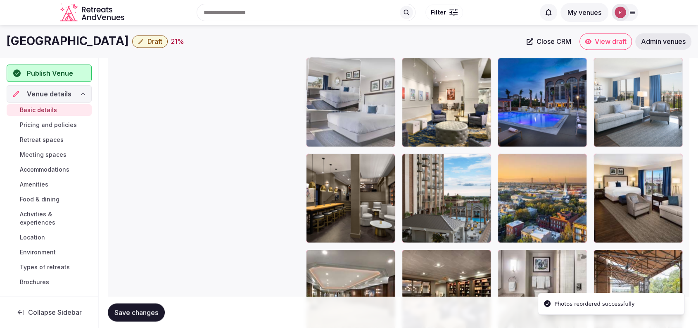
drag, startPoint x: 359, startPoint y: 280, endPoint x: 383, endPoint y: 117, distance: 165.0
click at [383, 117] on body "**********" at bounding box center [349, 159] width 698 height 2974
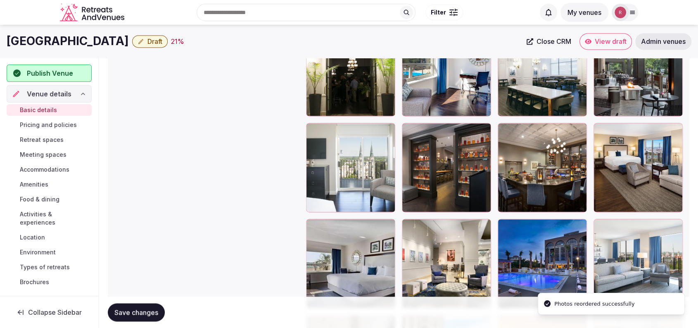
scroll to position [1206, 0]
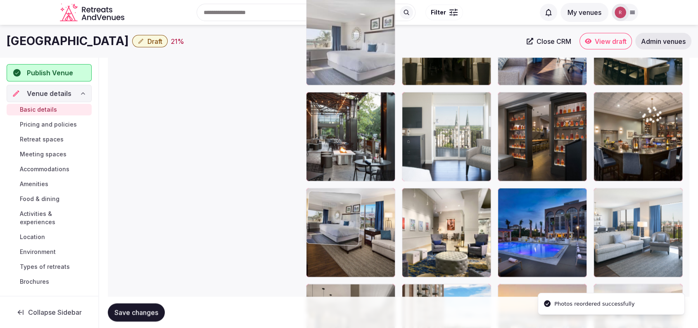
drag, startPoint x: 360, startPoint y: 231, endPoint x: 369, endPoint y: 81, distance: 150.7
click at [370, 60] on body "**********" at bounding box center [349, 289] width 698 height 2974
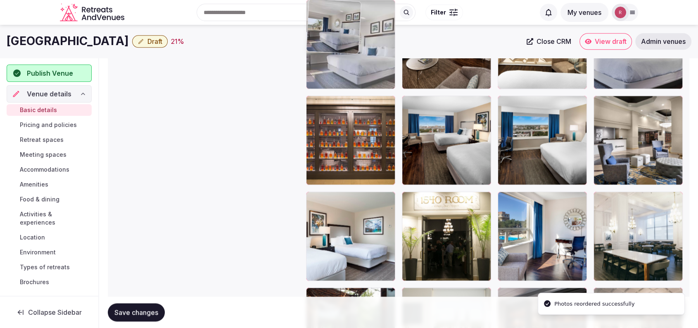
drag, startPoint x: 357, startPoint y: 241, endPoint x: 371, endPoint y: 72, distance: 169.6
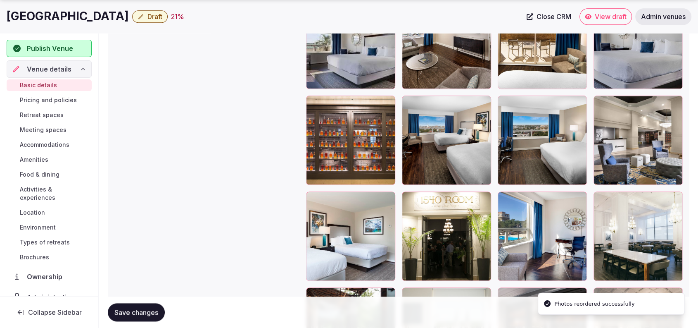
scroll to position [1120, 0]
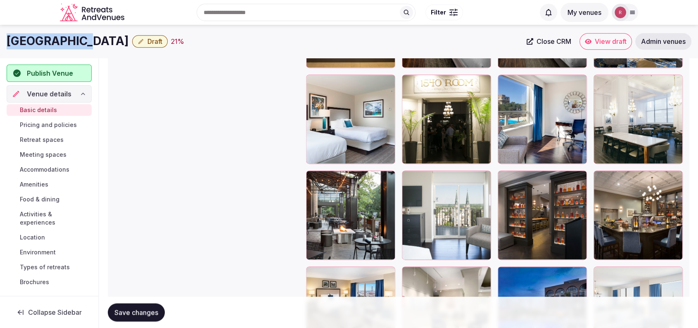
drag, startPoint x: 80, startPoint y: 45, endPoint x: 6, endPoint y: 49, distance: 74.5
click at [6, 49] on div "DeSoto Hotel Draft 21 % Close CRM View draft Admin venues" at bounding box center [349, 41] width 698 height 17
copy h1 "DeSoto Hotel"
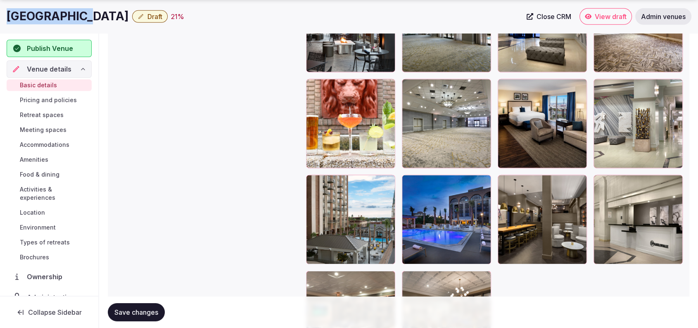
scroll to position [2413, 0]
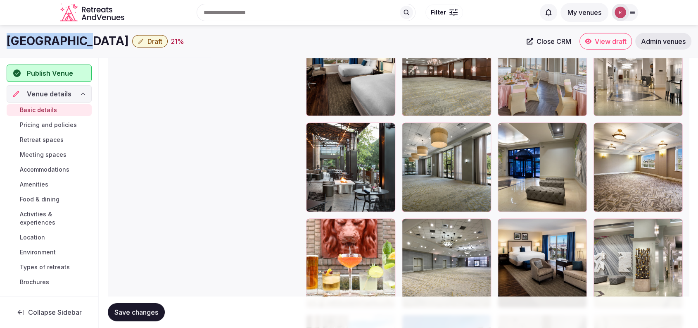
click at [560, 38] on span "Close CRM" at bounding box center [554, 41] width 35 height 8
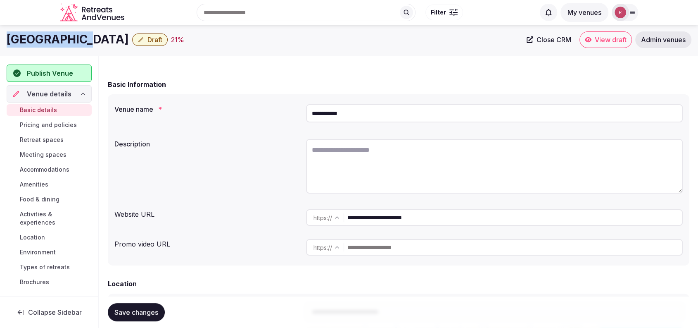
scroll to position [0, 0]
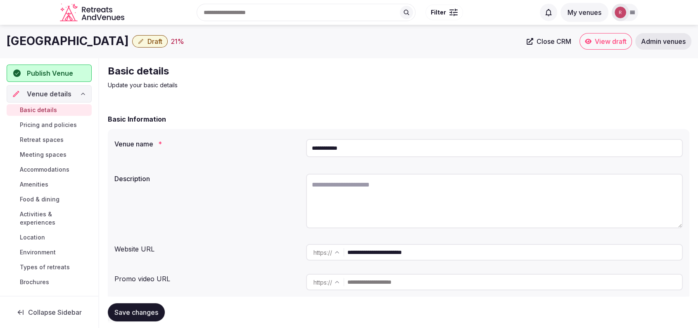
drag, startPoint x: 351, startPoint y: 154, endPoint x: 294, endPoint y: 157, distance: 57.1
click at [294, 157] on div "**********" at bounding box center [398, 150] width 569 height 28
paste input "***"
type input "**********"
click at [343, 121] on div "Basic Information" at bounding box center [399, 119] width 582 height 10
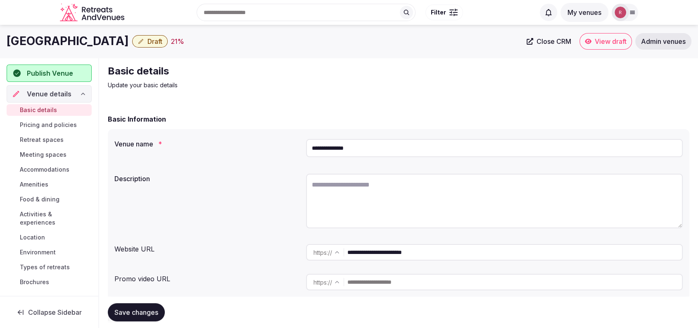
click at [157, 303] on button "Save changes" at bounding box center [136, 312] width 57 height 18
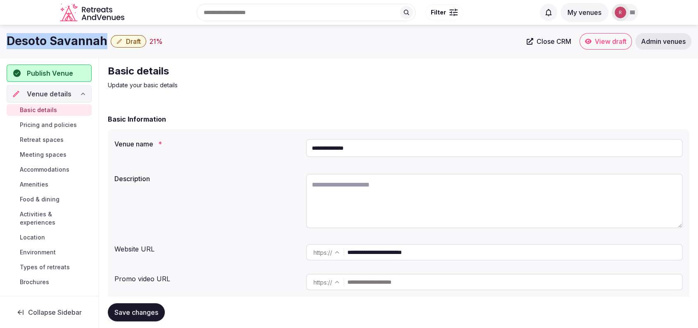
drag, startPoint x: 105, startPoint y: 46, endPoint x: 1, endPoint y: 45, distance: 104.6
click at [1, 45] on div "Desoto Savannah Draft 21 % Close CRM View draft Admin venues" at bounding box center [349, 41] width 698 height 17
copy h1 "Desoto Savannah"
click at [377, 172] on div at bounding box center [494, 202] width 377 height 64
click at [370, 184] on textarea at bounding box center [494, 201] width 377 height 55
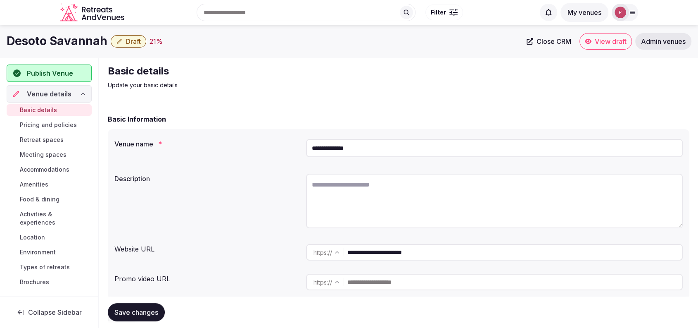
paste textarea "**********"
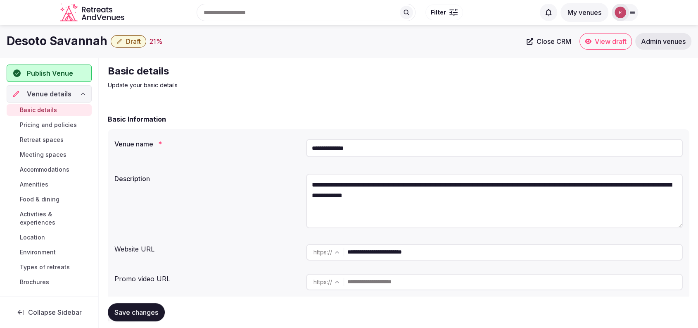
type textarea "**********"
click at [271, 191] on div "**********" at bounding box center [398, 202] width 569 height 64
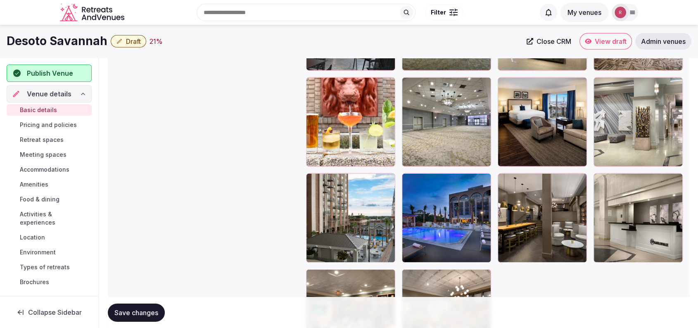
scroll to position [2541, 0]
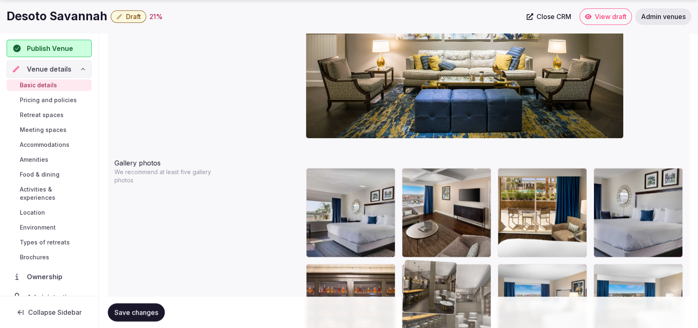
drag, startPoint x: 540, startPoint y: 235, endPoint x: 450, endPoint y: 263, distance: 94.0
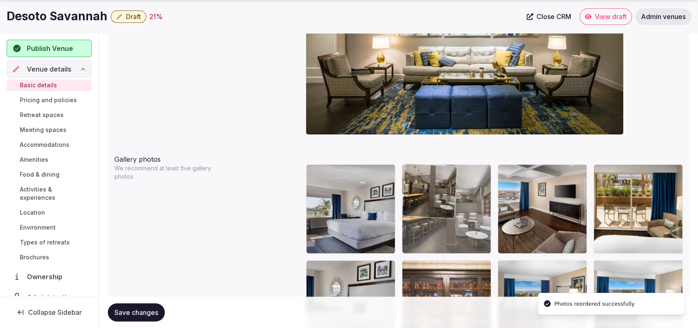
drag, startPoint x: 445, startPoint y: 273, endPoint x: 448, endPoint y: 227, distance: 46.0
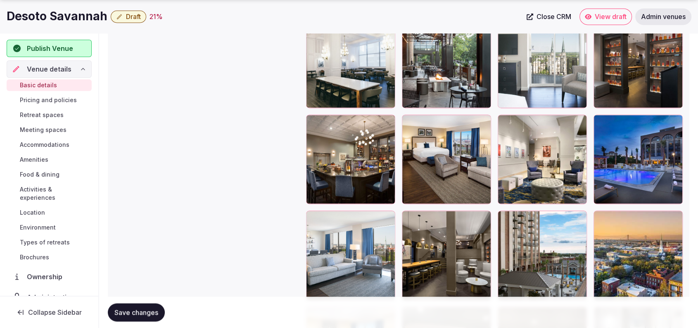
scroll to position [1219, 0]
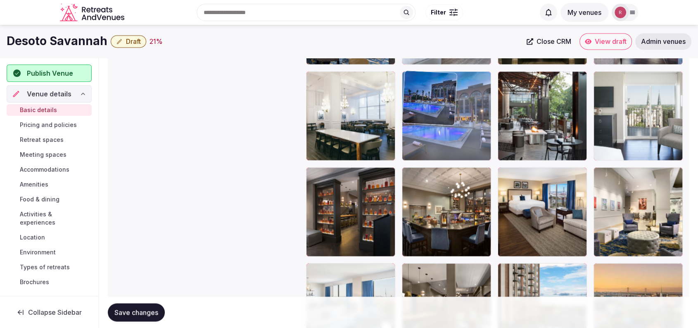
drag, startPoint x: 665, startPoint y: 182, endPoint x: 478, endPoint y: 124, distance: 196.3
click at [478, 124] on body "**********" at bounding box center [349, 268] width 698 height 2974
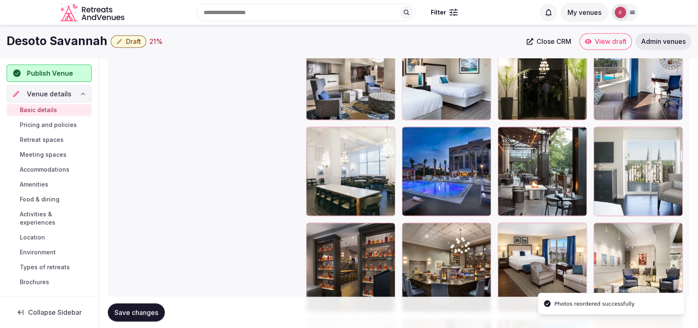
scroll to position [1100, 0]
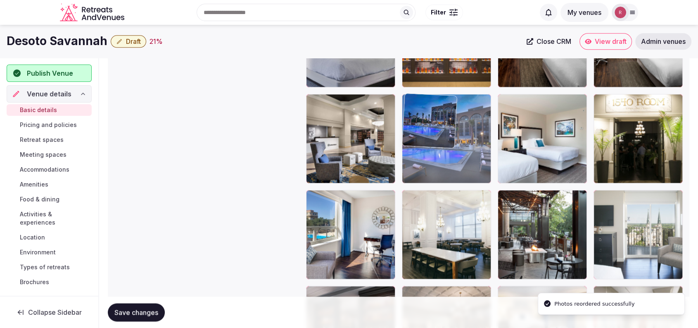
drag, startPoint x: 457, startPoint y: 237, endPoint x: 472, endPoint y: 150, distance: 88.5
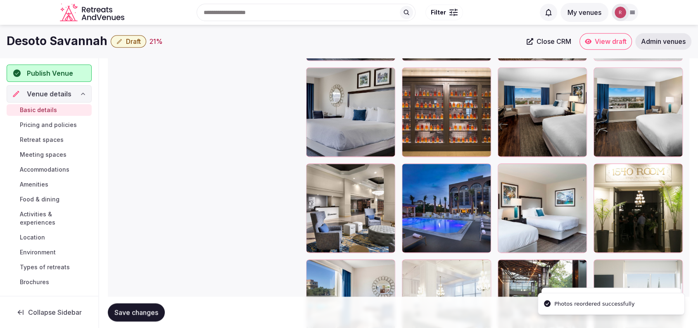
scroll to position [989, 0]
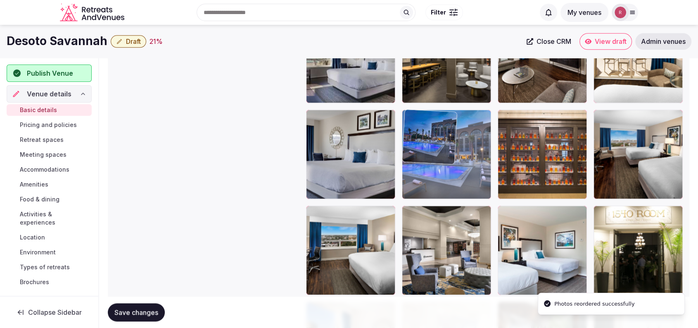
drag, startPoint x: 453, startPoint y: 247, endPoint x: 456, endPoint y: 141, distance: 105.8
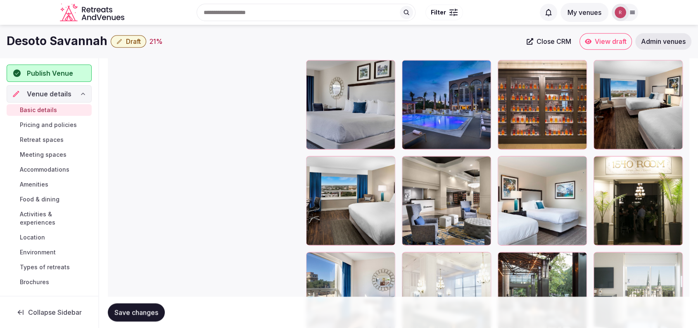
scroll to position [1053, 0]
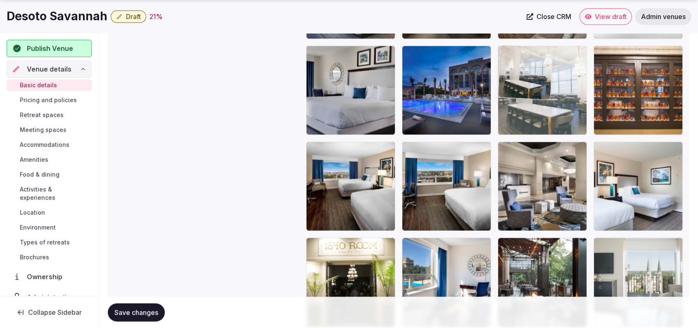
drag, startPoint x: 469, startPoint y: 274, endPoint x: 555, endPoint y: 127, distance: 170.5
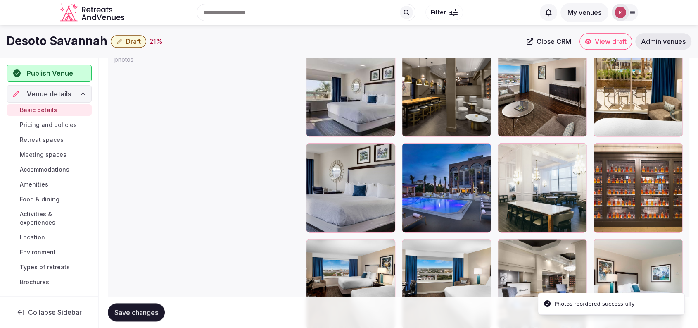
scroll to position [945, 0]
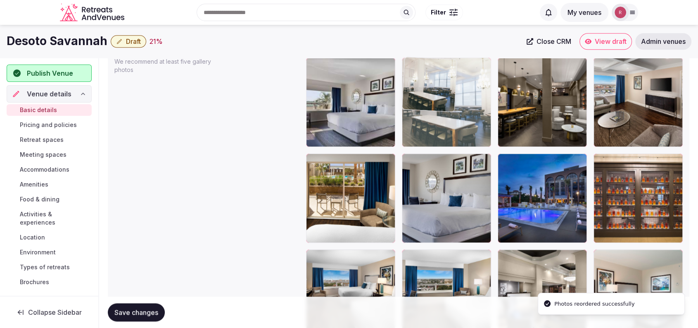
drag, startPoint x: 547, startPoint y: 194, endPoint x: 492, endPoint y: 120, distance: 92.2
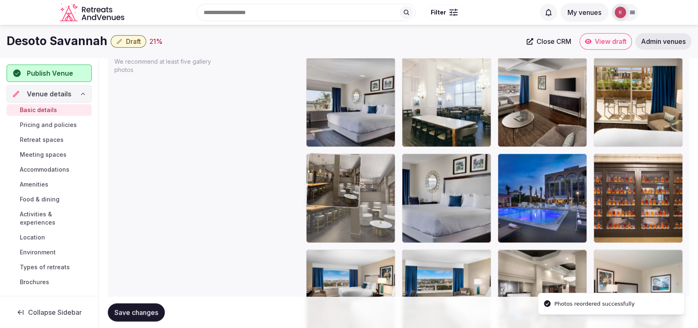
drag, startPoint x: 531, startPoint y: 119, endPoint x: 377, endPoint y: 224, distance: 186.2
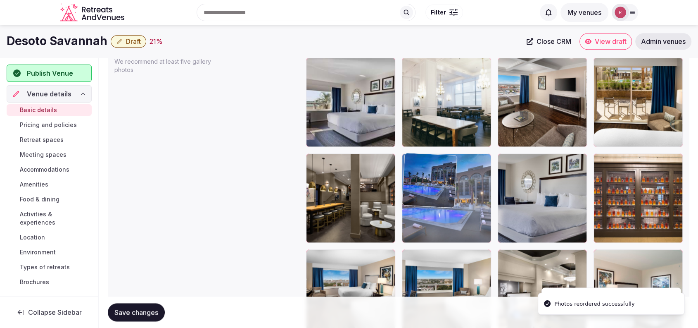
drag, startPoint x: 537, startPoint y: 204, endPoint x: 468, endPoint y: 217, distance: 70.6
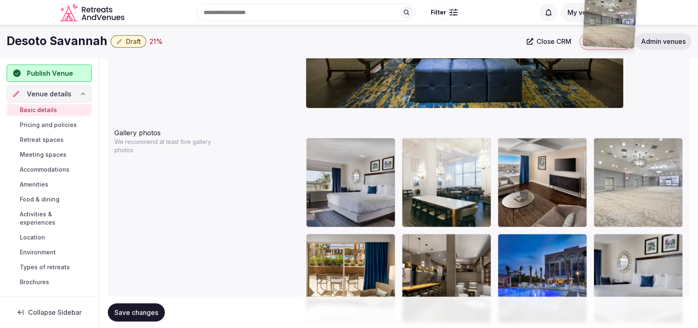
scroll to position [861, 0]
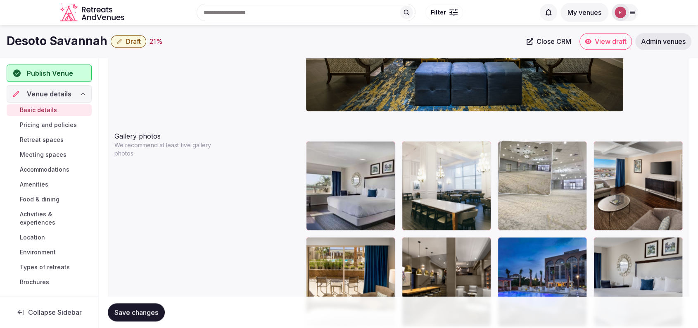
drag, startPoint x: 646, startPoint y: 76, endPoint x: 592, endPoint y: 206, distance: 140.4
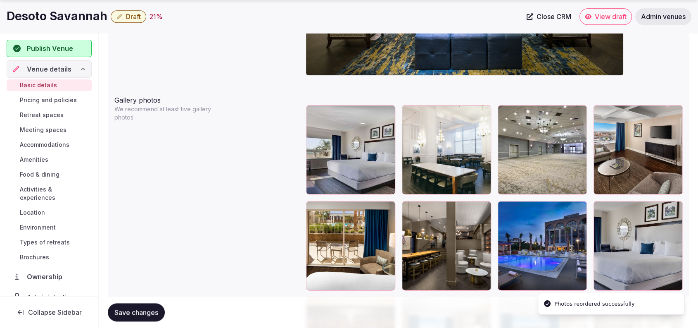
scroll to position [936, 0]
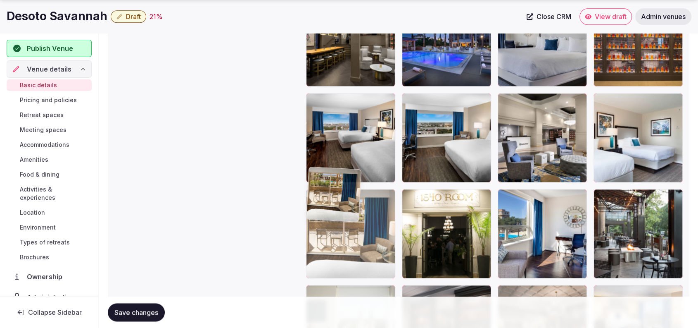
drag, startPoint x: 376, startPoint y: 244, endPoint x: 376, endPoint y: 297, distance: 52.9
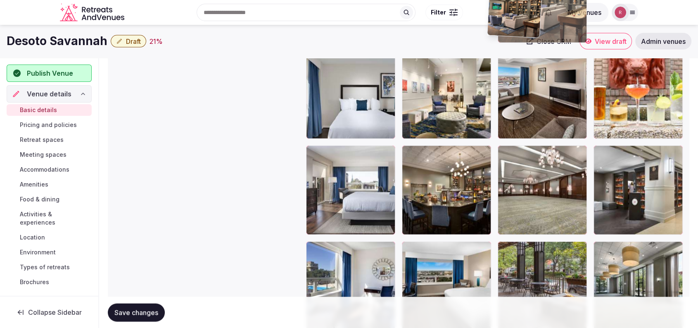
scroll to position [1672, 0]
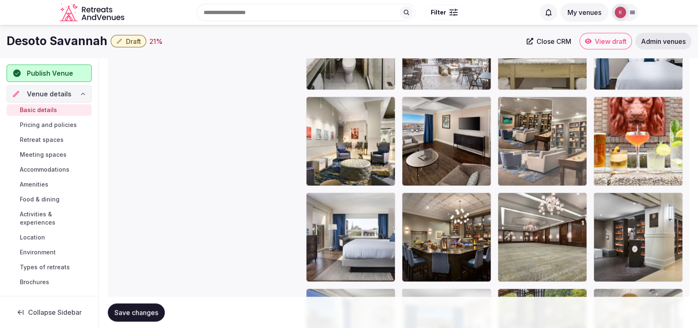
drag, startPoint x: 367, startPoint y: 232, endPoint x: 555, endPoint y: 138, distance: 210.3
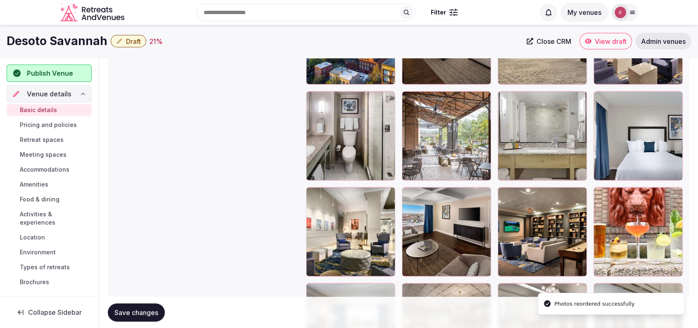
scroll to position [1578, 0]
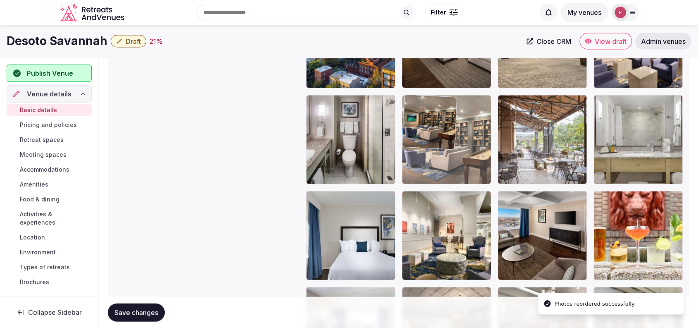
drag, startPoint x: 522, startPoint y: 166, endPoint x: 489, endPoint y: 150, distance: 36.4
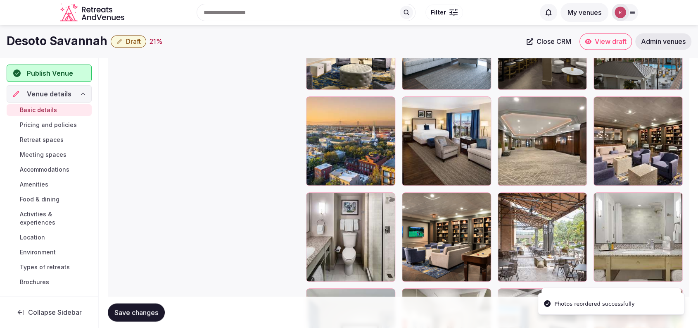
scroll to position [1432, 0]
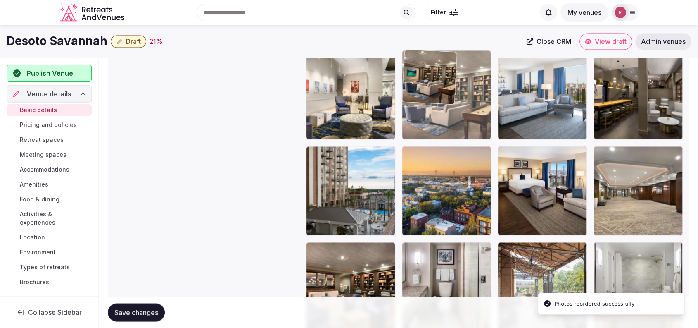
drag, startPoint x: 466, startPoint y: 267, endPoint x: 481, endPoint y: 131, distance: 136.8
click at [481, 112] on body "**********" at bounding box center [349, 55] width 698 height 2974
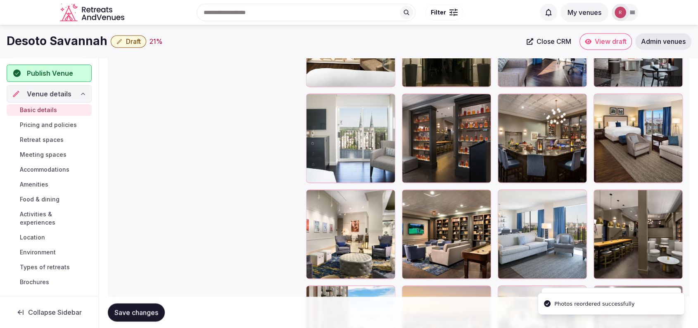
scroll to position [1271, 0]
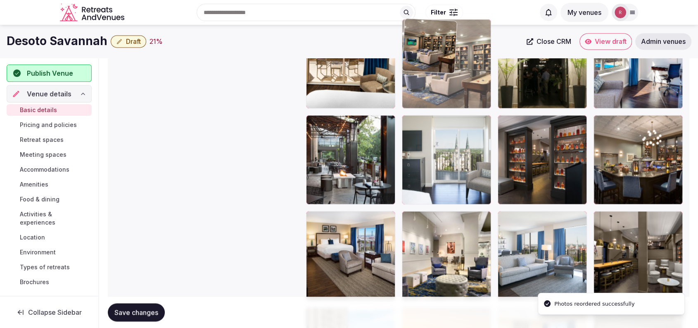
drag, startPoint x: 461, startPoint y: 145, endPoint x: 462, endPoint y: 105, distance: 40.1
click at [462, 105] on body "**********" at bounding box center [349, 216] width 698 height 2974
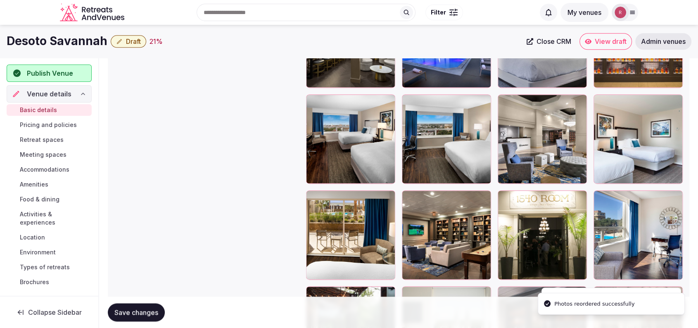
scroll to position [1089, 0]
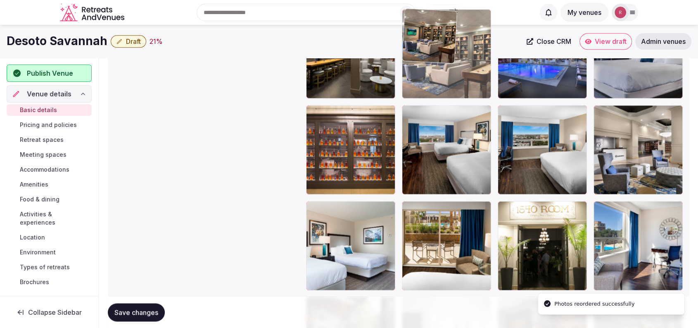
drag, startPoint x: 440, startPoint y: 259, endPoint x: 471, endPoint y: 94, distance: 167.4
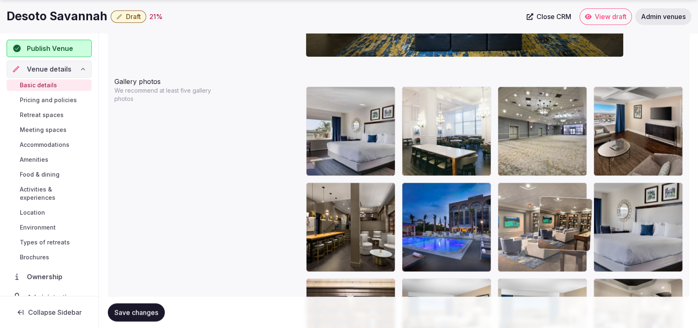
scroll to position [917, 0]
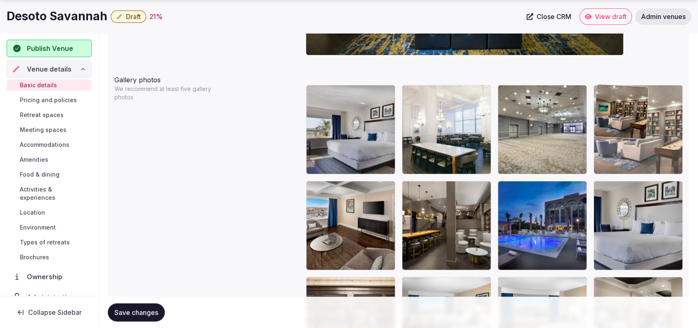
drag, startPoint x: 452, startPoint y: 260, endPoint x: 649, endPoint y: 188, distance: 209.5
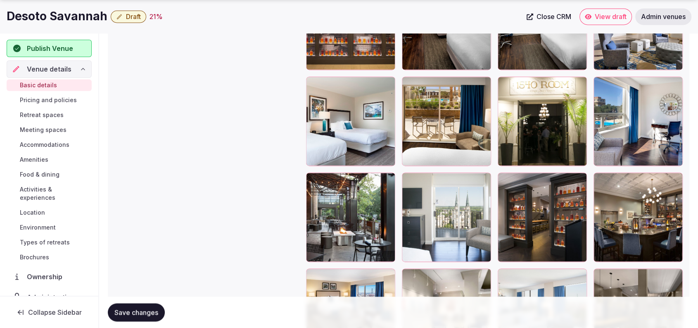
scroll to position [1235, 0]
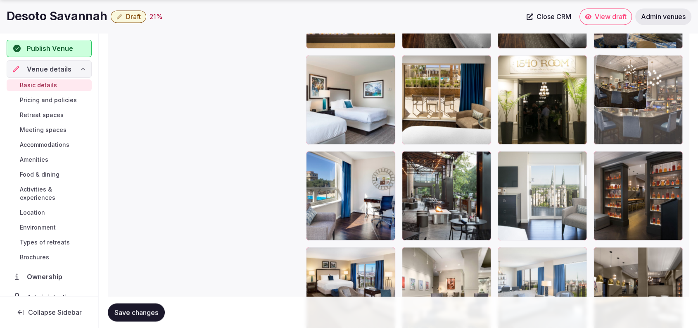
drag, startPoint x: 645, startPoint y: 209, endPoint x: 648, endPoint y: 100, distance: 109.2
click at [648, 100] on body "**********" at bounding box center [349, 252] width 698 height 2974
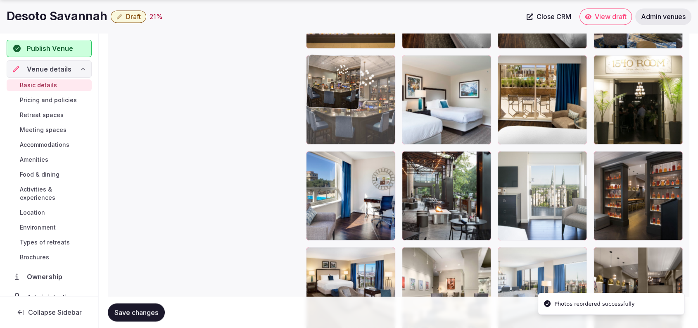
drag, startPoint x: 651, startPoint y: 116, endPoint x: 407, endPoint y: 143, distance: 245.8
click at [407, 143] on body "**********" at bounding box center [349, 252] width 698 height 2974
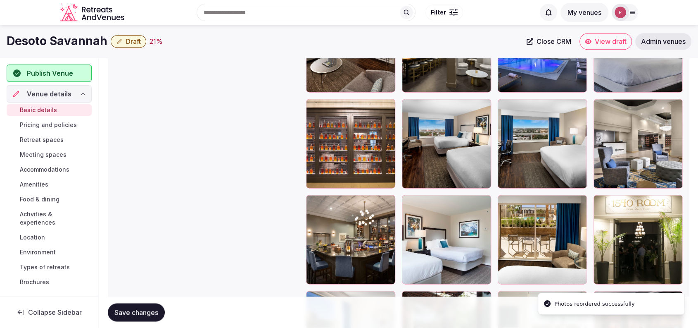
scroll to position [1042, 0]
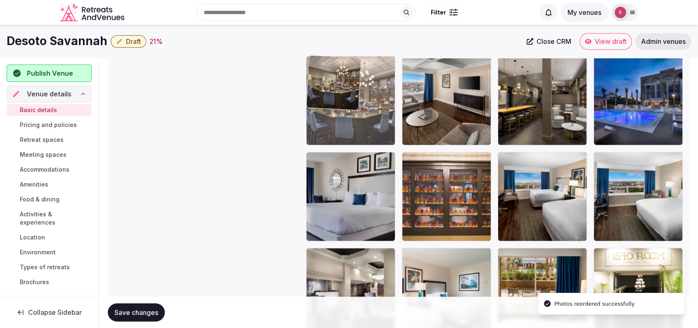
drag, startPoint x: 372, startPoint y: 281, endPoint x: 393, endPoint y: 154, distance: 129.5
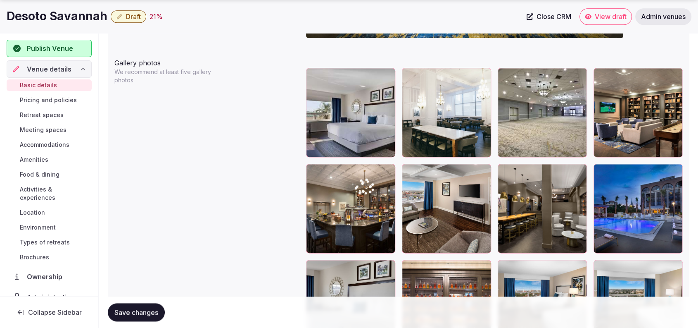
scroll to position [948, 0]
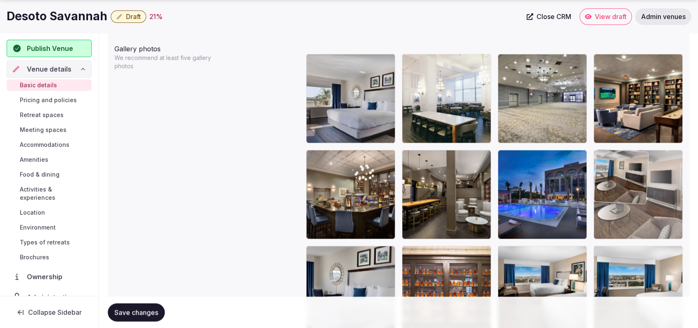
drag, startPoint x: 463, startPoint y: 229, endPoint x: 672, endPoint y: 234, distance: 209.6
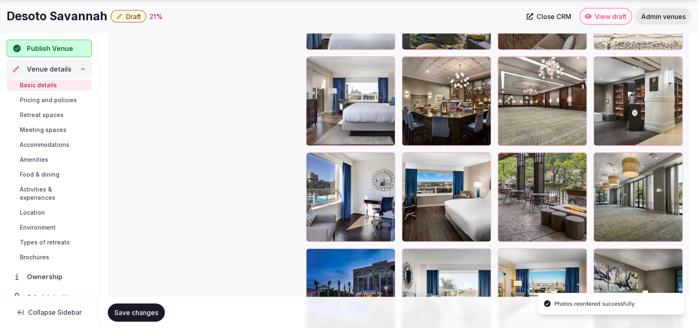
scroll to position [2095, 0]
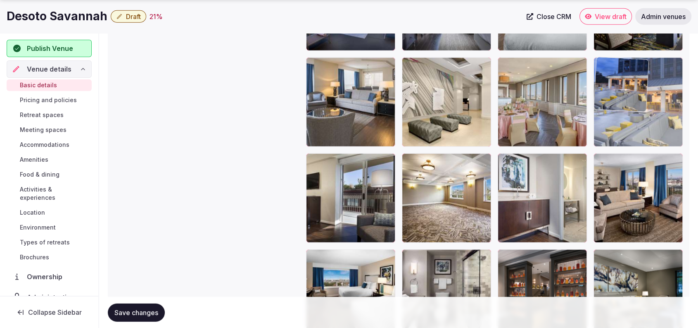
drag, startPoint x: 358, startPoint y: 228, endPoint x: 683, endPoint y: 121, distance: 341.6
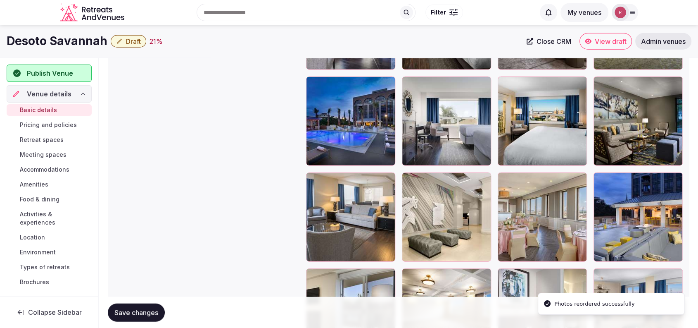
scroll to position [1966, 0]
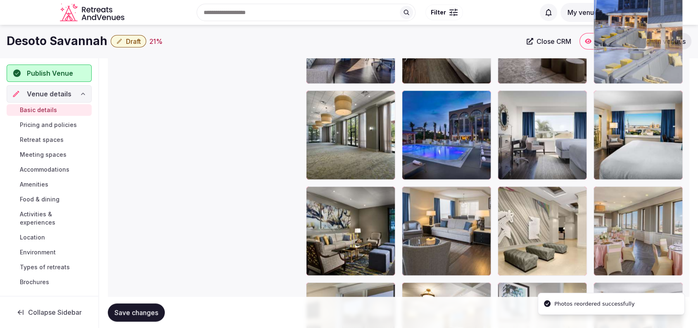
drag, startPoint x: 674, startPoint y: 234, endPoint x: 673, endPoint y: 104, distance: 130.2
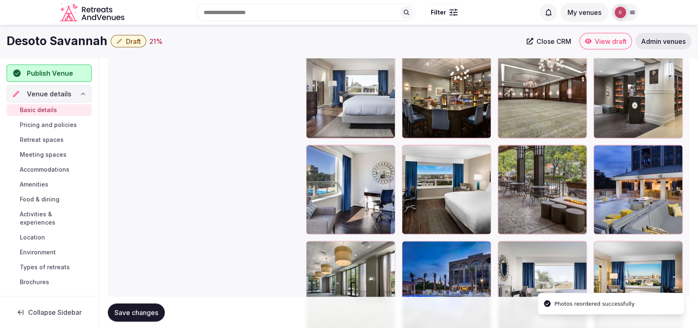
scroll to position [1732, 0]
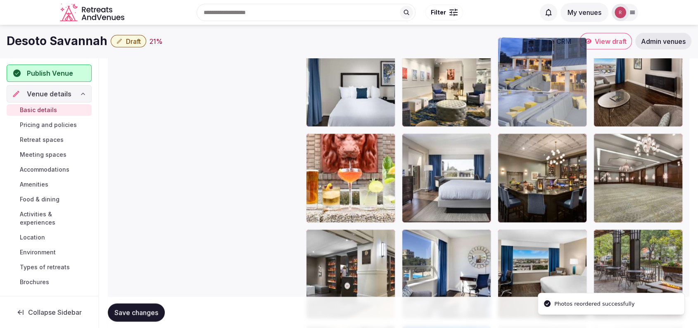
drag, startPoint x: 654, startPoint y: 265, endPoint x: 573, endPoint y: 115, distance: 170.3
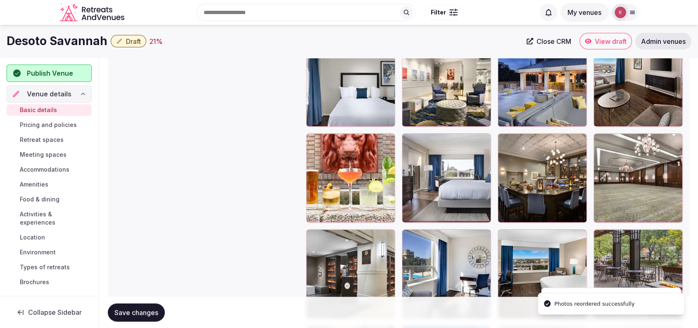
scroll to position [1617, 0]
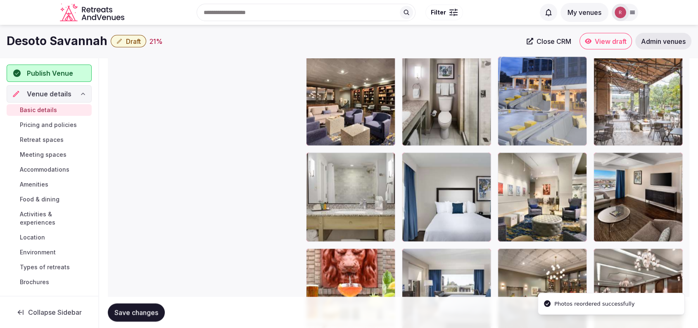
drag, startPoint x: 602, startPoint y: 148, endPoint x: 616, endPoint y: 134, distance: 20.2
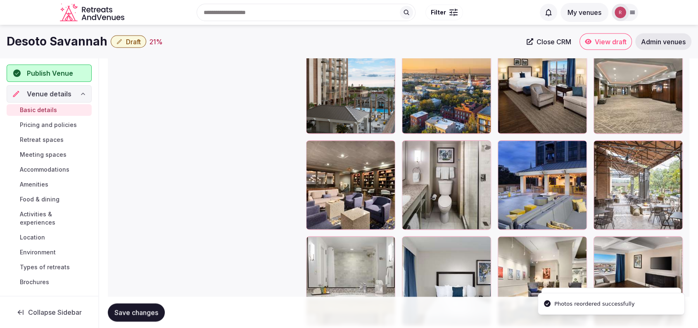
scroll to position [1522, 0]
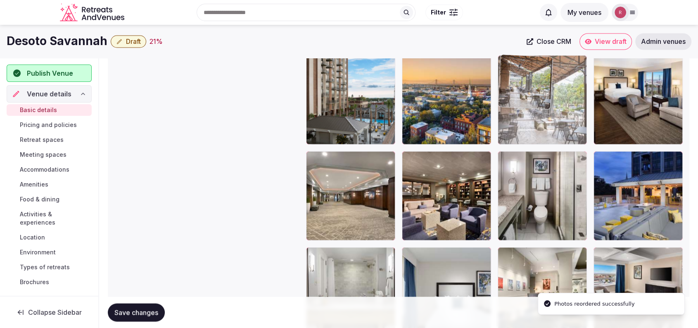
drag, startPoint x: 643, startPoint y: 198, endPoint x: 586, endPoint y: 118, distance: 98.6
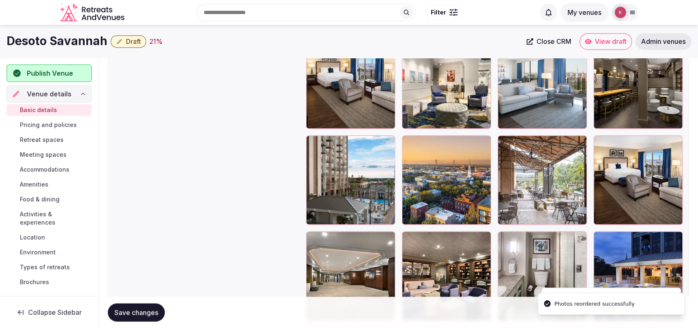
scroll to position [1397, 0]
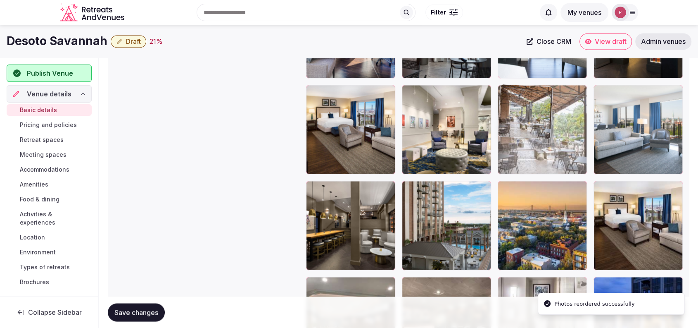
drag, startPoint x: 532, startPoint y: 224, endPoint x: 544, endPoint y: 158, distance: 67.2
click at [545, 150] on body "**********" at bounding box center [349, 90] width 698 height 2974
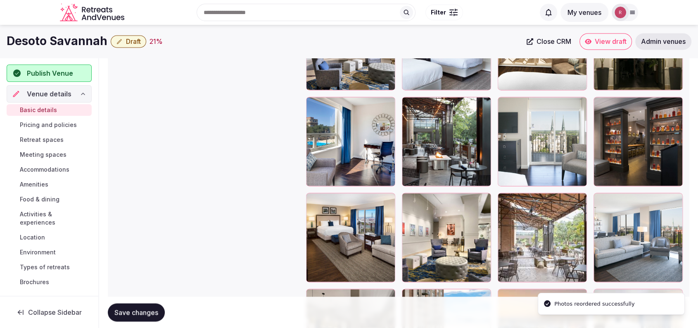
scroll to position [1260, 0]
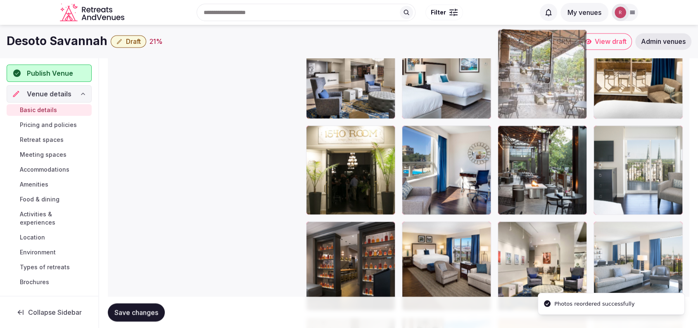
drag, startPoint x: 551, startPoint y: 249, endPoint x: 571, endPoint y: 121, distance: 130.1
click at [571, 121] on body "**********" at bounding box center [349, 227] width 698 height 2974
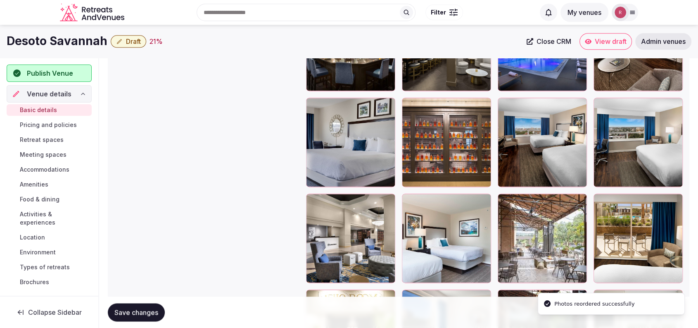
scroll to position [1082, 0]
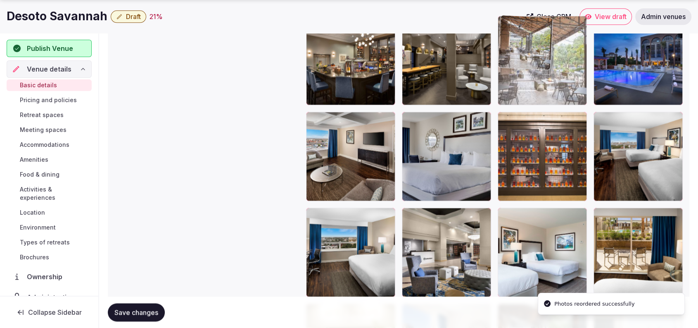
drag, startPoint x: 567, startPoint y: 234, endPoint x: 627, endPoint y: 91, distance: 155.0
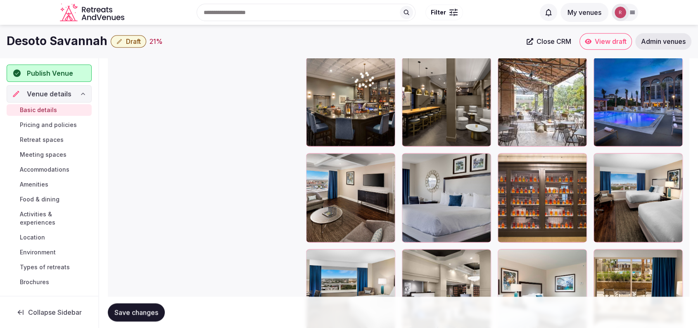
scroll to position [1038, 0]
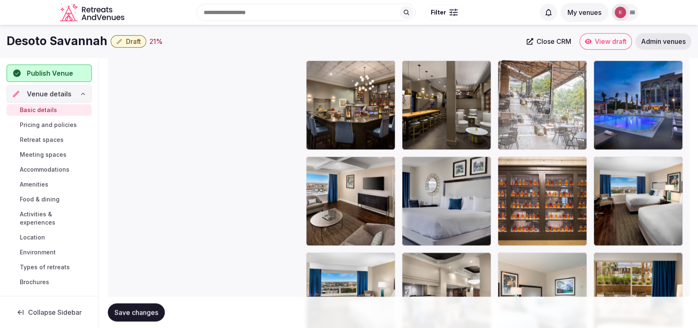
drag, startPoint x: 559, startPoint y: 131, endPoint x: 616, endPoint y: 132, distance: 57.4
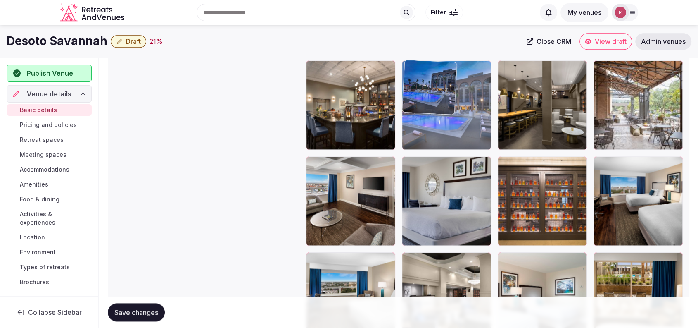
drag, startPoint x: 657, startPoint y: 127, endPoint x: 509, endPoint y: 131, distance: 148.0
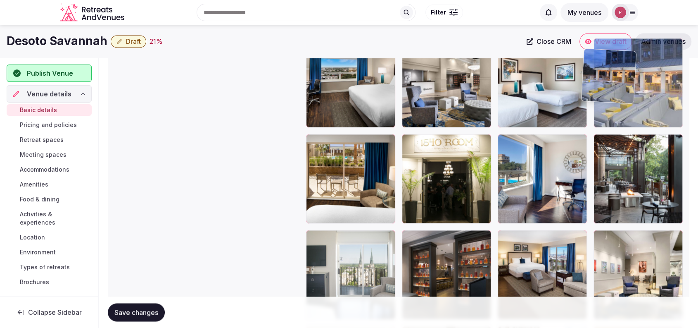
scroll to position [1250, 0]
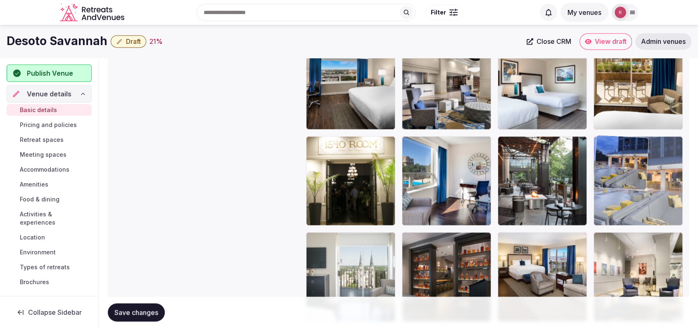
drag, startPoint x: 669, startPoint y: 206, endPoint x: 687, endPoint y: 232, distance: 31.5
click at [687, 232] on body "**********" at bounding box center [349, 237] width 698 height 2974
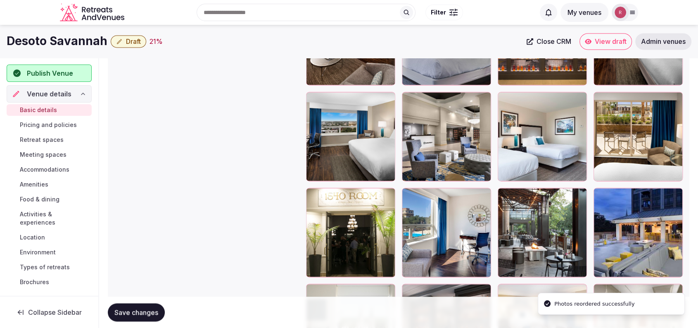
scroll to position [1174, 0]
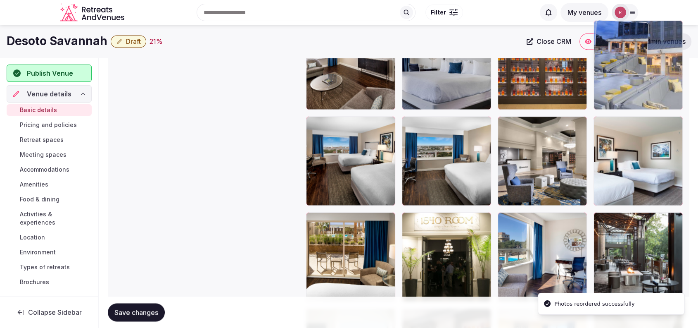
drag, startPoint x: 644, startPoint y: 260, endPoint x: 653, endPoint y: 136, distance: 123.4
click at [648, 95] on body "**********" at bounding box center [349, 313] width 698 height 2974
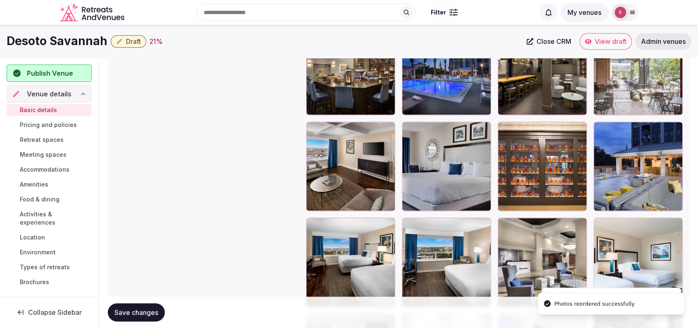
scroll to position [1037, 0]
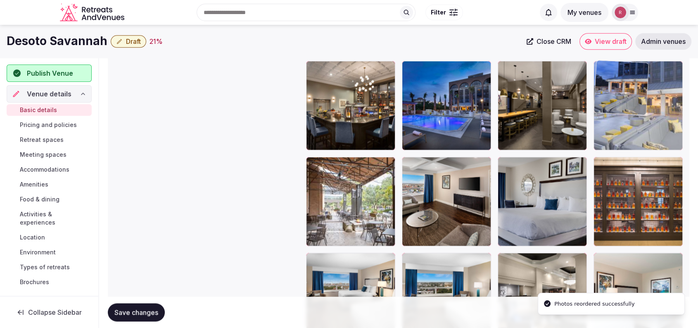
drag, startPoint x: 650, startPoint y: 207, endPoint x: 655, endPoint y: 147, distance: 60.2
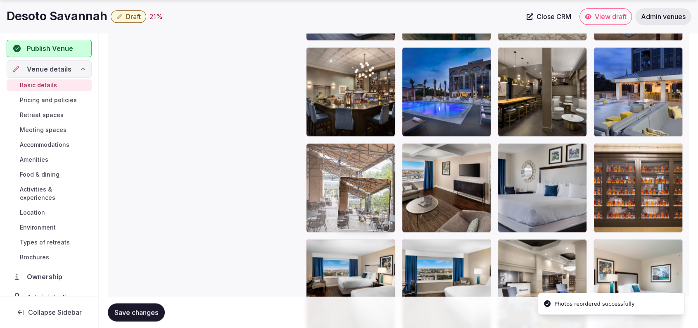
scroll to position [1053, 0]
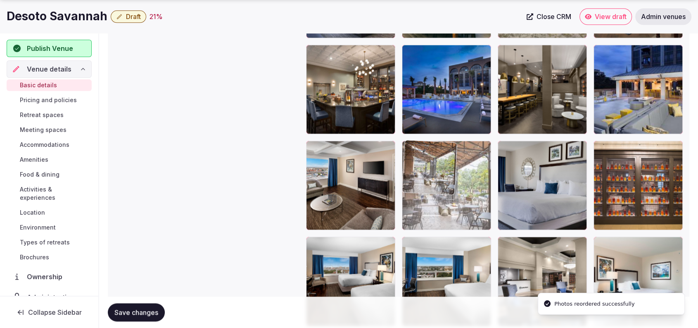
drag, startPoint x: 351, startPoint y: 234, endPoint x: 447, endPoint y: 224, distance: 96.9
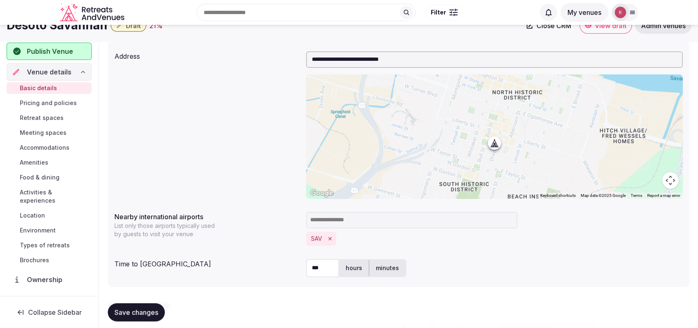
scroll to position [0, 0]
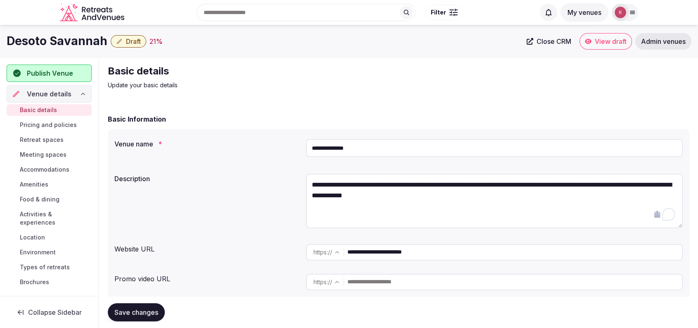
click at [230, 87] on p "Update your basic details" at bounding box center [247, 85] width 278 height 8
drag, startPoint x: 373, startPoint y: 145, endPoint x: 298, endPoint y: 152, distance: 74.7
click at [298, 152] on div "**********" at bounding box center [398, 150] width 569 height 28
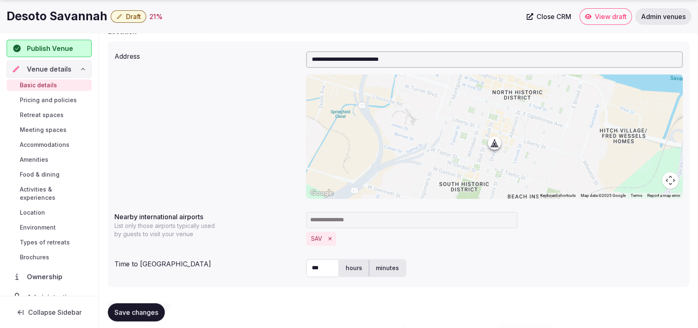
click at [383, 260] on label "minutes" at bounding box center [387, 267] width 36 height 21
drag, startPoint x: 324, startPoint y: 268, endPoint x: 276, endPoint y: 269, distance: 47.9
click at [276, 269] on div "Time to international airport *** hours minutes" at bounding box center [398, 267] width 569 height 25
type input "**"
click at [459, 245] on div "SAV" at bounding box center [494, 228] width 377 height 40
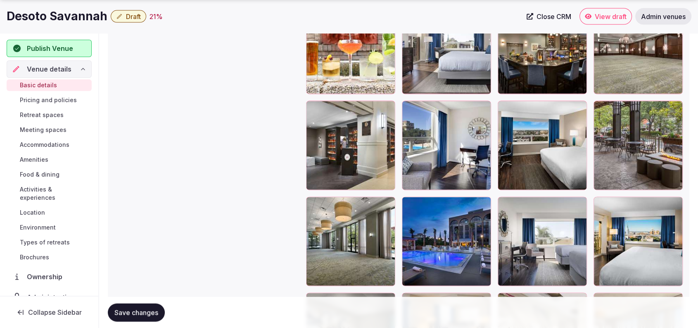
scroll to position [1864, 0]
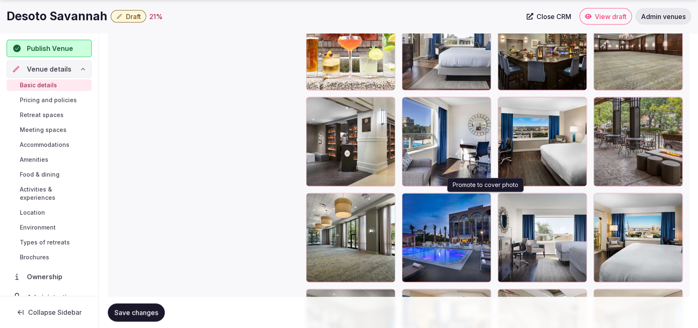
click at [485, 203] on button "button" at bounding box center [483, 201] width 10 height 10
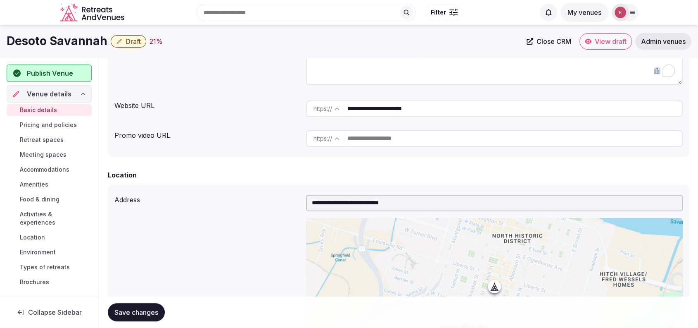
scroll to position [430, 0]
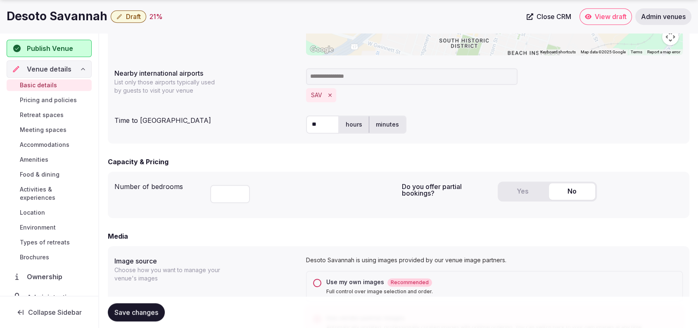
click at [521, 198] on button "Yes" at bounding box center [523, 191] width 46 height 17
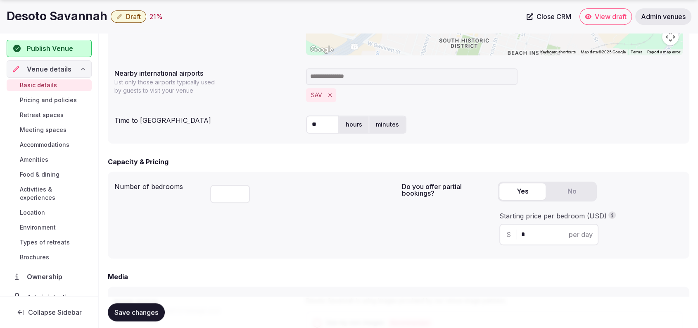
click at [528, 234] on input "*" at bounding box center [557, 234] width 70 height 10
type input "***"
click at [149, 310] on span "Save changes" at bounding box center [136, 312] width 44 height 8
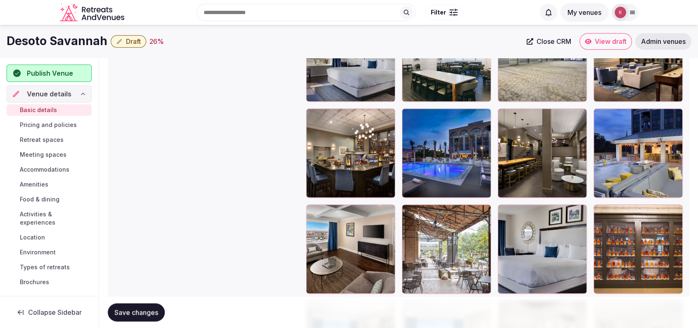
scroll to position [991, 0]
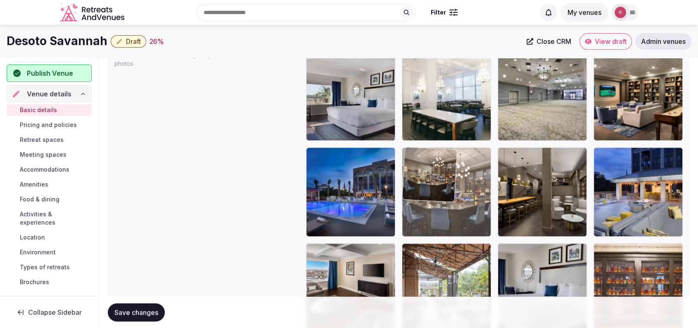
drag, startPoint x: 372, startPoint y: 224, endPoint x: 454, endPoint y: 218, distance: 82.5
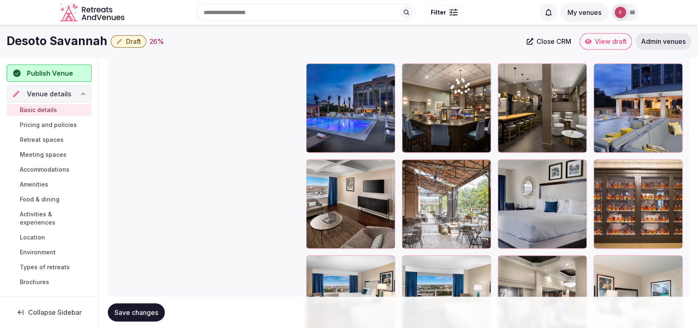
scroll to position [966, 0]
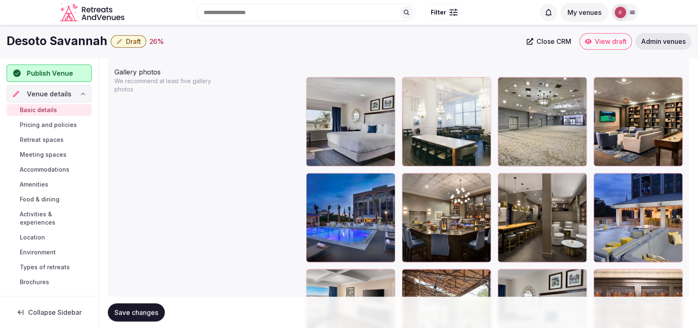
click at [135, 310] on span "Save changes" at bounding box center [136, 312] width 44 height 8
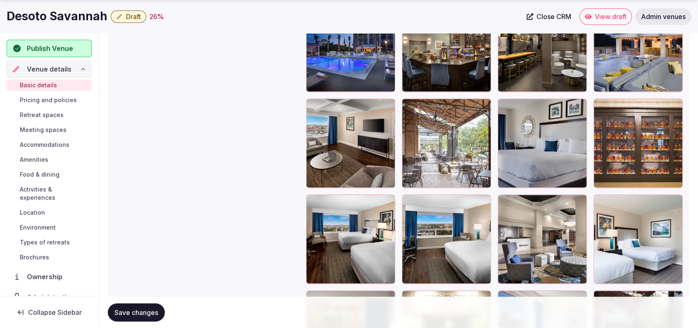
scroll to position [1175, 0]
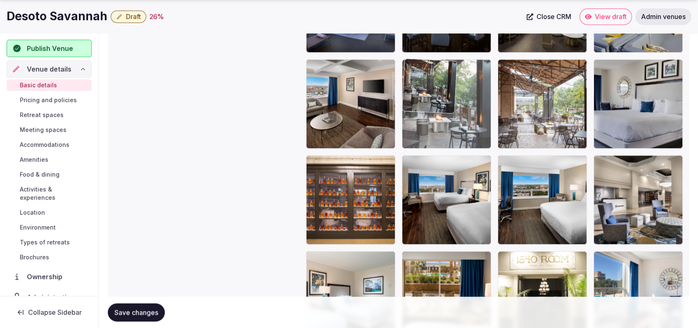
drag, startPoint x: 642, startPoint y: 273, endPoint x: 472, endPoint y: 118, distance: 230.0
click at [472, 118] on body "**********" at bounding box center [349, 332] width 698 height 3015
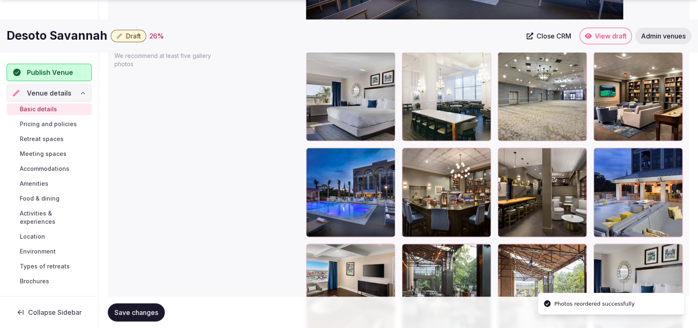
scroll to position [1084, 0]
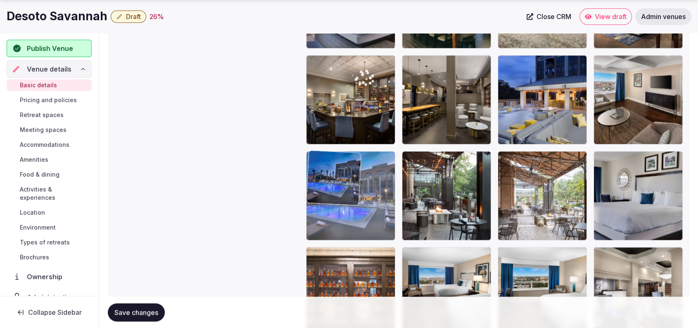
drag, startPoint x: 355, startPoint y: 123, endPoint x: 414, endPoint y: 234, distance: 125.5
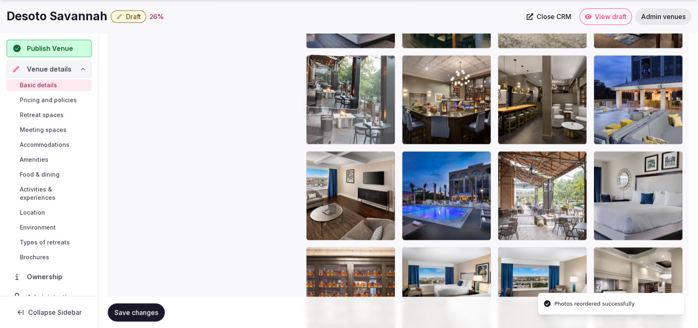
drag, startPoint x: 445, startPoint y: 224, endPoint x: 380, endPoint y: 130, distance: 114.1
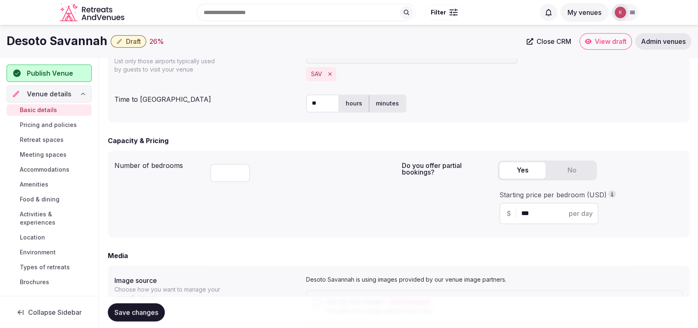
scroll to position [407, 0]
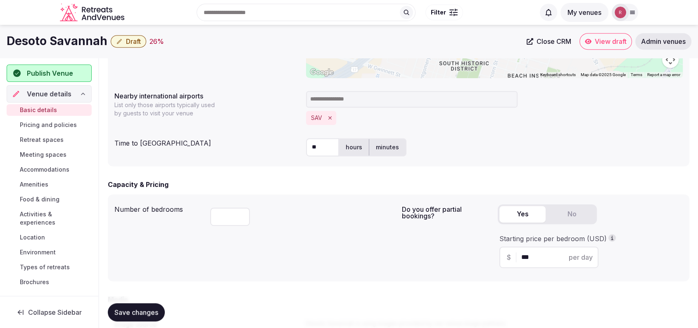
click at [143, 314] on span "Save changes" at bounding box center [136, 312] width 44 height 8
click at [30, 139] on span "Retreat spaces" at bounding box center [42, 140] width 44 height 8
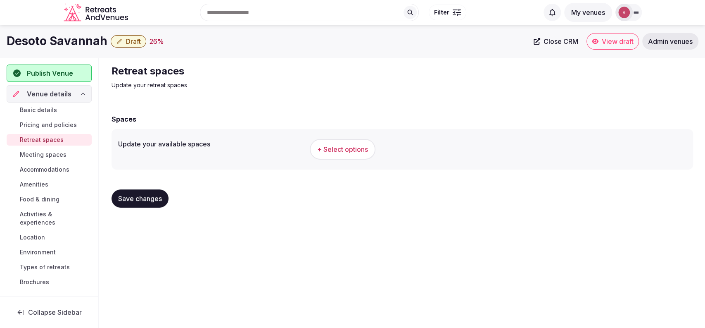
click at [359, 151] on span "+ Select options" at bounding box center [342, 149] width 51 height 9
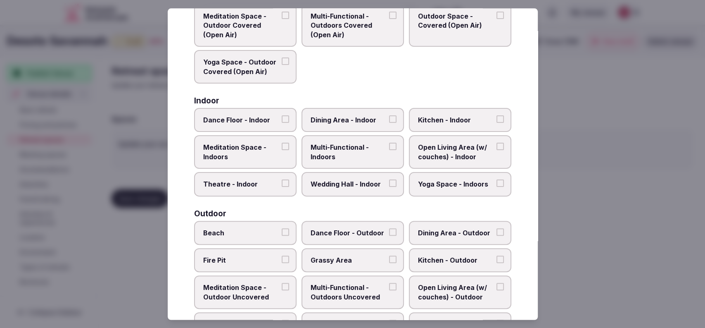
scroll to position [100, 0]
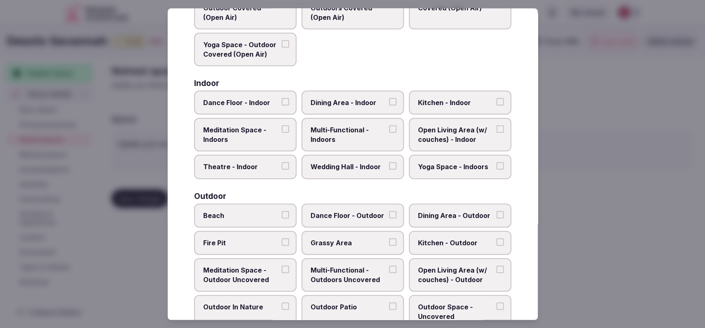
click at [360, 166] on span "Wedding Hall - Indoor" at bounding box center [349, 166] width 76 height 9
click at [389, 166] on button "Wedding Hall - Indoor" at bounding box center [392, 165] width 7 height 7
click at [371, 138] on span "Multi-Functional - Indoors" at bounding box center [349, 135] width 76 height 19
click at [389, 133] on button "Multi-Functional - Indoors" at bounding box center [392, 129] width 7 height 7
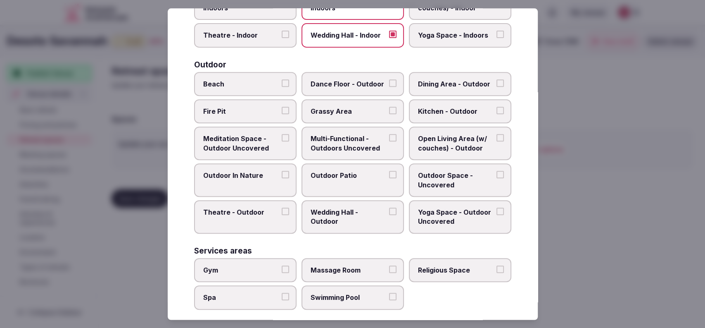
scroll to position [243, 0]
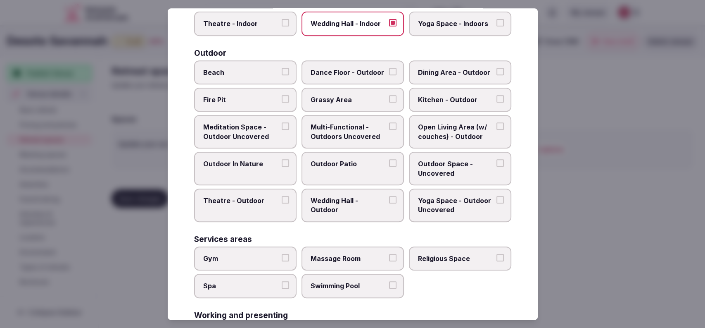
click at [372, 171] on label "Outdoor Patio" at bounding box center [353, 168] width 102 height 33
click at [389, 167] on button "Outdoor Patio" at bounding box center [392, 162] width 7 height 7
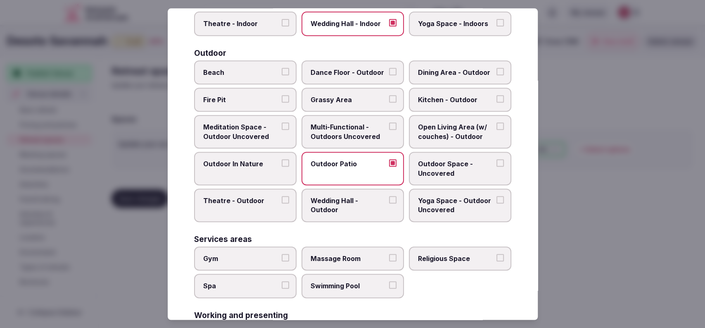
click at [362, 98] on span "Grassy Area" at bounding box center [349, 99] width 76 height 9
click at [389, 98] on button "Grassy Area" at bounding box center [392, 98] width 7 height 7
click at [344, 282] on span "Swimming Pool" at bounding box center [349, 285] width 76 height 9
click at [389, 282] on button "Swimming Pool" at bounding box center [392, 284] width 7 height 7
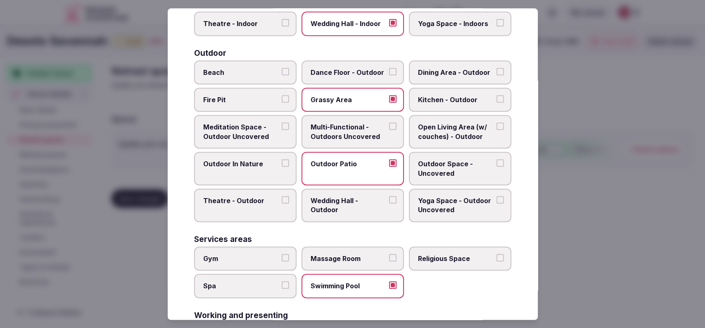
click at [245, 287] on span "Spa" at bounding box center [241, 285] width 76 height 9
click at [282, 287] on button "Spa" at bounding box center [285, 284] width 7 height 7
click at [257, 269] on div "Gym Massage Room Religious Space Spa Swimming Pool" at bounding box center [352, 272] width 317 height 52
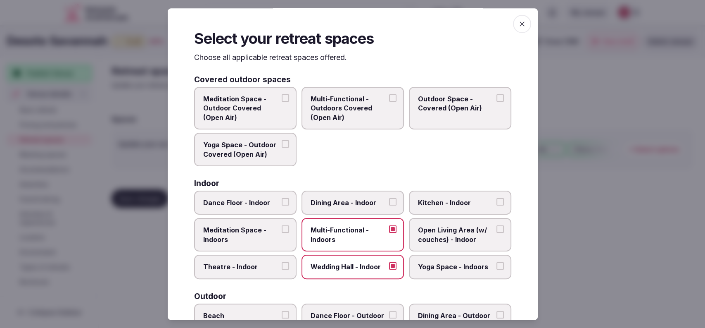
click at [318, 198] on span "Dining Area - Indoor" at bounding box center [349, 202] width 76 height 9
click at [389, 198] on button "Dining Area - Indoor" at bounding box center [392, 201] width 7 height 7
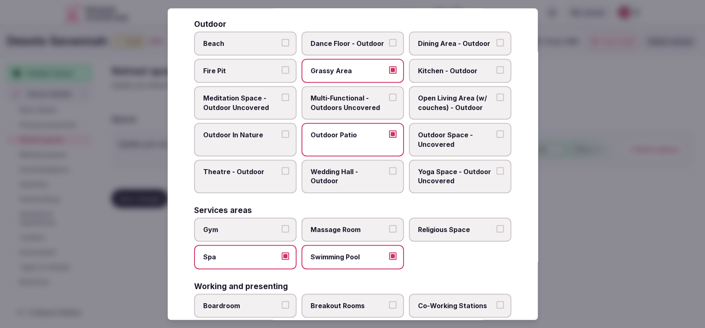
scroll to position [351, 0]
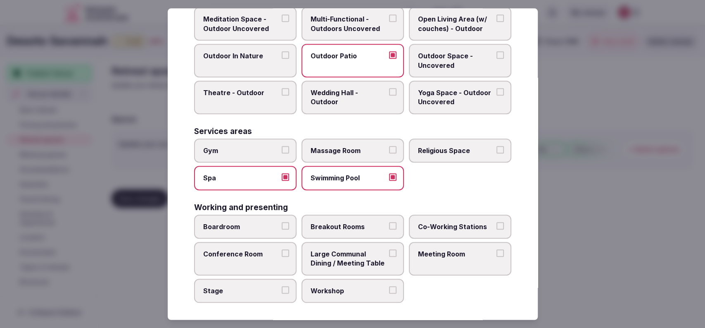
click at [273, 150] on span "Gym" at bounding box center [241, 150] width 76 height 9
click at [282, 150] on button "Gym" at bounding box center [285, 149] width 7 height 7
click at [436, 253] on span "Meeting Room" at bounding box center [456, 253] width 76 height 9
click at [497, 253] on button "Meeting Room" at bounding box center [500, 252] width 7 height 7
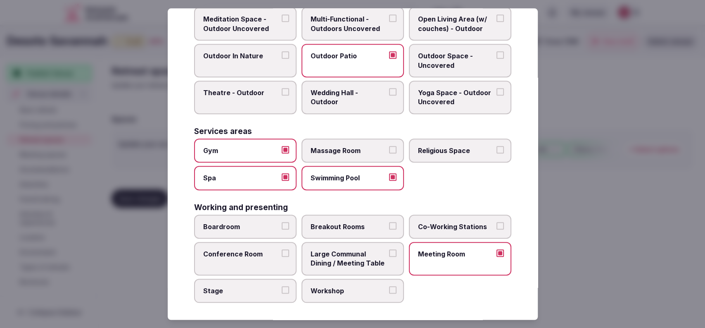
click at [251, 252] on span "Conference Room" at bounding box center [241, 253] width 76 height 9
click at [282, 252] on button "Conference Room" at bounding box center [285, 252] width 7 height 7
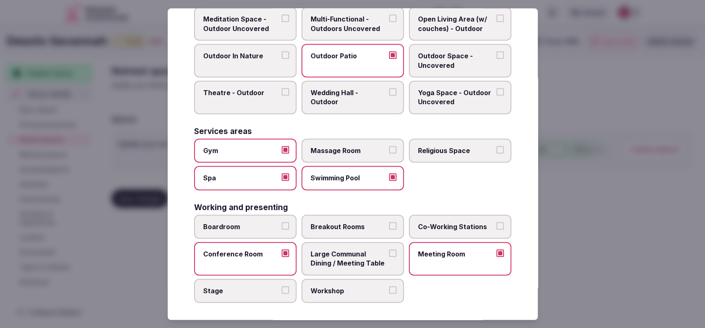
click at [250, 222] on span "Boardroom" at bounding box center [241, 226] width 76 height 9
click at [282, 222] on button "Boardroom" at bounding box center [285, 225] width 7 height 7
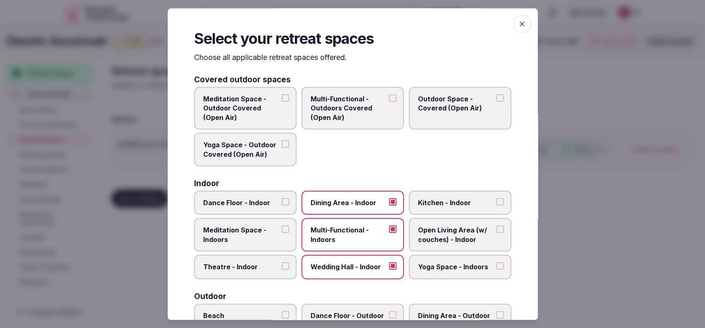
scroll to position [272, 0]
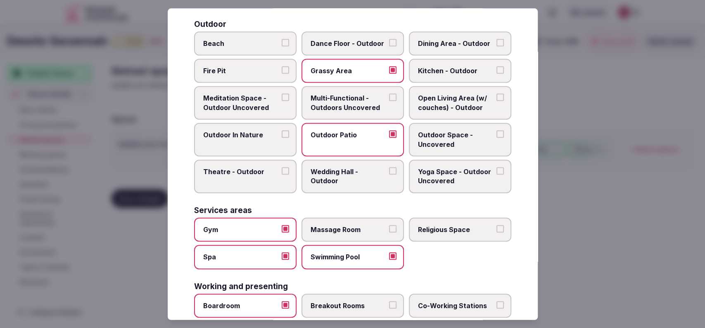
click at [637, 239] on div at bounding box center [352, 164] width 705 height 328
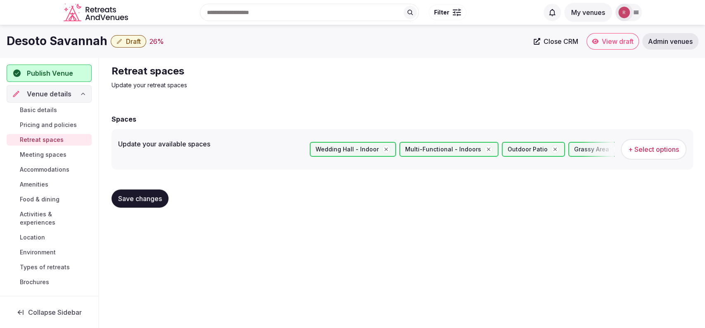
click at [145, 195] on span "Save changes" at bounding box center [140, 198] width 44 height 8
click at [143, 196] on span "Save changes" at bounding box center [140, 198] width 44 height 8
click at [33, 164] on link "Accommodations" at bounding box center [49, 170] width 85 height 12
click at [39, 155] on span "Meeting spaces" at bounding box center [43, 154] width 47 height 8
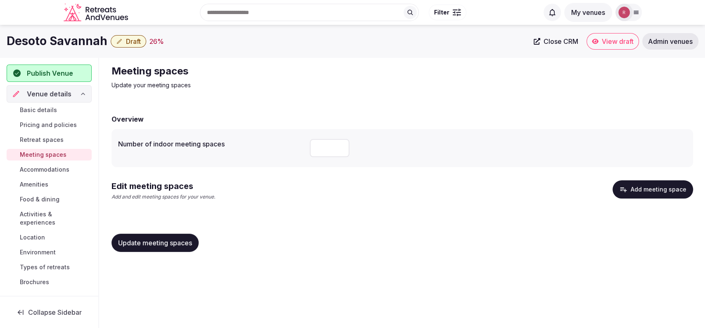
click at [624, 191] on icon "button" at bounding box center [623, 189] width 8 height 8
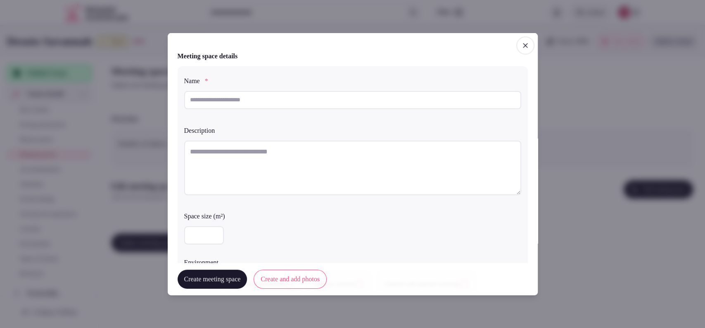
click at [522, 43] on icon "button" at bounding box center [526, 45] width 8 height 8
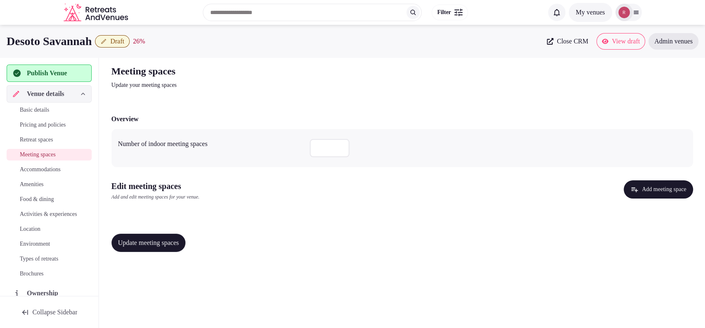
click at [658, 195] on button "Add meeting space" at bounding box center [658, 189] width 69 height 18
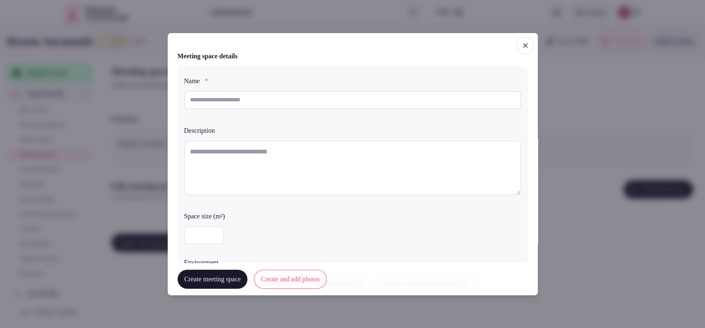
click at [301, 105] on input "text" at bounding box center [352, 100] width 337 height 18
paste input "**********"
type input "**********"
click at [287, 159] on textarea at bounding box center [352, 167] width 337 height 55
paste textarea "**********"
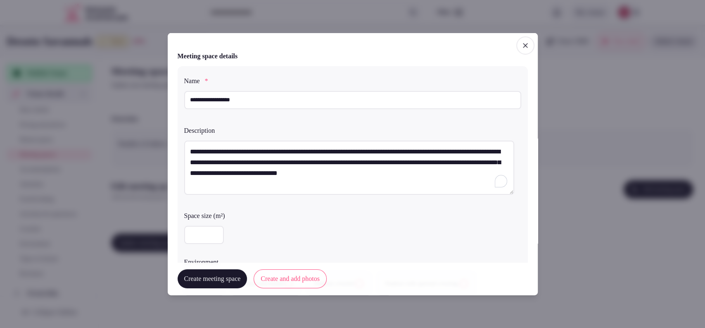
type textarea "**********"
click at [207, 238] on input "number" at bounding box center [204, 235] width 40 height 18
type input "***"
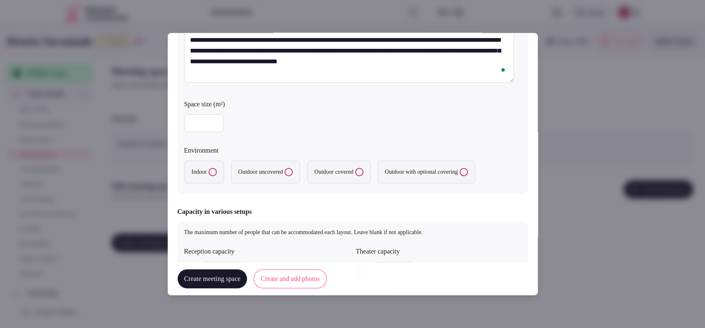
scroll to position [118, 0]
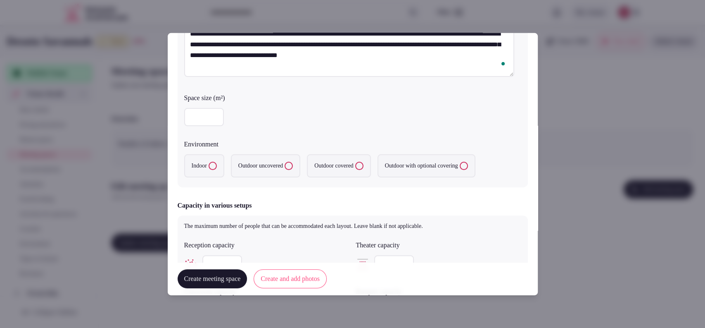
click at [211, 164] on button "Indoor" at bounding box center [213, 166] width 8 height 8
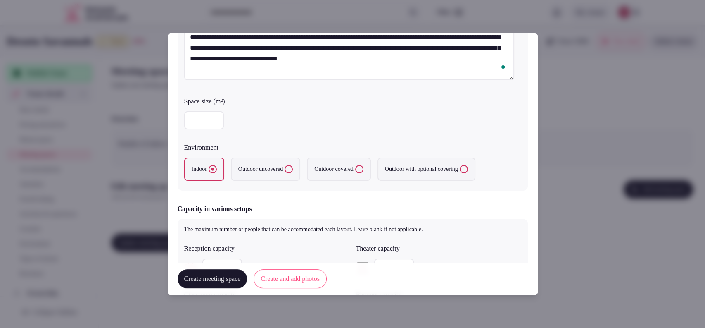
click at [224, 258] on input "number" at bounding box center [222, 267] width 40 height 18
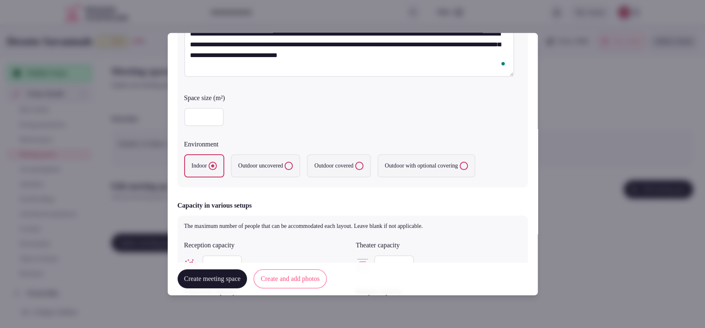
type input "***"
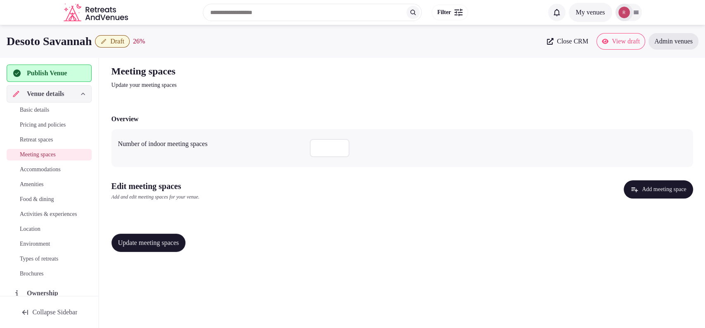
drag, startPoint x: 538, startPoint y: 131, endPoint x: 536, endPoint y: 134, distance: 4.3
click at [631, 192] on icon "button" at bounding box center [635, 189] width 8 height 8
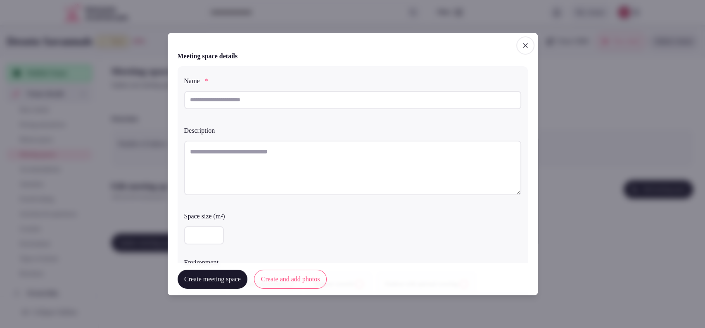
click at [522, 41] on icon "button" at bounding box center [526, 45] width 8 height 8
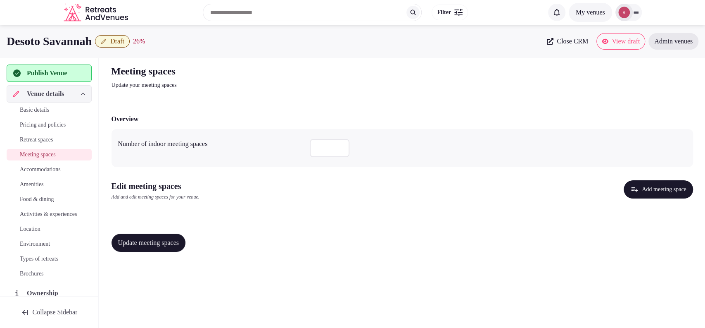
click at [643, 188] on button "Add meeting space" at bounding box center [658, 189] width 69 height 18
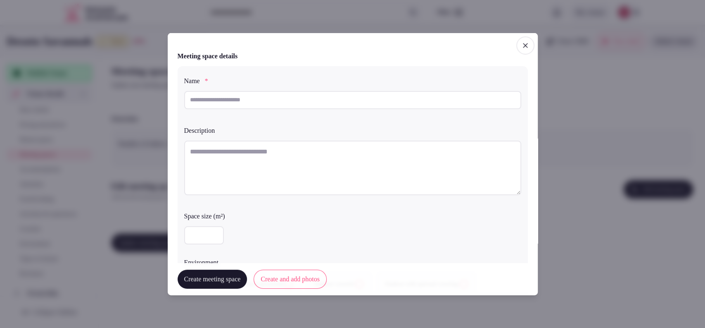
click at [342, 103] on input "text" at bounding box center [352, 100] width 337 height 18
paste input "**********"
type input "**********"
click at [351, 154] on textarea at bounding box center [352, 167] width 337 height 55
paste textarea "**********"
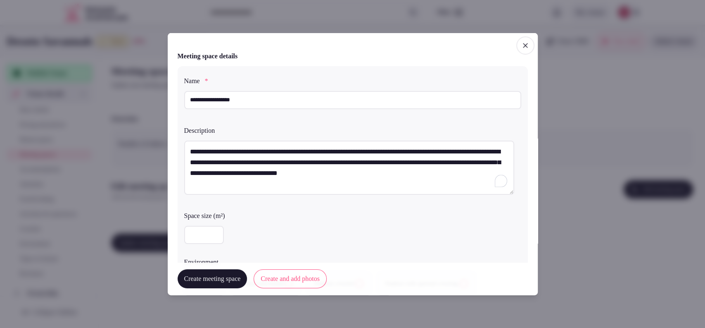
type textarea "**********"
click at [315, 278] on button "Create and add photos" at bounding box center [290, 278] width 73 height 19
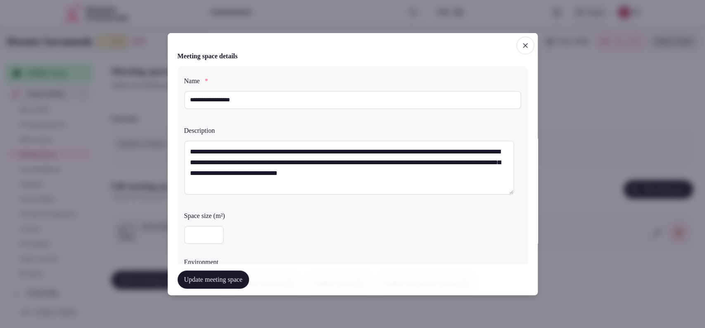
click at [208, 236] on input "number" at bounding box center [204, 235] width 40 height 18
type input "***"
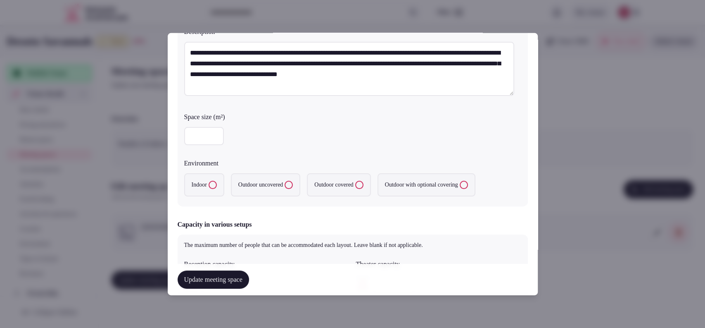
scroll to position [116, 0]
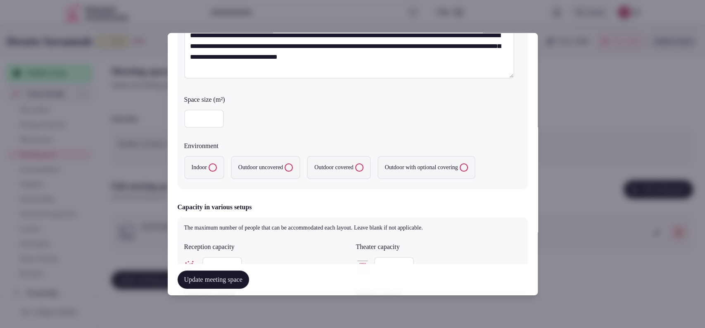
click at [199, 169] on label "Indoor" at bounding box center [204, 167] width 40 height 23
click at [209, 169] on button "Indoor" at bounding box center [213, 167] width 8 height 8
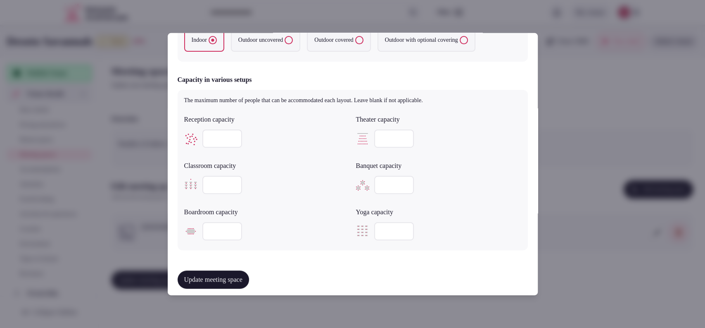
click at [217, 143] on input "number" at bounding box center [222, 138] width 40 height 18
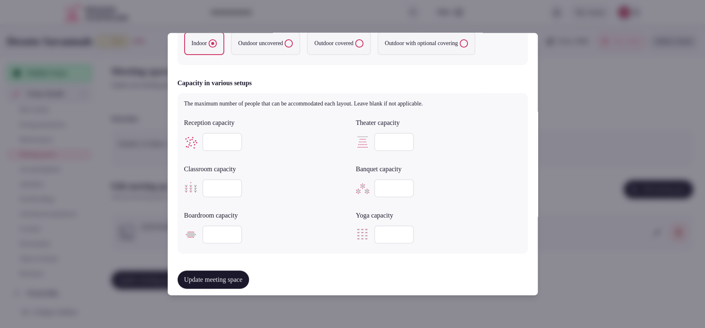
type input "*"
type input "***"
click at [393, 138] on input "number" at bounding box center [394, 142] width 40 height 18
type input "***"
click at [212, 184] on input "number" at bounding box center [222, 188] width 40 height 18
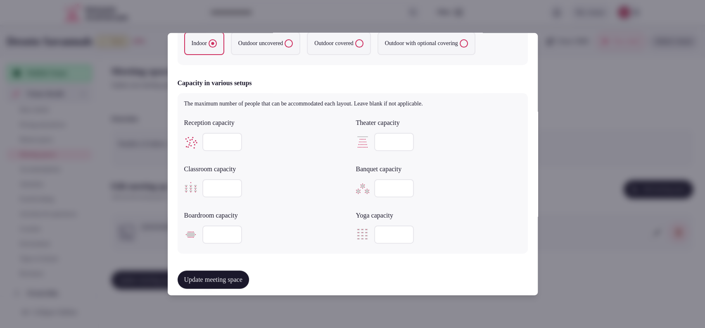
type input "***"
click at [377, 184] on input "number" at bounding box center [394, 188] width 40 height 18
type input "***"
click at [238, 276] on button "Update meeting space" at bounding box center [213, 279] width 71 height 18
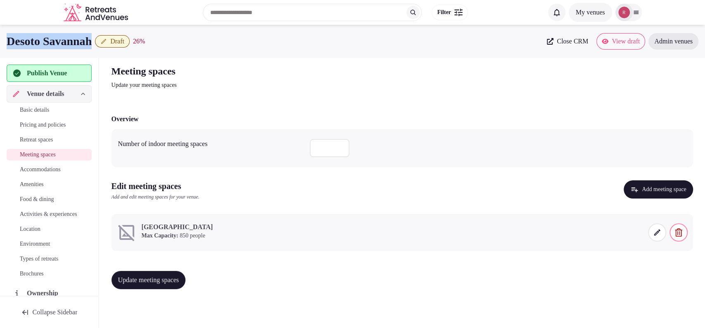
drag, startPoint x: 105, startPoint y: 42, endPoint x: 3, endPoint y: 45, distance: 101.7
click at [3, 45] on div "Desoto Savannah Draft 26 % Close CRM View draft Admin venues" at bounding box center [352, 41] width 705 height 17
copy h1 "Desoto Savannah"
click at [652, 229] on span at bounding box center [657, 232] width 18 height 18
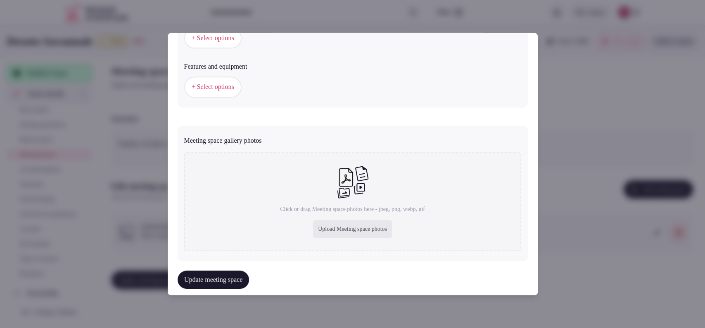
scroll to position [521, 0]
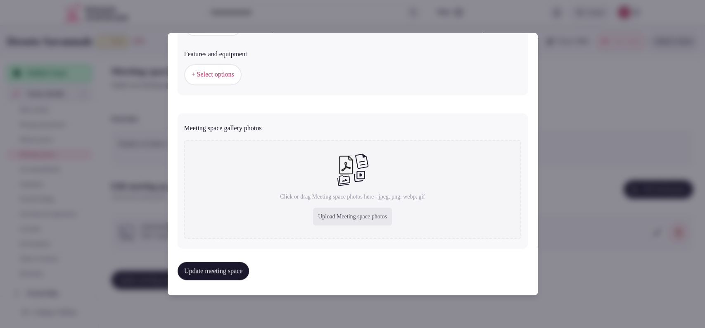
click at [341, 217] on div "Upload Meeting space photos" at bounding box center [352, 216] width 79 height 18
click at [335, 212] on div "Upload Meeting space photos" at bounding box center [352, 216] width 79 height 18
type input "**********"
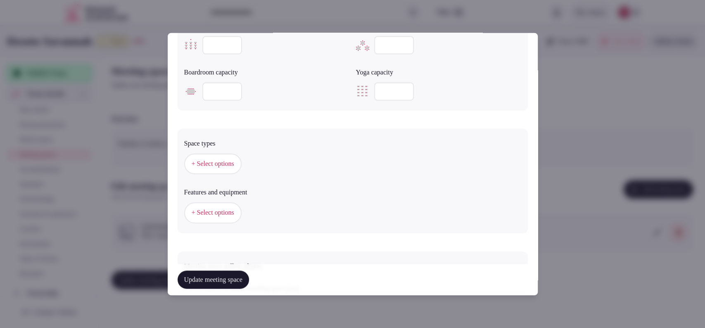
scroll to position [373, 0]
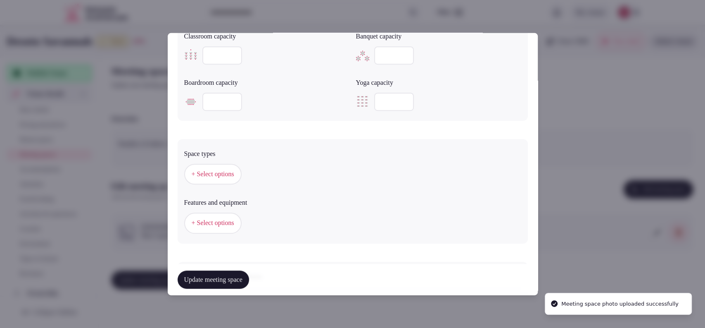
click at [204, 167] on button "+ Select options" at bounding box center [212, 174] width 57 height 21
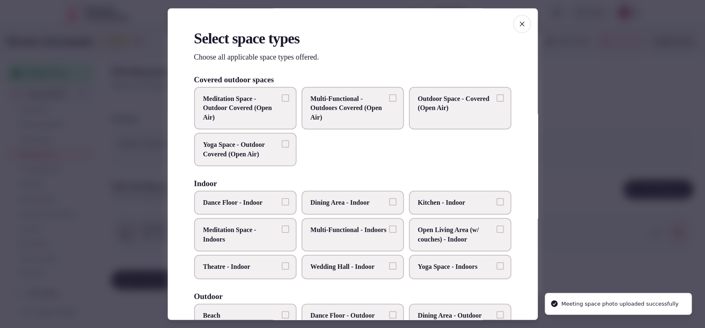
click at [381, 233] on span "Multi-Functional - Indoors" at bounding box center [349, 230] width 76 height 9
click at [389, 233] on button "Multi-Functional - Indoors" at bounding box center [392, 229] width 7 height 7
click at [366, 264] on span "Wedding Hall - Indoor" at bounding box center [349, 266] width 76 height 9
click at [389, 264] on button "Wedding Hall - Indoor" at bounding box center [392, 265] width 7 height 7
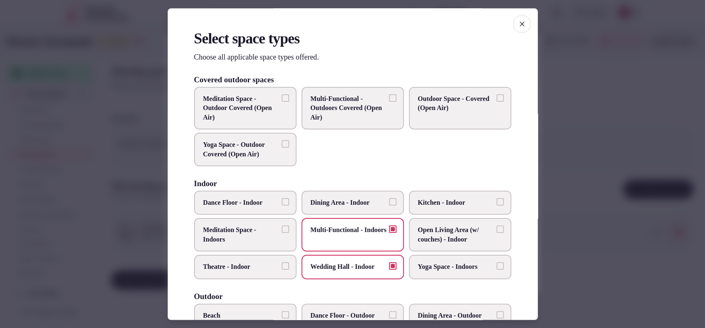
click at [257, 259] on label "Theatre - Indoor" at bounding box center [245, 267] width 102 height 24
click at [282, 262] on button "Theatre - Indoor" at bounding box center [285, 265] width 7 height 7
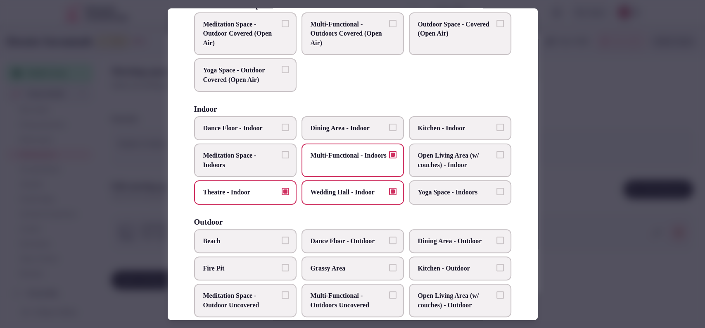
scroll to position [83, 0]
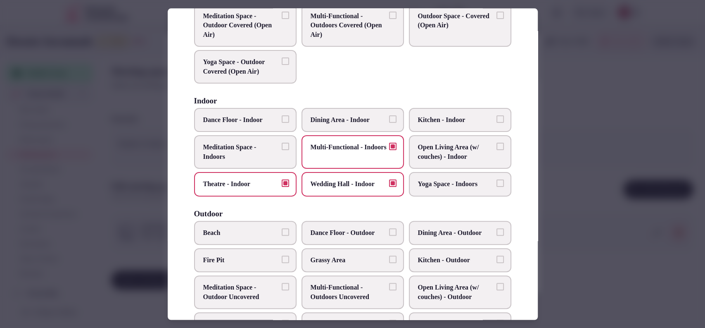
click at [346, 119] on span "Dining Area - Indoor" at bounding box center [349, 119] width 76 height 9
click at [389, 119] on button "Dining Area - Indoor" at bounding box center [392, 118] width 7 height 7
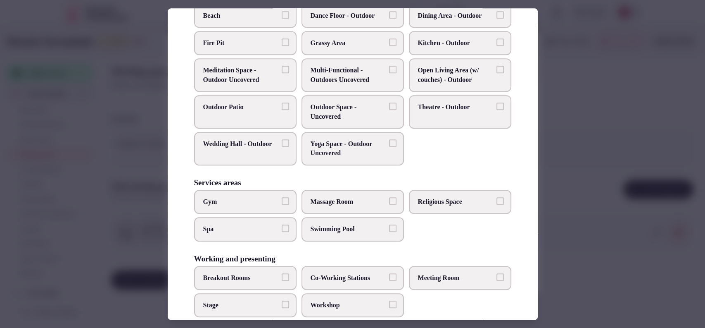
scroll to position [314, 0]
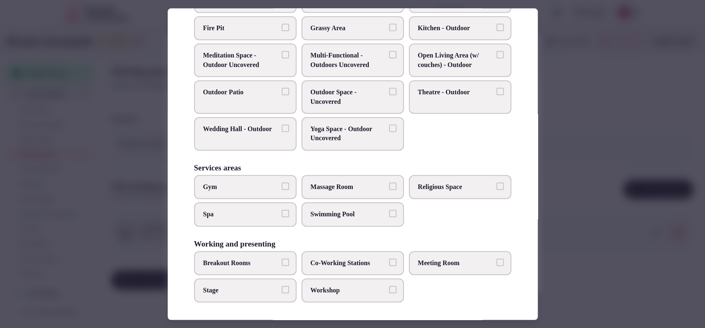
click at [434, 264] on span "Meeting Room" at bounding box center [456, 262] width 76 height 9
click at [497, 264] on button "Meeting Room" at bounding box center [500, 261] width 7 height 7
click at [344, 268] on label "Co-Working Stations" at bounding box center [353, 263] width 102 height 24
click at [389, 266] on button "Co-Working Stations" at bounding box center [392, 261] width 7 height 7
click at [343, 264] on label "Co-Working Stations" at bounding box center [353, 263] width 102 height 24
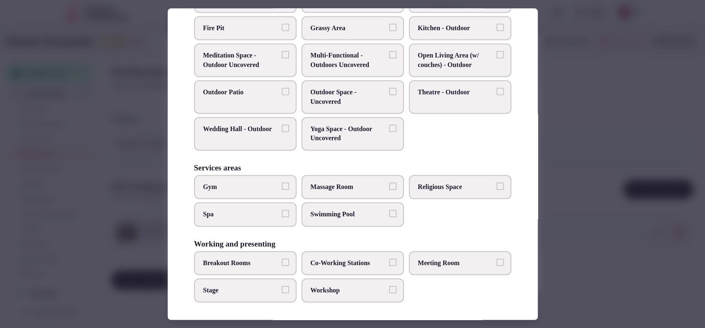
click at [389, 264] on button "Co-Working Stations" at bounding box center [392, 261] width 7 height 7
click at [438, 266] on label "Meeting Room" at bounding box center [460, 263] width 102 height 24
click at [497, 266] on button "Meeting Room" at bounding box center [500, 261] width 7 height 7
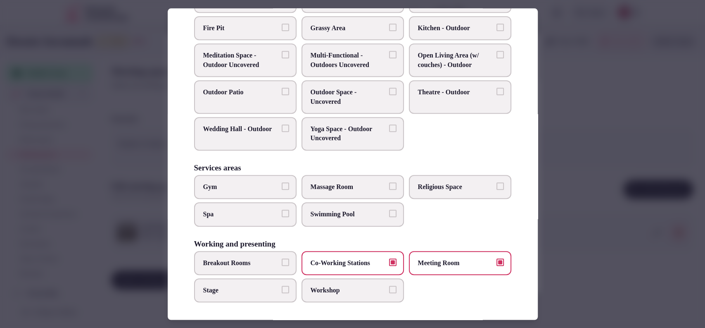
click at [375, 260] on span "Co-Working Stations" at bounding box center [349, 262] width 76 height 9
click at [389, 260] on button "Co-Working Stations" at bounding box center [392, 261] width 7 height 7
click at [321, 281] on label "Workshop" at bounding box center [353, 290] width 102 height 24
click at [389, 286] on button "Workshop" at bounding box center [392, 289] width 7 height 7
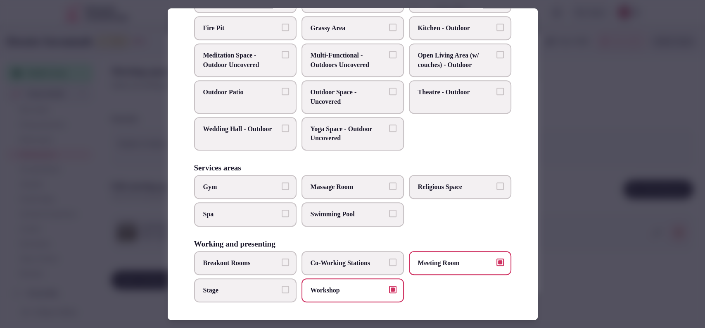
click at [251, 255] on label "Breakout Rooms" at bounding box center [245, 263] width 102 height 24
click at [282, 258] on button "Breakout Rooms" at bounding box center [285, 261] width 7 height 7
click at [568, 163] on div at bounding box center [352, 164] width 705 height 328
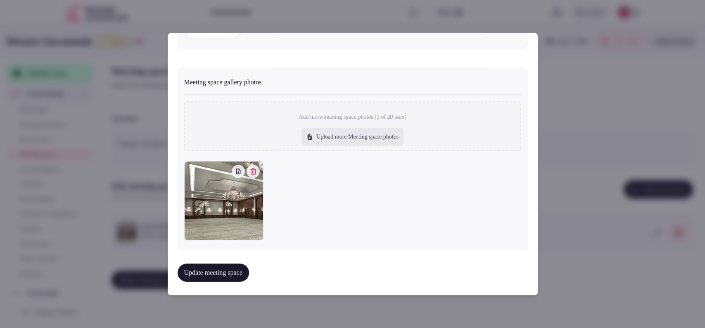
scroll to position [337, 0]
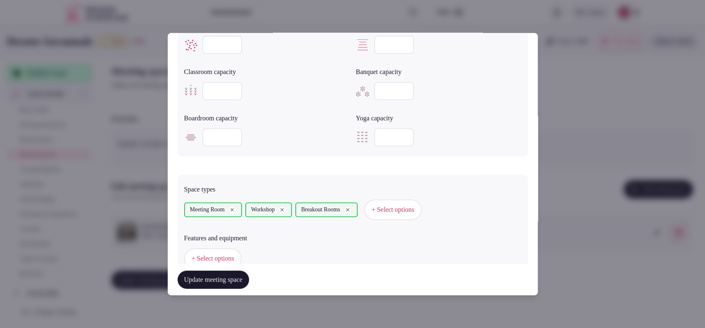
click at [217, 254] on span "+ Select options" at bounding box center [213, 258] width 43 height 9
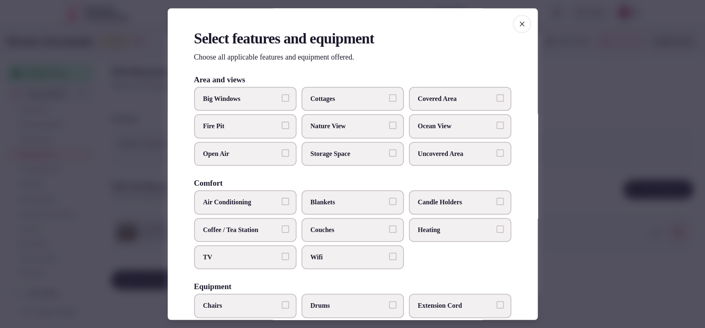
click at [256, 207] on label "Air Conditioning" at bounding box center [245, 203] width 102 height 24
click at [282, 205] on button "Air Conditioning" at bounding box center [285, 201] width 7 height 7
click at [284, 258] on button "TV" at bounding box center [285, 256] width 7 height 7
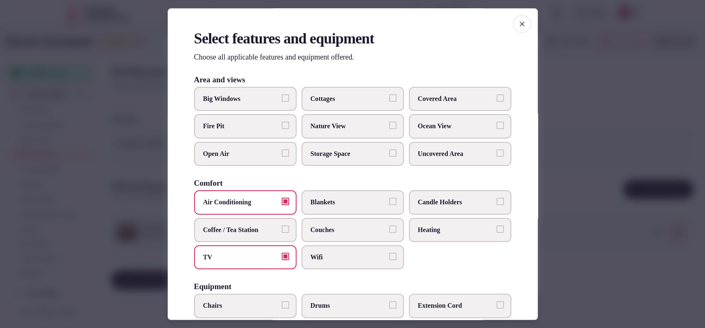
click at [284, 258] on button "TV" at bounding box center [285, 256] width 7 height 7
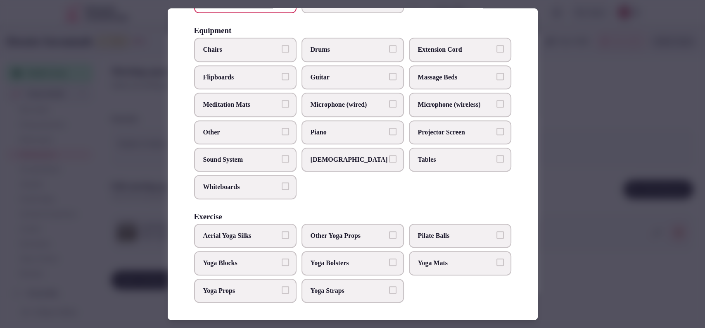
click at [267, 155] on span "Sound System" at bounding box center [241, 159] width 76 height 9
click at [282, 155] on button "Sound System" at bounding box center [285, 158] width 7 height 7
drag, startPoint x: 252, startPoint y: 46, endPoint x: 257, endPoint y: 46, distance: 4.5
click at [252, 46] on span "Chairs" at bounding box center [241, 49] width 76 height 9
click at [282, 46] on button "Chairs" at bounding box center [285, 48] width 7 height 7
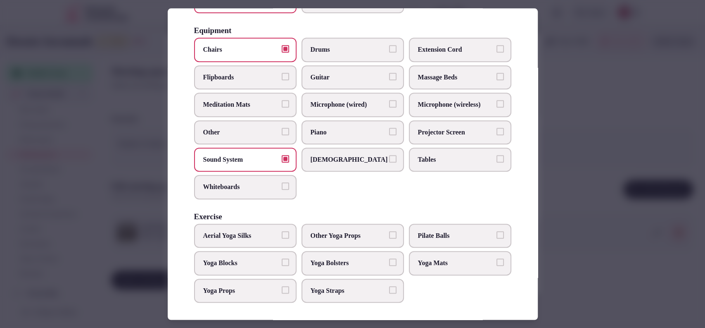
click at [418, 160] on span "Tables" at bounding box center [456, 159] width 76 height 9
click at [497, 160] on button "Tables" at bounding box center [500, 158] width 7 height 7
click at [438, 125] on label "Projector Screen" at bounding box center [460, 132] width 102 height 24
click at [497, 128] on button "Projector Screen" at bounding box center [500, 131] width 7 height 7
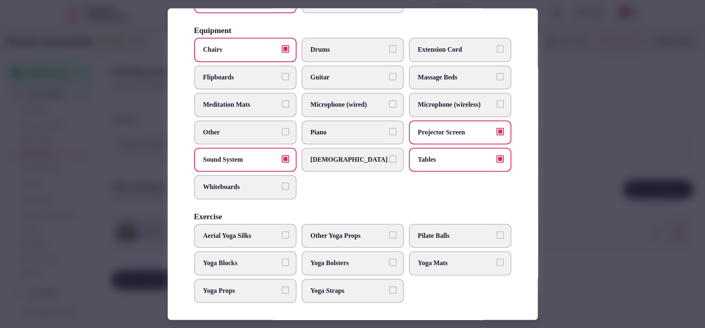
scroll to position [0, 0]
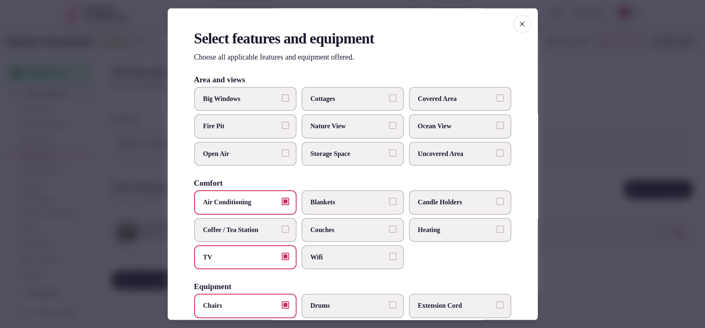
click at [245, 88] on label "Big Windows" at bounding box center [245, 99] width 102 height 24
click at [282, 94] on button "Big Windows" at bounding box center [285, 97] width 7 height 7
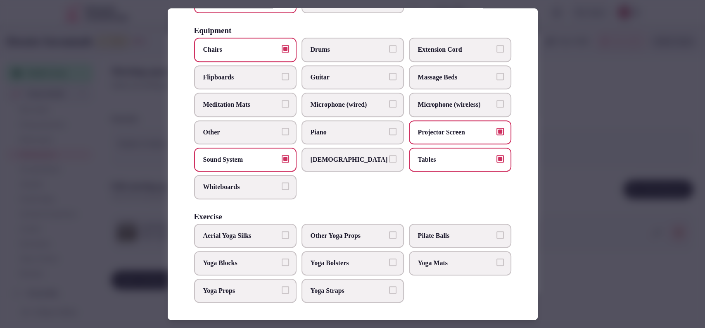
click at [540, 198] on div at bounding box center [352, 164] width 705 height 328
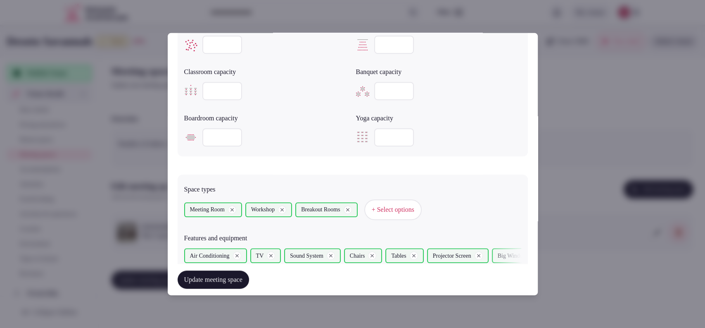
click at [227, 280] on button "Update meeting space" at bounding box center [213, 279] width 71 height 18
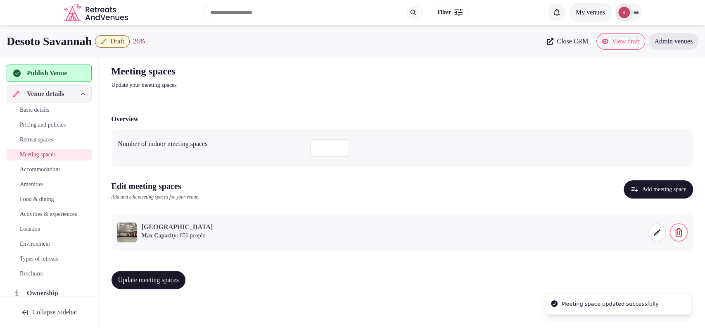
click at [179, 278] on span "Update meeting spaces" at bounding box center [148, 280] width 61 height 8
click at [55, 170] on span "Accommodations" at bounding box center [40, 169] width 41 height 8
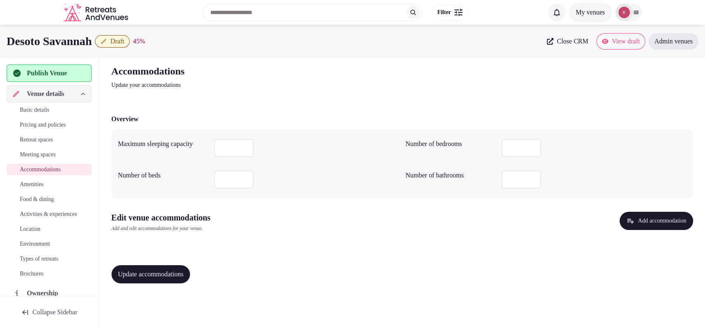
click at [629, 213] on button "Add accommodation" at bounding box center [656, 221] width 73 height 18
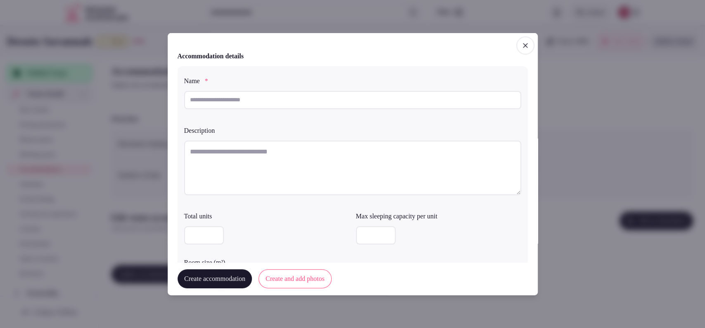
click at [343, 101] on input "text" at bounding box center [352, 100] width 337 height 18
paste input "**********"
type input "**********"
click at [245, 145] on textarea at bounding box center [352, 167] width 337 height 55
paste textarea "**********"
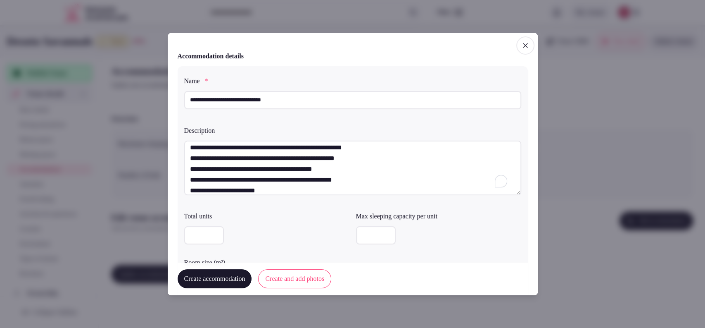
scroll to position [4, 0]
click at [186, 160] on textarea "**********" at bounding box center [349, 167] width 330 height 55
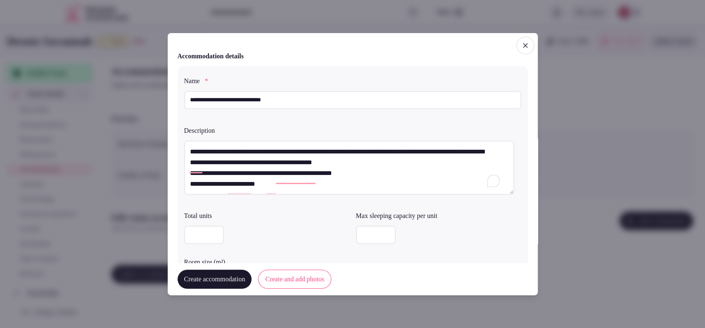
scroll to position [0, 0]
click at [186, 171] on textarea "**********" at bounding box center [349, 167] width 330 height 55
click at [189, 176] on textarea "**********" at bounding box center [349, 167] width 330 height 55
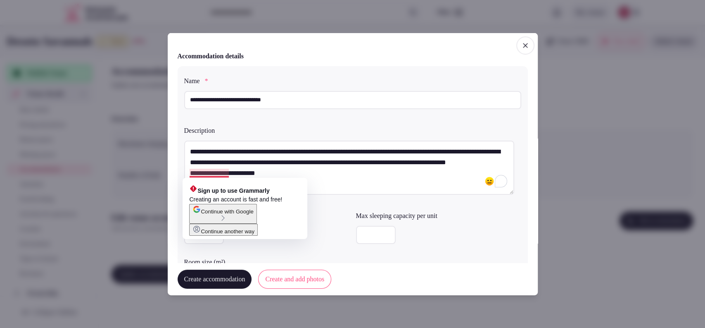
click at [314, 191] on textarea "**********" at bounding box center [349, 167] width 330 height 55
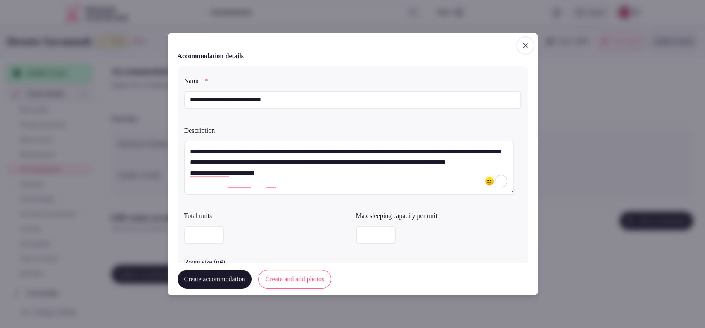
click at [192, 187] on textarea "**********" at bounding box center [349, 167] width 330 height 55
click at [189, 187] on textarea "**********" at bounding box center [349, 167] width 330 height 55
type textarea "**********"
drag, startPoint x: 231, startPoint y: 100, endPoint x: 257, endPoint y: 102, distance: 25.7
click at [257, 102] on input "**********" at bounding box center [352, 100] width 337 height 18
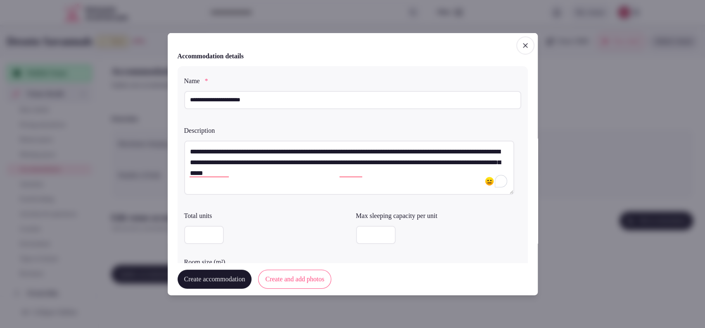
type input "**********"
drag, startPoint x: 430, startPoint y: 148, endPoint x: 505, endPoint y: 154, distance: 75.0
click at [505, 154] on textarea "**********" at bounding box center [349, 167] width 330 height 55
drag, startPoint x: 218, startPoint y: 163, endPoint x: 264, endPoint y: 164, distance: 45.5
click at [264, 164] on textarea "**********" at bounding box center [349, 167] width 330 height 55
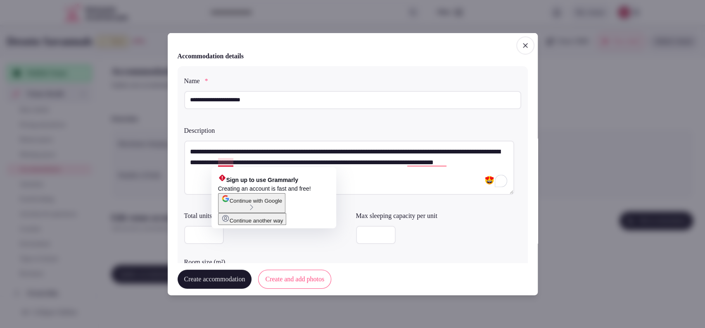
click at [232, 161] on textarea "**********" at bounding box center [349, 167] width 330 height 55
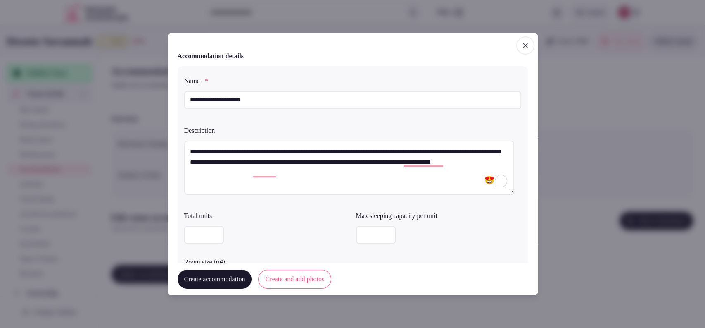
click at [393, 168] on textarea "**********" at bounding box center [349, 167] width 330 height 55
drag, startPoint x: 318, startPoint y: 160, endPoint x: 337, endPoint y: 180, distance: 27.2
click at [337, 180] on textarea "**********" at bounding box center [349, 167] width 330 height 55
type textarea "**********"
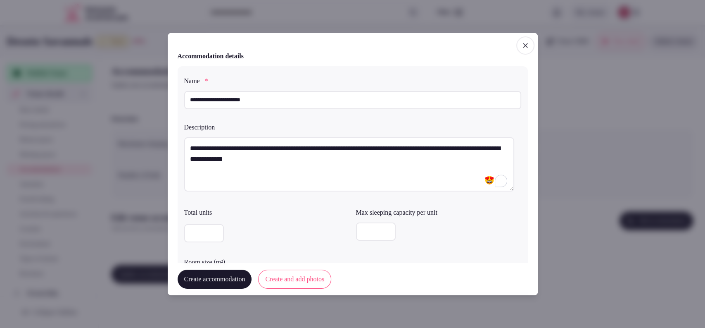
click at [362, 231] on input "number" at bounding box center [376, 231] width 40 height 18
type input "*"
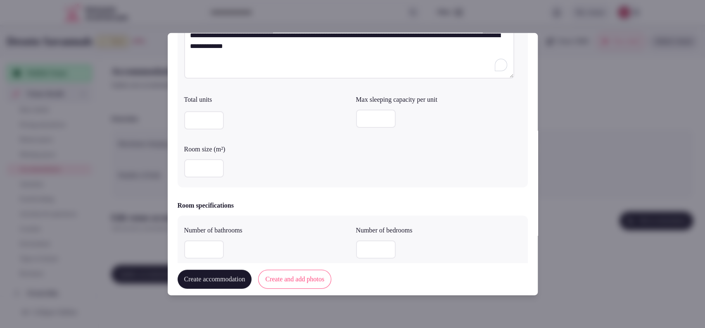
scroll to position [158, 0]
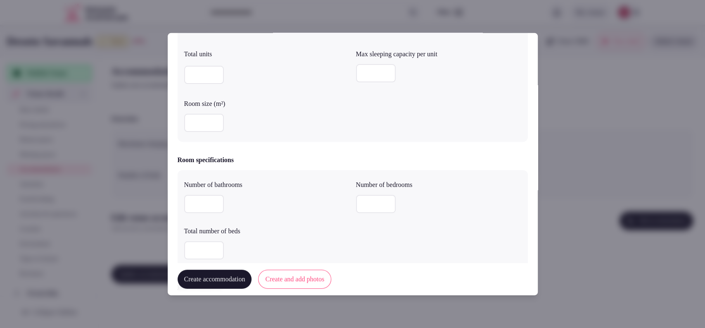
click at [189, 125] on input "number" at bounding box center [204, 123] width 40 height 18
type input "**"
click at [192, 198] on input "number" at bounding box center [204, 204] width 40 height 18
type input "*"
click at [201, 252] on input "number" at bounding box center [204, 250] width 40 height 18
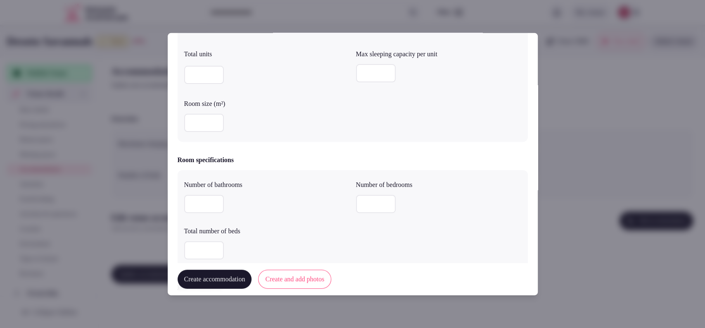
type input "*"
click at [356, 205] on input "number" at bounding box center [376, 204] width 40 height 18
type input "*"
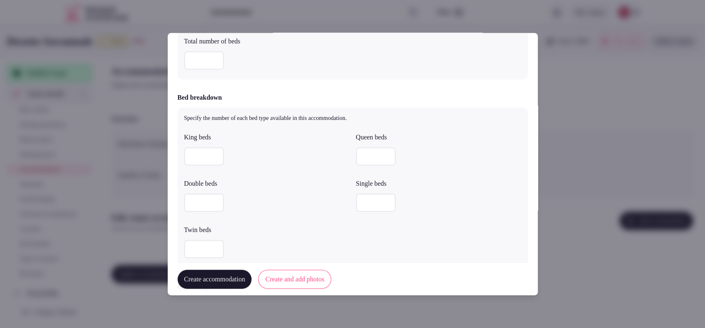
scroll to position [358, 0]
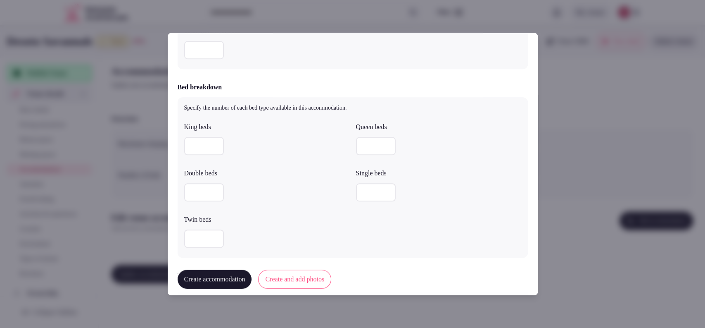
click at [189, 139] on input "number" at bounding box center [204, 146] width 40 height 18
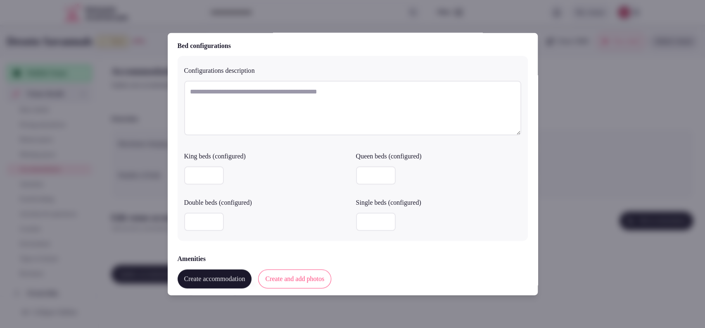
scroll to position [741, 0]
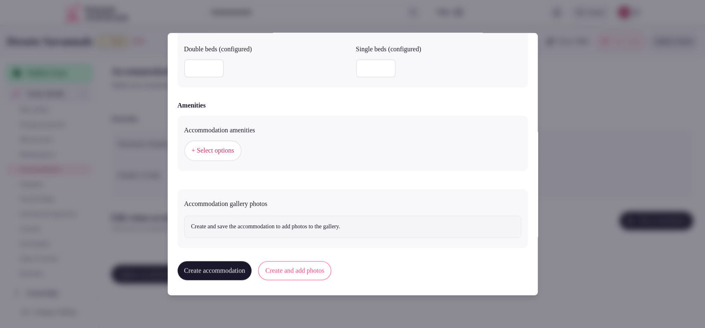
type input "*"
click at [205, 146] on span "+ Select options" at bounding box center [213, 150] width 43 height 9
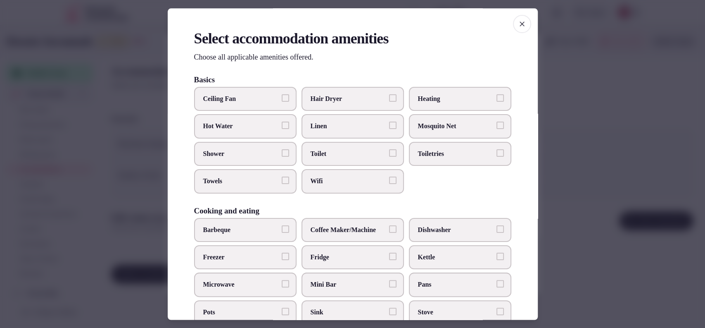
click at [329, 151] on span "Toilet" at bounding box center [349, 153] width 76 height 9
click at [389, 151] on button "Toilet" at bounding box center [392, 152] width 7 height 7
click at [323, 177] on span "Wifi" at bounding box center [349, 181] width 76 height 9
click at [389, 177] on button "Wifi" at bounding box center [392, 180] width 7 height 7
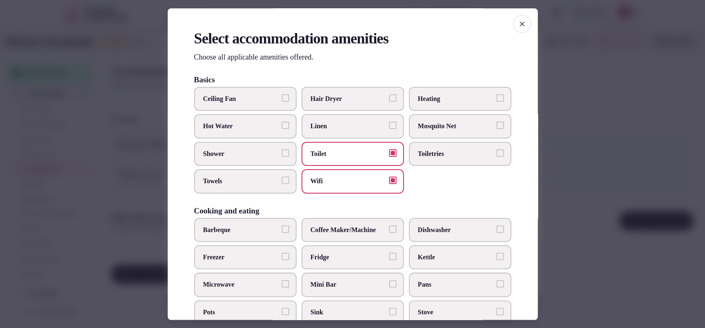
click at [262, 179] on span "Towels" at bounding box center [241, 181] width 76 height 9
click at [282, 179] on button "Towels" at bounding box center [285, 180] width 7 height 7
click at [262, 158] on span "Shower" at bounding box center [241, 153] width 76 height 9
click at [282, 157] on button "Shower" at bounding box center [285, 152] width 7 height 7
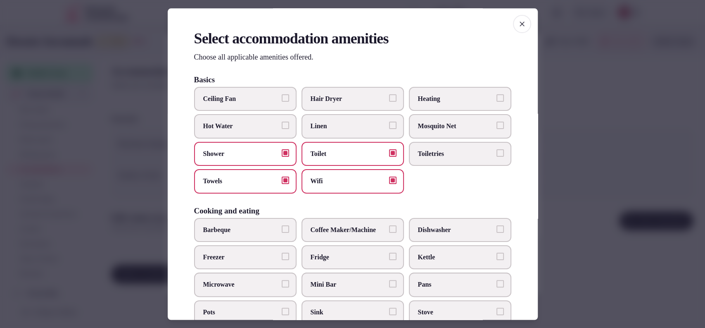
click at [387, 104] on label "Hair Dryer" at bounding box center [353, 99] width 102 height 24
click at [389, 102] on button "Hair Dryer" at bounding box center [392, 97] width 7 height 7
click at [481, 149] on span "Toiletries" at bounding box center [456, 153] width 76 height 9
click at [497, 149] on button "Toiletries" at bounding box center [500, 152] width 7 height 7
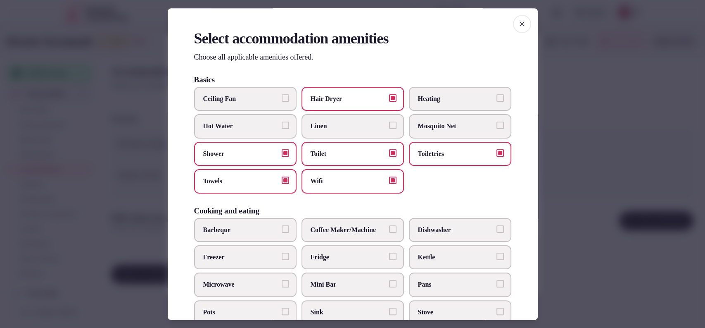
click at [332, 230] on span "Coffee Maker/Machine" at bounding box center [349, 229] width 76 height 9
click at [389, 230] on button "Coffee Maker/Machine" at bounding box center [392, 228] width 7 height 7
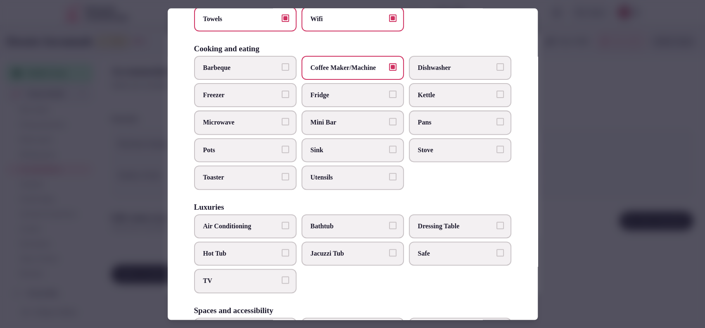
scroll to position [169, 0]
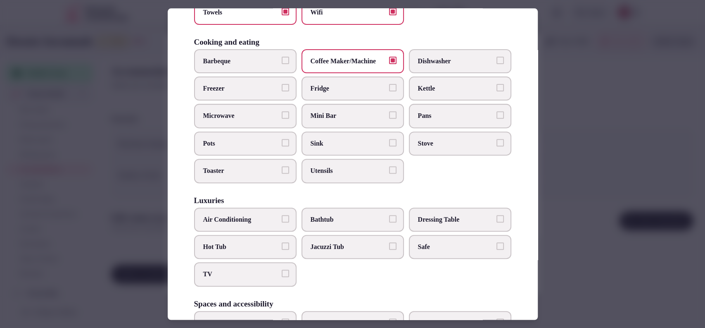
click at [419, 245] on span "Safe" at bounding box center [456, 246] width 76 height 9
click at [497, 245] on button "Safe" at bounding box center [500, 245] width 7 height 7
click at [245, 227] on label "Air Conditioning" at bounding box center [245, 219] width 102 height 24
click at [282, 222] on button "Air Conditioning" at bounding box center [285, 218] width 7 height 7
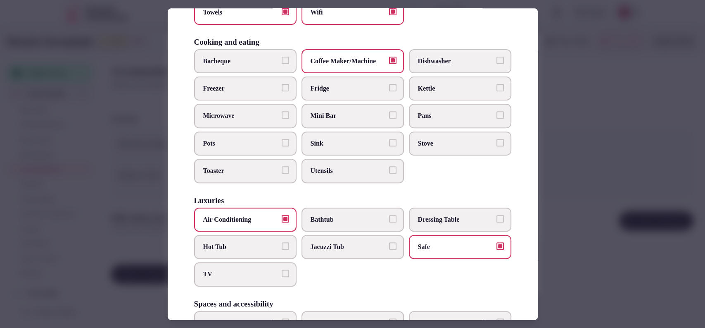
click at [222, 272] on span "TV" at bounding box center [241, 274] width 76 height 9
click at [282, 272] on button "TV" at bounding box center [285, 273] width 7 height 7
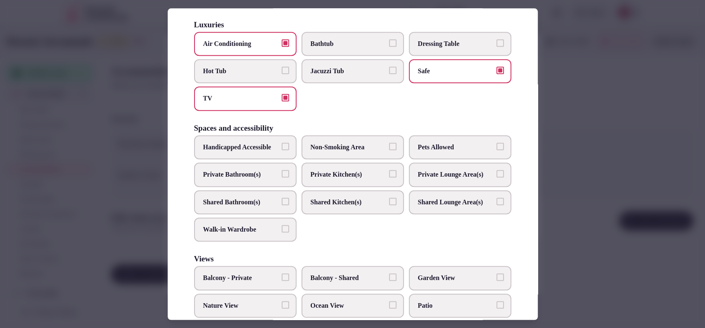
scroll to position [351, 0]
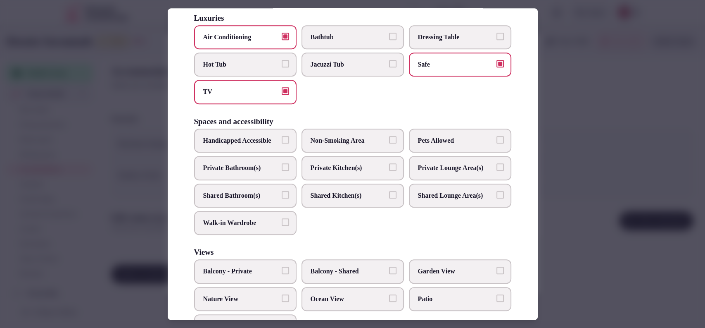
click at [271, 180] on label "Private Bathroom(s)" at bounding box center [245, 168] width 102 height 24
click at [282, 171] on button "Private Bathroom(s)" at bounding box center [285, 166] width 7 height 7
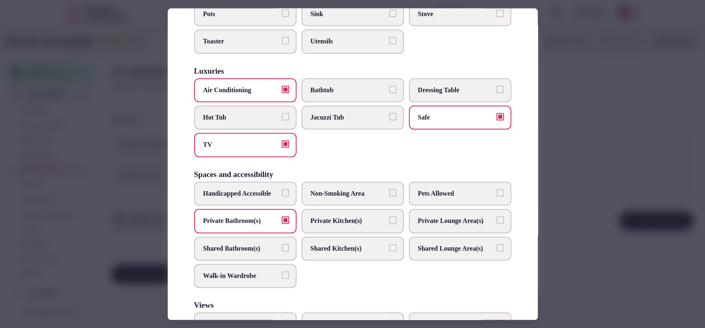
scroll to position [261, 0]
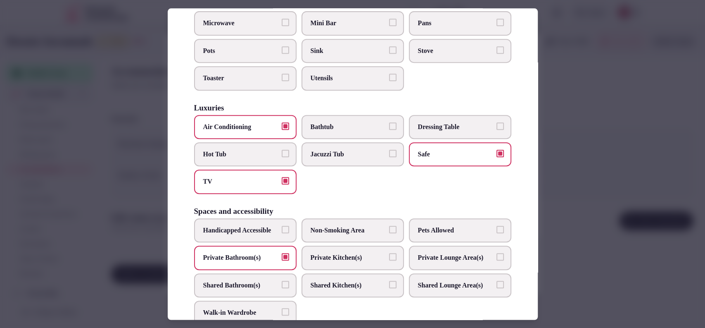
click at [359, 132] on label "Bathtub" at bounding box center [353, 127] width 102 height 24
click at [389, 130] on button "Bathtub" at bounding box center [392, 125] width 7 height 7
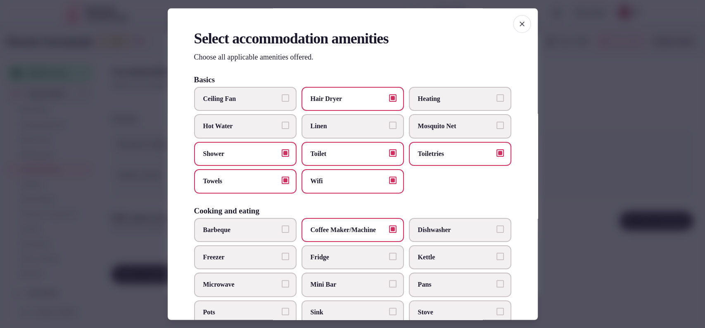
scroll to position [272, 0]
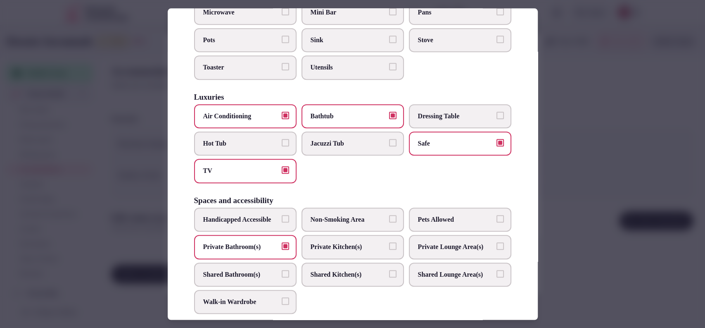
click at [592, 174] on div at bounding box center [352, 164] width 705 height 328
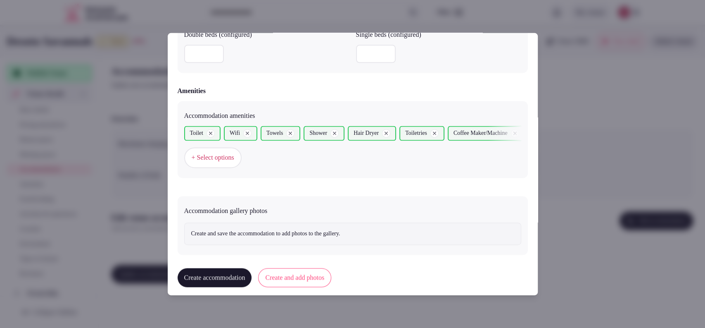
scroll to position [762, 0]
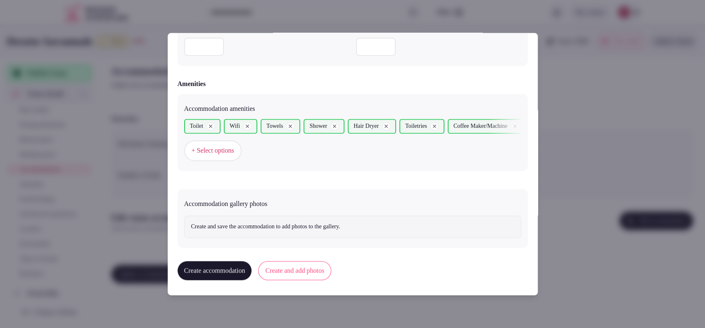
click at [304, 265] on button "Create and add photos" at bounding box center [294, 270] width 73 height 19
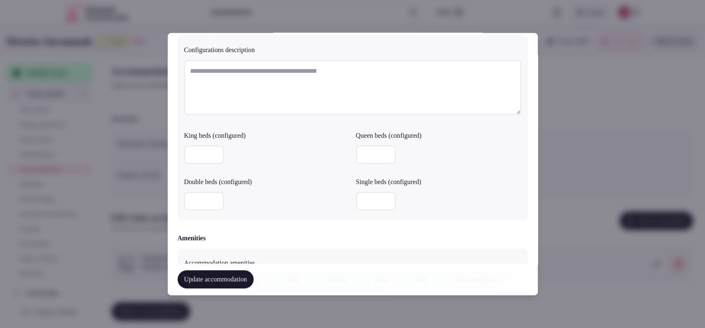
scroll to position [839, 0]
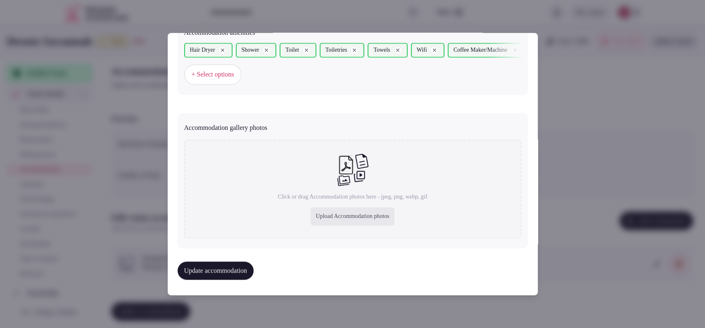
click at [329, 214] on div "Upload Accommodation photos" at bounding box center [352, 216] width 83 height 18
type input "**********"
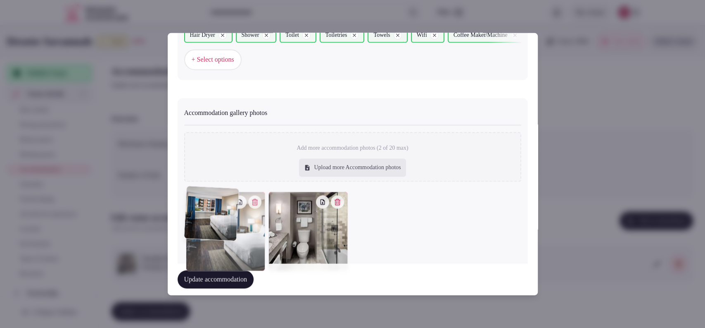
drag, startPoint x: 318, startPoint y: 245, endPoint x: 246, endPoint y: 248, distance: 72.4
click at [246, 247] on div at bounding box center [225, 231] width 79 height 79
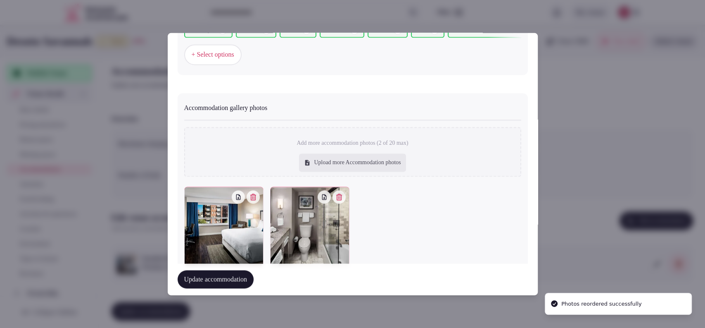
click at [236, 283] on button "Update accommodation" at bounding box center [216, 279] width 76 height 18
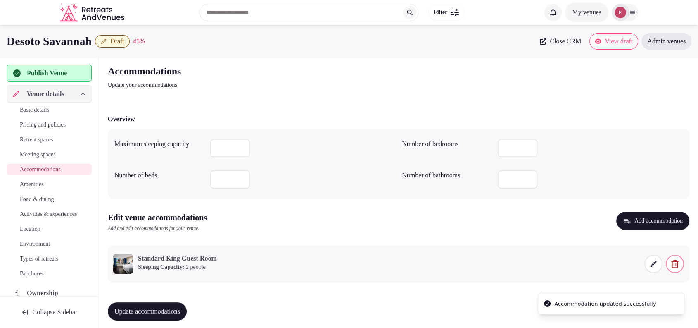
click at [174, 313] on span "Update accommodations" at bounding box center [147, 311] width 66 height 8
click at [42, 186] on span "Amenities" at bounding box center [32, 184] width 24 height 8
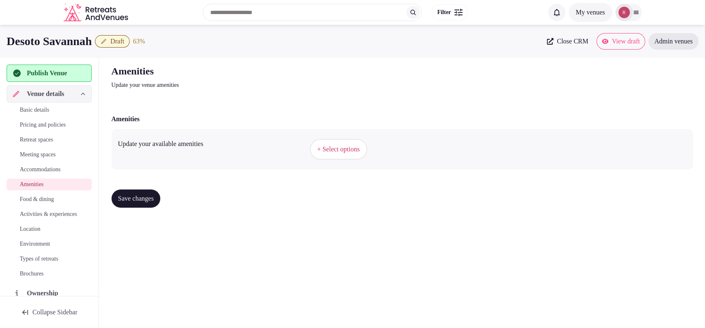
click at [314, 146] on button "+ Select options" at bounding box center [338, 149] width 57 height 21
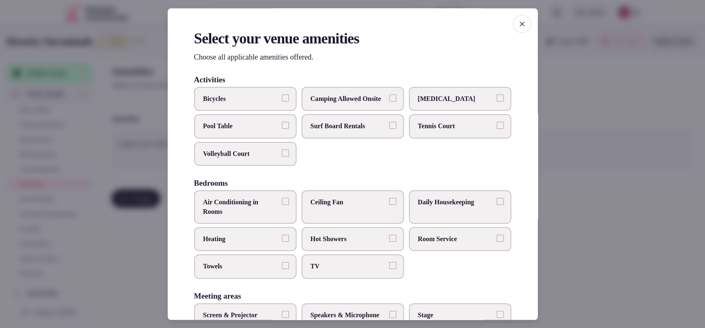
click at [259, 207] on span "Air Conditioning in Rooms" at bounding box center [241, 207] width 76 height 19
click at [282, 205] on button "Air Conditioning in Rooms" at bounding box center [285, 201] width 7 height 7
click at [239, 269] on label "Towels" at bounding box center [245, 267] width 102 height 24
click at [282, 269] on button "Towels" at bounding box center [285, 265] width 7 height 7
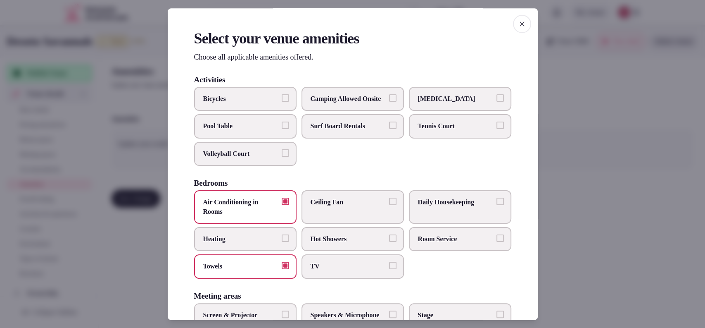
click at [317, 271] on span "TV" at bounding box center [349, 266] width 76 height 9
click at [389, 269] on button "TV" at bounding box center [392, 265] width 7 height 7
click at [426, 243] on span "Room Service" at bounding box center [456, 238] width 76 height 9
click at [497, 242] on button "Room Service" at bounding box center [500, 237] width 7 height 7
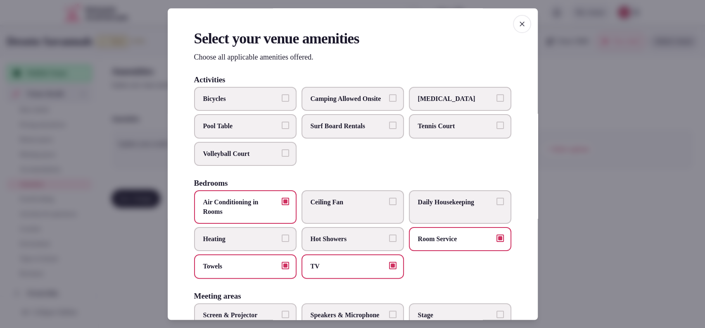
click at [447, 207] on span "Daily Housekeeping" at bounding box center [456, 202] width 76 height 9
click at [497, 205] on button "Daily Housekeeping" at bounding box center [500, 201] width 7 height 7
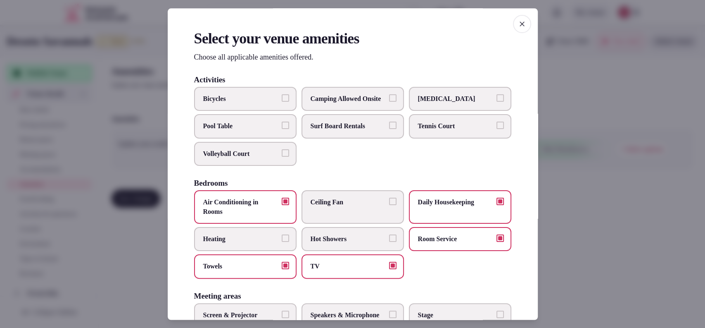
scroll to position [272, 0]
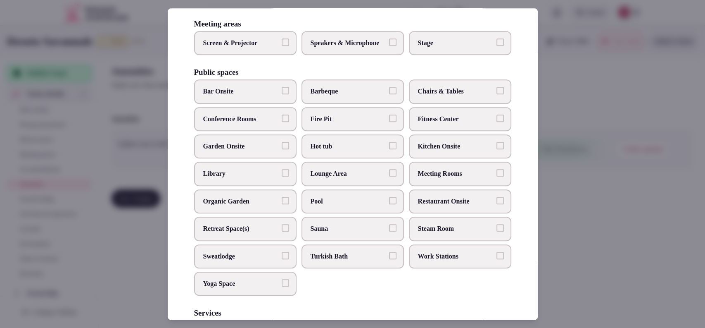
click at [418, 179] on span "Meeting Rooms" at bounding box center [456, 173] width 76 height 9
click at [497, 177] on button "Meeting Rooms" at bounding box center [500, 172] width 7 height 7
click at [268, 96] on span "Bar Onsite" at bounding box center [241, 91] width 76 height 9
click at [282, 95] on button "Bar Onsite" at bounding box center [285, 90] width 7 height 7
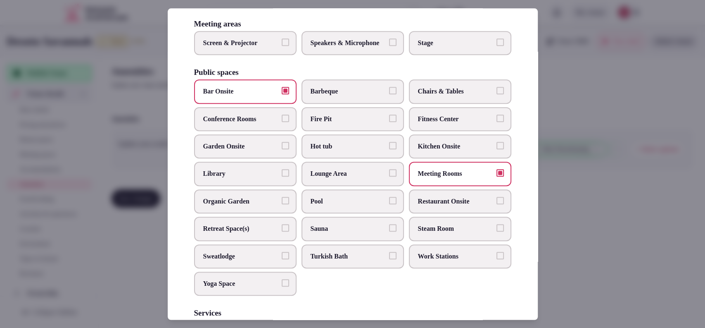
click at [441, 206] on span "Restaurant Onsite" at bounding box center [456, 201] width 76 height 9
click at [497, 204] on button "Restaurant Onsite" at bounding box center [500, 200] width 7 height 7
click at [440, 131] on label "Fitness Center" at bounding box center [460, 119] width 102 height 24
click at [497, 122] on button "Fitness Center" at bounding box center [500, 117] width 7 height 7
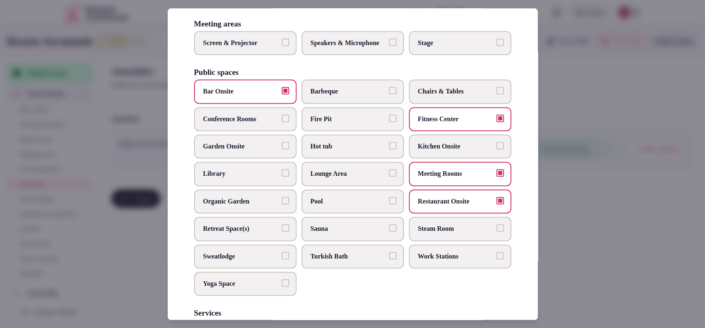
click at [333, 206] on span "Pool" at bounding box center [349, 201] width 76 height 9
click at [389, 204] on button "Pool" at bounding box center [392, 200] width 7 height 7
click at [348, 48] on span "Speakers & Microphone" at bounding box center [349, 42] width 76 height 9
click at [389, 46] on button "Speakers & Microphone" at bounding box center [392, 41] width 7 height 7
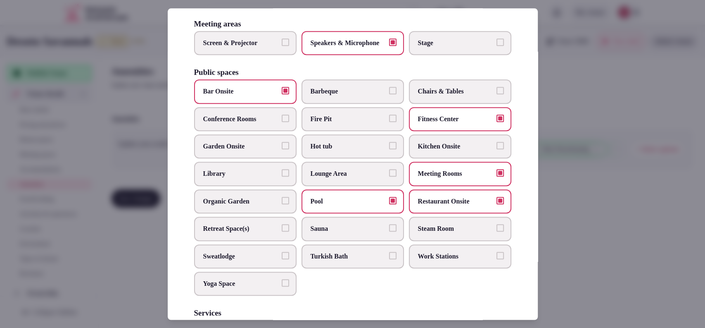
click at [258, 55] on label "Screen & Projector" at bounding box center [245, 43] width 102 height 24
click at [282, 46] on button "Screen & Projector" at bounding box center [285, 41] width 7 height 7
click at [424, 96] on span "Chairs & Tables" at bounding box center [456, 91] width 76 height 9
click at [497, 95] on button "Chairs & Tables" at bounding box center [500, 90] width 7 height 7
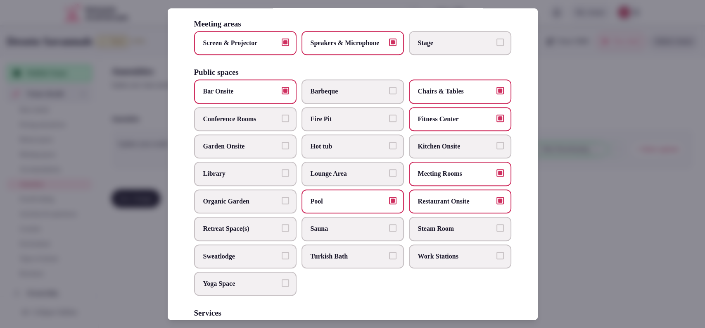
scroll to position [423, 0]
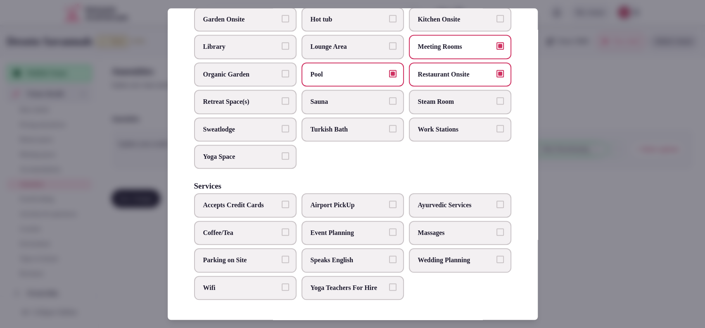
drag, startPoint x: 237, startPoint y: 247, endPoint x: 253, endPoint y: 245, distance: 15.9
click at [237, 255] on span "Parking on Site" at bounding box center [241, 259] width 76 height 9
click at [282, 255] on button "Parking on Site" at bounding box center [285, 258] width 7 height 7
click at [409, 253] on label "Wedding Planning" at bounding box center [460, 260] width 102 height 24
click at [497, 255] on button "Wedding Planning" at bounding box center [500, 258] width 7 height 7
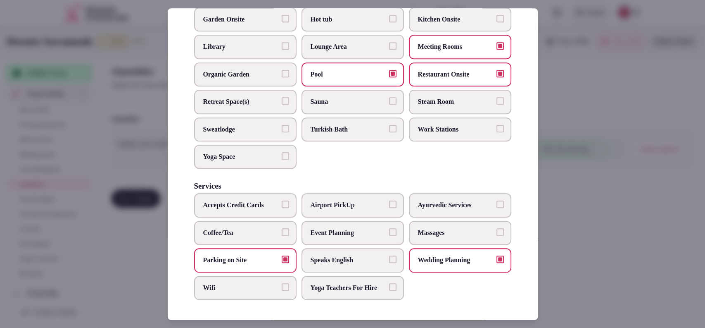
click at [359, 228] on span "Event Planning" at bounding box center [349, 232] width 76 height 9
click at [389, 228] on button "Event Planning" at bounding box center [392, 231] width 7 height 7
click at [336, 255] on span "Speaks English" at bounding box center [349, 259] width 76 height 9
click at [389, 255] on button "Speaks English" at bounding box center [392, 258] width 7 height 7
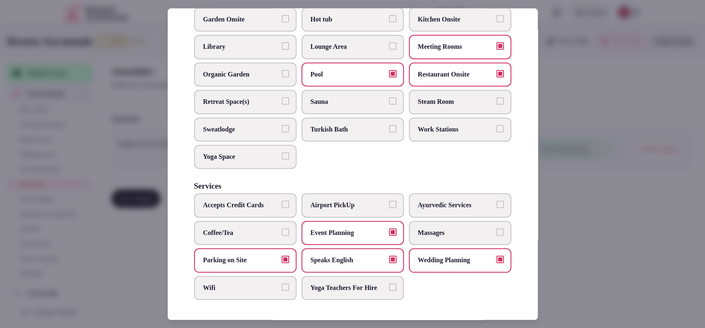
click at [257, 283] on span "Wifi" at bounding box center [241, 287] width 76 height 9
click at [282, 283] on button "Wifi" at bounding box center [285, 286] width 7 height 7
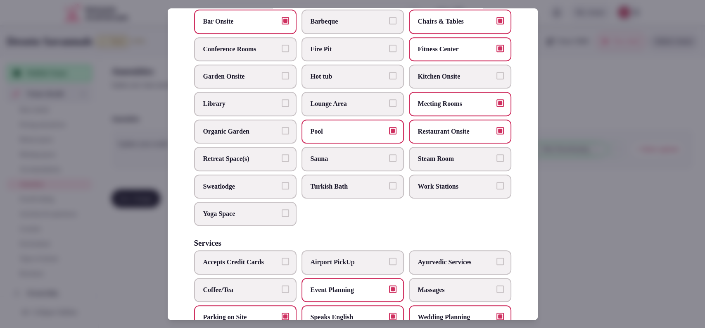
scroll to position [325, 0]
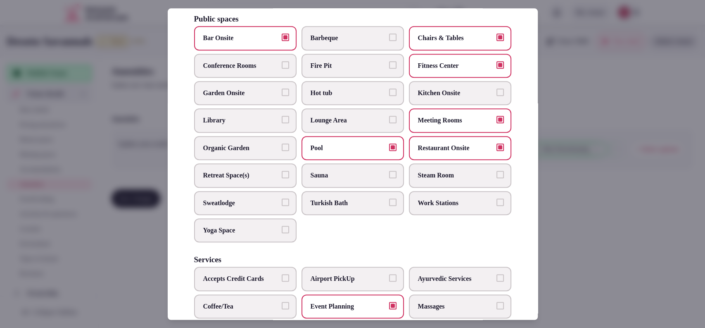
click at [460, 207] on span "Work Stations" at bounding box center [456, 202] width 76 height 9
click at [497, 206] on button "Work Stations" at bounding box center [500, 201] width 7 height 7
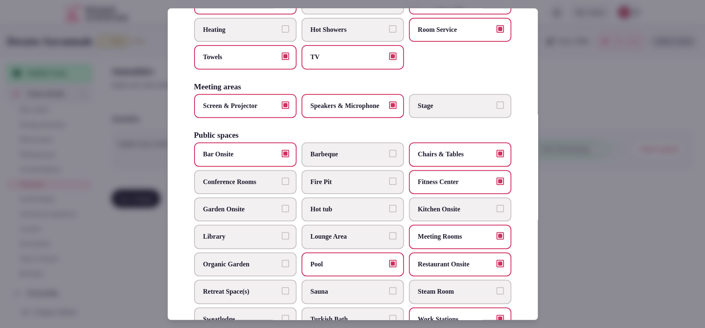
scroll to position [217, 0]
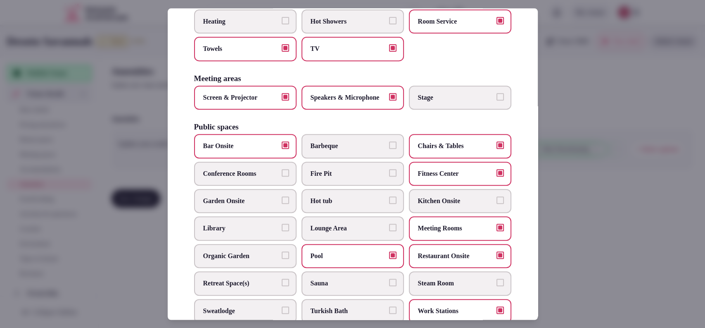
click at [251, 178] on span "Conference Rooms" at bounding box center [241, 173] width 76 height 9
click at [282, 176] on button "Conference Rooms" at bounding box center [285, 172] width 7 height 7
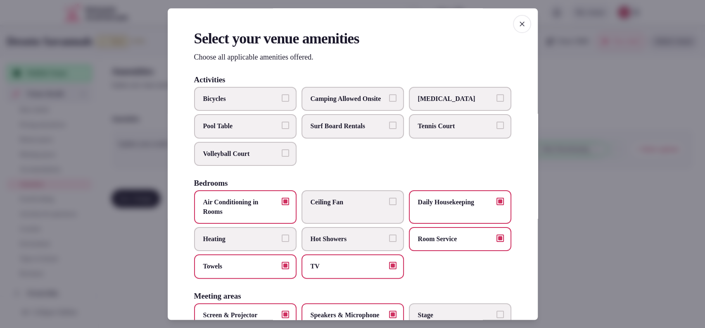
scroll to position [272, 0]
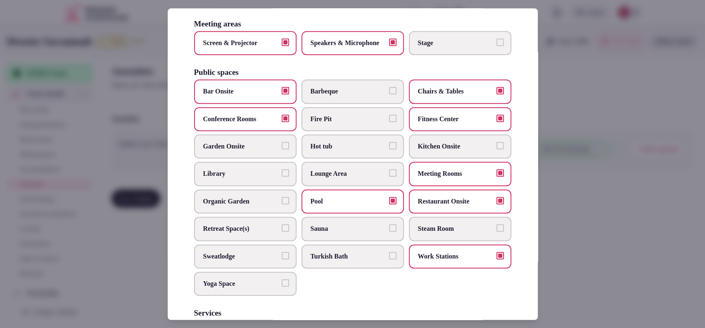
click at [603, 200] on div at bounding box center [352, 164] width 705 height 328
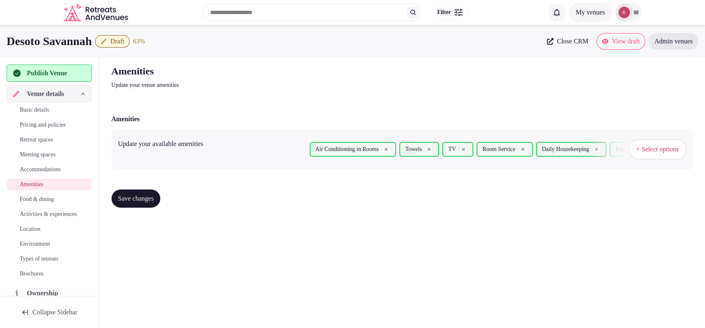
click at [148, 205] on button "Save changes" at bounding box center [136, 198] width 49 height 18
click at [161, 201] on button "Save changes" at bounding box center [136, 198] width 49 height 18
click at [38, 198] on span "Food & dining" at bounding box center [37, 199] width 34 height 8
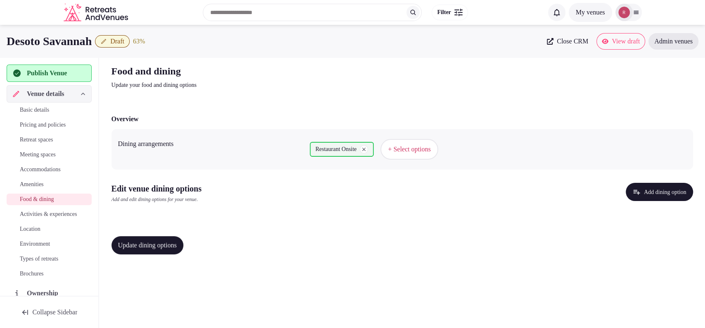
click at [656, 194] on button "Add dining option" at bounding box center [659, 192] width 67 height 18
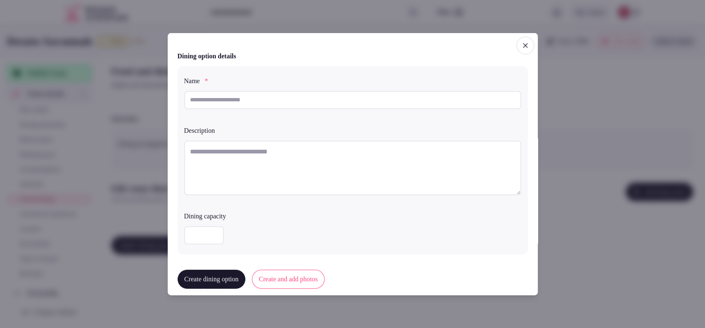
click at [288, 100] on input "text" at bounding box center [352, 100] width 337 height 18
paste input "*********"
type input "*********"
click at [258, 162] on textarea at bounding box center [352, 167] width 337 height 55
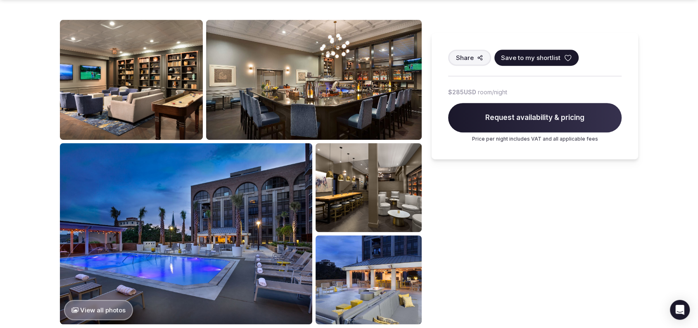
scroll to position [369, 0]
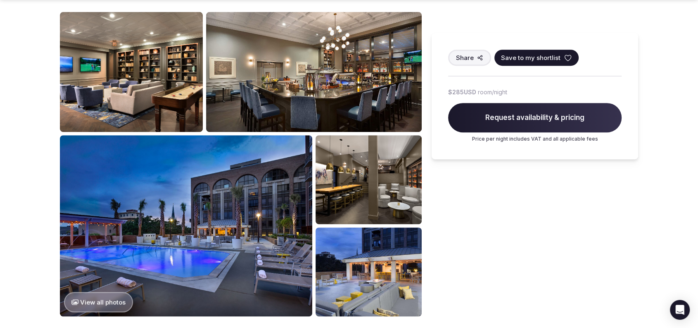
drag, startPoint x: 705, startPoint y: 42, endPoint x: 699, endPoint y: 113, distance: 71.3
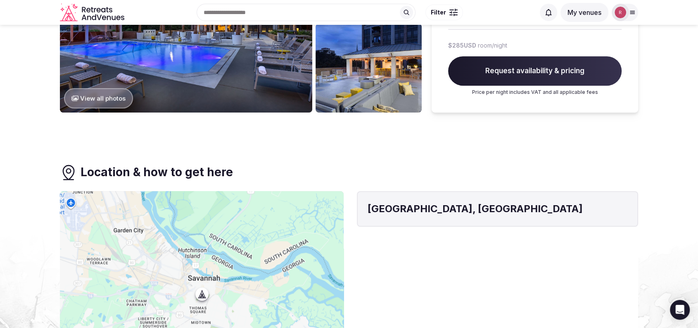
scroll to position [287, 0]
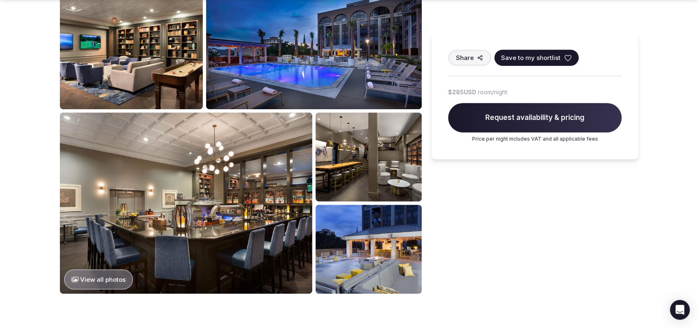
scroll to position [105, 0]
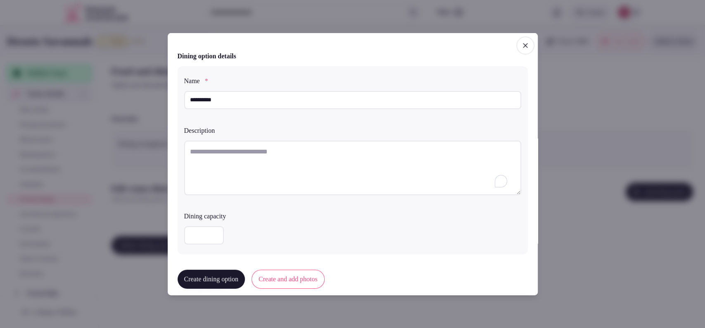
paste textarea "**********"
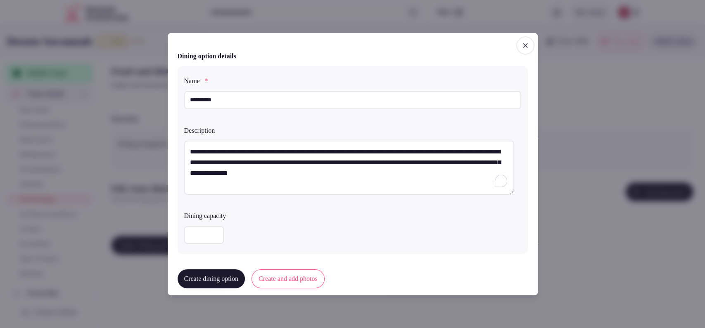
type textarea "**********"
click at [265, 276] on button "Create and add photos" at bounding box center [288, 278] width 73 height 19
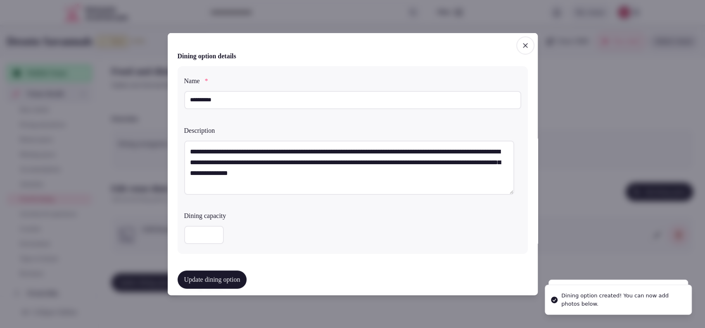
click at [522, 42] on icon "button" at bounding box center [526, 45] width 8 height 8
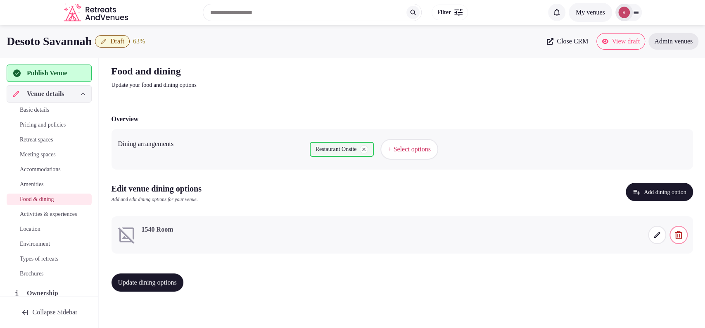
click at [46, 105] on link "Basic details" at bounding box center [49, 110] width 85 height 12
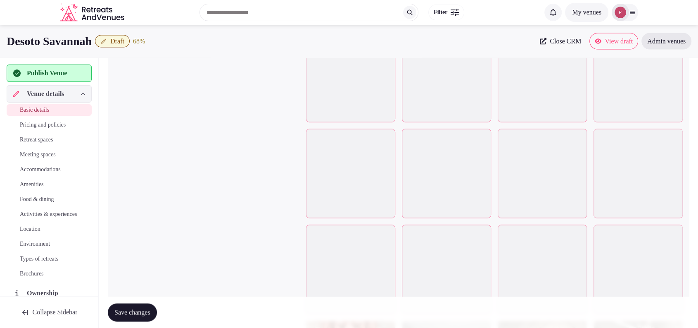
scroll to position [1581, 0]
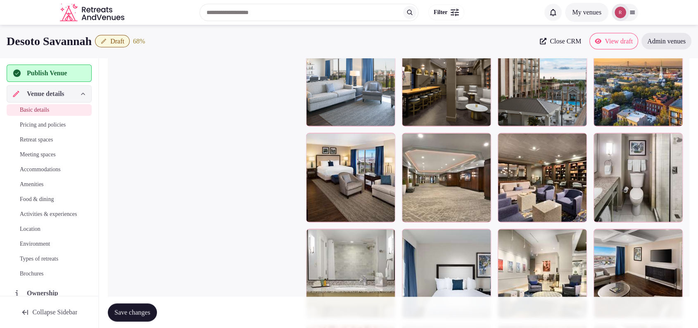
click at [30, 197] on span "Food & dining" at bounding box center [37, 199] width 34 height 8
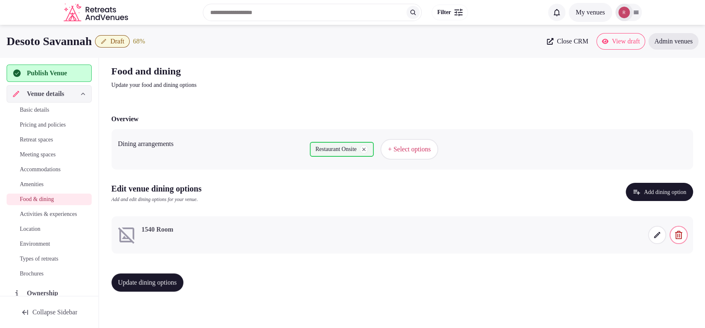
click at [657, 240] on span at bounding box center [657, 235] width 18 height 18
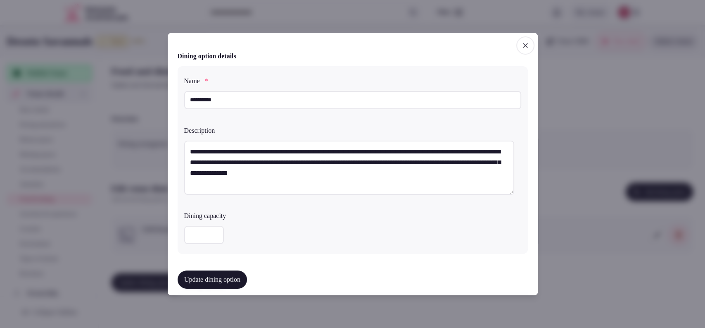
scroll to position [229, 0]
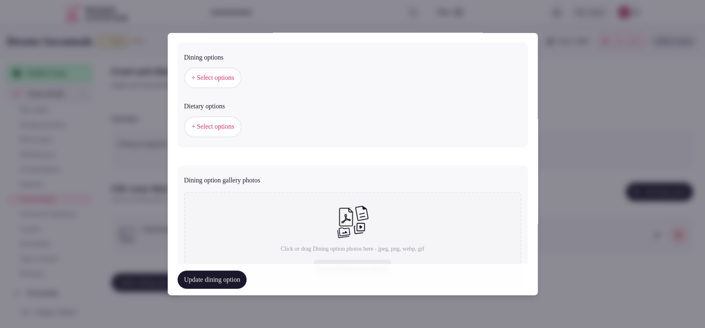
click at [232, 135] on button "+ Select options" at bounding box center [212, 126] width 57 height 21
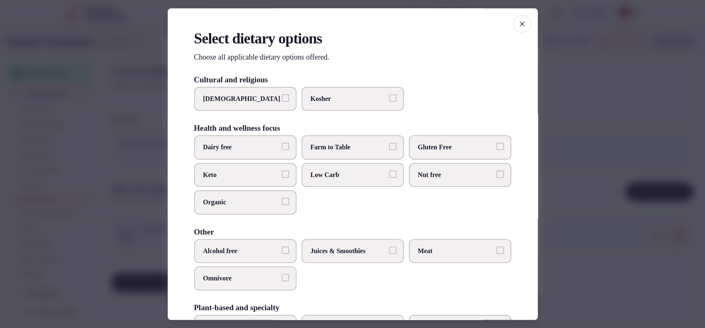
click at [326, 152] on label "Farm to Table" at bounding box center [353, 148] width 102 height 24
click at [389, 150] on button "Farm to Table" at bounding box center [392, 146] width 7 height 7
click at [567, 147] on div at bounding box center [352, 164] width 705 height 328
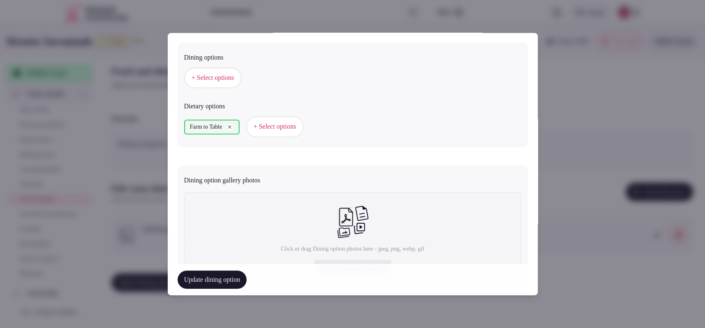
click at [347, 233] on icon at bounding box center [353, 221] width 32 height 33
type input "**********"
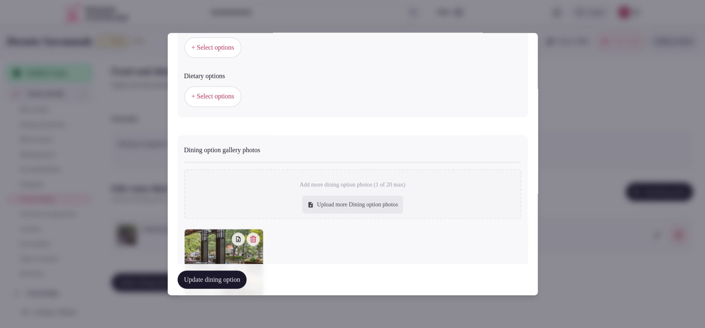
scroll to position [327, 0]
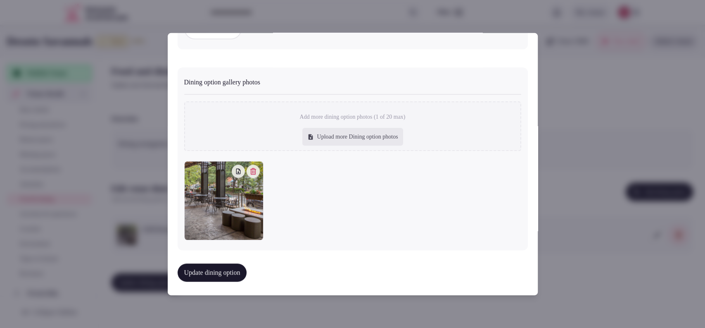
click at [231, 272] on button "Update dining option" at bounding box center [212, 272] width 69 height 18
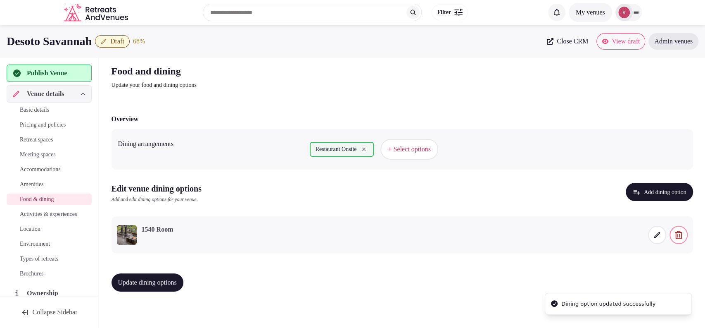
click at [161, 275] on button "Update dining options" at bounding box center [148, 282] width 72 height 18
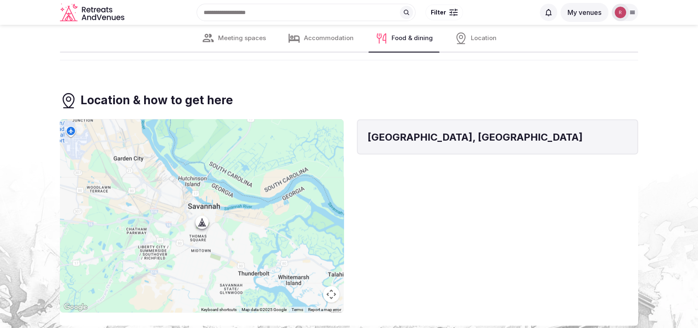
scroll to position [1147, 0]
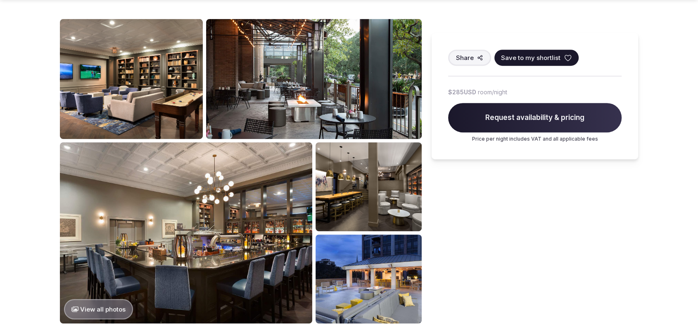
scroll to position [369, 0]
